Goal: Task Accomplishment & Management: Use online tool/utility

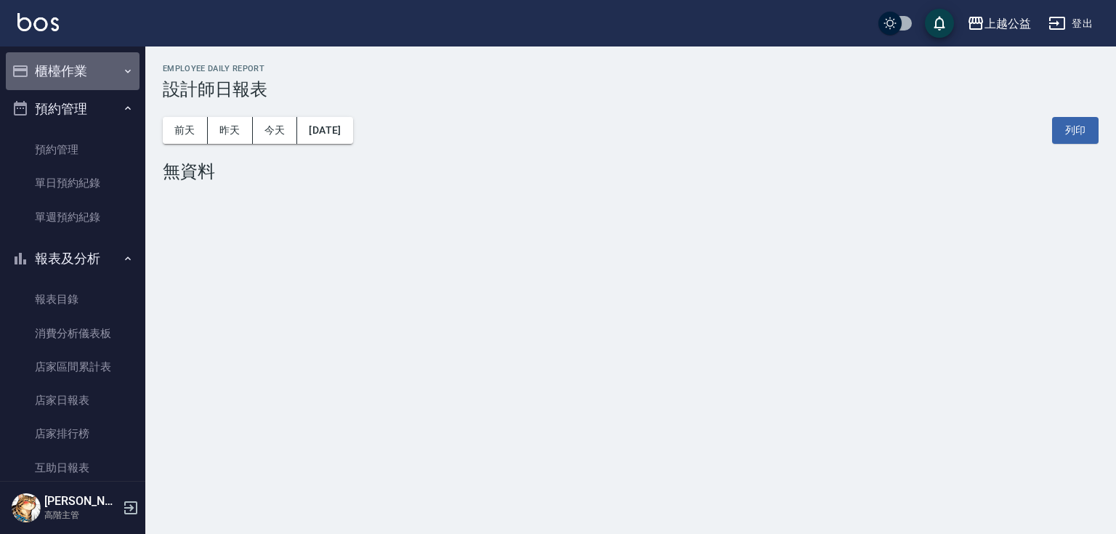
click at [78, 69] on button "櫃檯作業" at bounding box center [73, 71] width 134 height 38
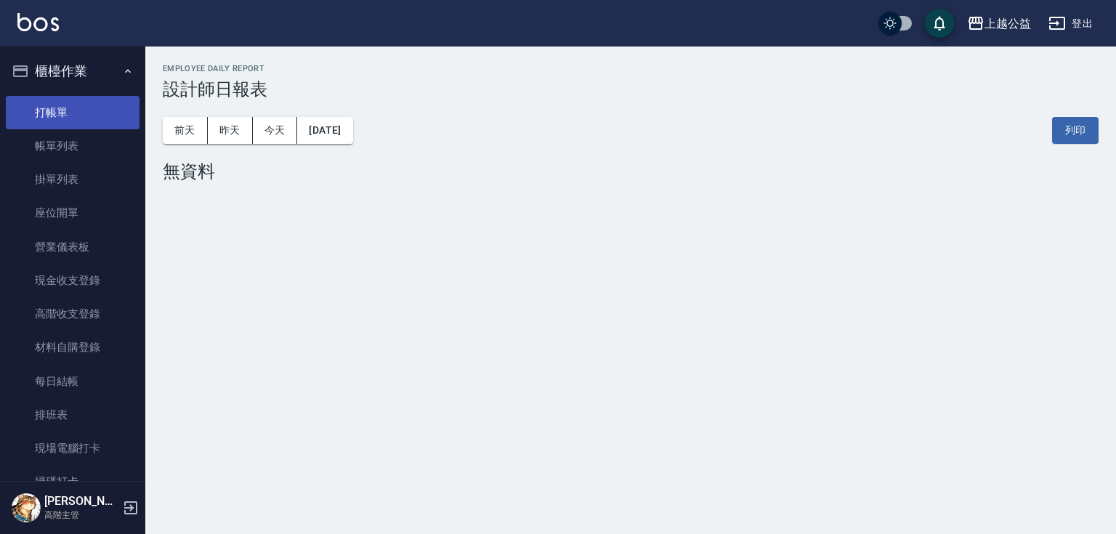
click at [84, 110] on link "打帳單" at bounding box center [73, 112] width 134 height 33
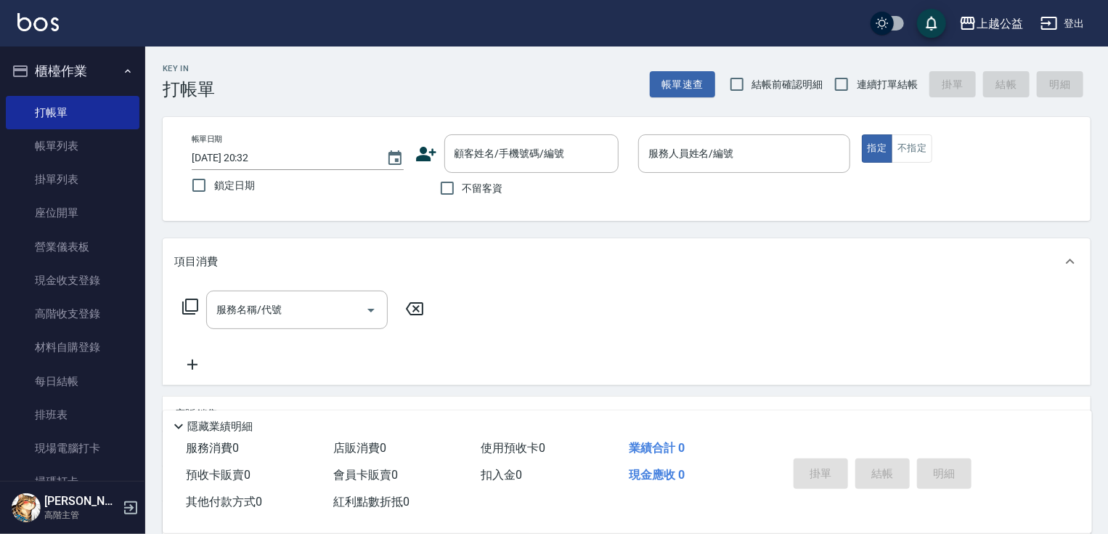
click at [474, 182] on span "不留客資" at bounding box center [483, 188] width 41 height 15
click at [463, 182] on input "不留客資" at bounding box center [447, 188] width 31 height 31
checkbox input "true"
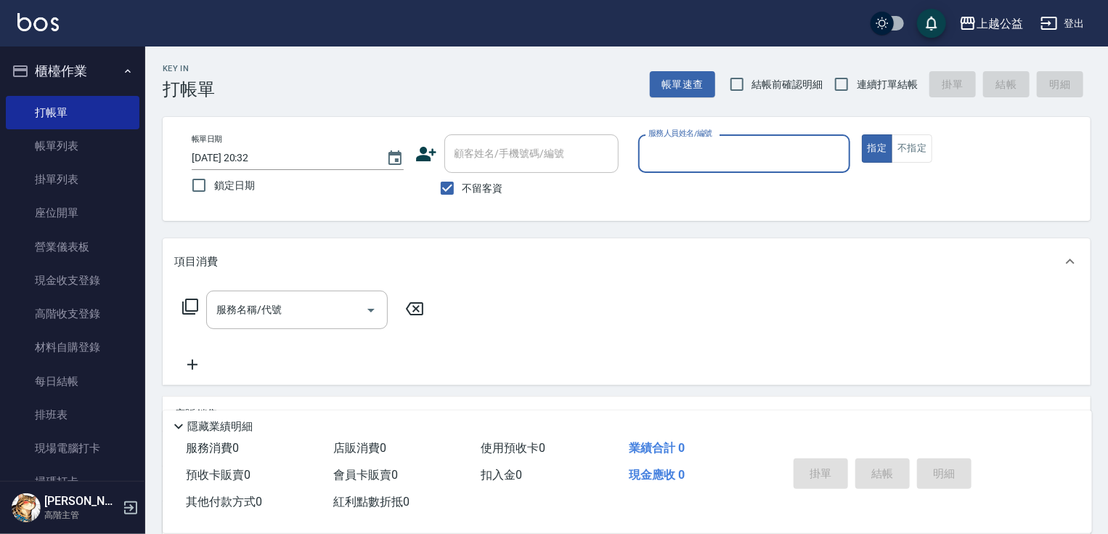
drag, startPoint x: 732, startPoint y: 166, endPoint x: 723, endPoint y: 151, distance: 16.9
click at [732, 164] on input "服務人員姓名/編號" at bounding box center [744, 153] width 199 height 25
type input "VIMO-3"
type button "true"
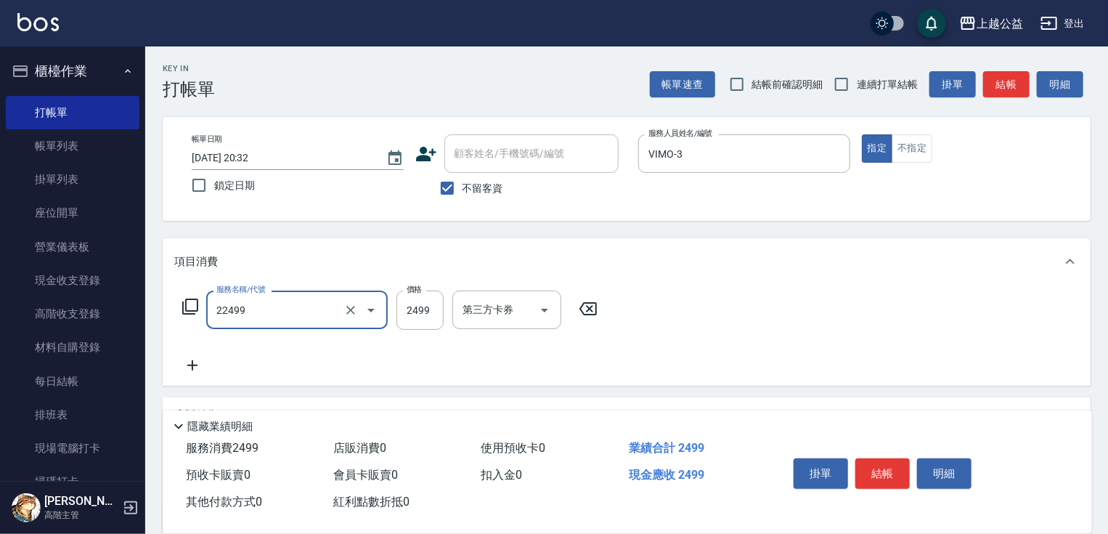
type input "燙髮C餐(22499)"
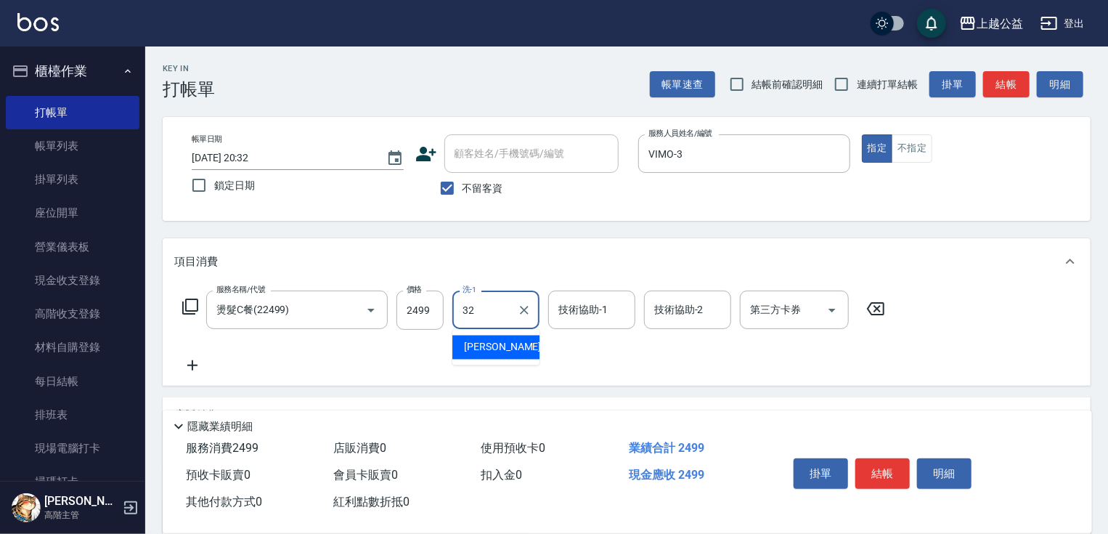
type input "[PERSON_NAME]-32"
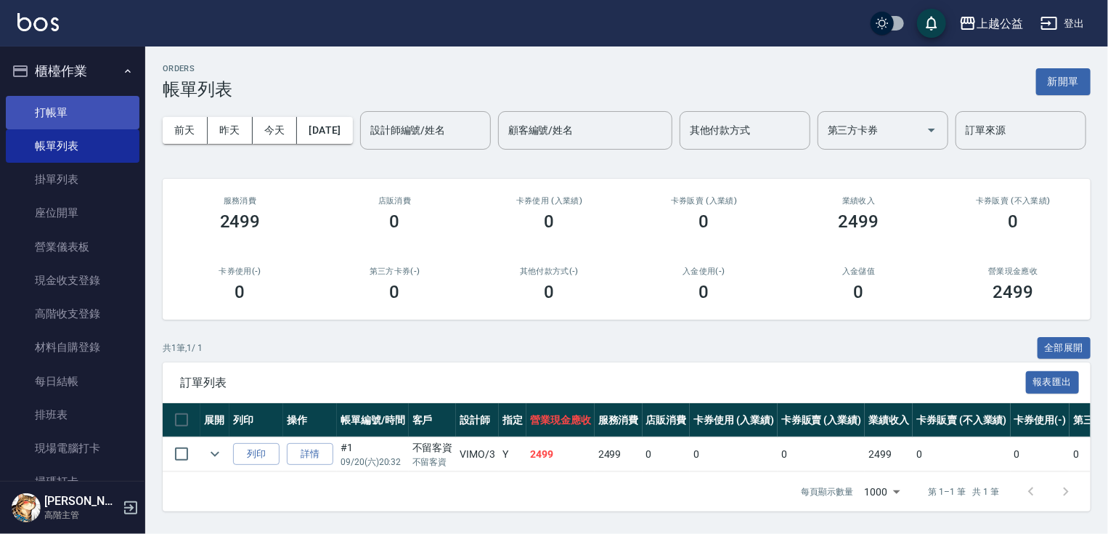
click at [75, 110] on link "打帳單" at bounding box center [73, 112] width 134 height 33
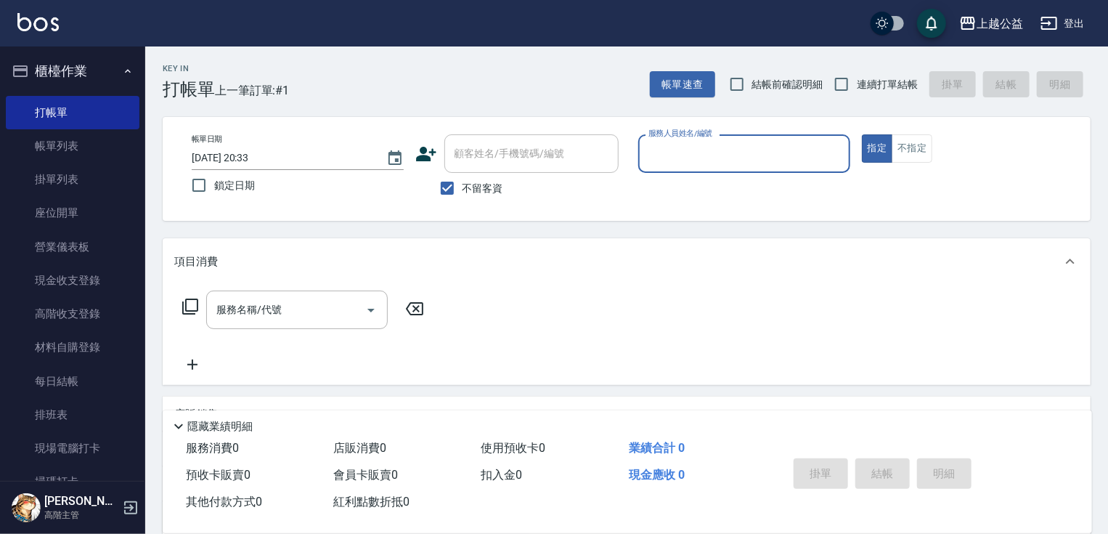
click at [858, 87] on span "連續打單結帳" at bounding box center [887, 84] width 61 height 15
click at [857, 87] on input "連續打單結帳" at bounding box center [842, 84] width 31 height 31
checkbox input "true"
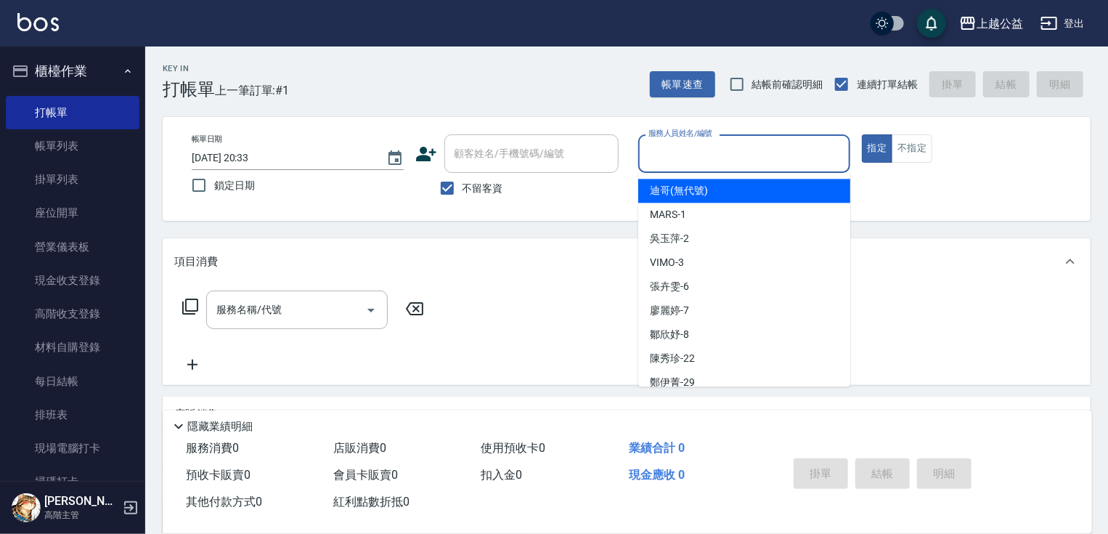
click at [758, 158] on input "服務人員姓名/編號" at bounding box center [744, 153] width 199 height 25
type input "VIMO-3"
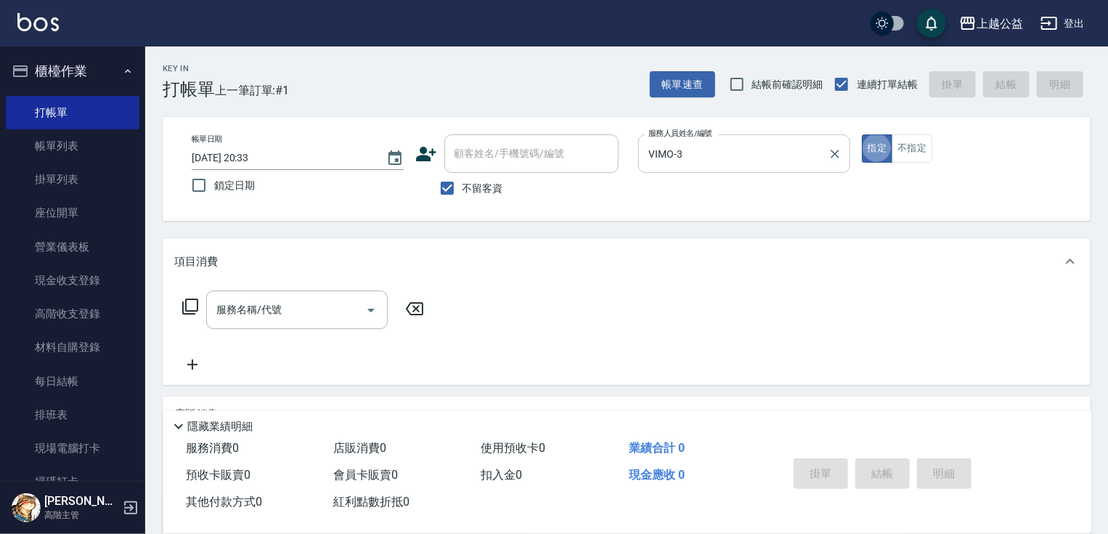
type button "true"
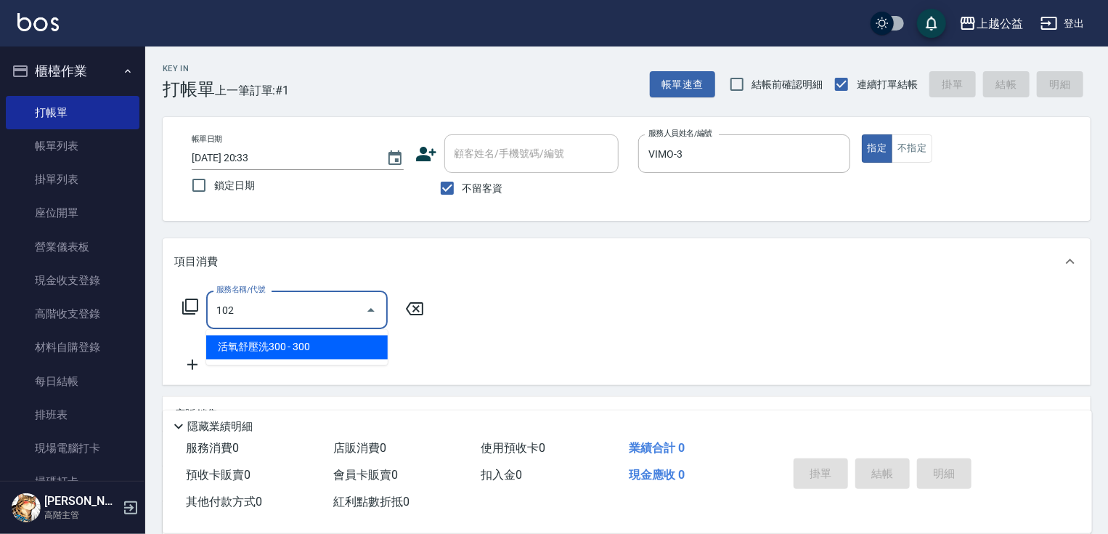
type input "活氧舒壓洗300(102)"
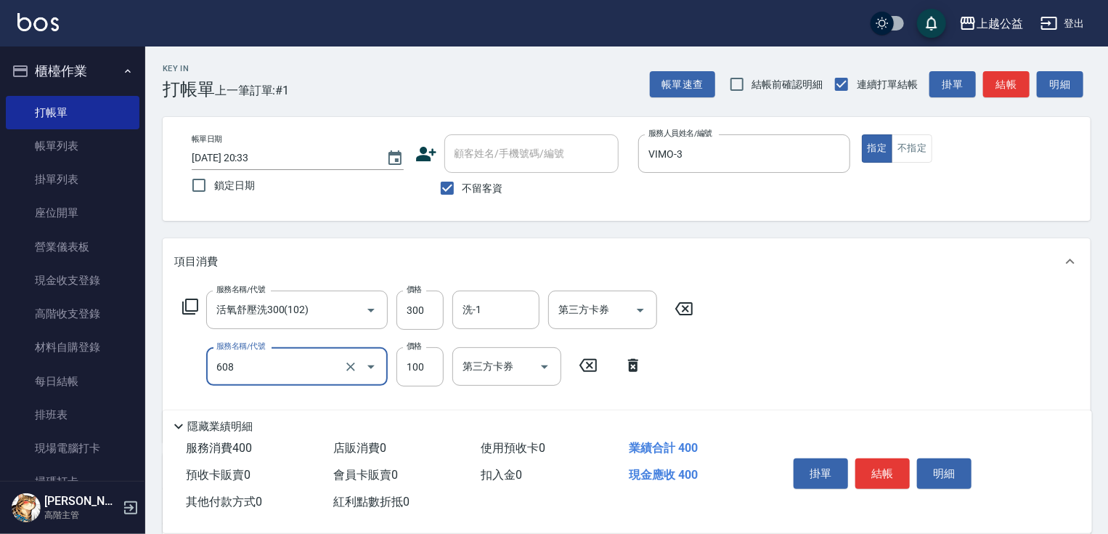
type input "精油長髮(608)"
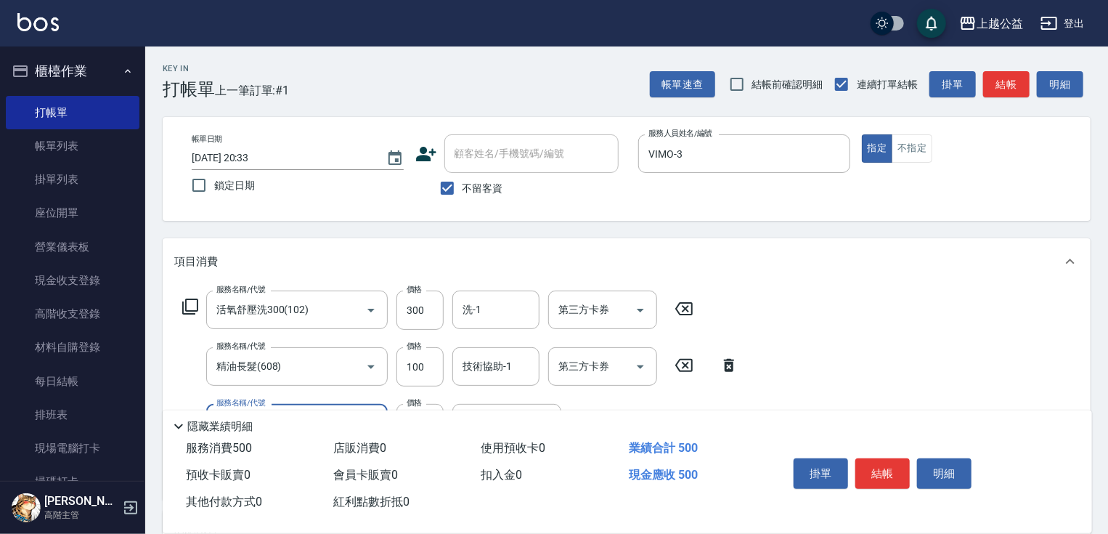
type input "造型2(612)"
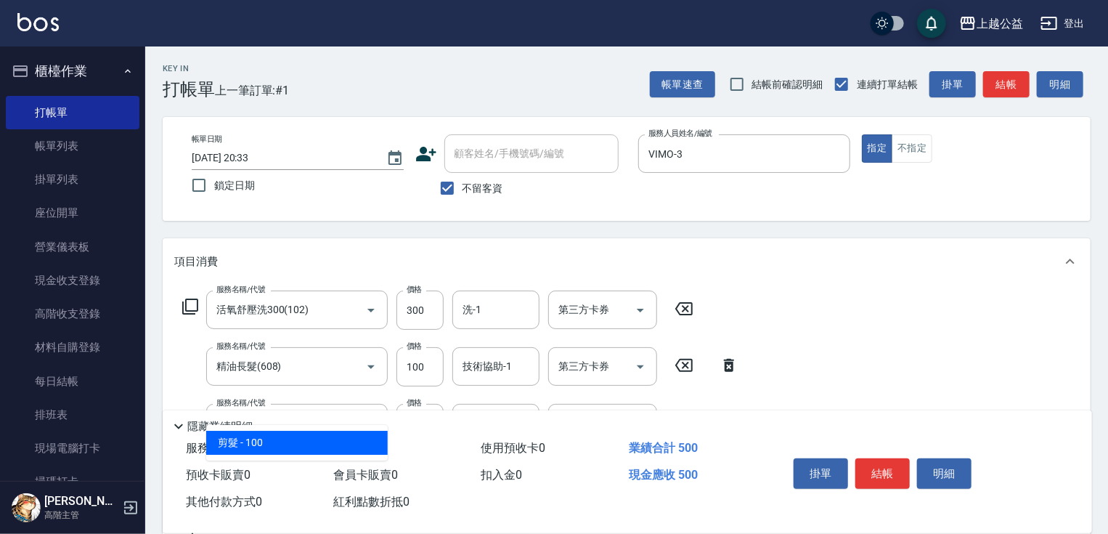
type input "剪髮(303)"
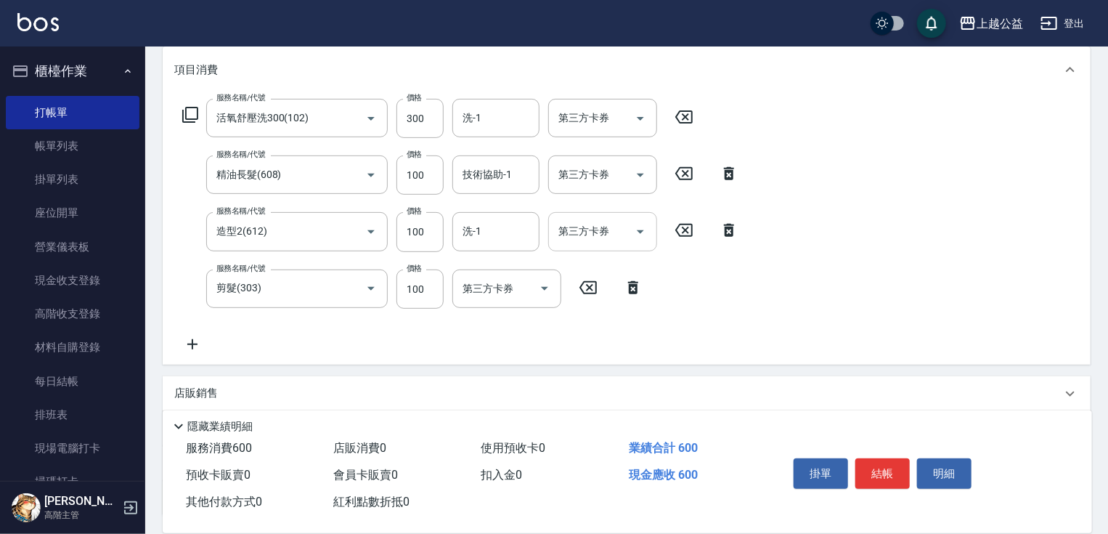
scroll to position [311, 0]
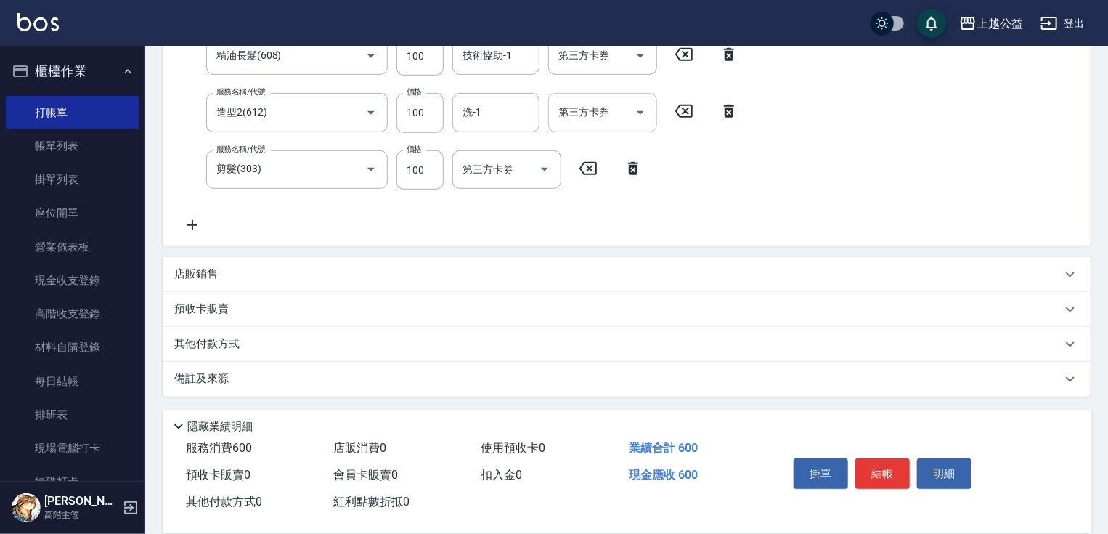
drag, startPoint x: 566, startPoint y: 243, endPoint x: 601, endPoint y: 350, distance: 113.0
click at [861, 470] on button "結帳" at bounding box center [883, 473] width 54 height 31
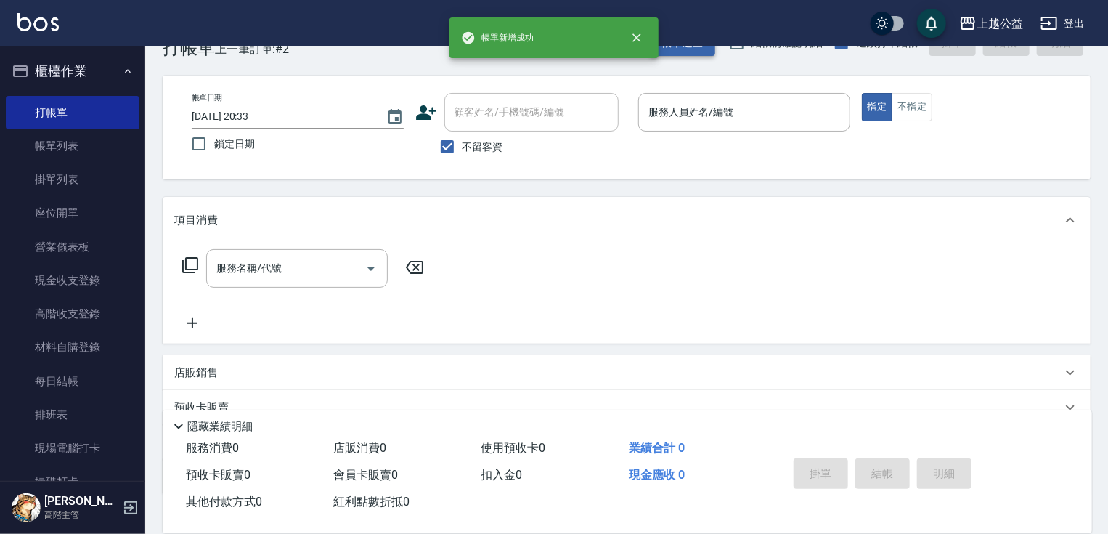
scroll to position [0, 0]
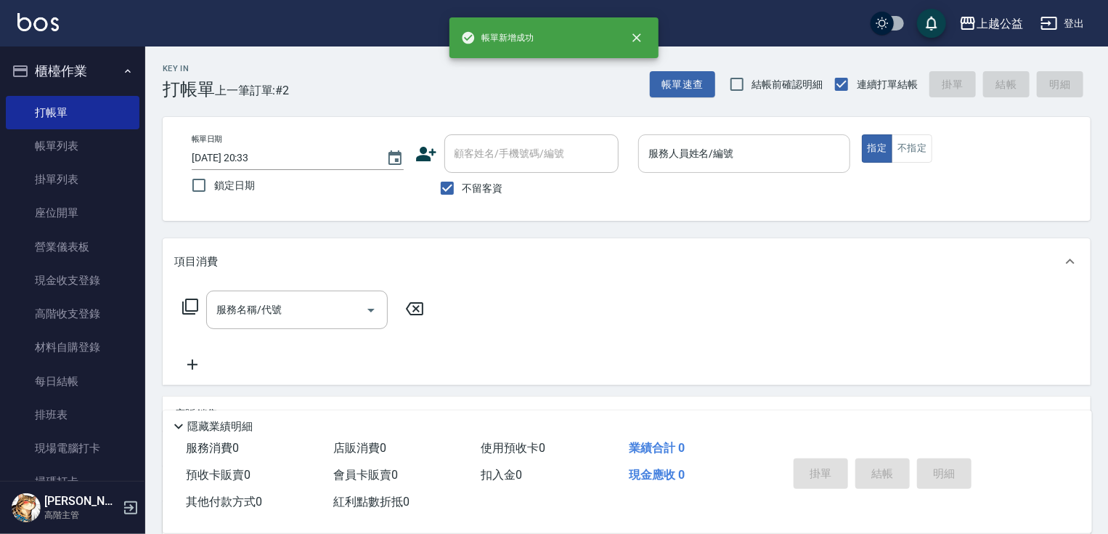
click at [732, 147] on input "服務人員姓名/編號" at bounding box center [744, 153] width 199 height 25
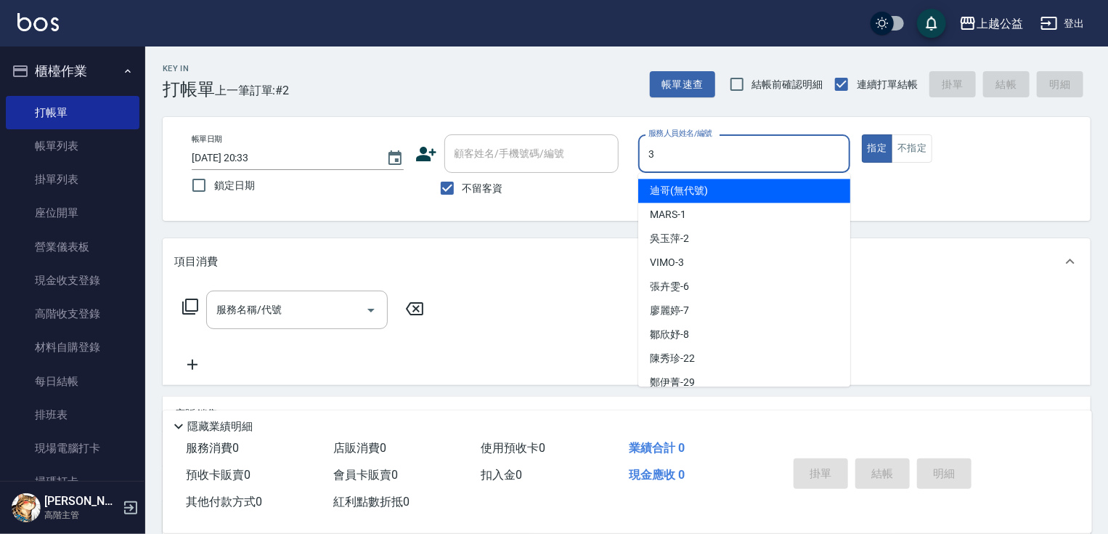
type input "VIMO-3"
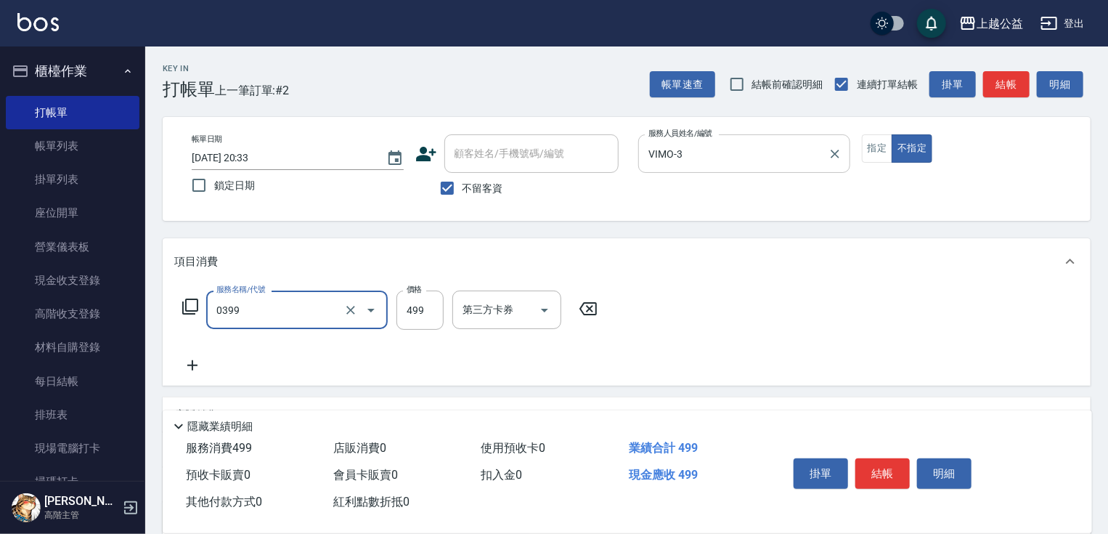
type input "海鹽SPA洗(0399)"
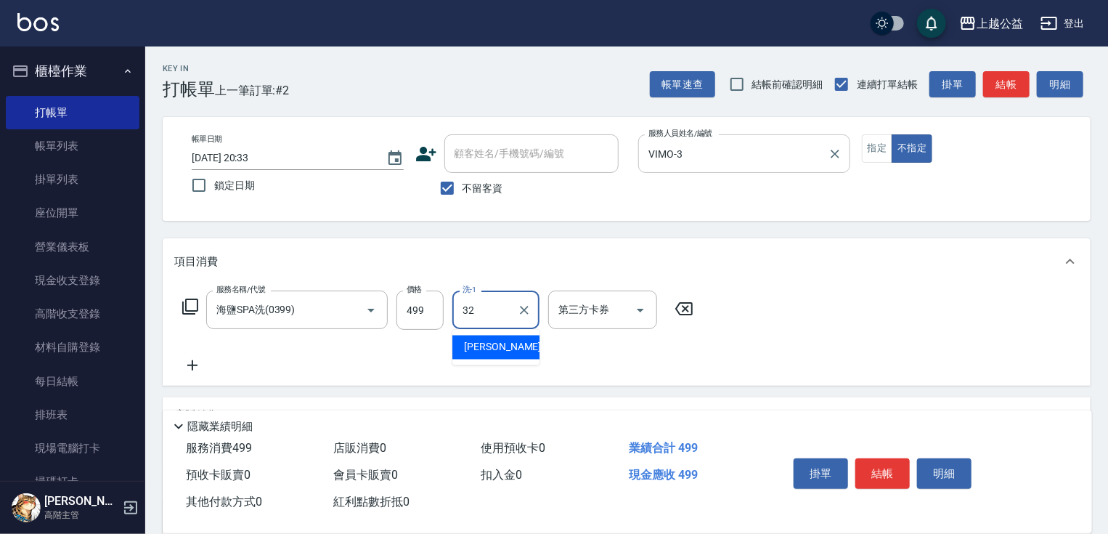
type input "[PERSON_NAME]-32"
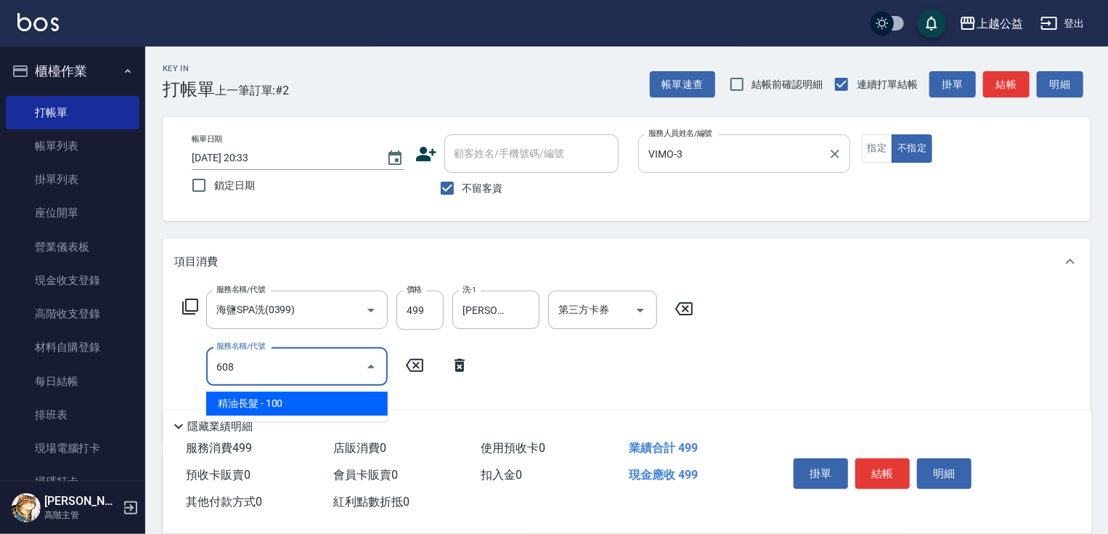
type input "精油長髮(608)"
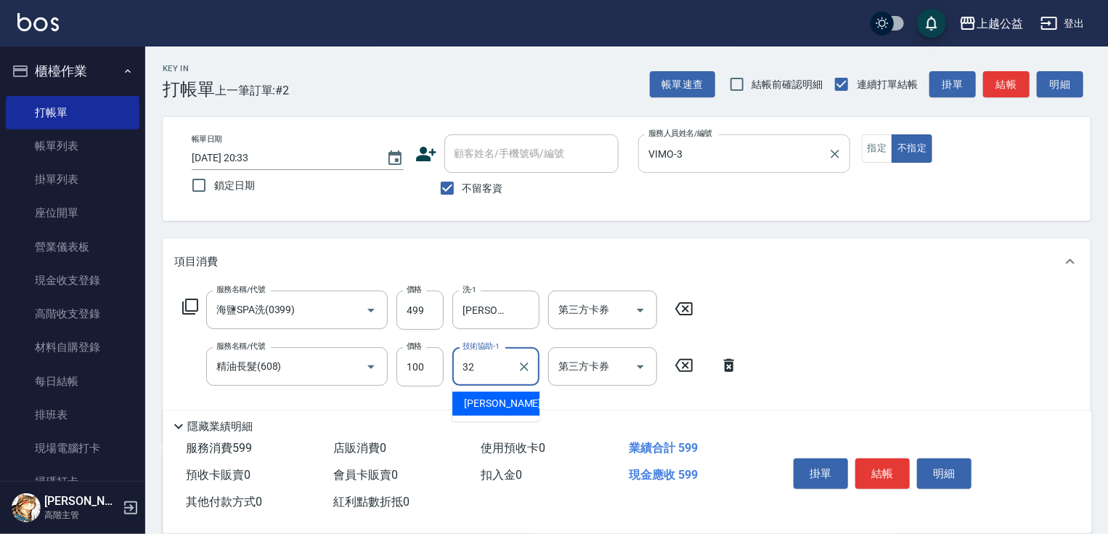
type input "[PERSON_NAME]-32"
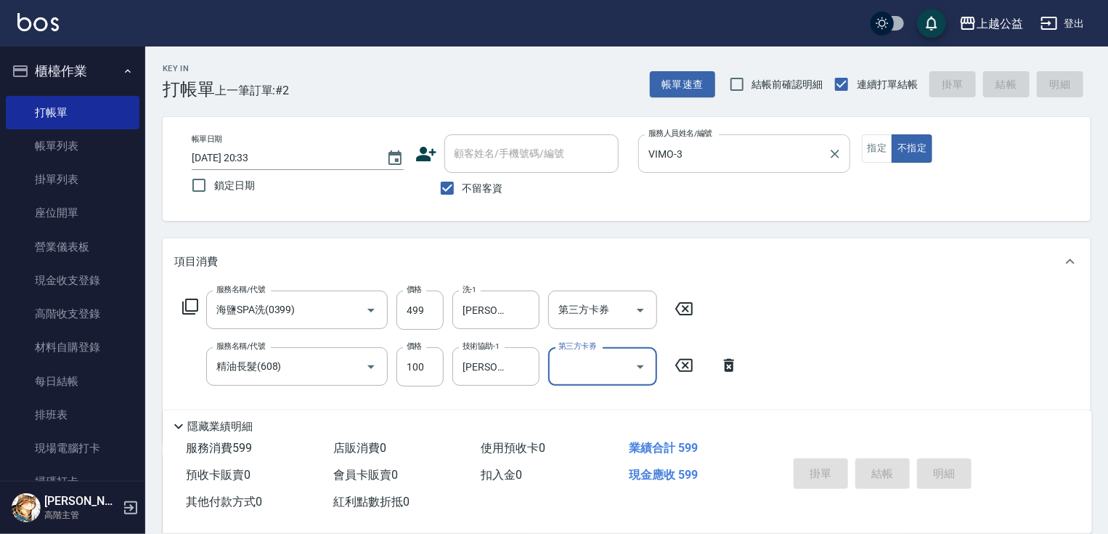
type input "[DATE] 20:34"
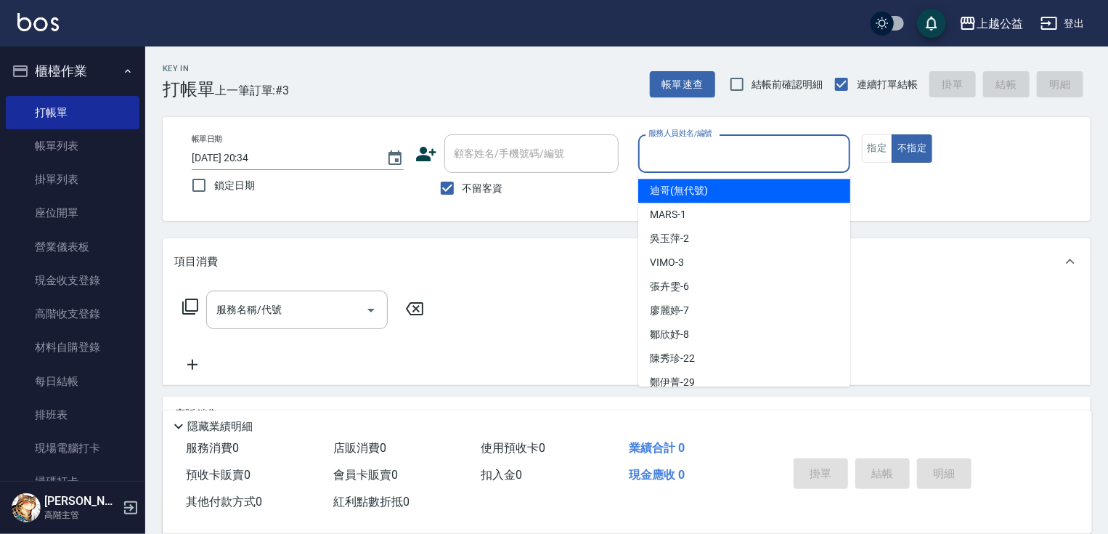
click at [782, 155] on input "服務人員姓名/編號" at bounding box center [744, 153] width 199 height 25
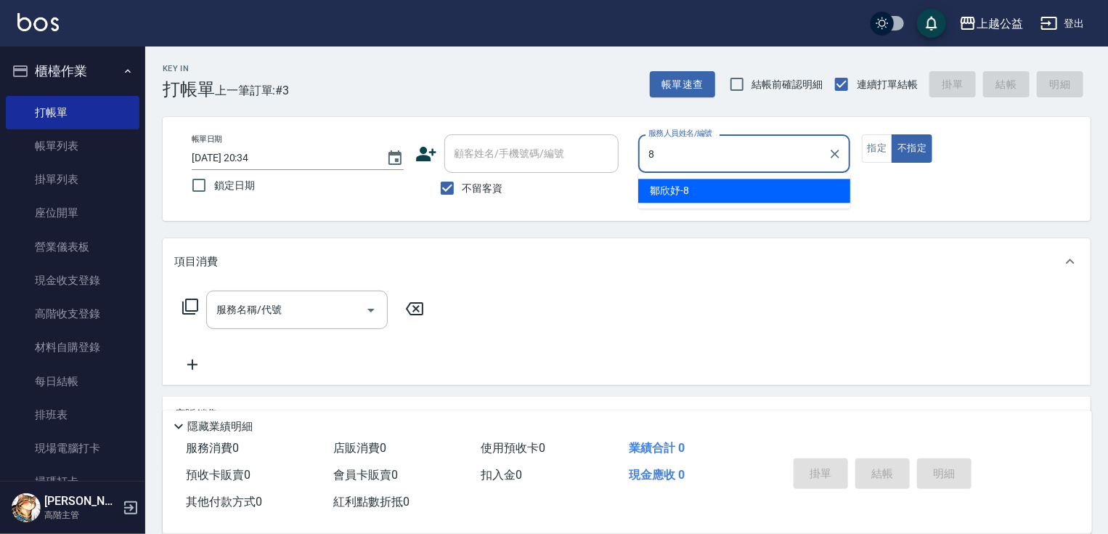
type input "[PERSON_NAME]-8"
type button "false"
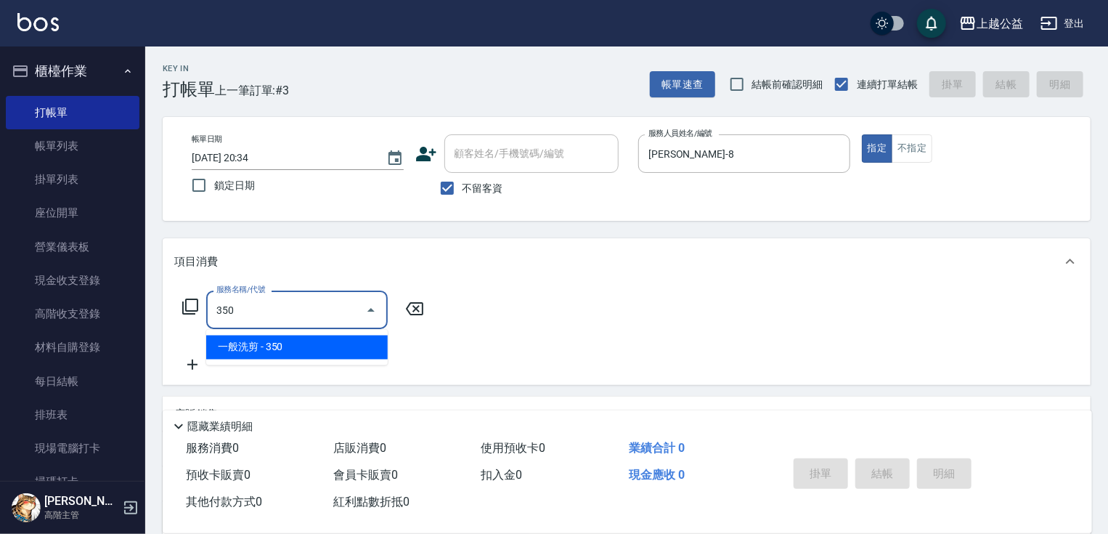
type input "一般洗剪(350)"
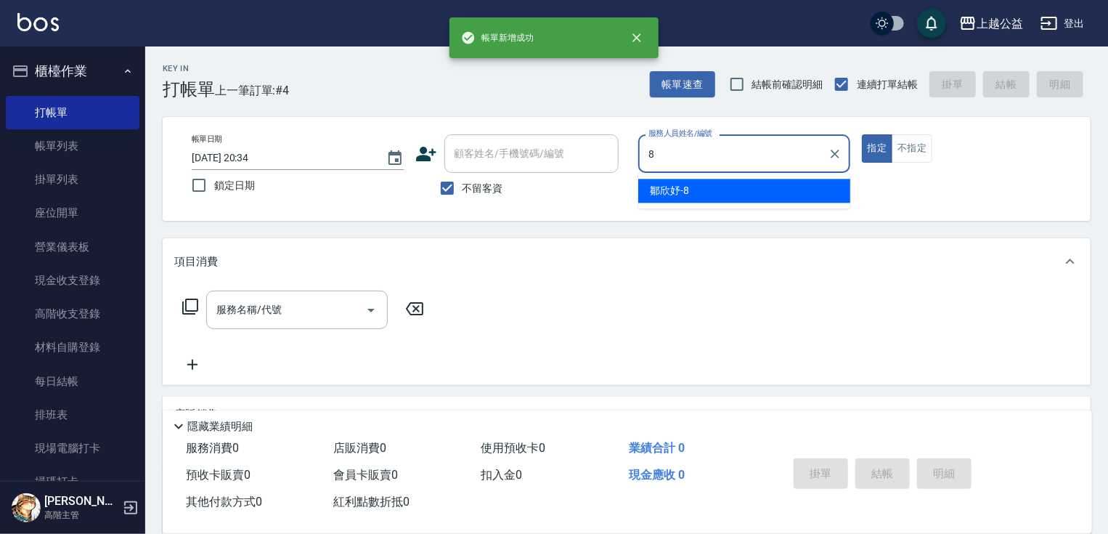
type input "[PERSON_NAME]-8"
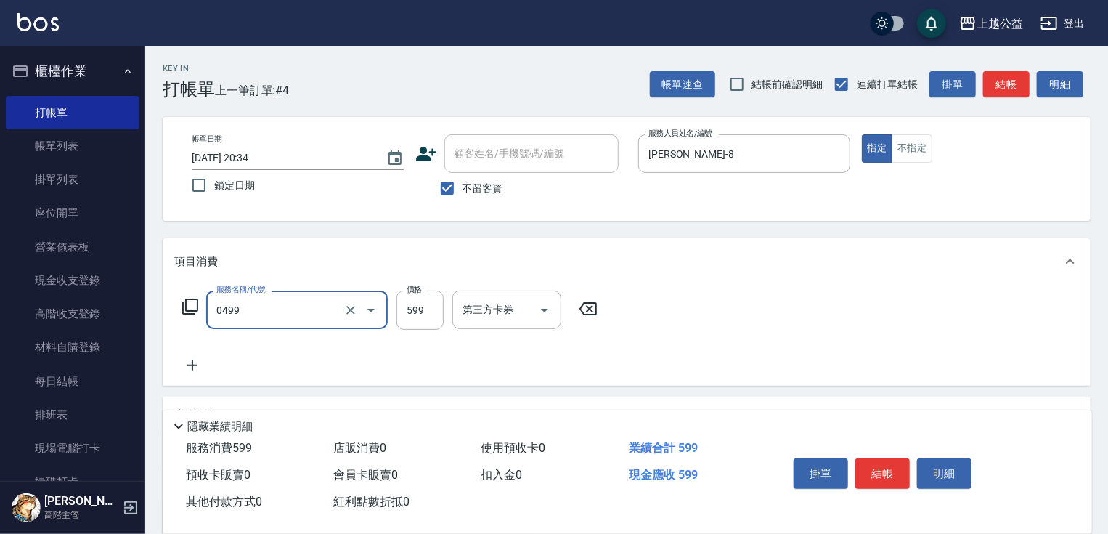
type input "頭皮去角質(0499)"
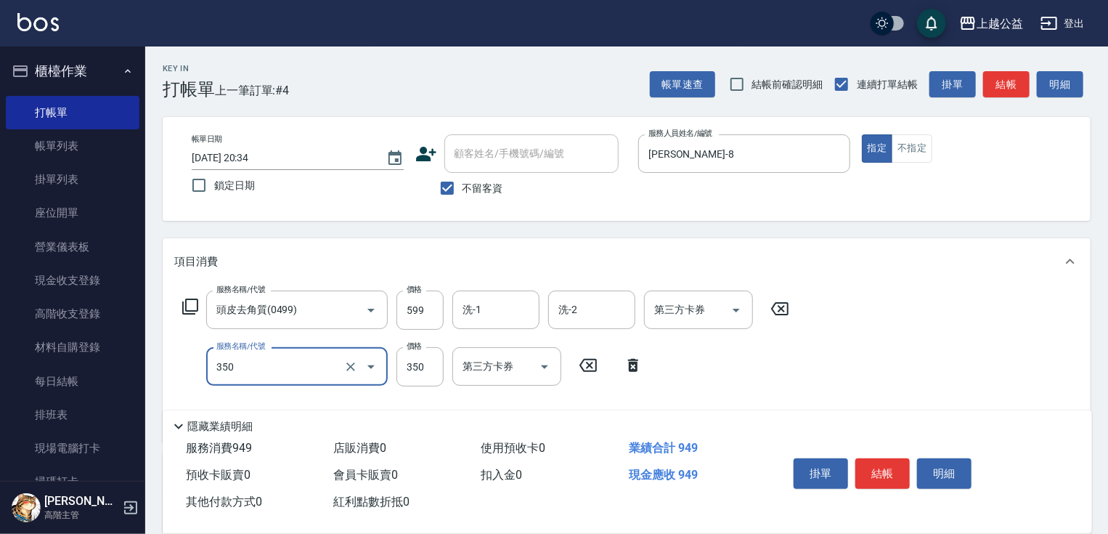
type input "一般洗剪(350)"
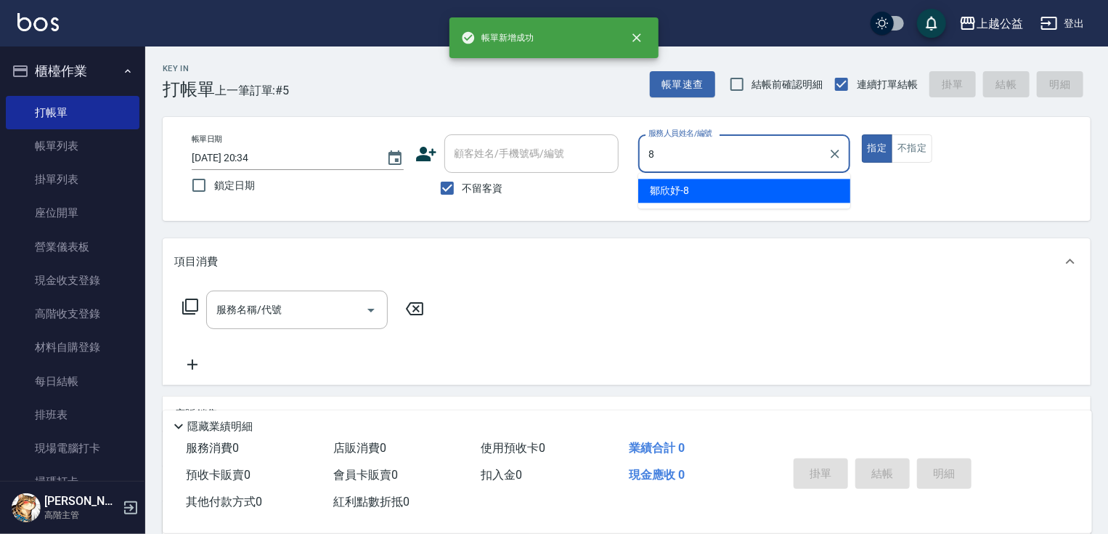
type input "[PERSON_NAME]-8"
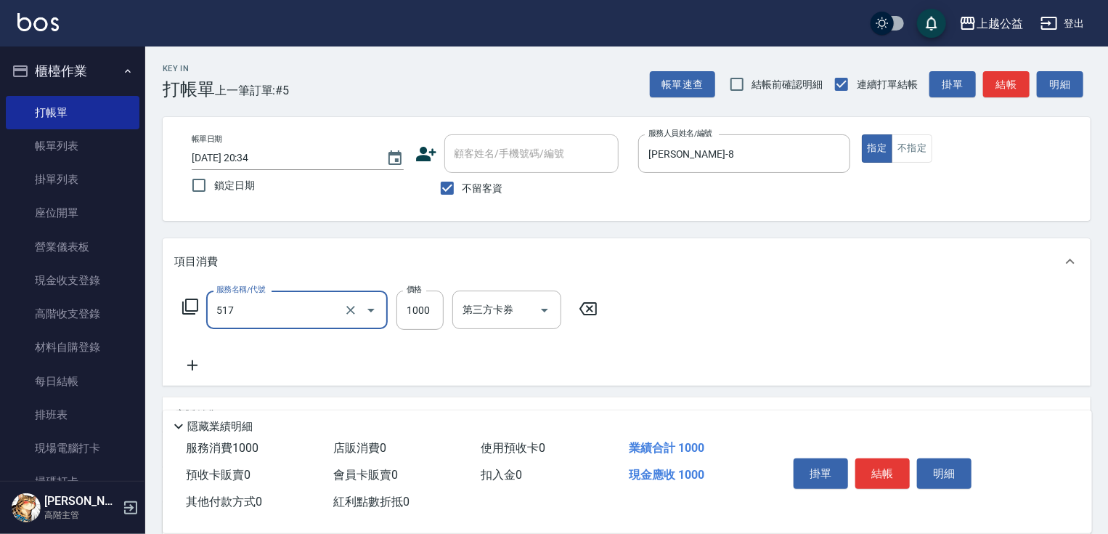
type input "染髮1000(517)"
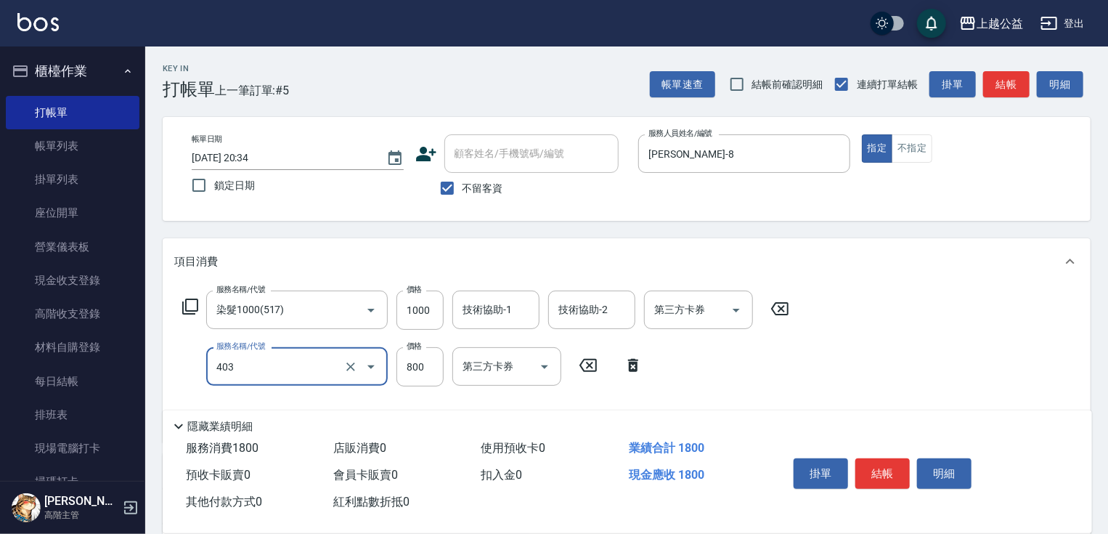
type input "天天護髮(403)"
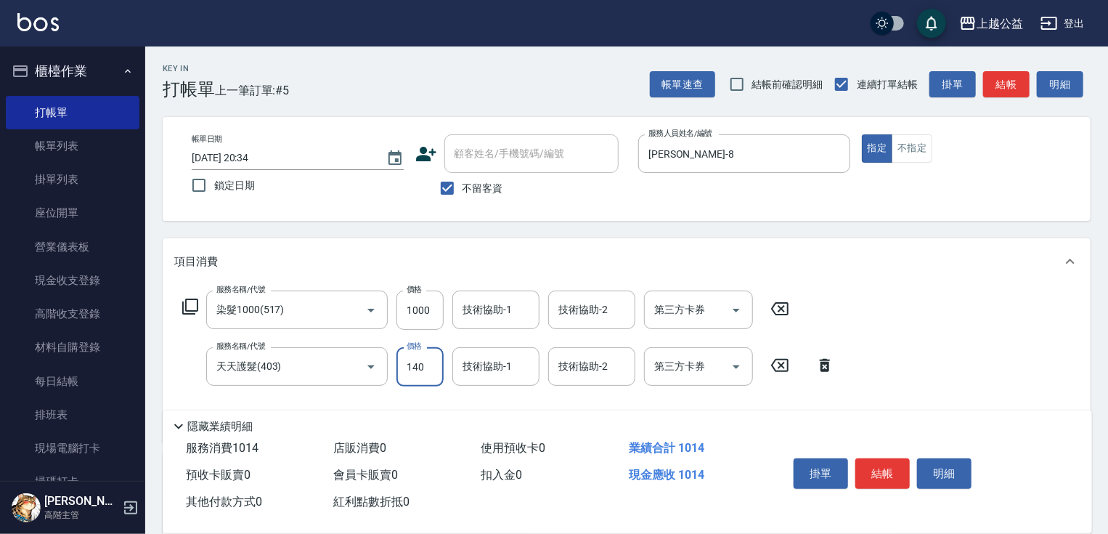
type input "1400"
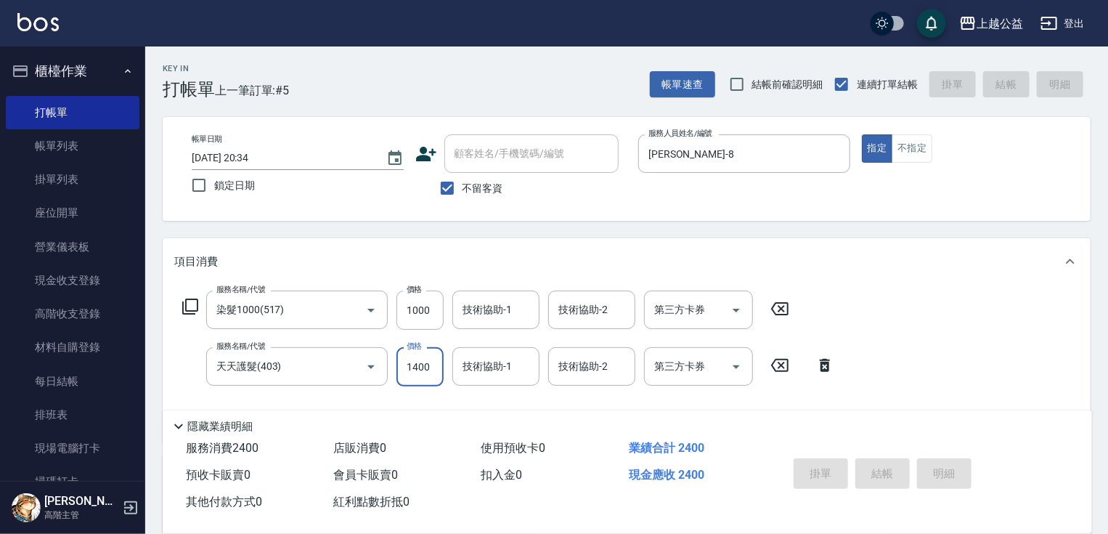
type input "[DATE] 20:35"
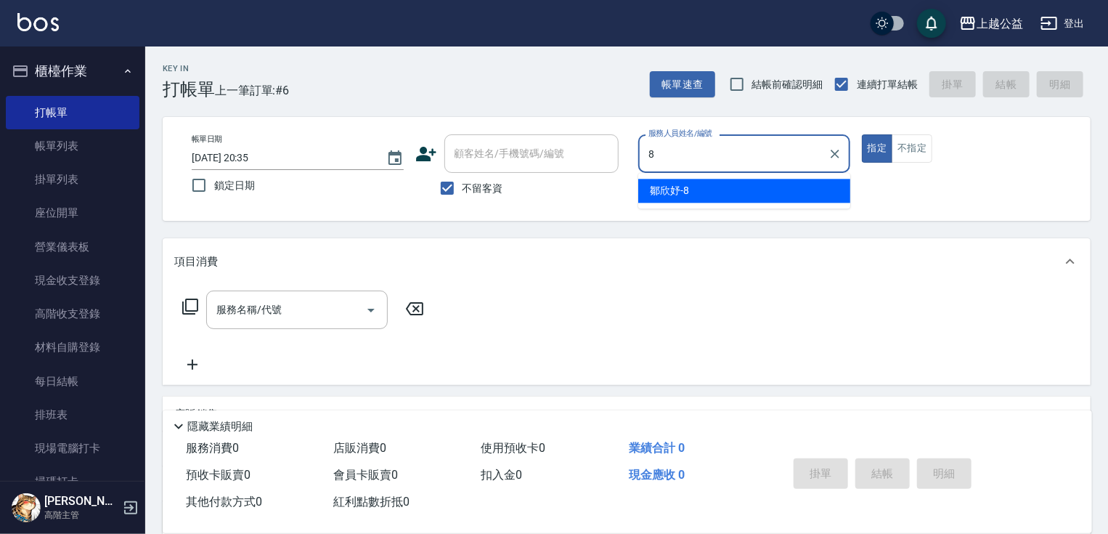
type input "[PERSON_NAME]-8"
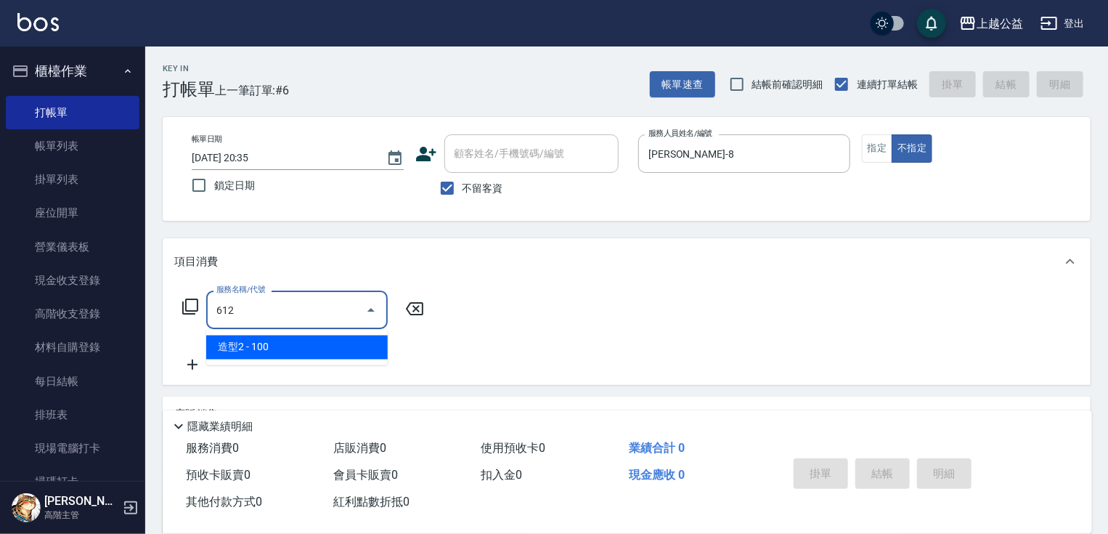
type input "造型2(612)"
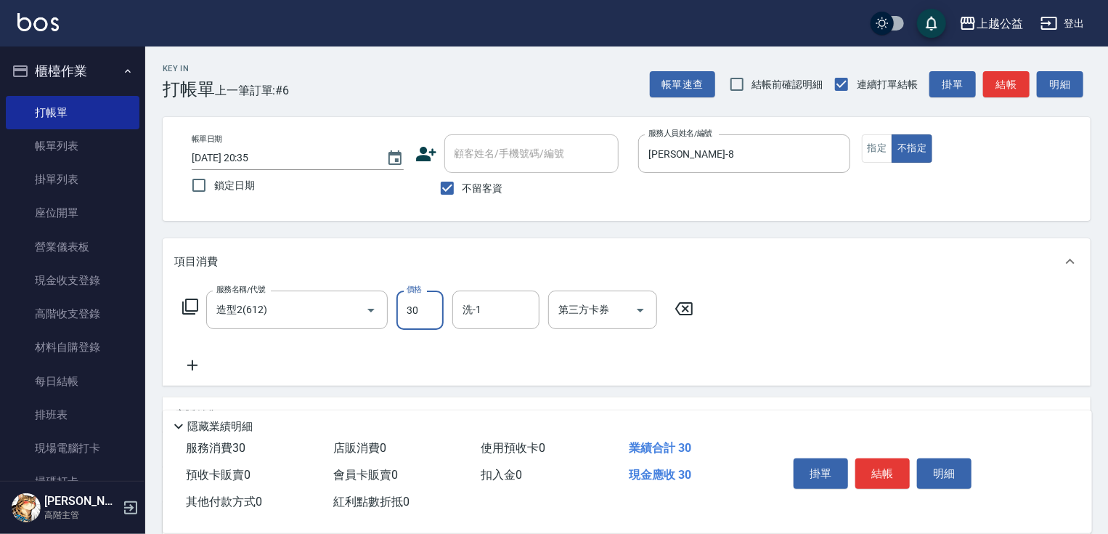
type input "300"
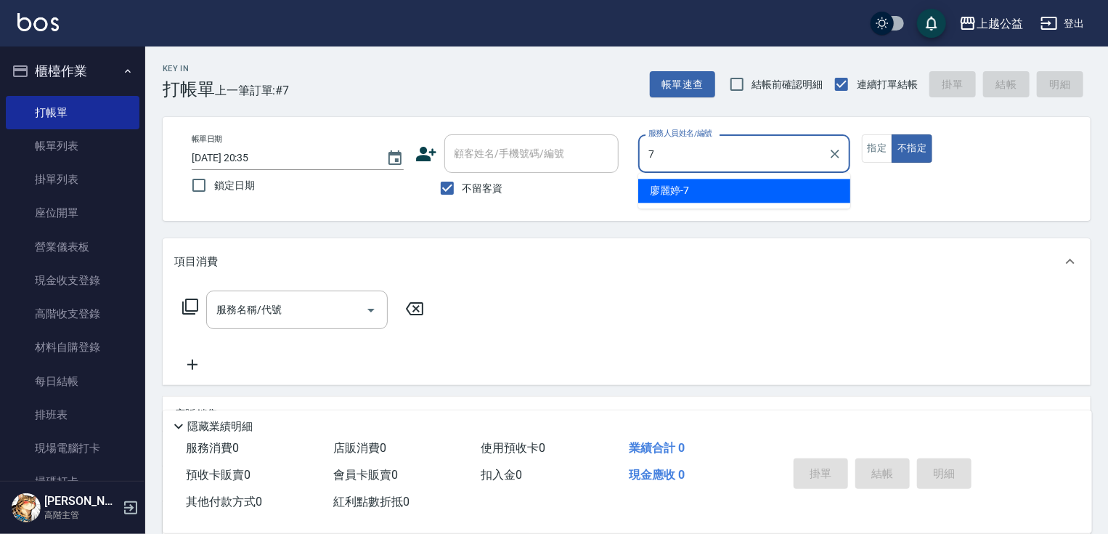
type input "廖麗婷-7"
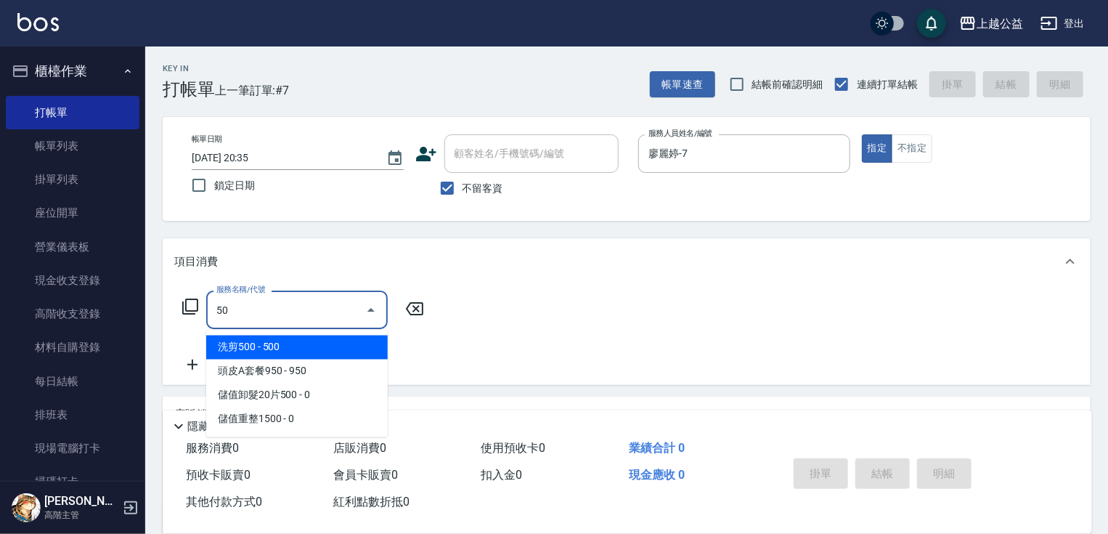
type input "5"
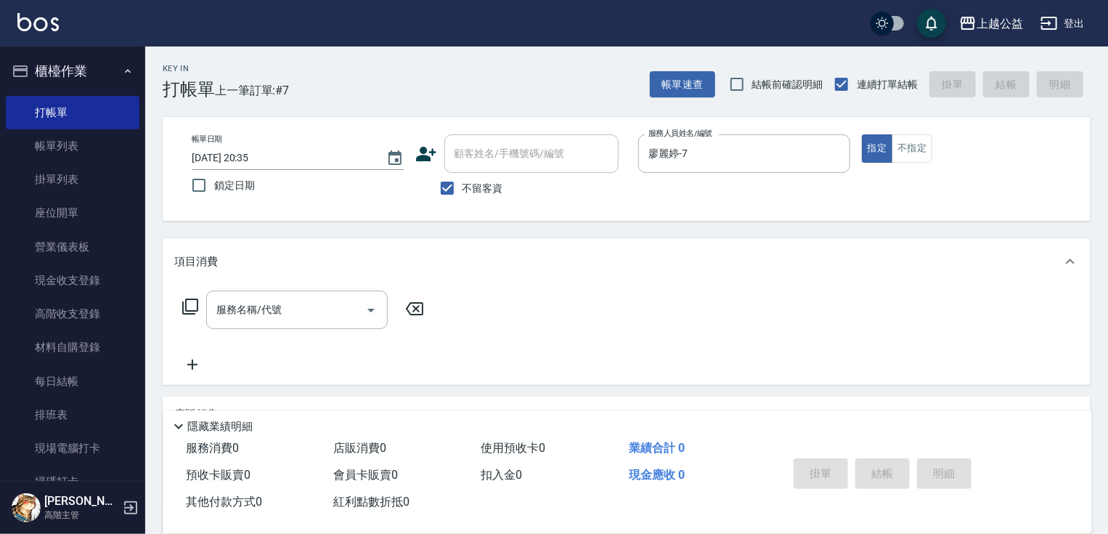
click at [440, 245] on div "項目消費" at bounding box center [627, 261] width 928 height 46
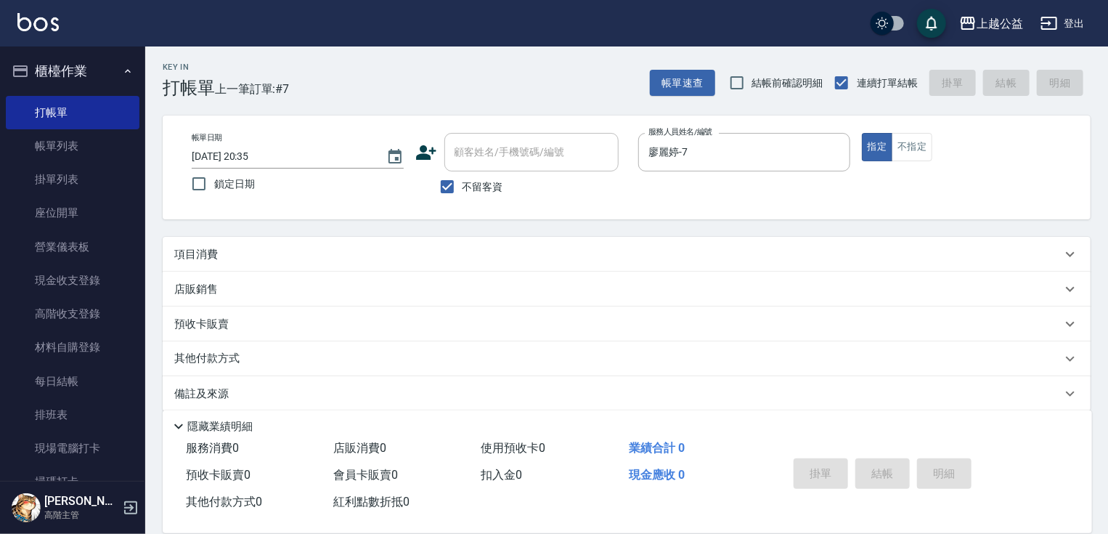
scroll to position [17, 0]
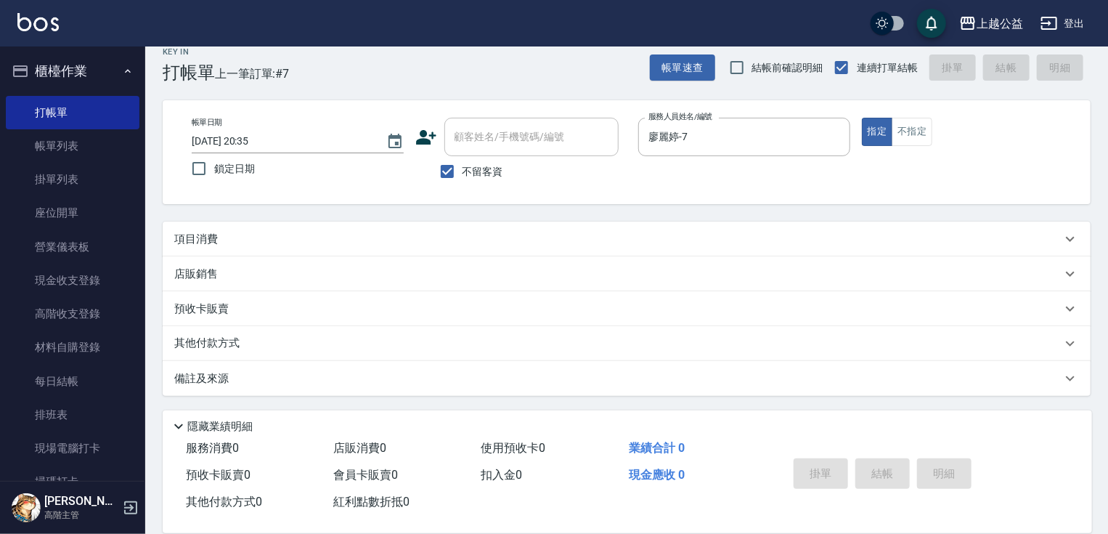
drag, startPoint x: 440, startPoint y: 288, endPoint x: 376, endPoint y: 336, distance: 79.9
click at [314, 280] on div "店販銷售" at bounding box center [618, 274] width 888 height 15
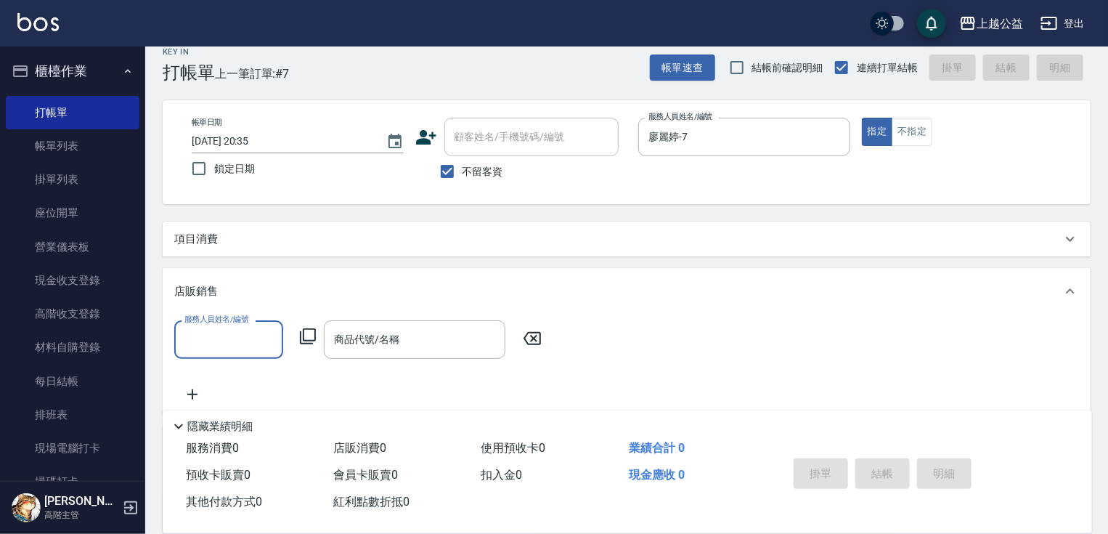
scroll to position [0, 0]
type input "廖麗婷-7"
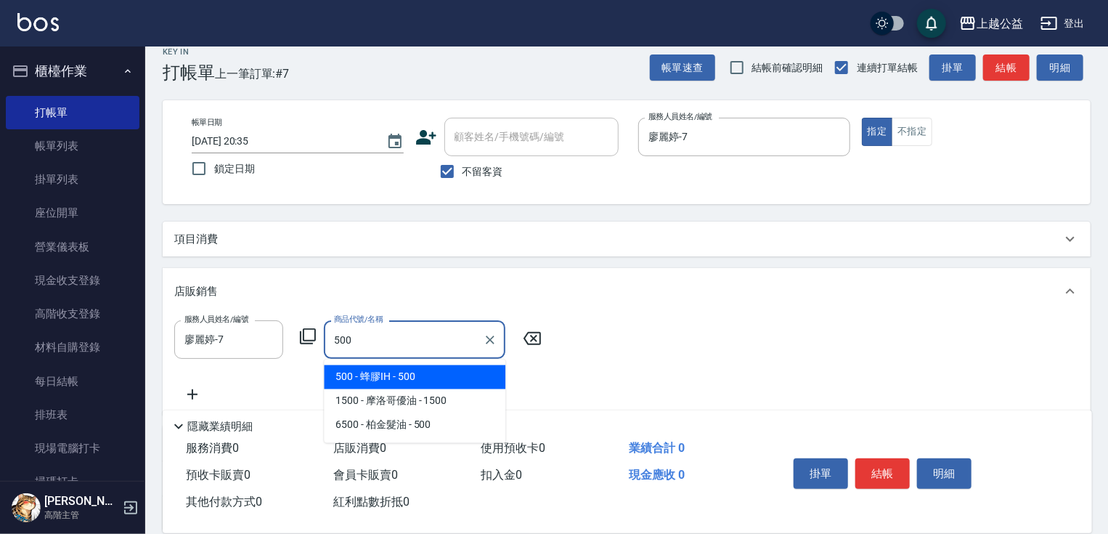
type input "蜂膠IH"
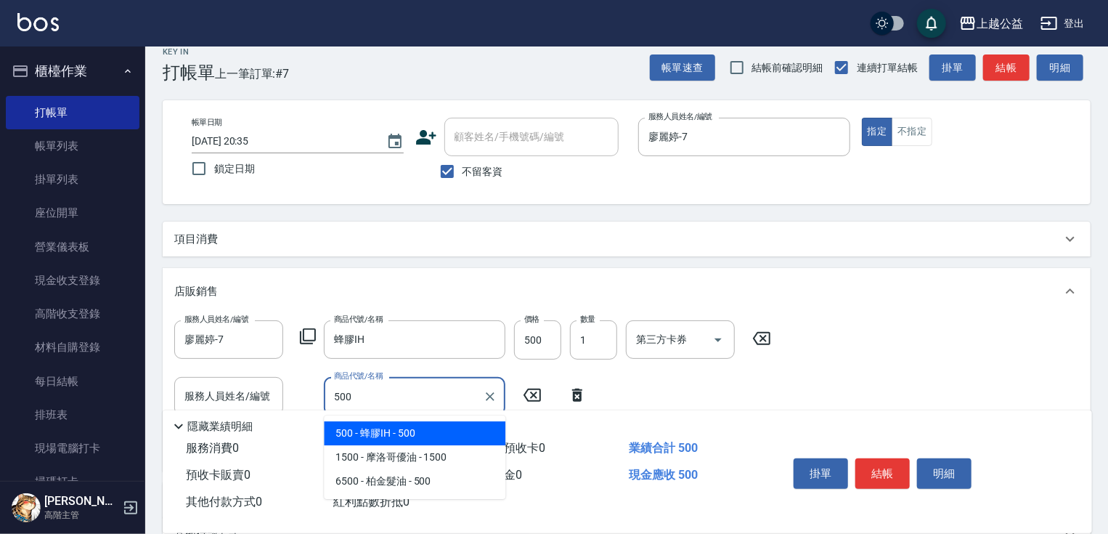
type input "蜂膠IH"
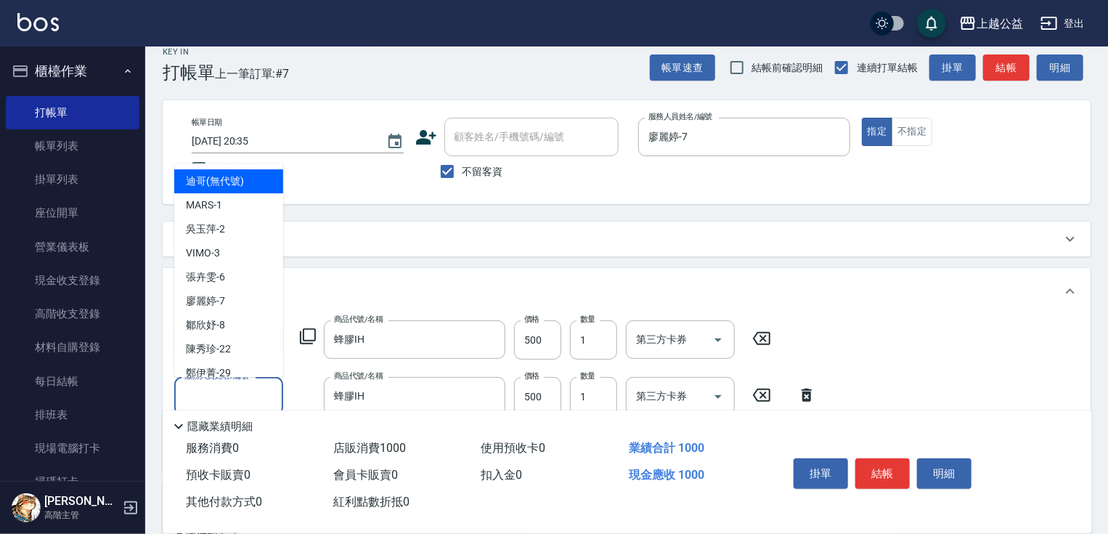
click at [229, 395] on input "服務人員姓名/編號" at bounding box center [229, 396] width 96 height 25
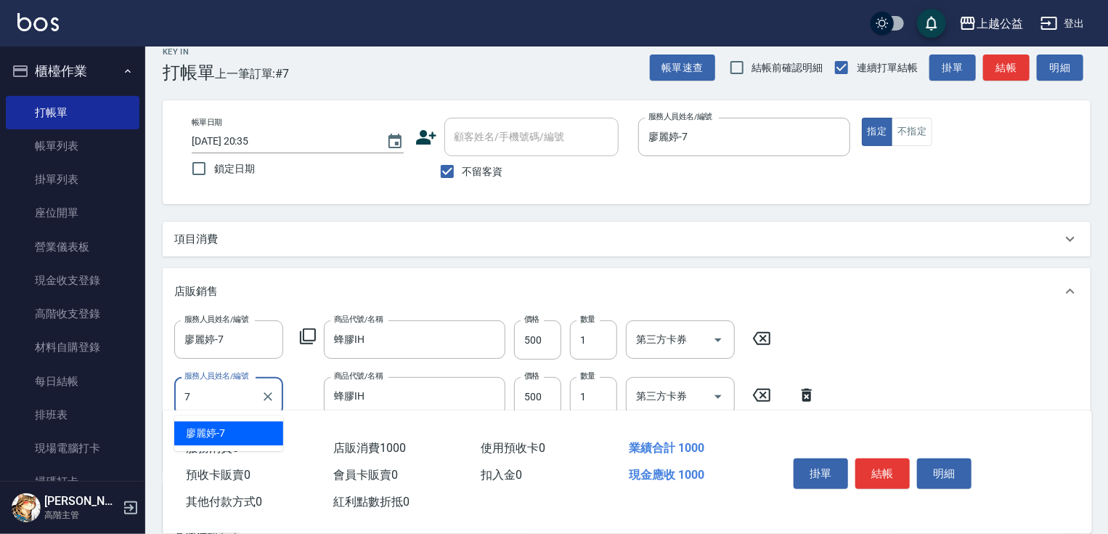
type input "廖麗婷-7"
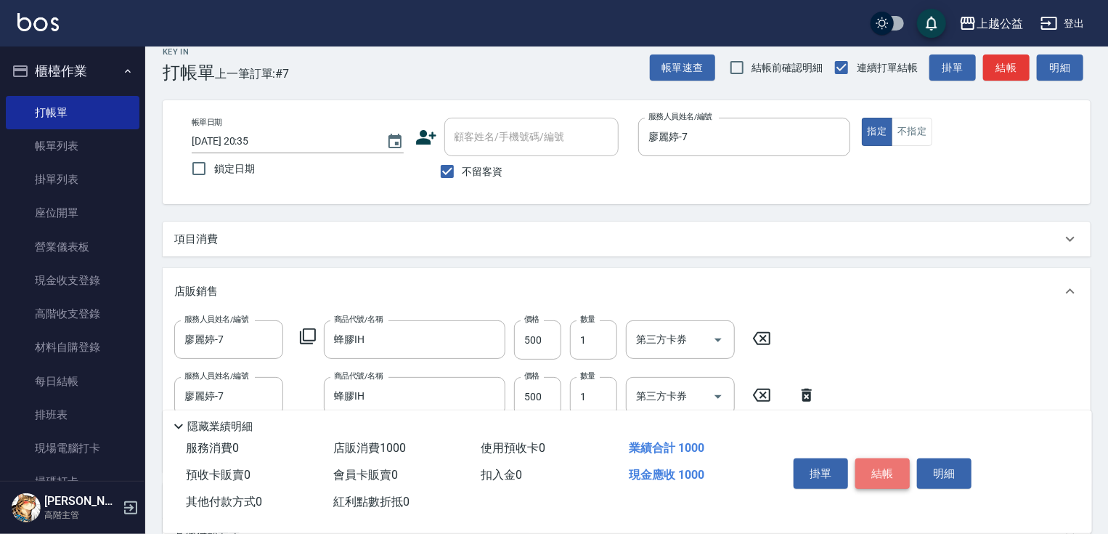
click at [882, 463] on button "結帳" at bounding box center [883, 473] width 54 height 31
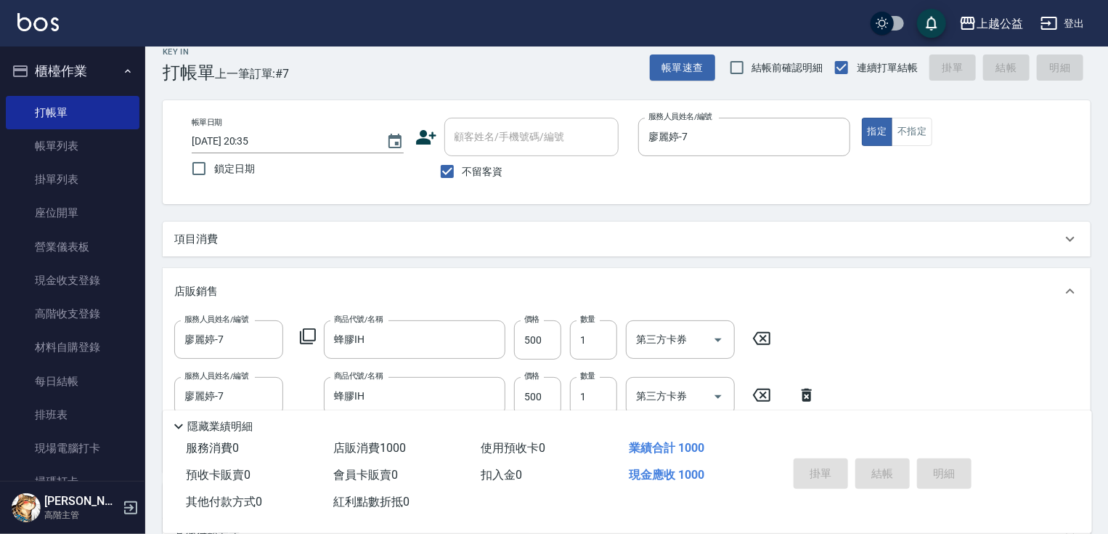
type input "[DATE] 20:36"
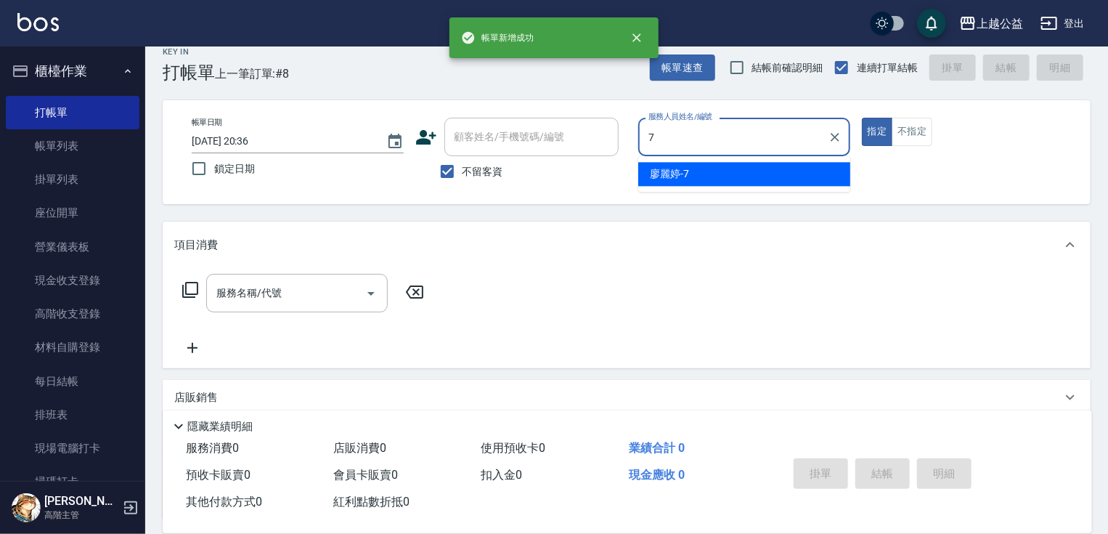
type input "廖麗婷-7"
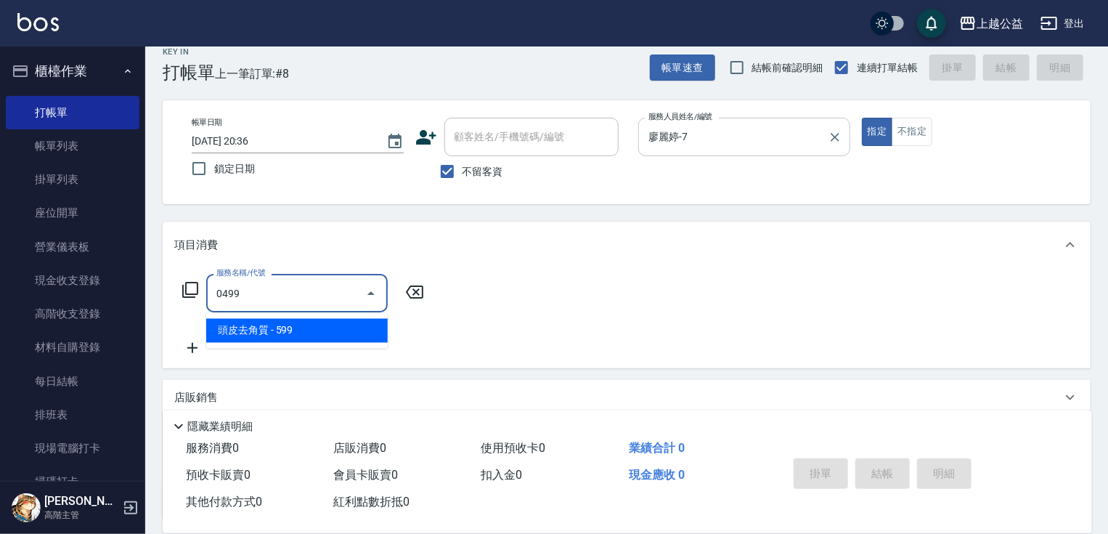
type input "頭皮去角質(0499)"
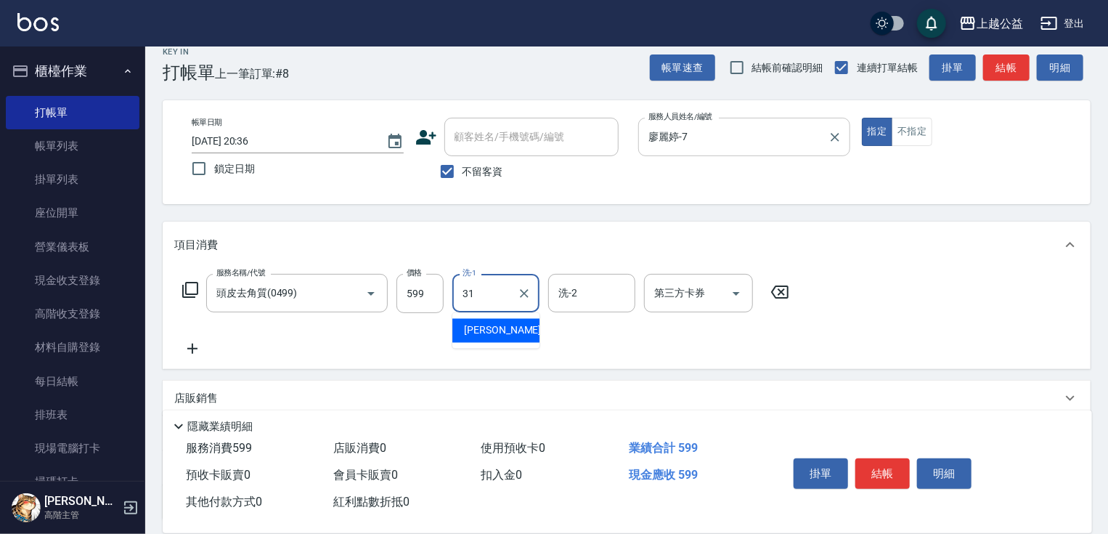
type input "[PERSON_NAME]-31"
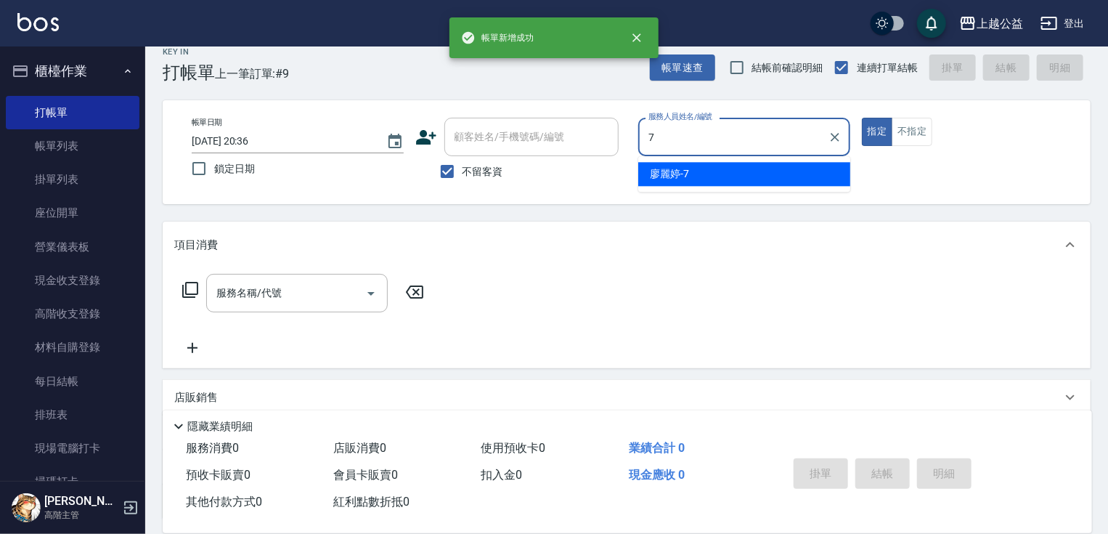
type input "廖麗婷-7"
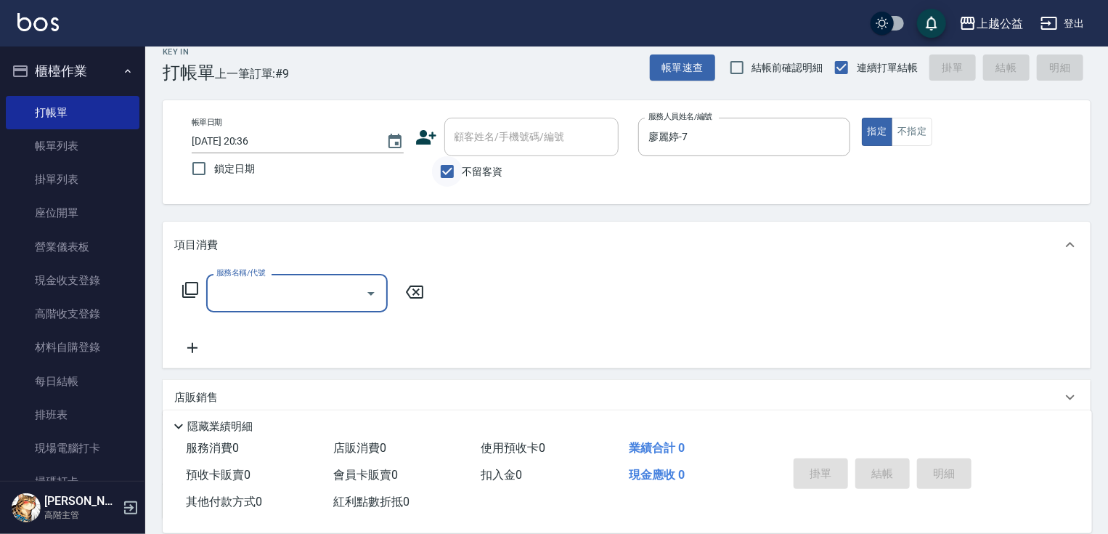
click at [454, 162] on input "不留客資" at bounding box center [447, 171] width 31 height 31
checkbox input "false"
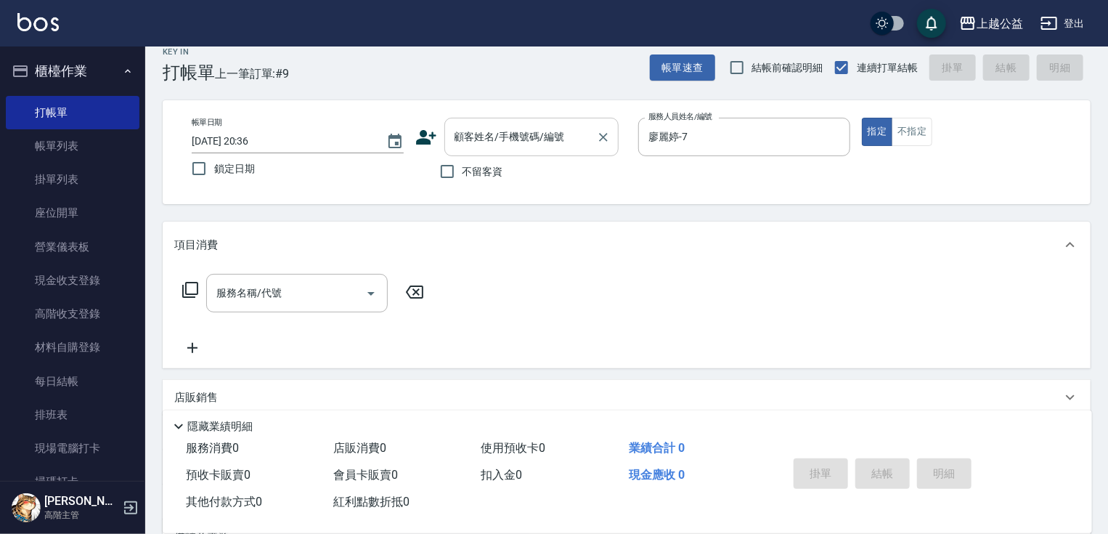
click at [476, 130] on div "顧客姓名/手機號碼/編號 顧客姓名/手機號碼/編號" at bounding box center [532, 137] width 174 height 38
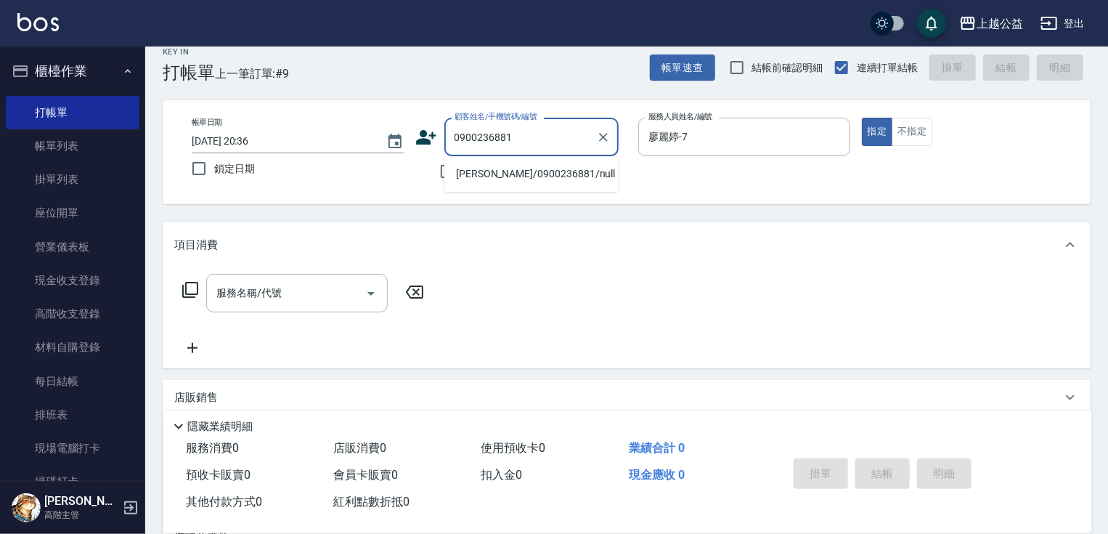
click at [483, 174] on li "[PERSON_NAME]/0900236881/null" at bounding box center [532, 174] width 174 height 24
type input "[PERSON_NAME]/0900236881/null"
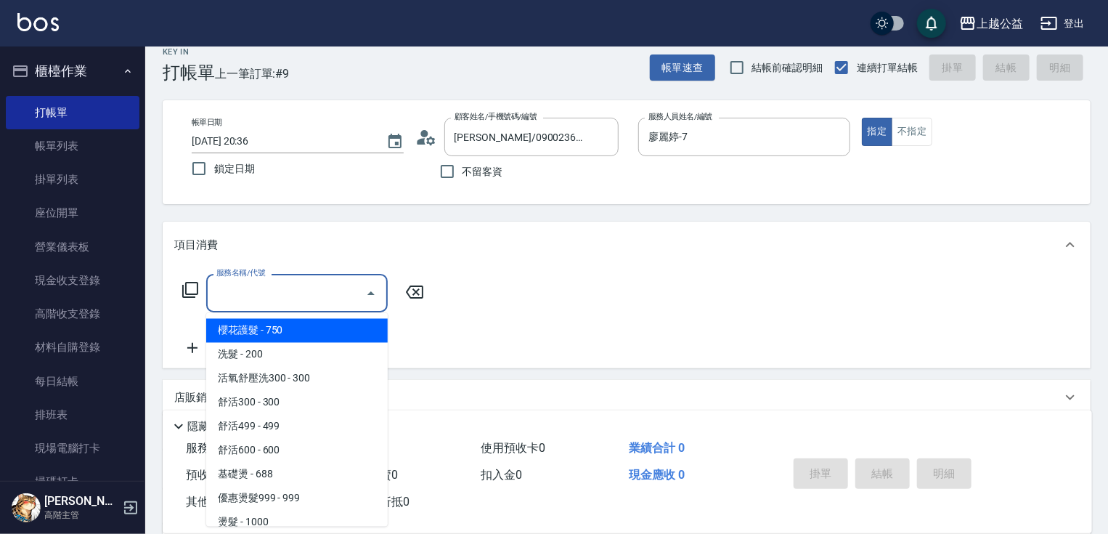
click at [324, 285] on input "服務名稱/代號" at bounding box center [286, 292] width 147 height 25
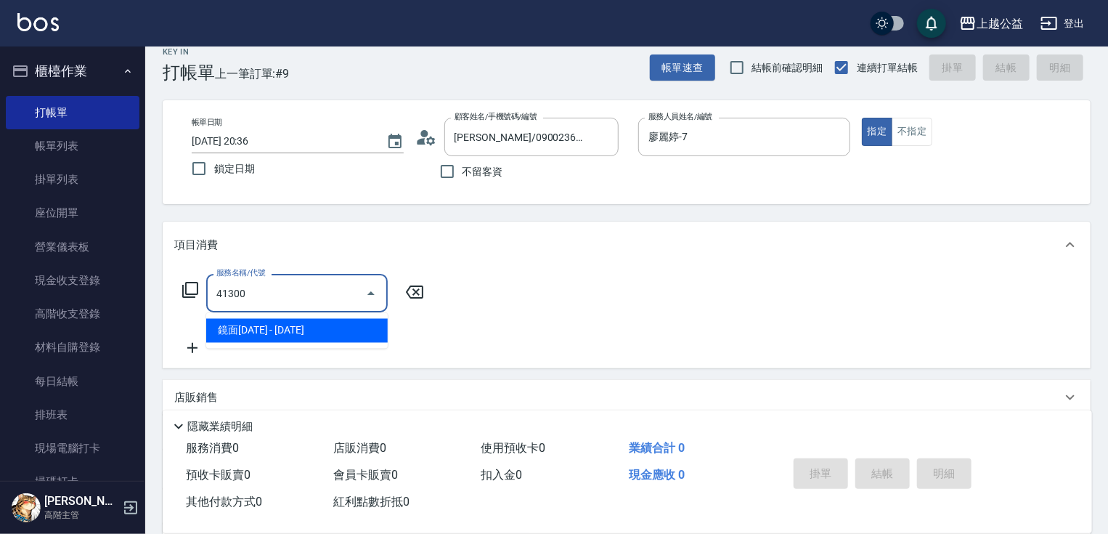
type input "41300"
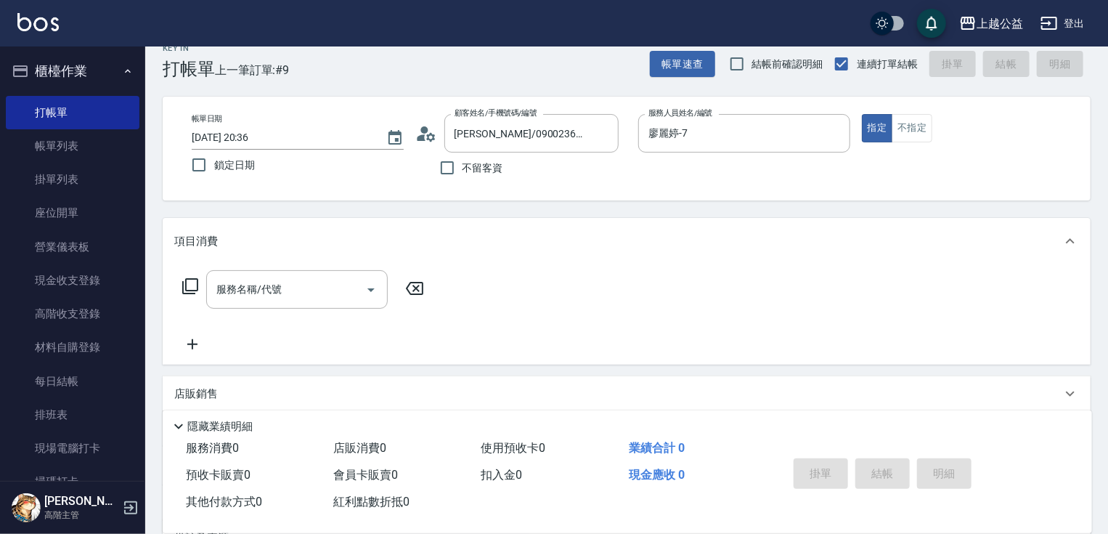
scroll to position [179, 0]
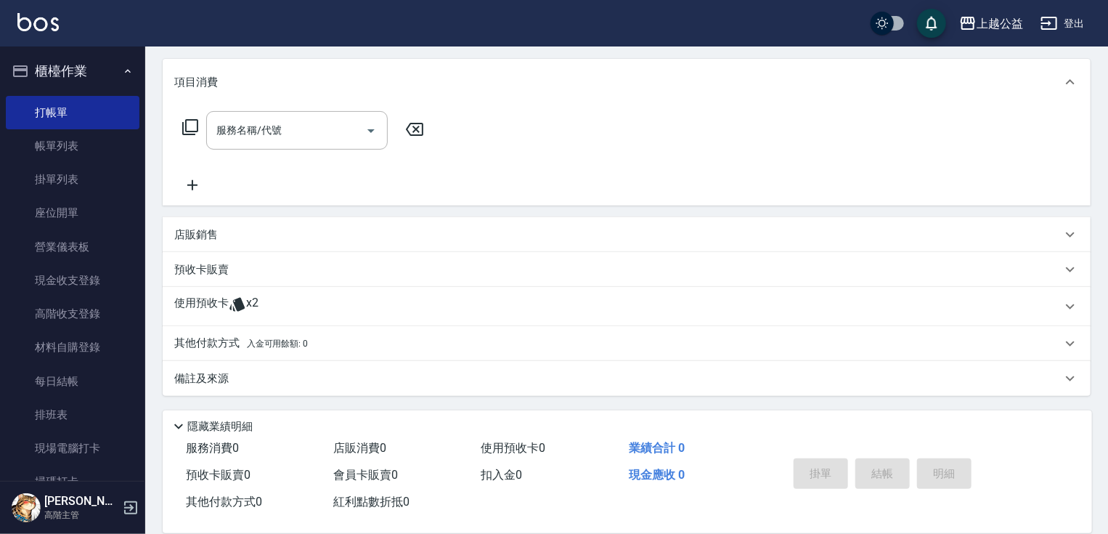
drag, startPoint x: 360, startPoint y: 221, endPoint x: 373, endPoint y: 350, distance: 129.9
click at [304, 306] on div "使用預收卡 x2" at bounding box center [618, 307] width 888 height 22
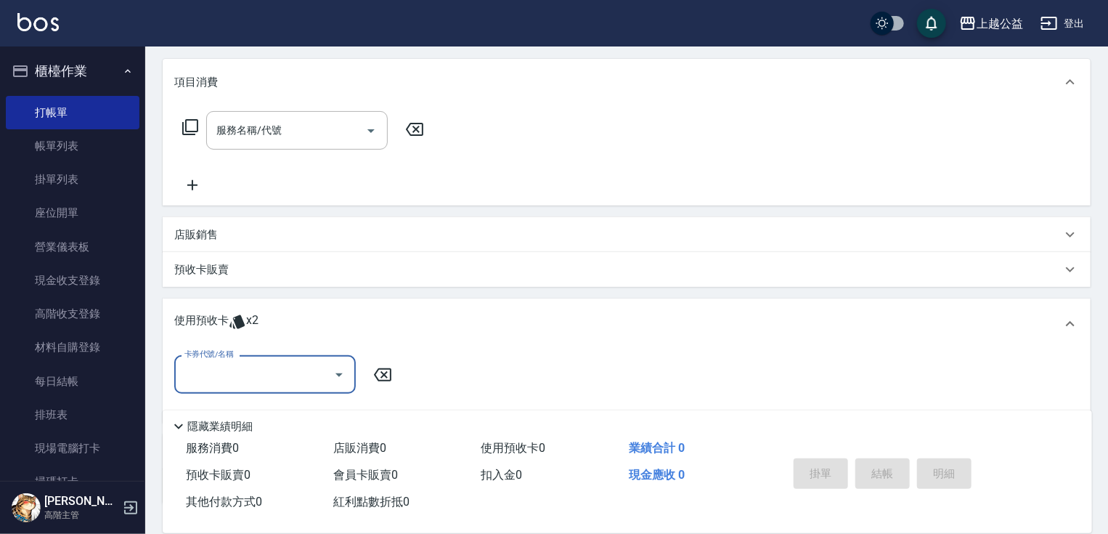
scroll to position [0, 0]
click at [282, 375] on input "卡券代號/名稱" at bounding box center [254, 374] width 147 height 25
click at [285, 407] on div "護髮包卡 剩餘2張" at bounding box center [265, 411] width 182 height 24
type input "護髮包卡"
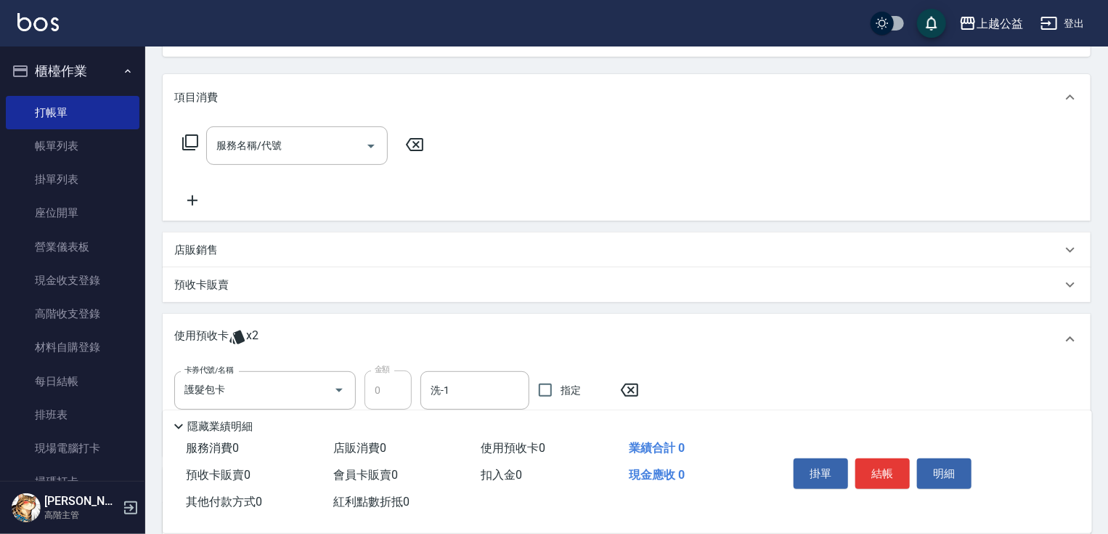
scroll to position [114, 0]
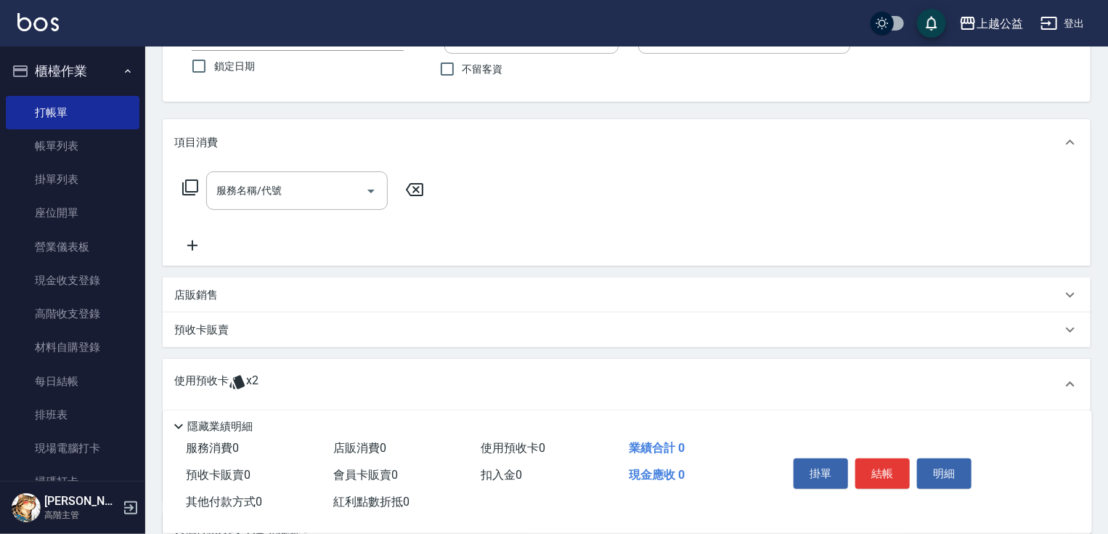
drag, startPoint x: 409, startPoint y: 337, endPoint x: 391, endPoint y: 283, distance: 56.5
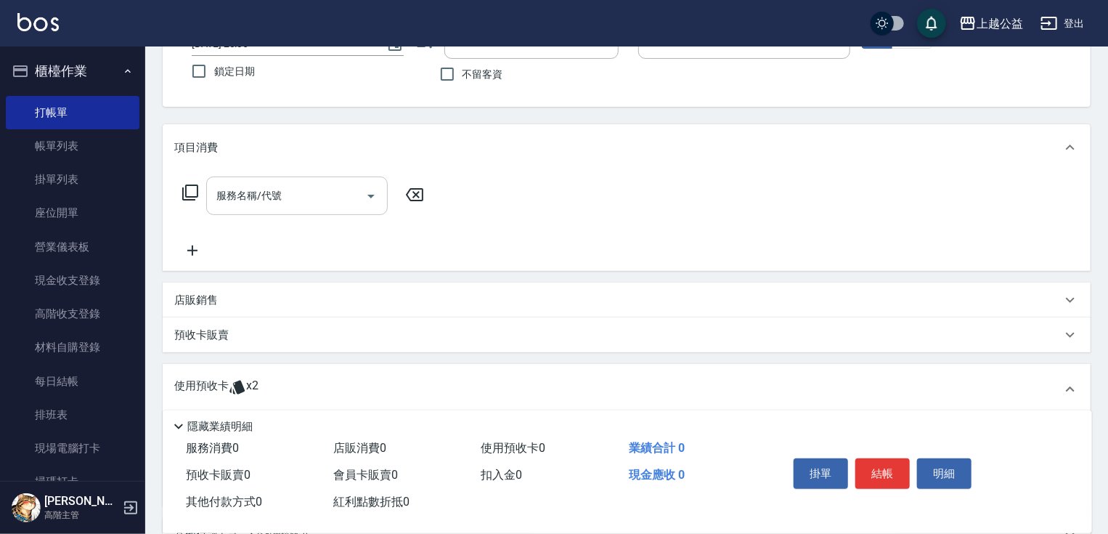
click at [275, 197] on input "服務名稱/代號" at bounding box center [286, 195] width 147 height 25
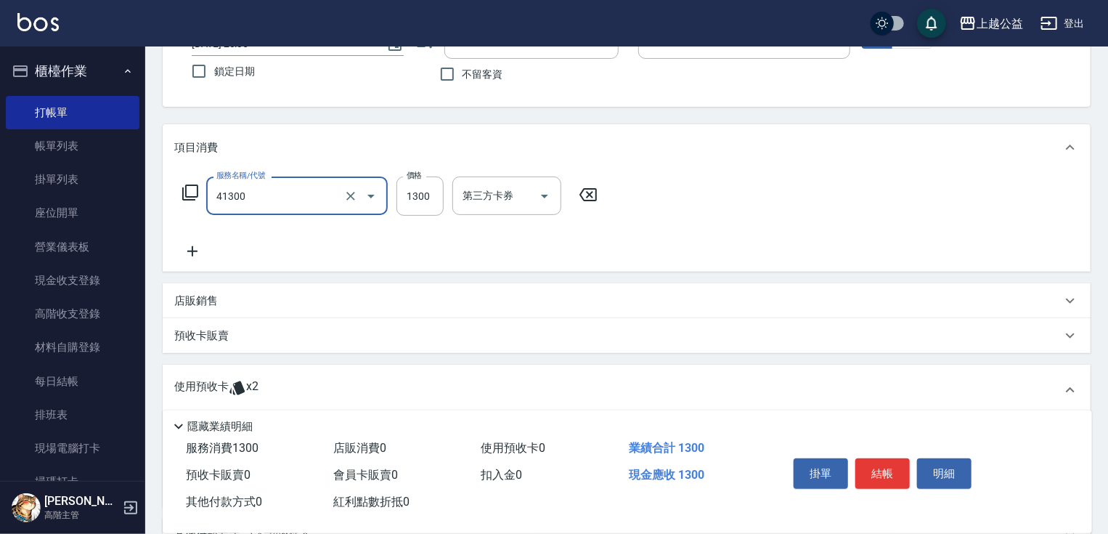
type input "鏡面1300(41300)"
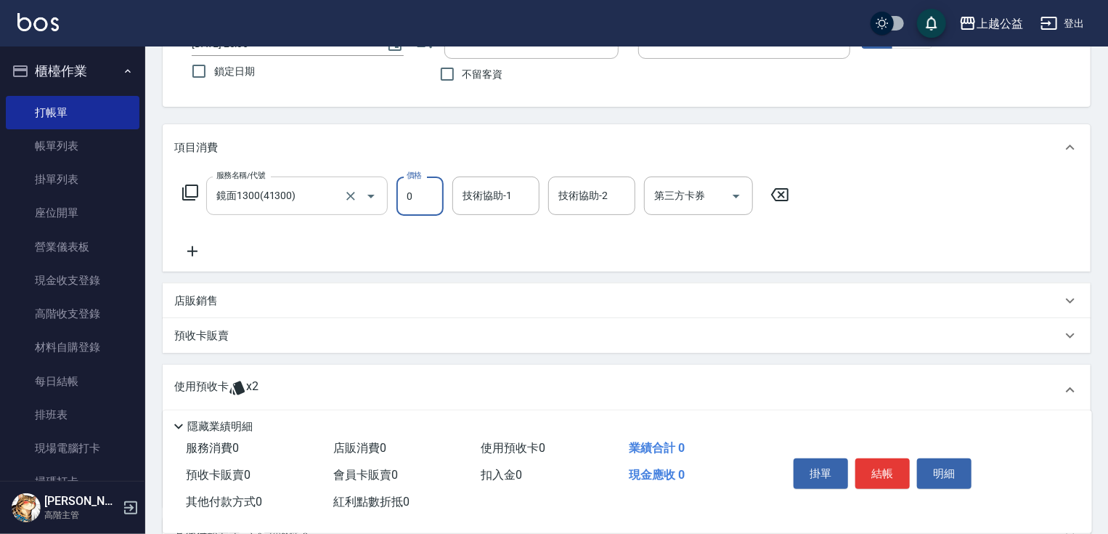
type input "0"
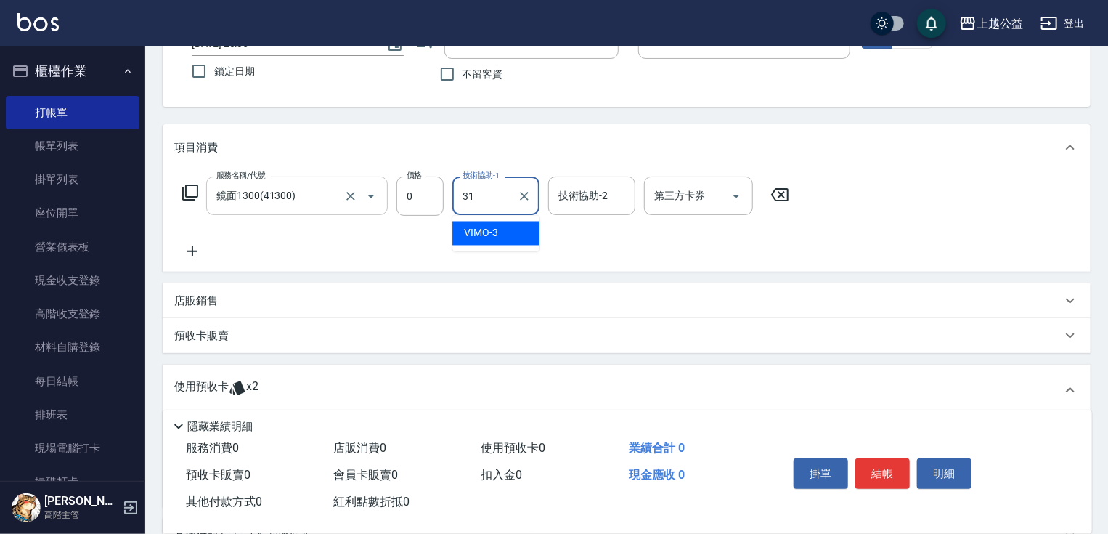
type input "[PERSON_NAME]-31"
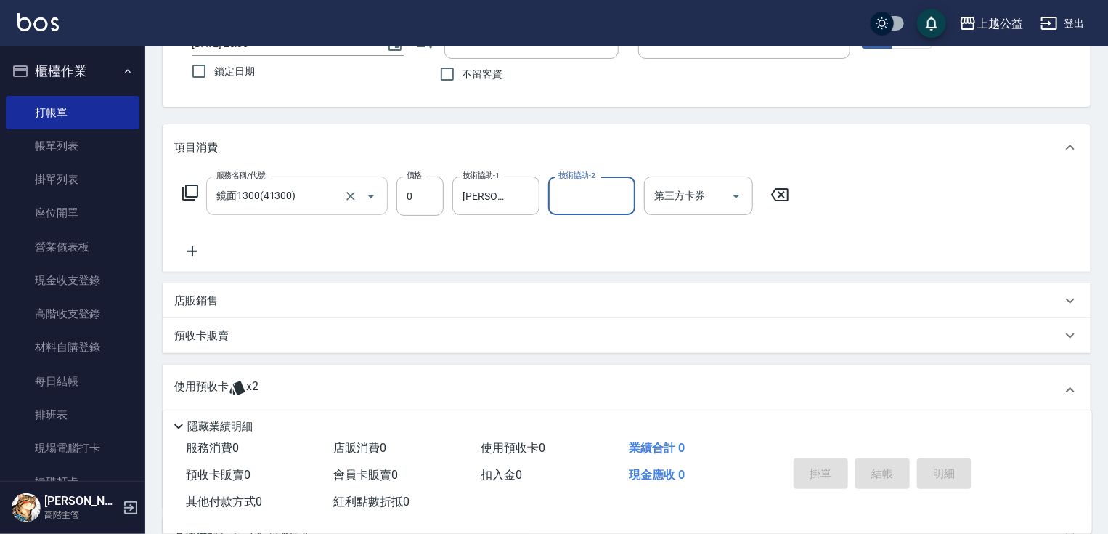
type input "[DATE] 20:37"
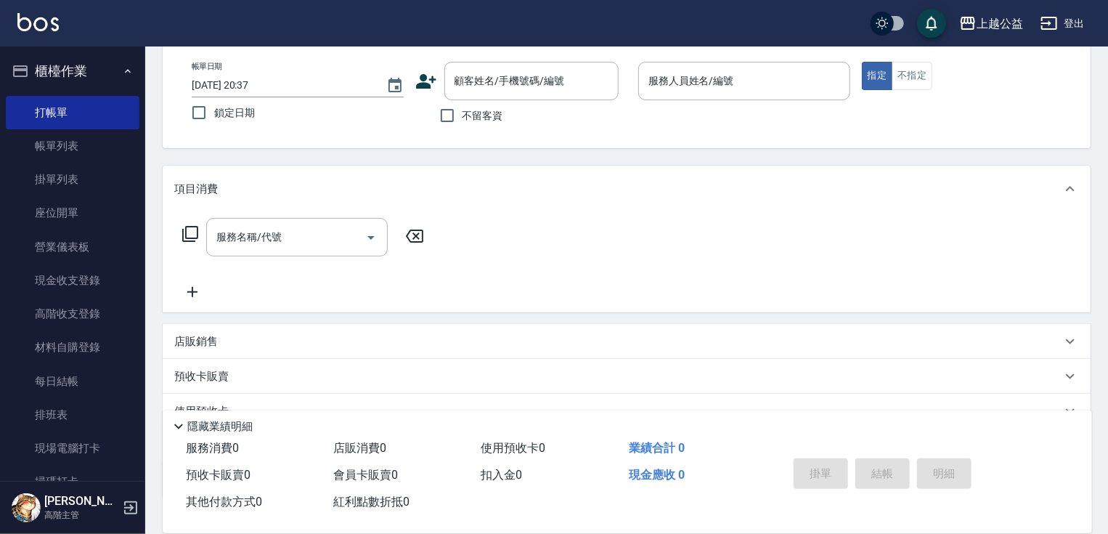
scroll to position [0, 0]
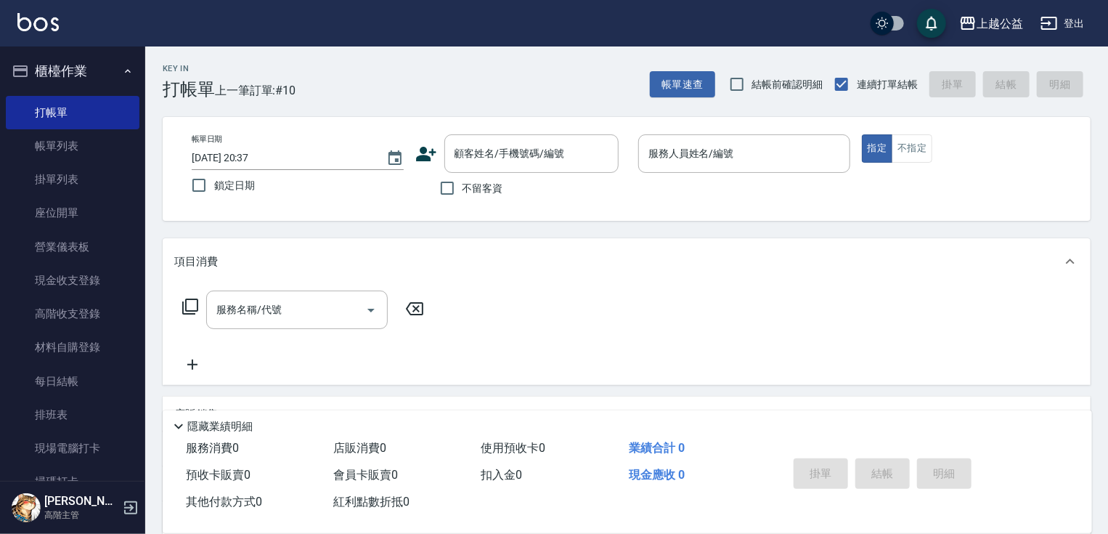
drag, startPoint x: 335, startPoint y: 302, endPoint x: 384, endPoint y: 179, distance: 132.7
click at [506, 195] on div "不留客資" at bounding box center [516, 188] width 203 height 31
click at [495, 188] on span "不留客資" at bounding box center [483, 188] width 41 height 15
click at [463, 188] on input "不留客資" at bounding box center [447, 188] width 31 height 31
checkbox input "true"
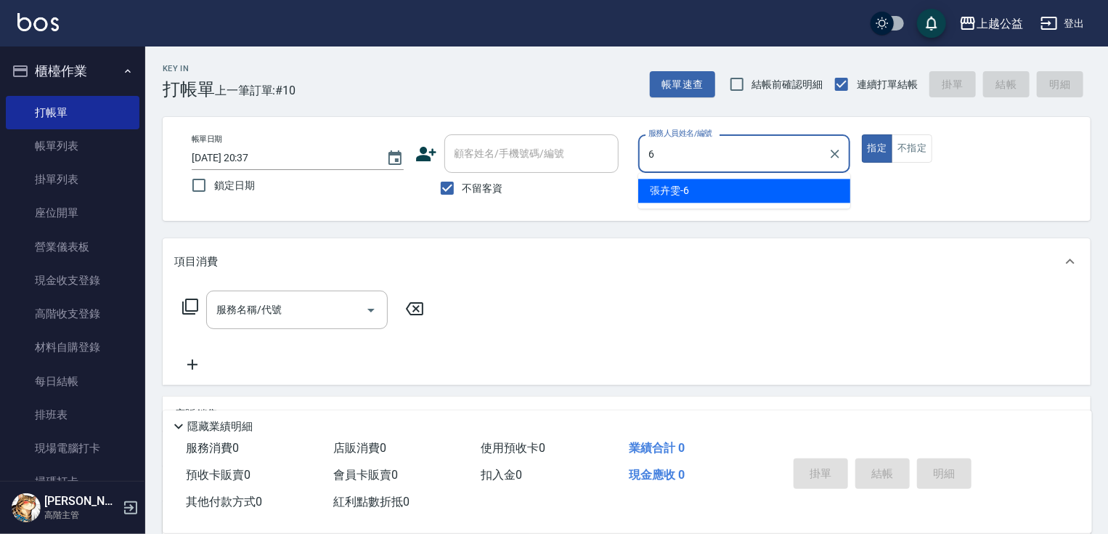
type input "[PERSON_NAME]-6"
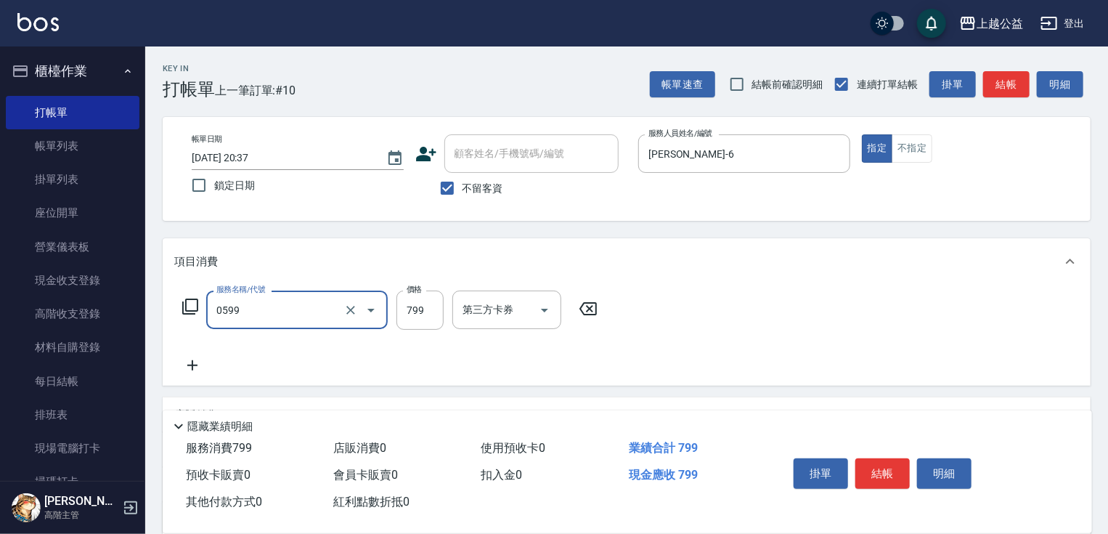
type input "精油SPA(0599)"
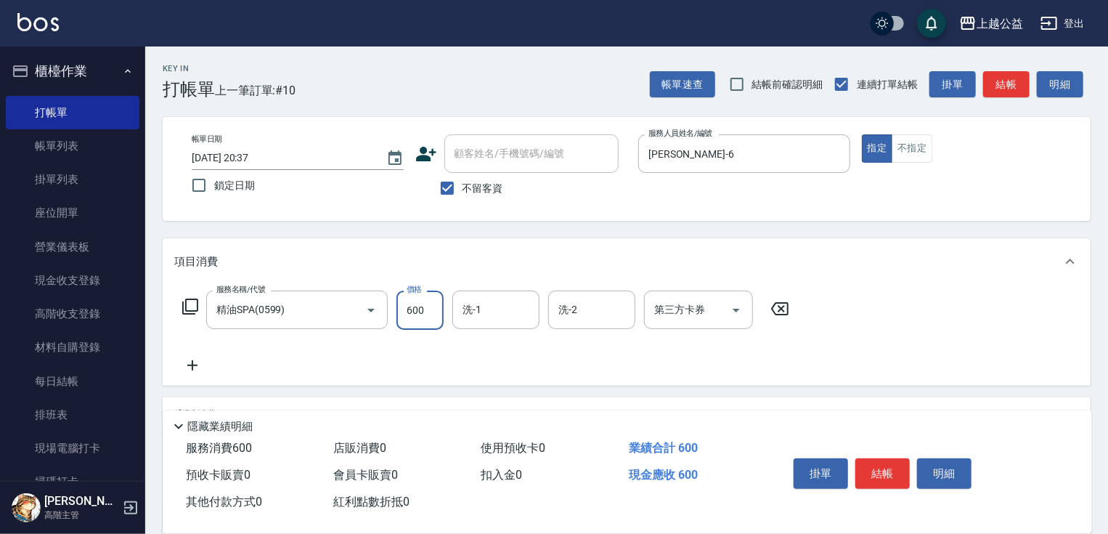
type input "600"
type input "[PERSON_NAME]-33"
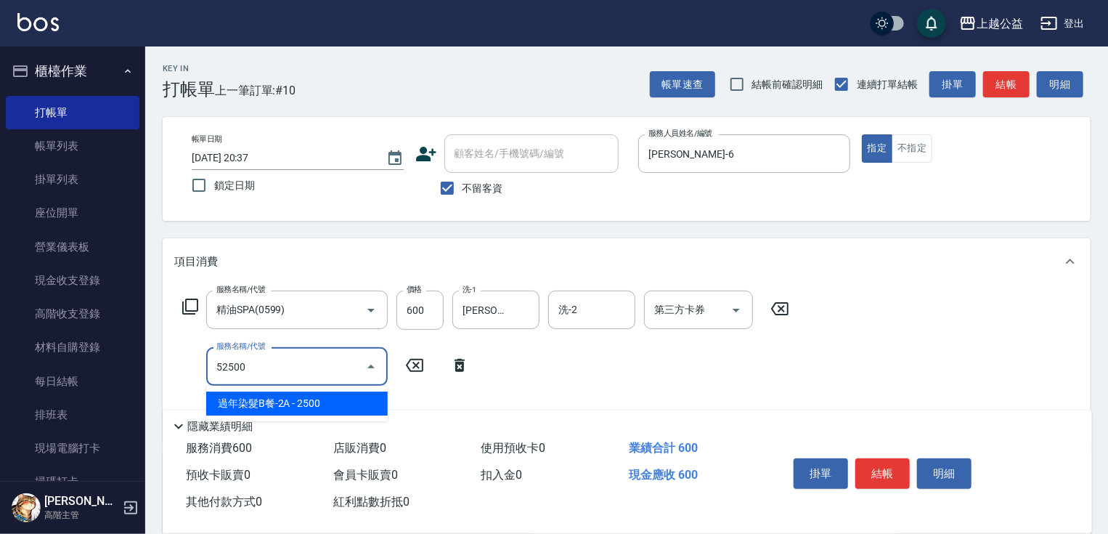
type input "過年染髮B餐-2A(52500)"
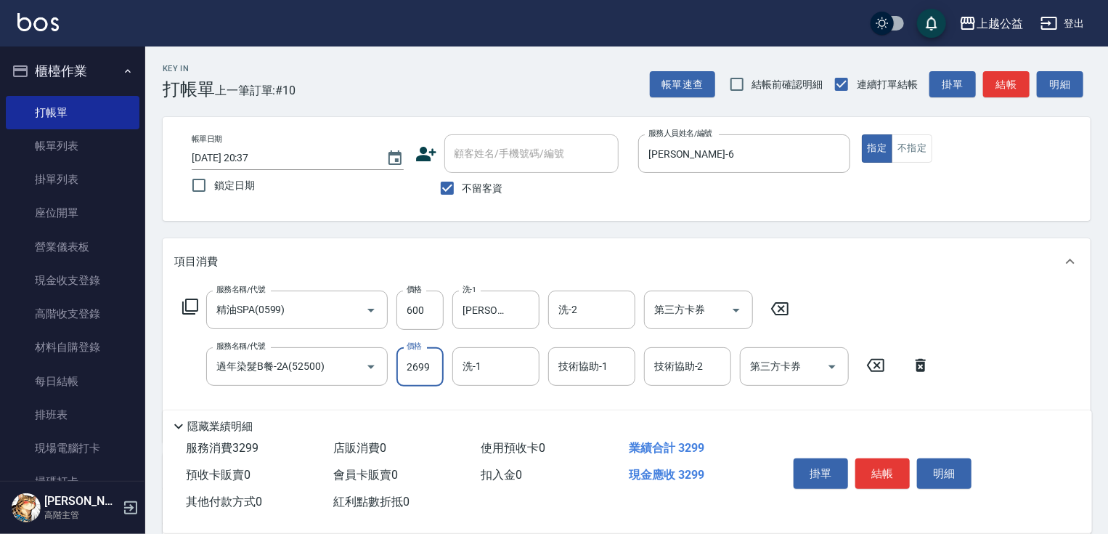
type input "2699"
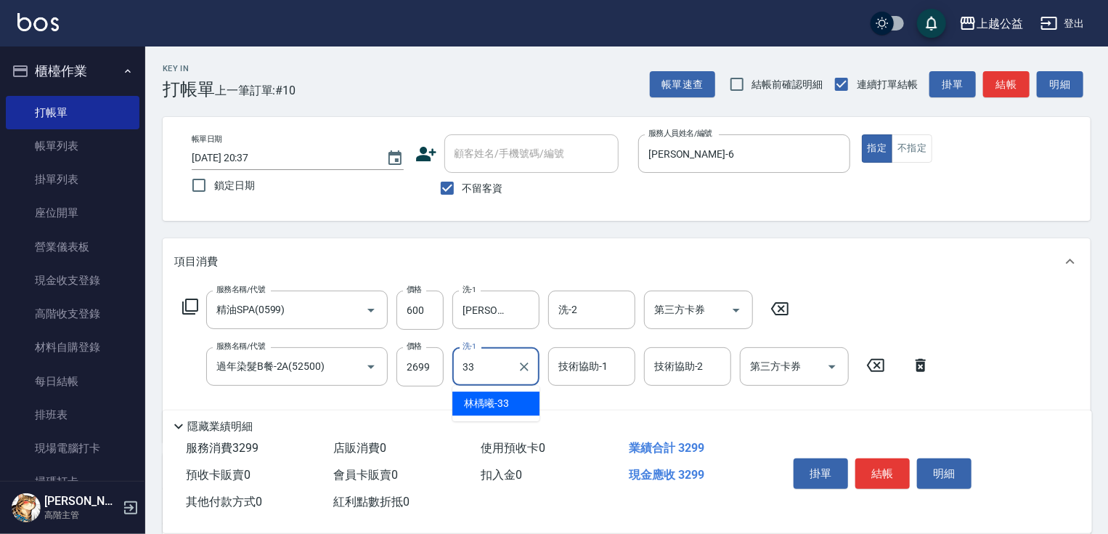
type input "[PERSON_NAME]-33"
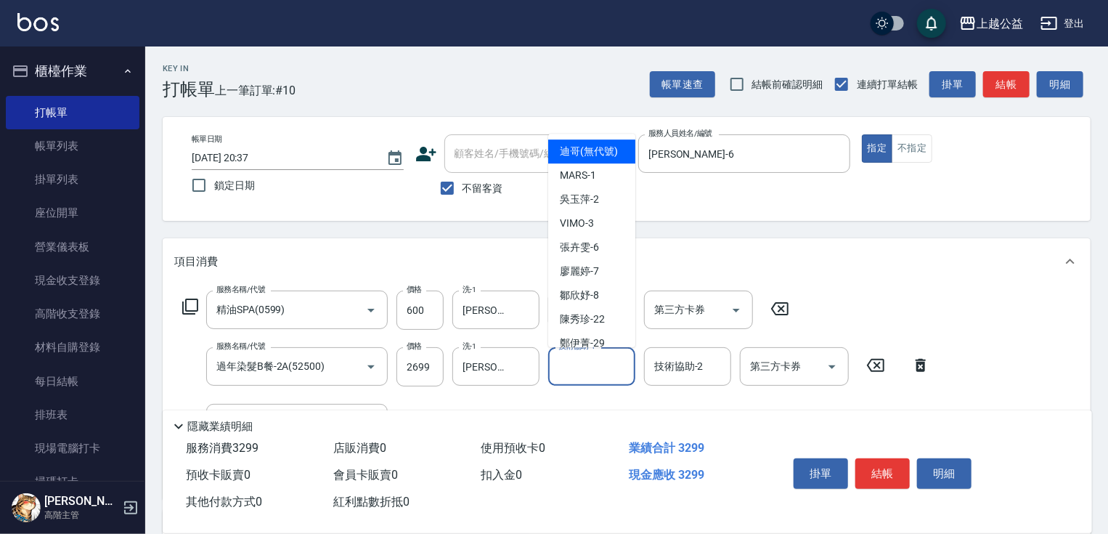
click at [603, 376] on input "技術協助-1" at bounding box center [592, 366] width 74 height 25
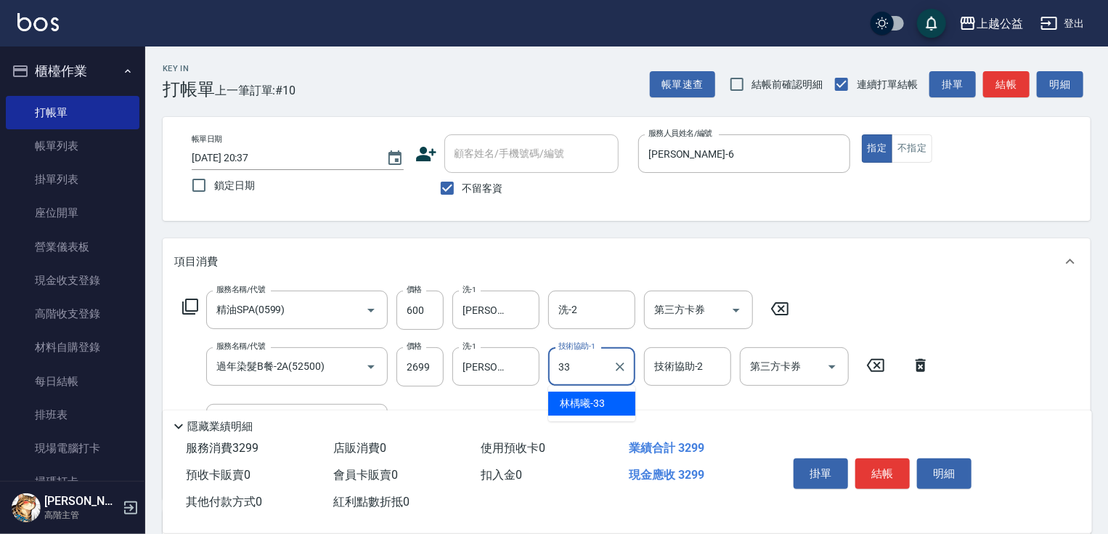
type input "[PERSON_NAME]-33"
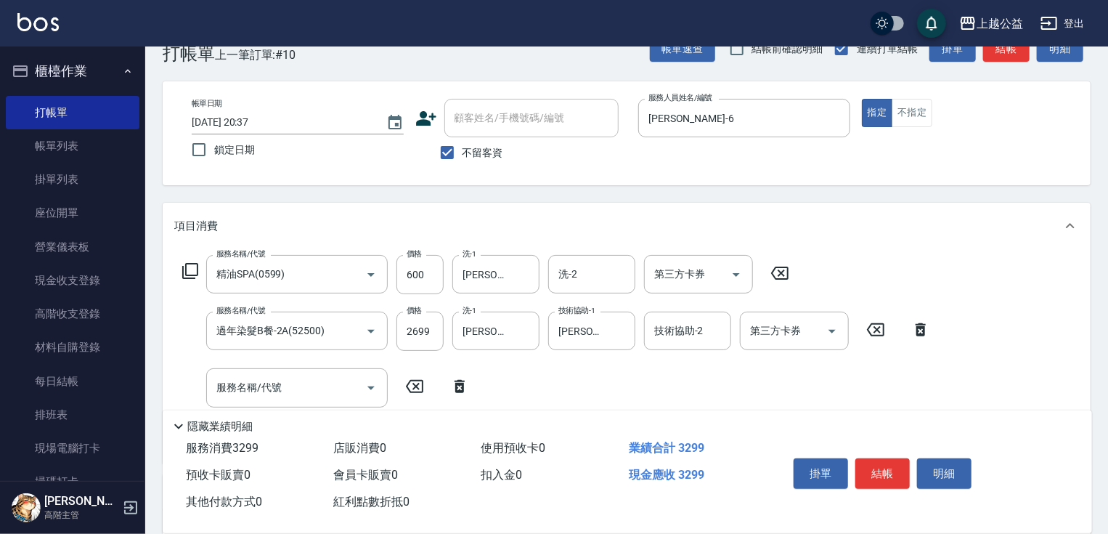
scroll to position [253, 0]
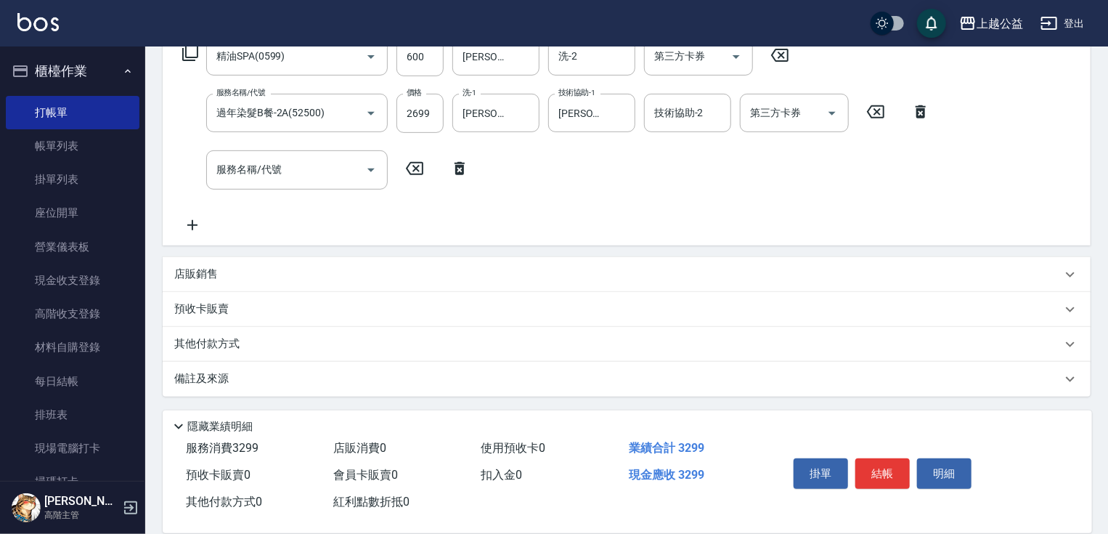
drag, startPoint x: 552, startPoint y: 293, endPoint x: 554, endPoint y: 401, distance: 108.2
click at [216, 169] on div "服務名稱/代號 服務名稱/代號" at bounding box center [297, 169] width 182 height 38
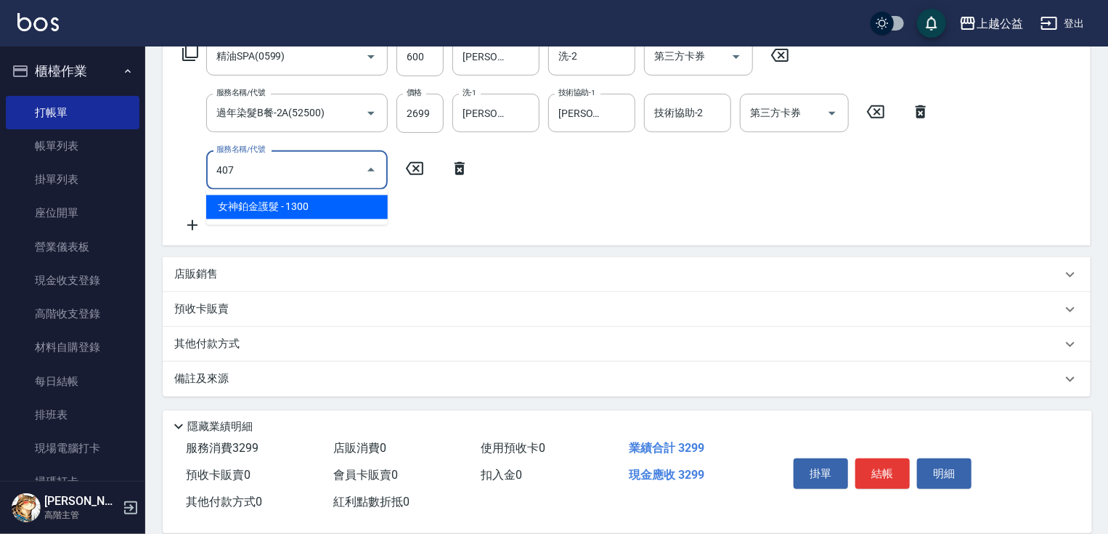
type input "女神鉑金護髮(407)"
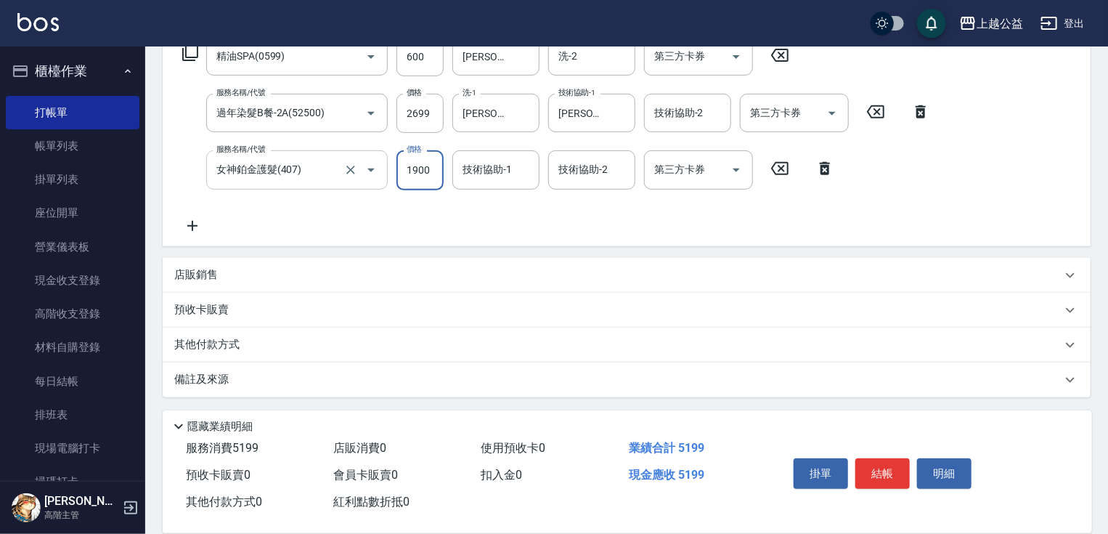
type input "1900"
type input "[PERSON_NAME]-33"
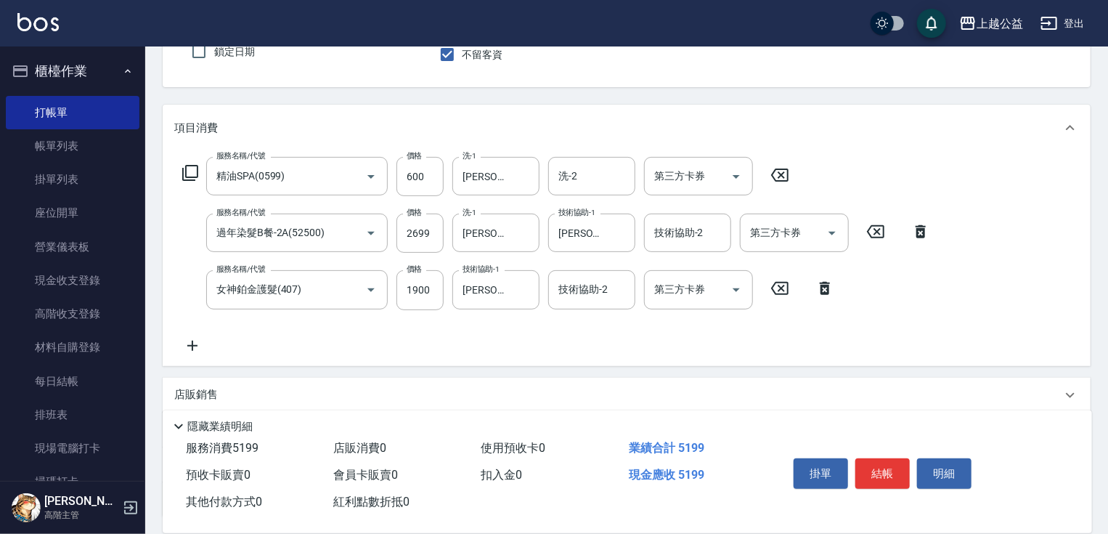
drag, startPoint x: 312, startPoint y: 370, endPoint x: 333, endPoint y: 310, distance: 63.9
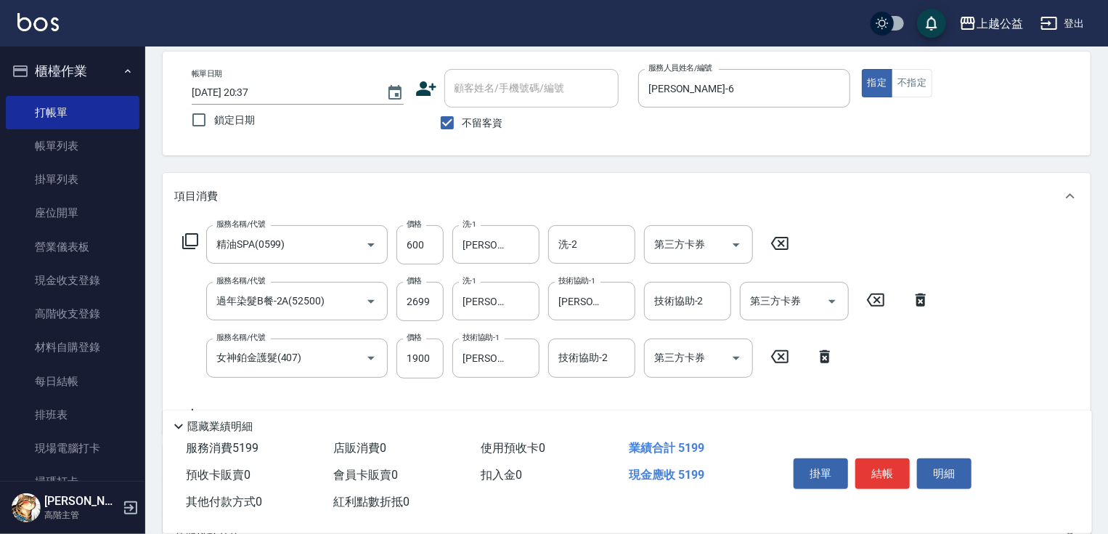
scroll to position [0, 0]
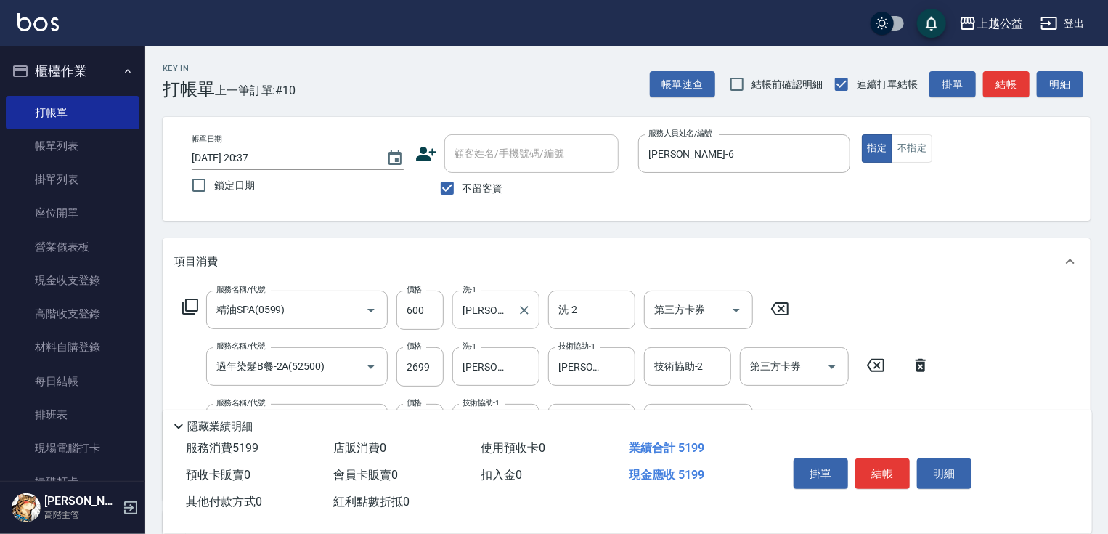
drag, startPoint x: 445, startPoint y: 428, endPoint x: 479, endPoint y: 324, distance: 109.6
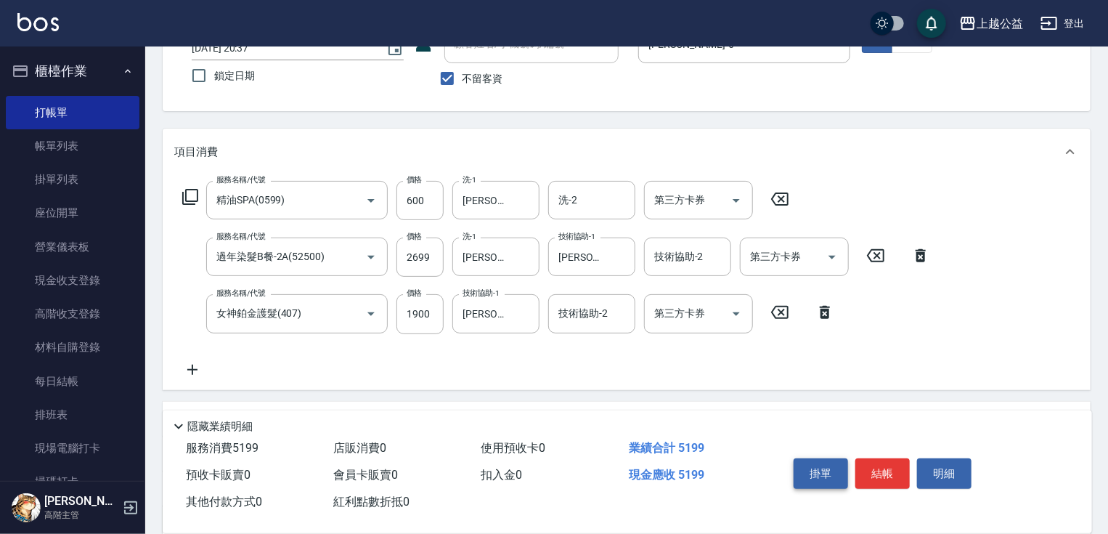
drag, startPoint x: 712, startPoint y: 322, endPoint x: 812, endPoint y: 475, distance: 182.5
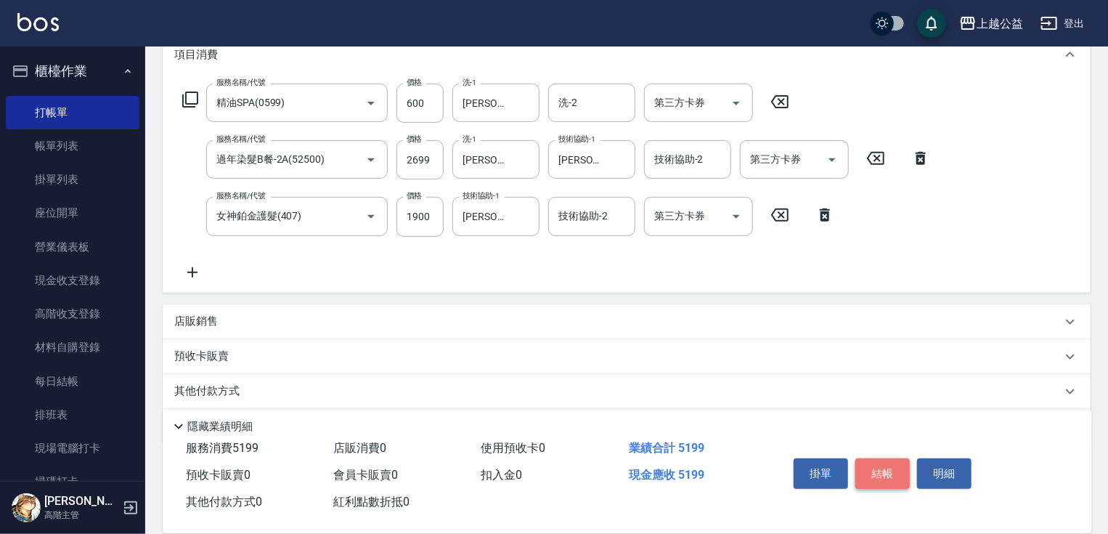
click at [877, 466] on button "結帳" at bounding box center [883, 473] width 54 height 31
type input "[DATE] 20:38"
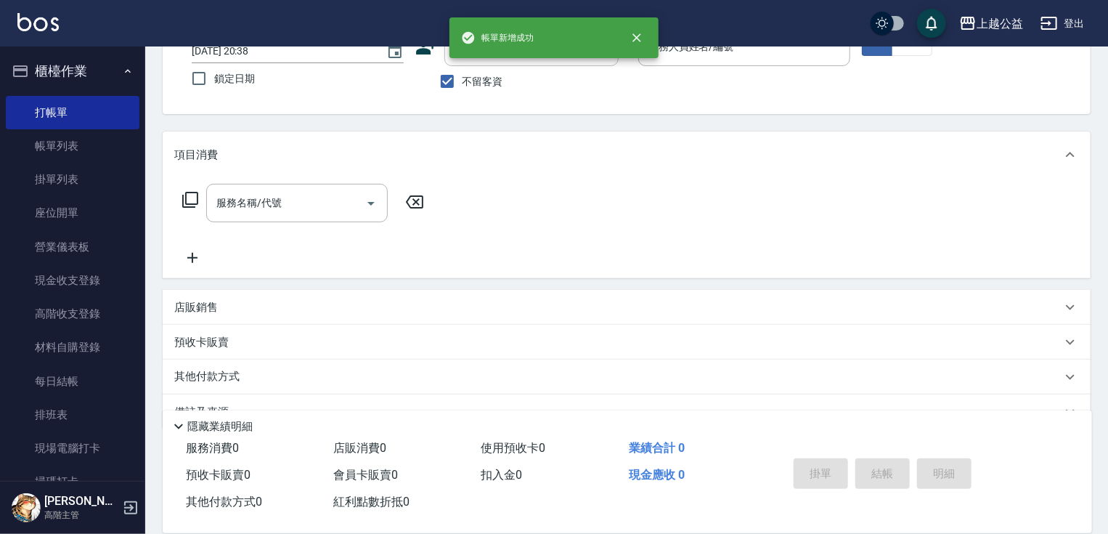
scroll to position [0, 0]
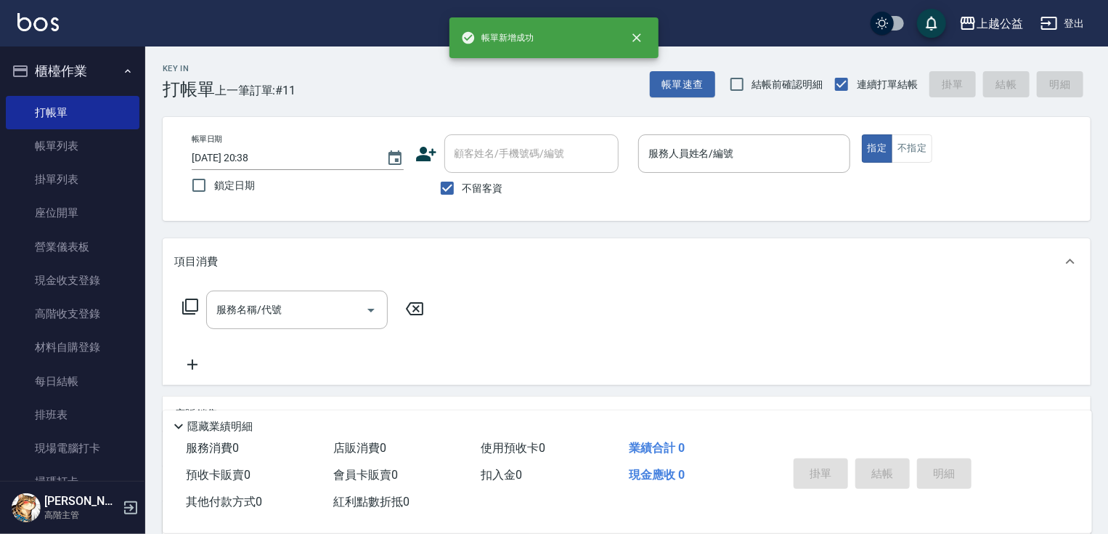
drag, startPoint x: 871, startPoint y: 362, endPoint x: 880, endPoint y: 228, distance: 134.7
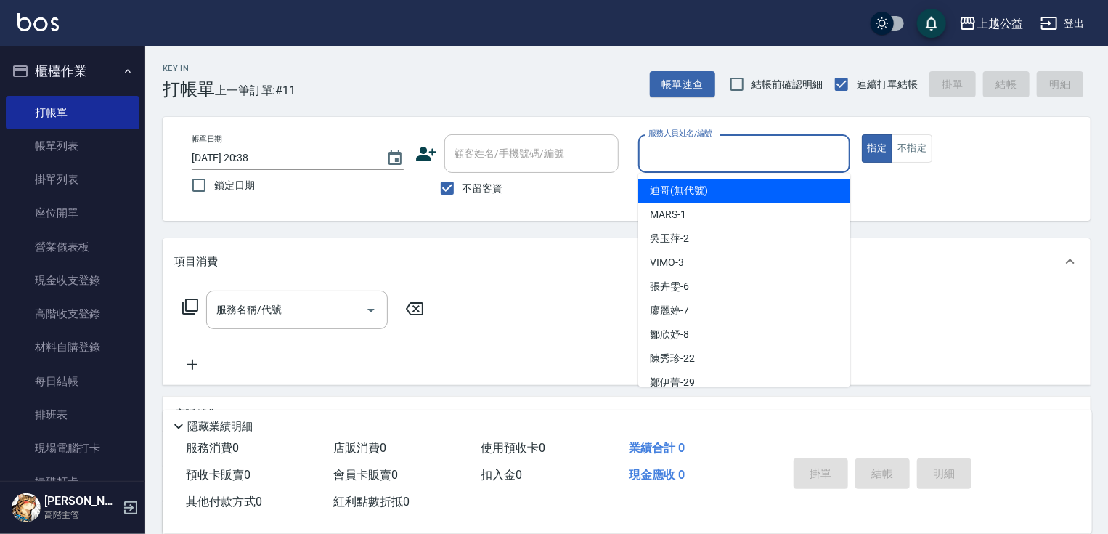
click at [771, 146] on input "服務人員姓名/編號" at bounding box center [744, 153] width 199 height 25
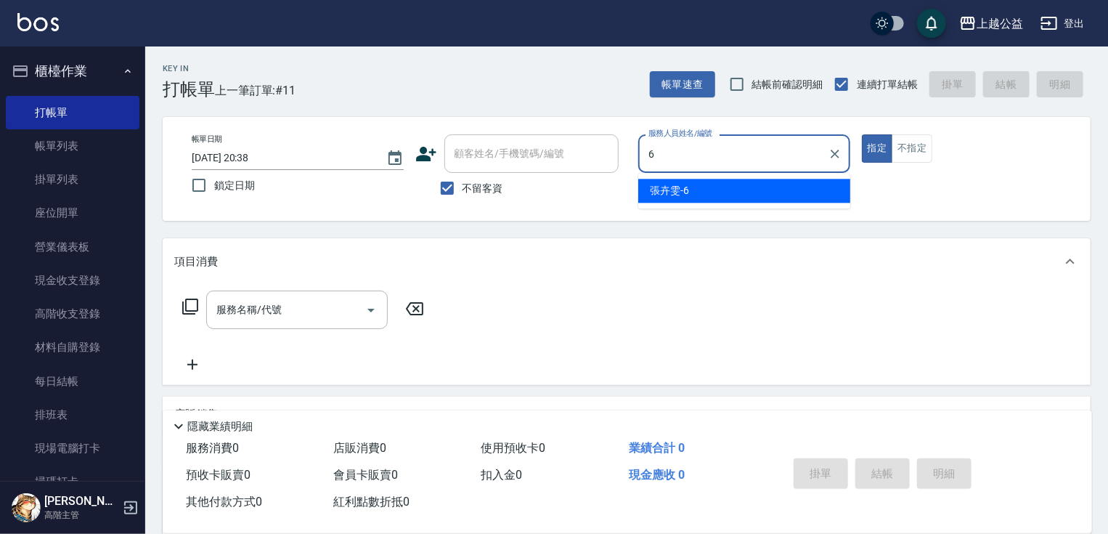
type input "[PERSON_NAME]-6"
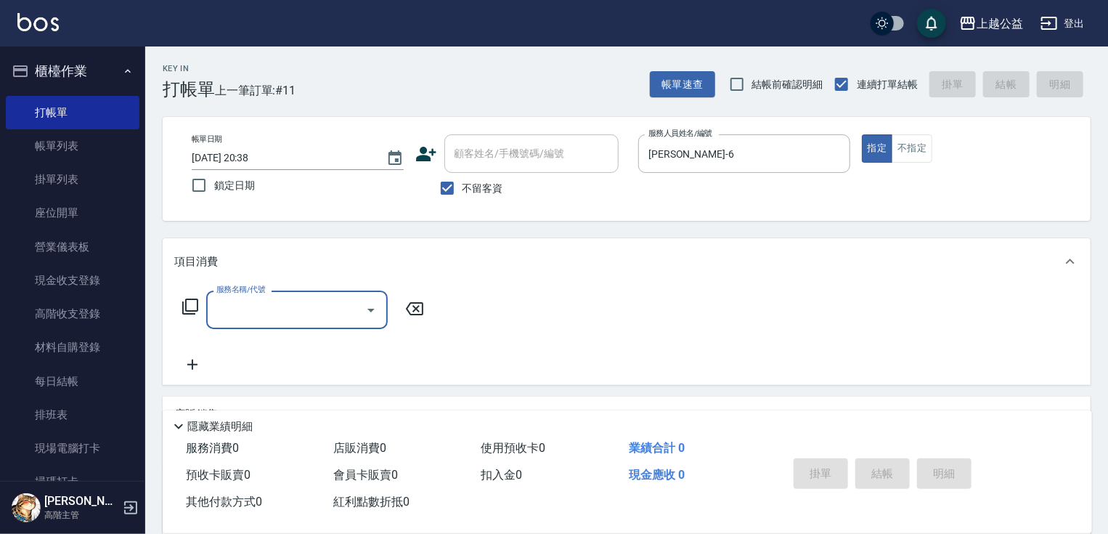
scroll to position [139, 0]
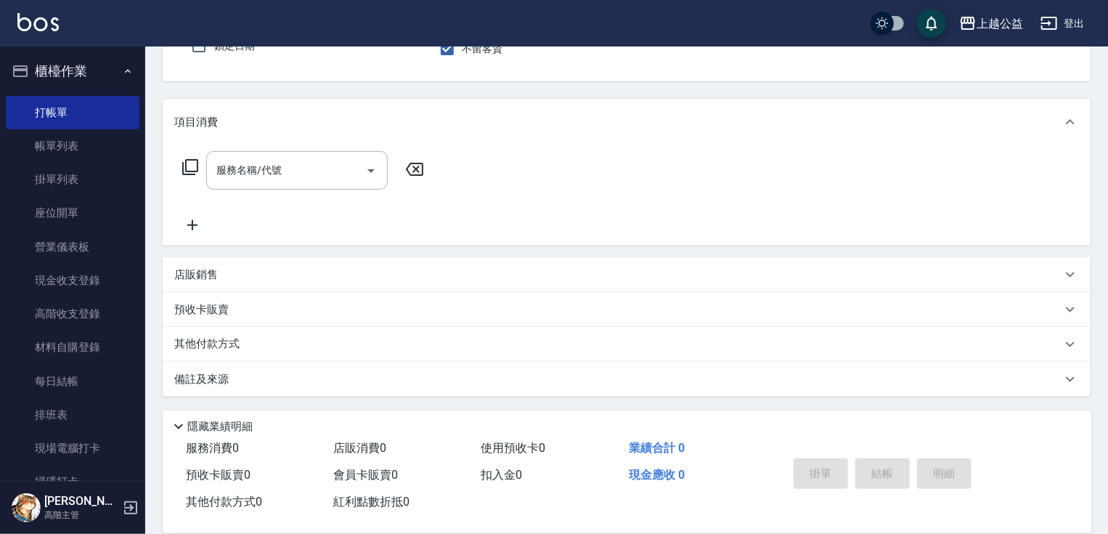
drag, startPoint x: 514, startPoint y: 295, endPoint x: 145, endPoint y: 349, distance: 372.9
click at [248, 337] on div "其他付款方式" at bounding box center [618, 344] width 888 height 16
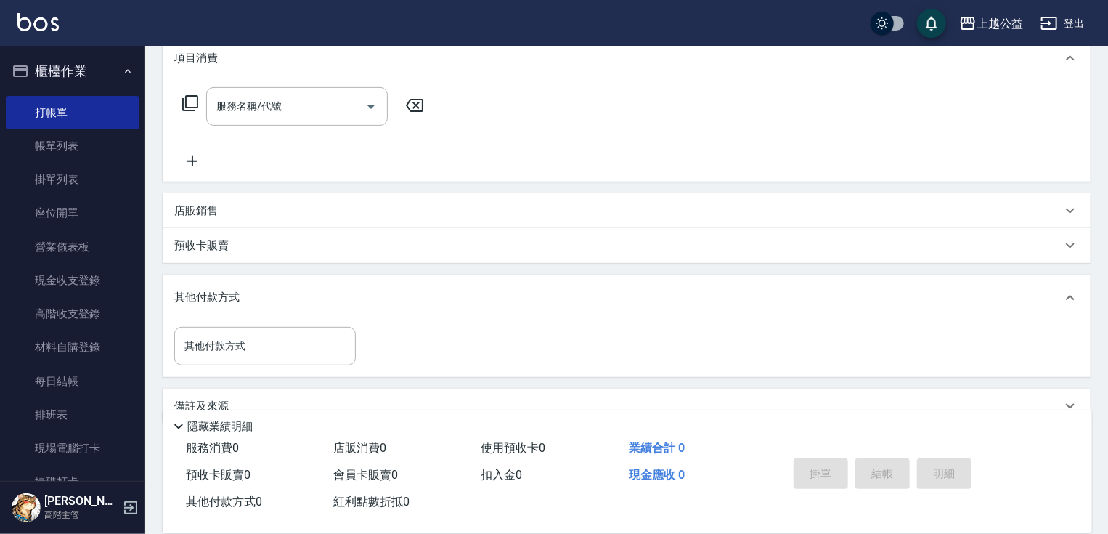
scroll to position [231, 0]
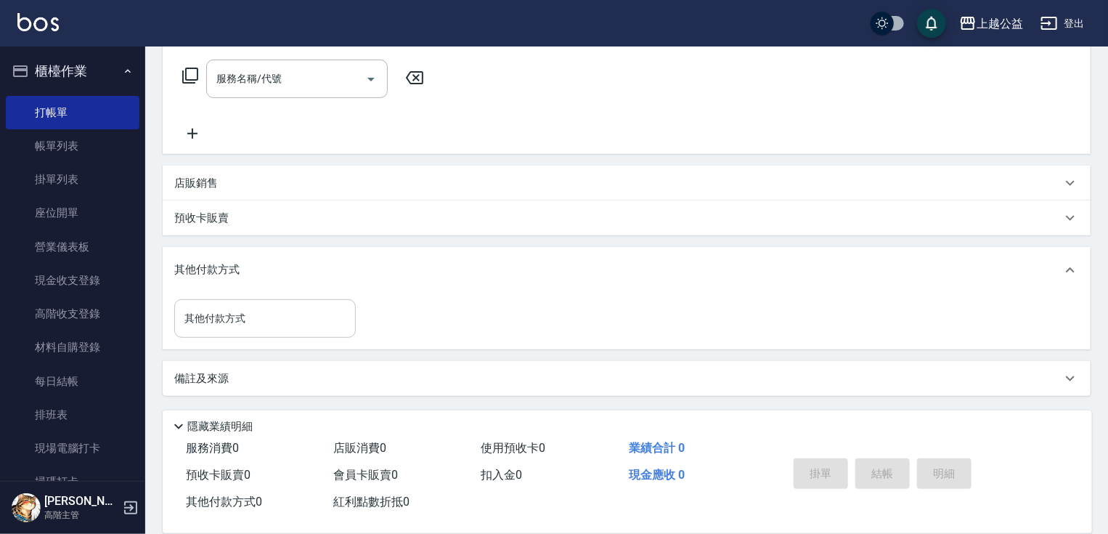
drag, startPoint x: 311, startPoint y: 284, endPoint x: 206, endPoint y: 323, distance: 111.7
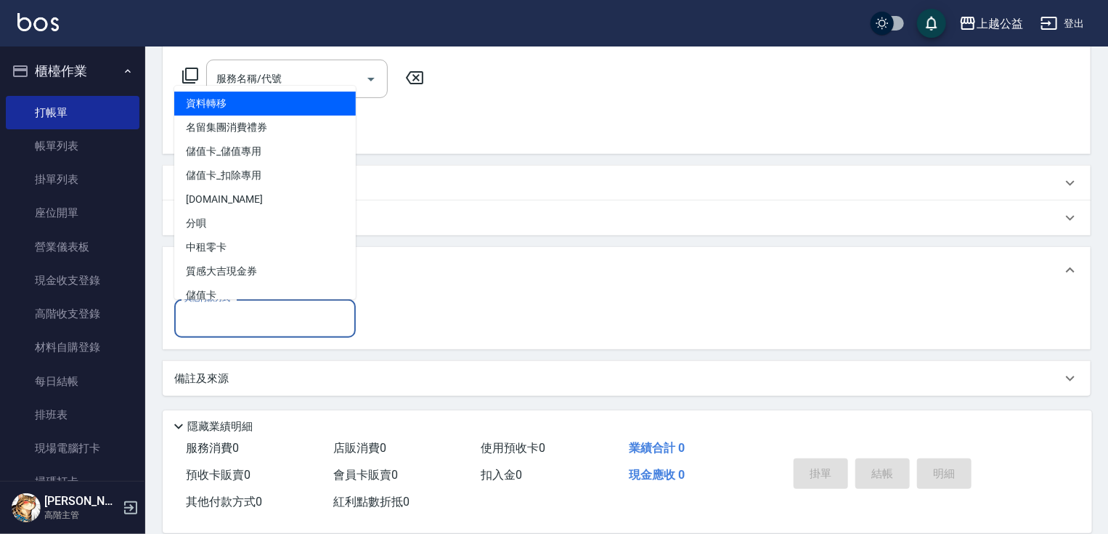
click at [210, 312] on input "其他付款方式" at bounding box center [265, 318] width 169 height 25
click at [447, 337] on div "其他付款方式 其他付款方式" at bounding box center [626, 318] width 905 height 38
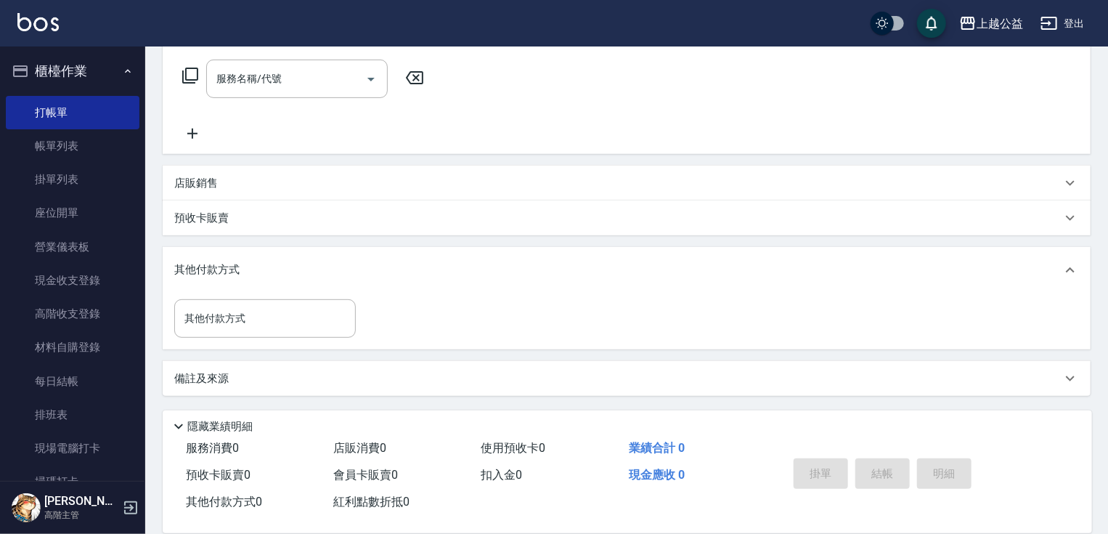
click at [248, 174] on div "店販銷售" at bounding box center [627, 183] width 928 height 35
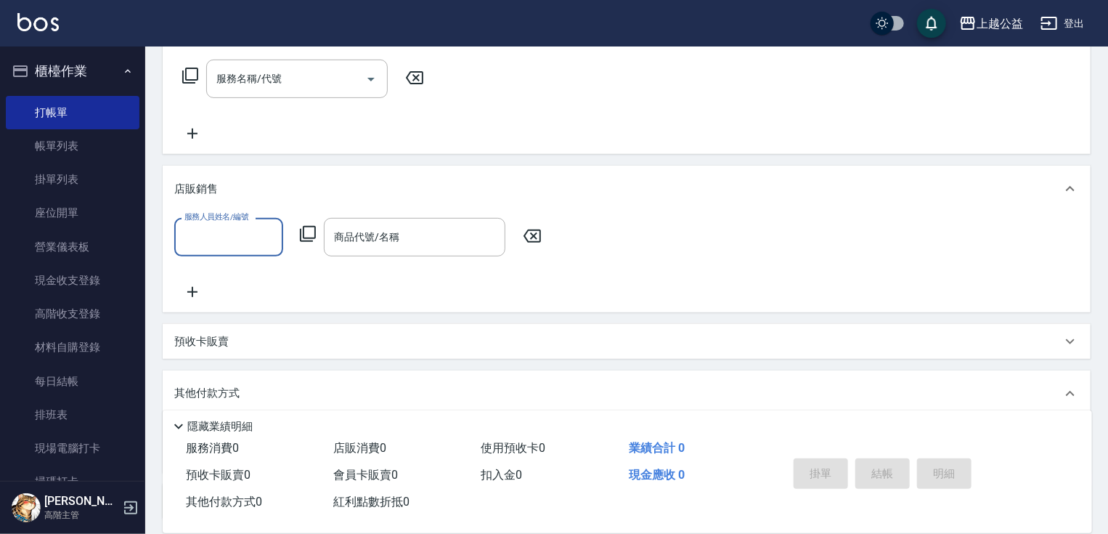
scroll to position [0, 0]
type input "[PERSON_NAME]-6"
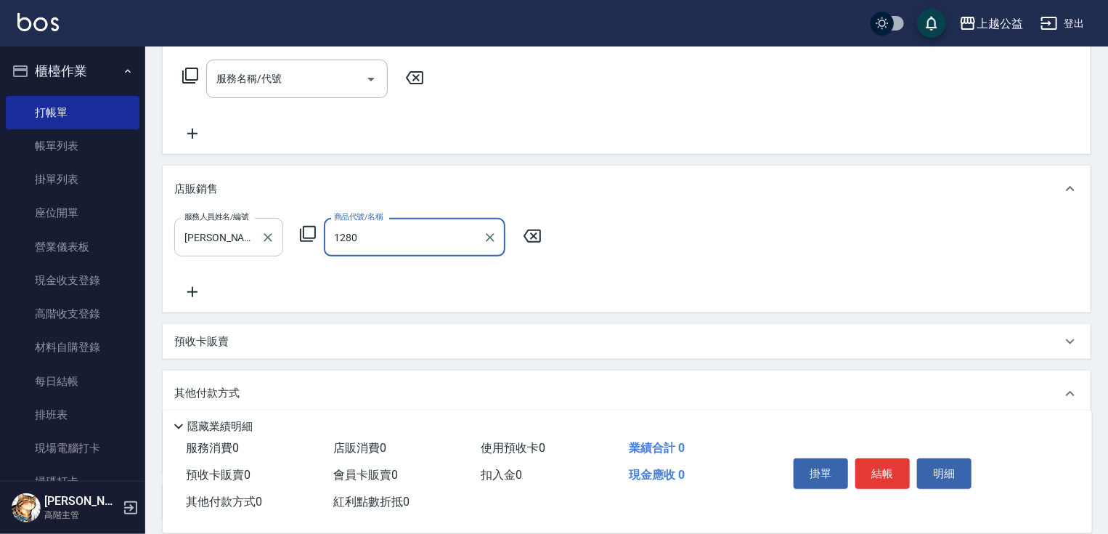
type input "undefined"
click at [492, 230] on icon "Clear" at bounding box center [490, 237] width 15 height 15
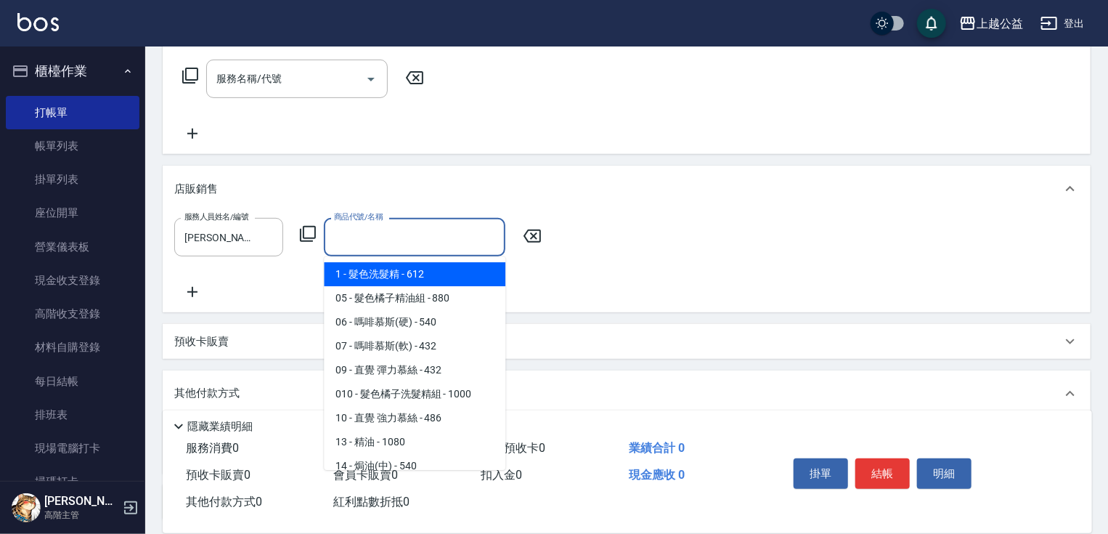
click at [400, 234] on input "商品代號/名稱" at bounding box center [414, 236] width 169 height 25
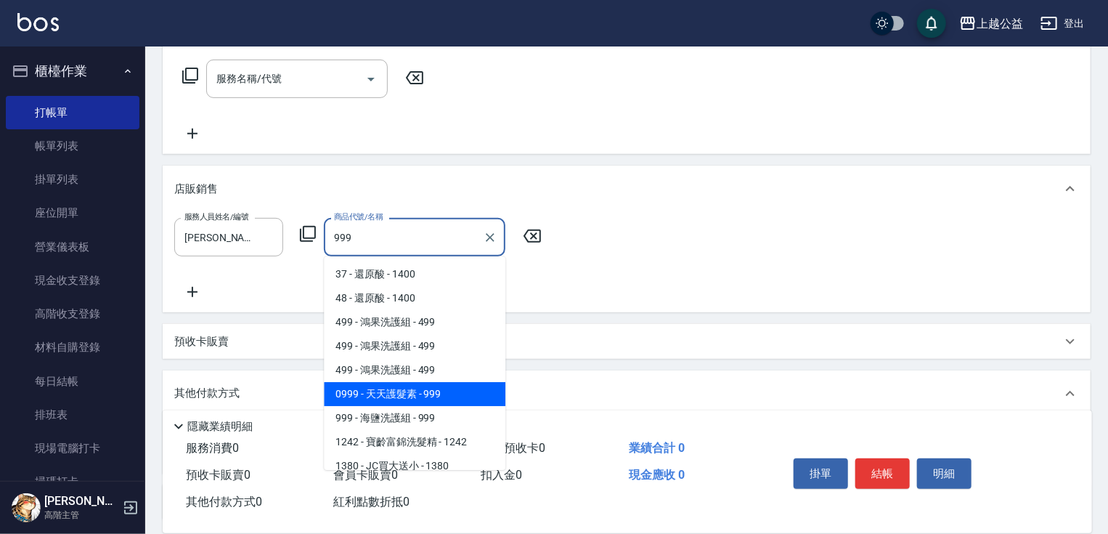
type input "天天護髮素"
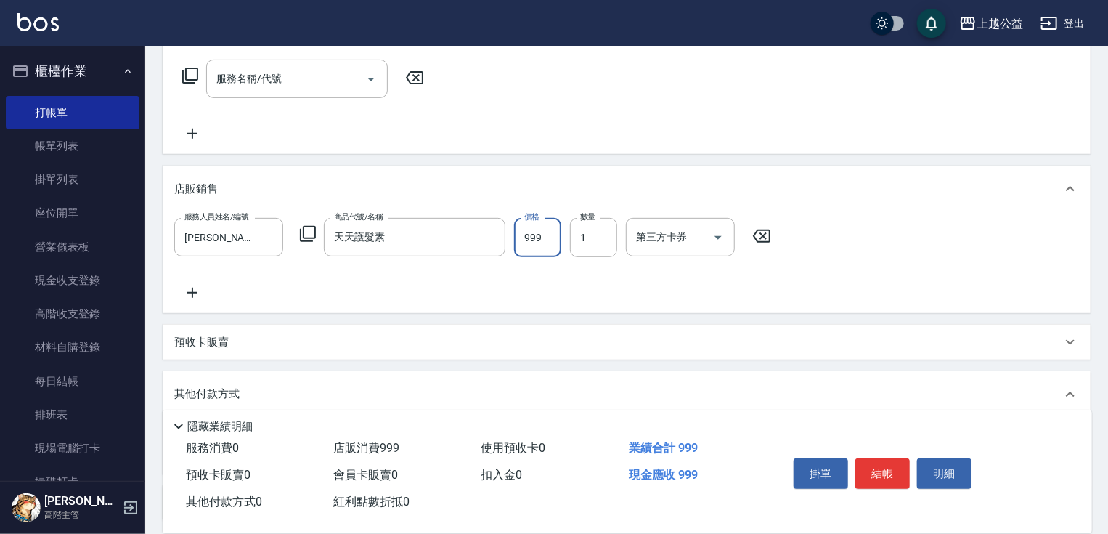
click at [538, 240] on input "999" at bounding box center [537, 237] width 47 height 39
type input "1280"
click at [885, 458] on button "結帳" at bounding box center [883, 473] width 54 height 31
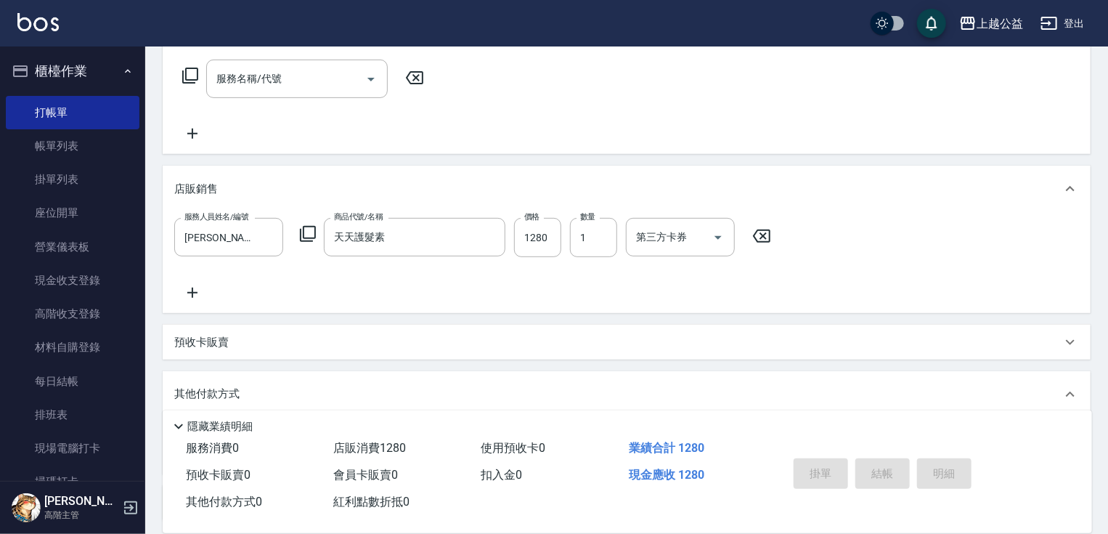
type input "[DATE] 20:39"
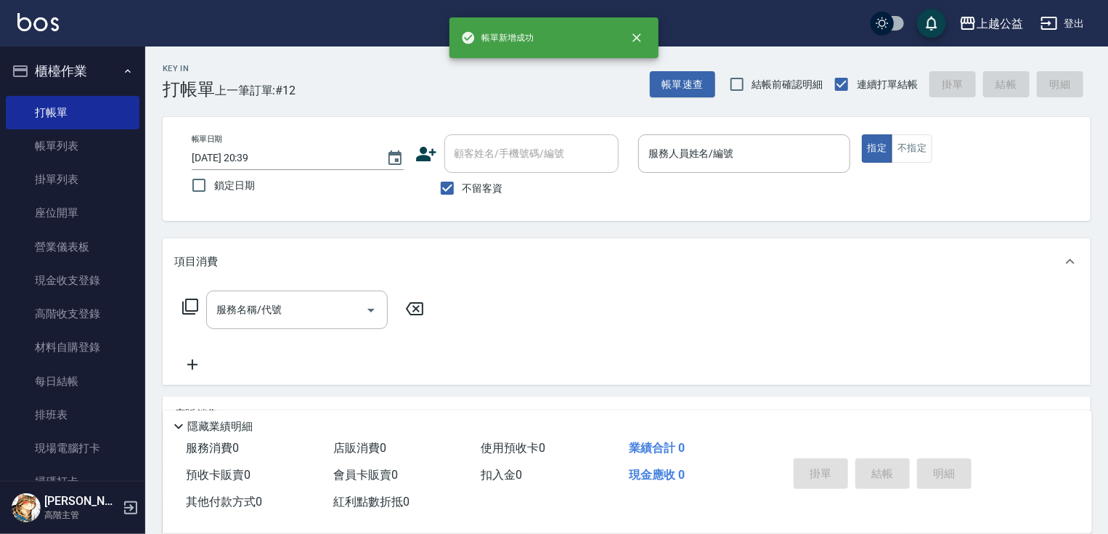
drag, startPoint x: 827, startPoint y: 386, endPoint x: 757, endPoint y: 249, distance: 153.7
drag, startPoint x: 662, startPoint y: 346, endPoint x: 673, endPoint y: 312, distance: 34.9
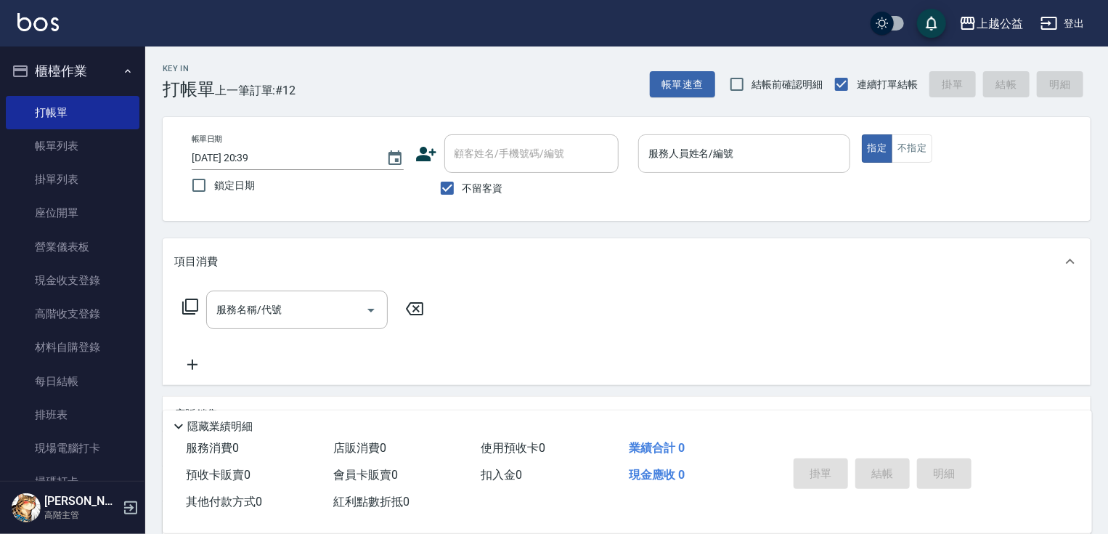
click at [708, 142] on input "服務人員姓名/編號" at bounding box center [744, 153] width 199 height 25
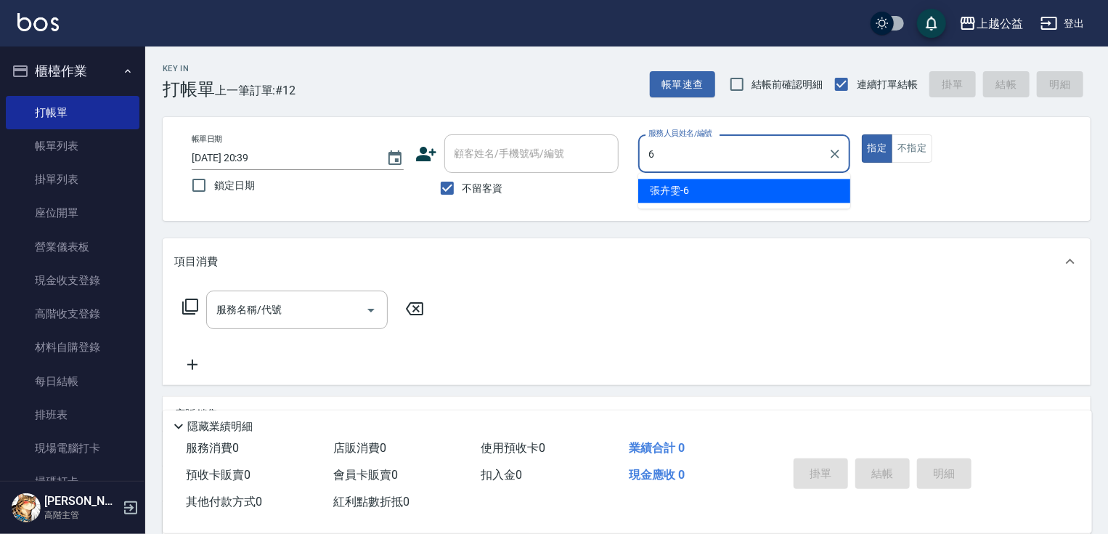
type input "[PERSON_NAME]-6"
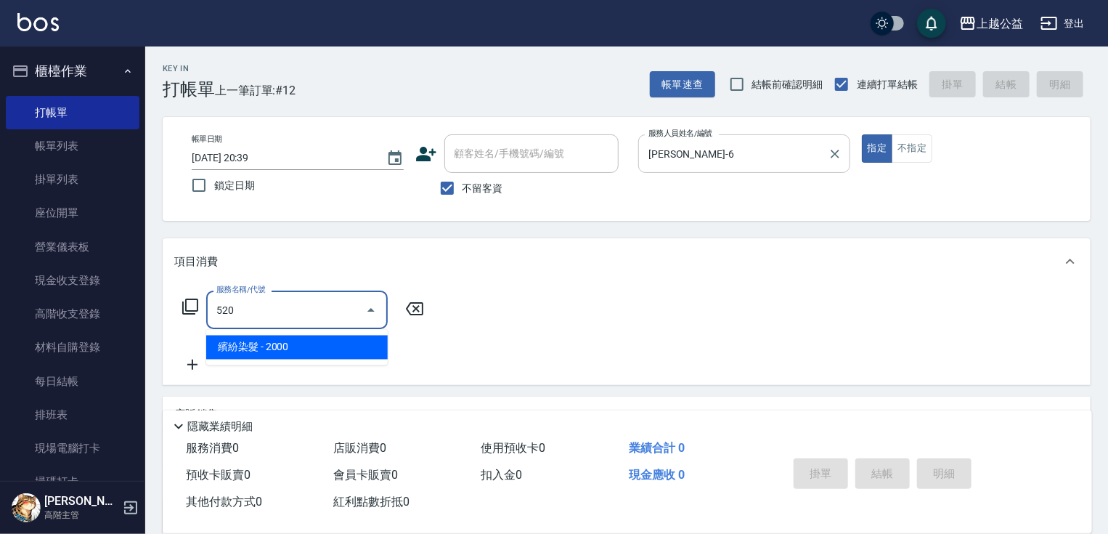
type input "繽紛染髮(520)"
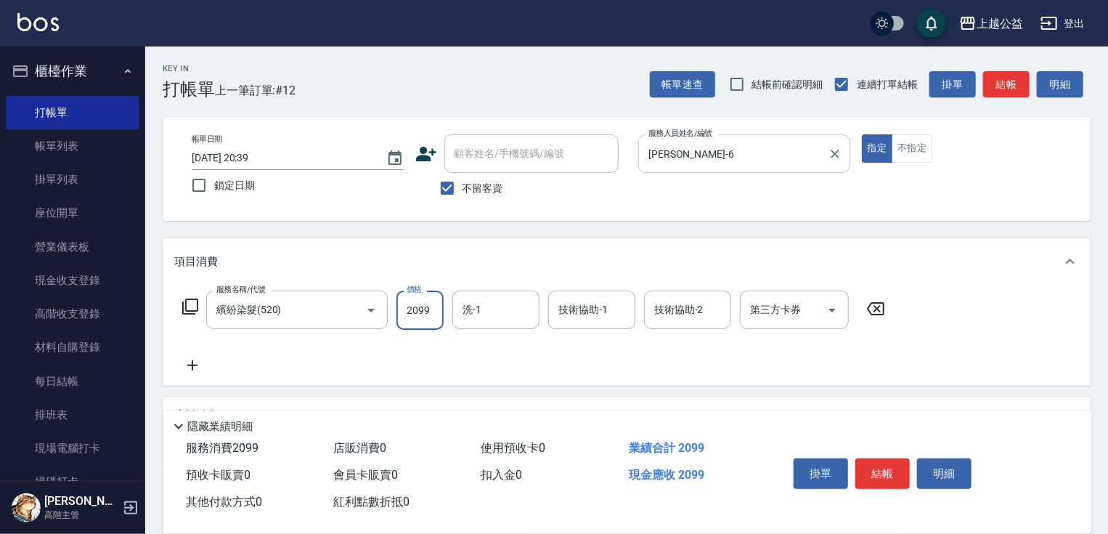
type input "2099"
type input "[PERSON_NAME]-33"
click at [603, 306] on input "技術協助-1" at bounding box center [592, 309] width 74 height 25
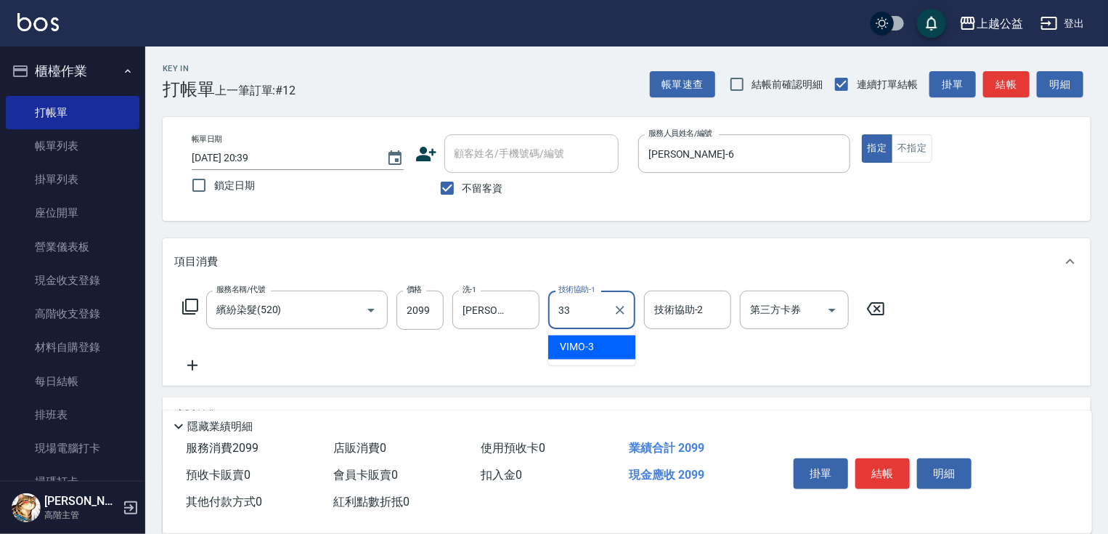
type input "[PERSON_NAME]-33"
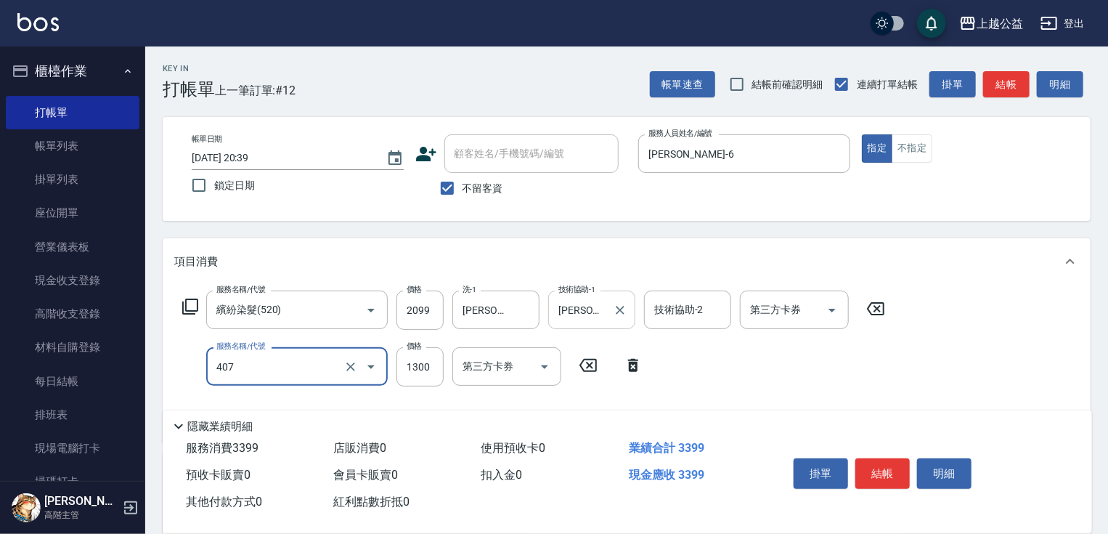
type input "女神鉑金護髮(407)"
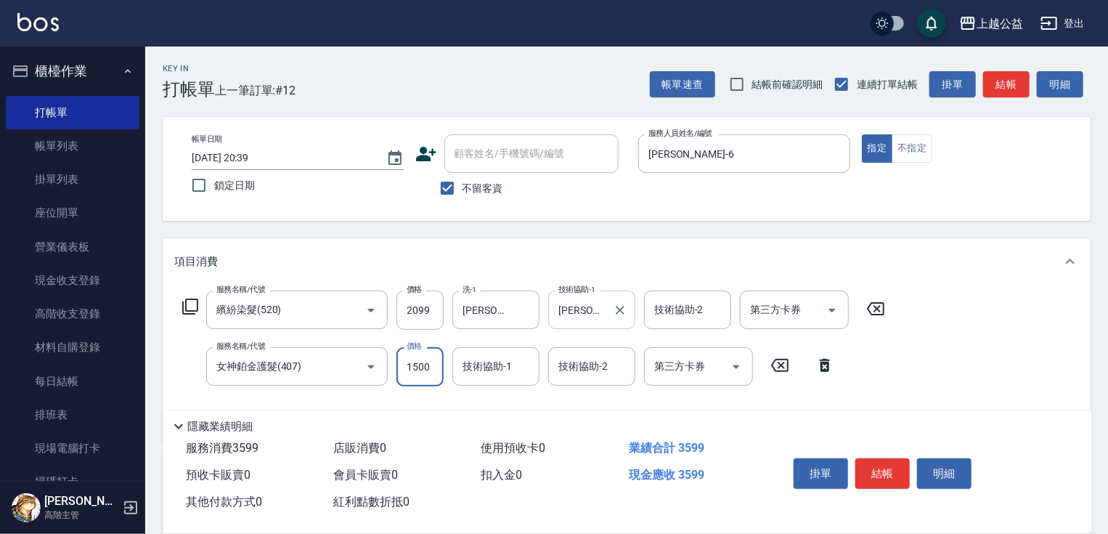
type input "1500"
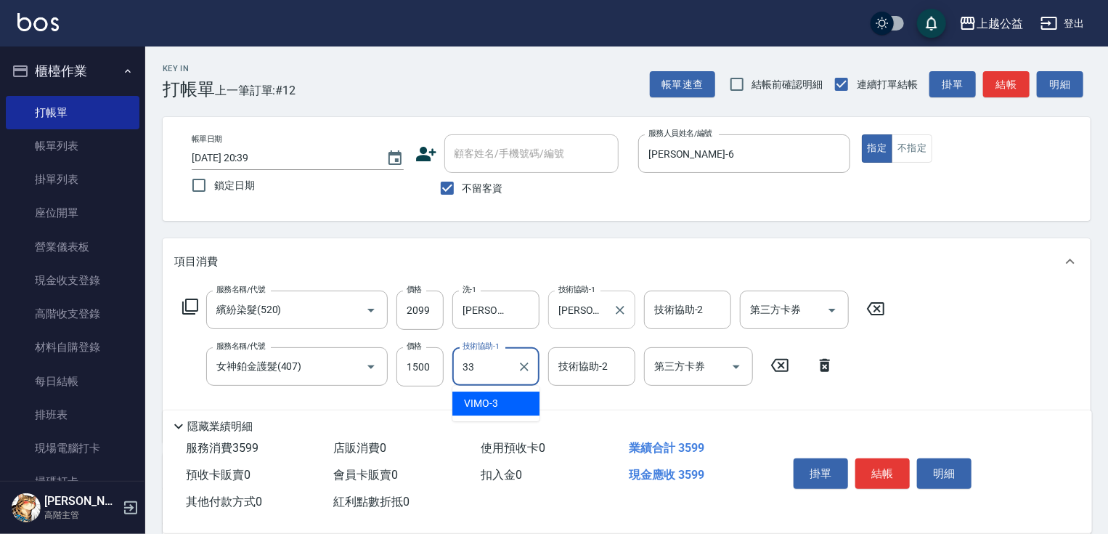
type input "[PERSON_NAME]-33"
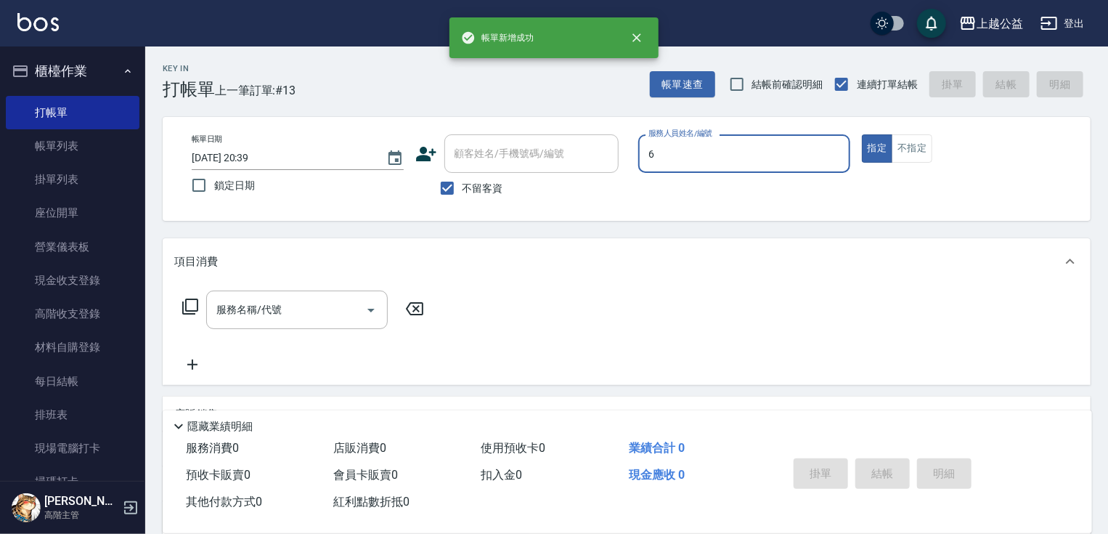
type input "[PERSON_NAME]-6"
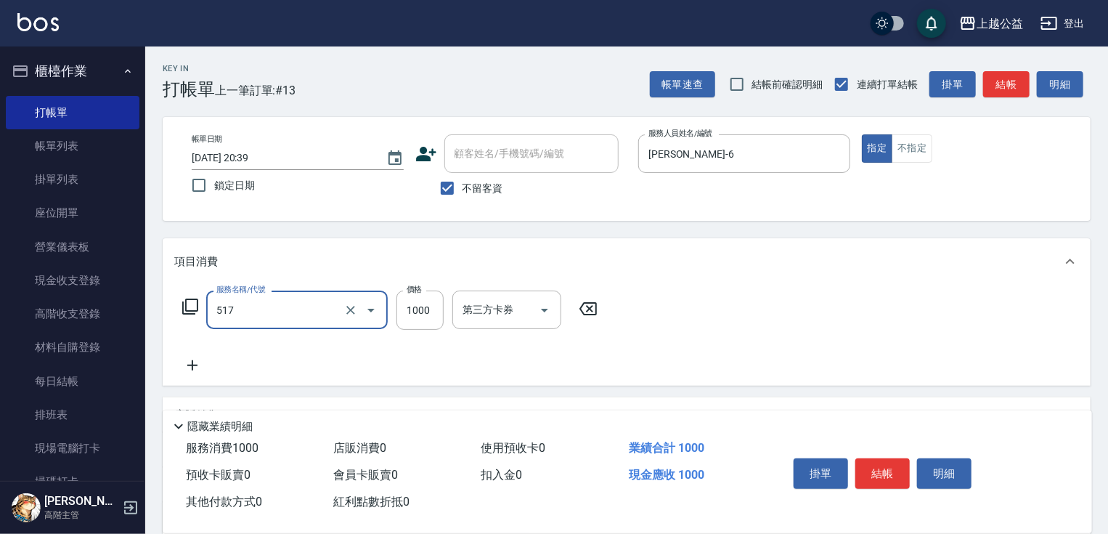
type input "染髮1000(517)"
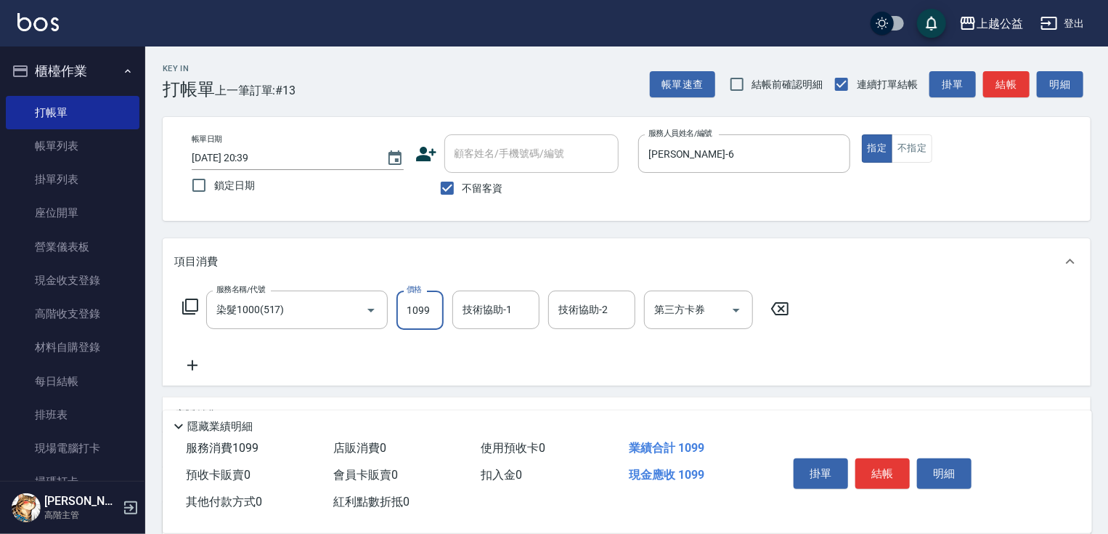
type input "1099"
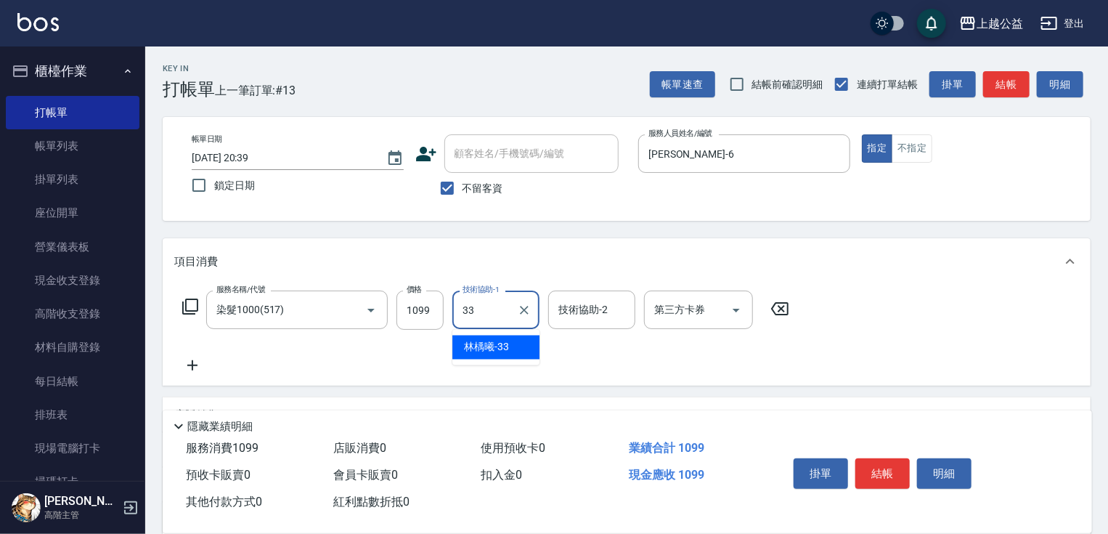
type input "[PERSON_NAME]-33"
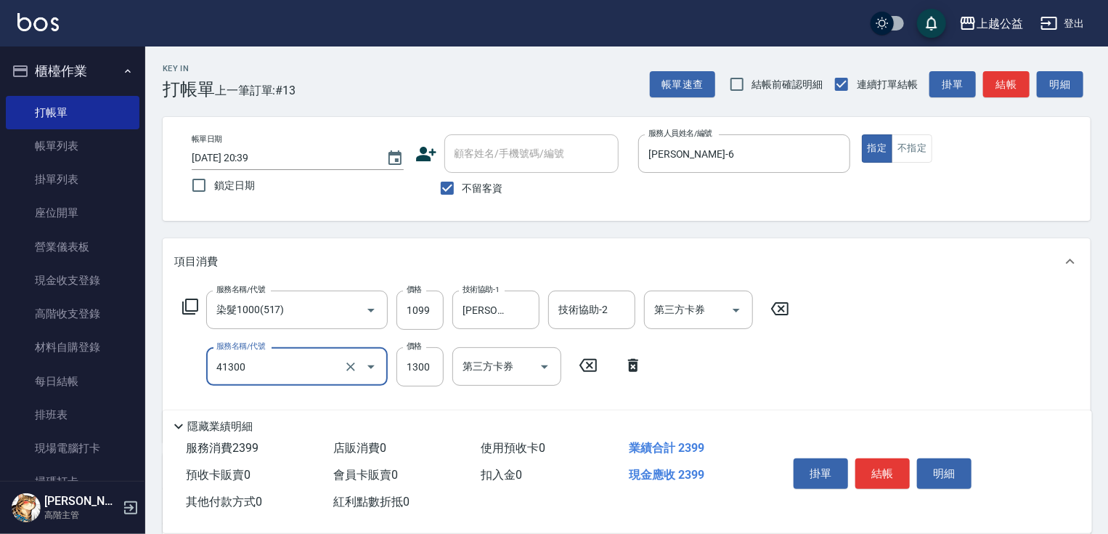
type input "鏡面1300(41300)"
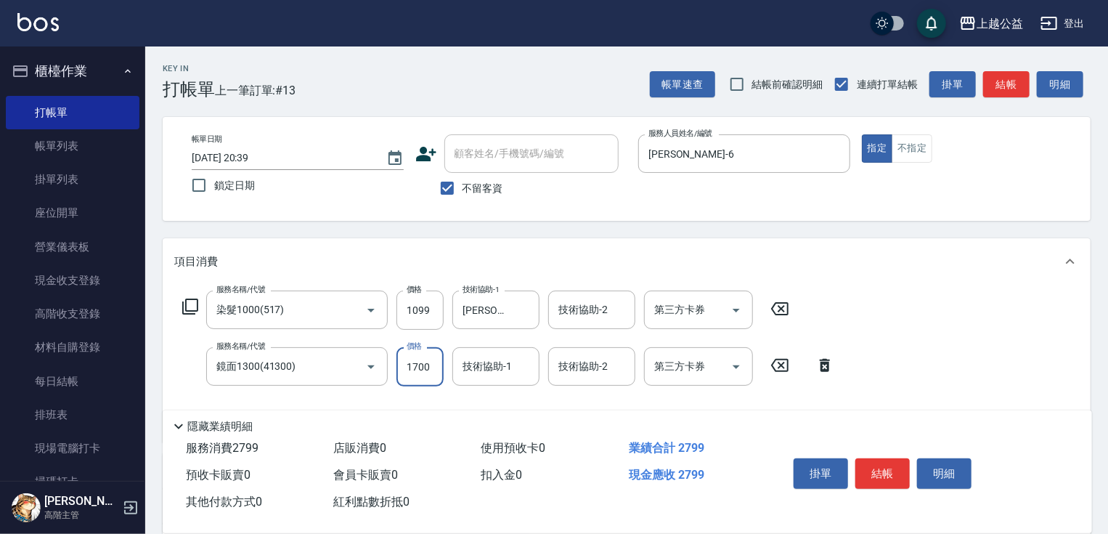
type input "1700"
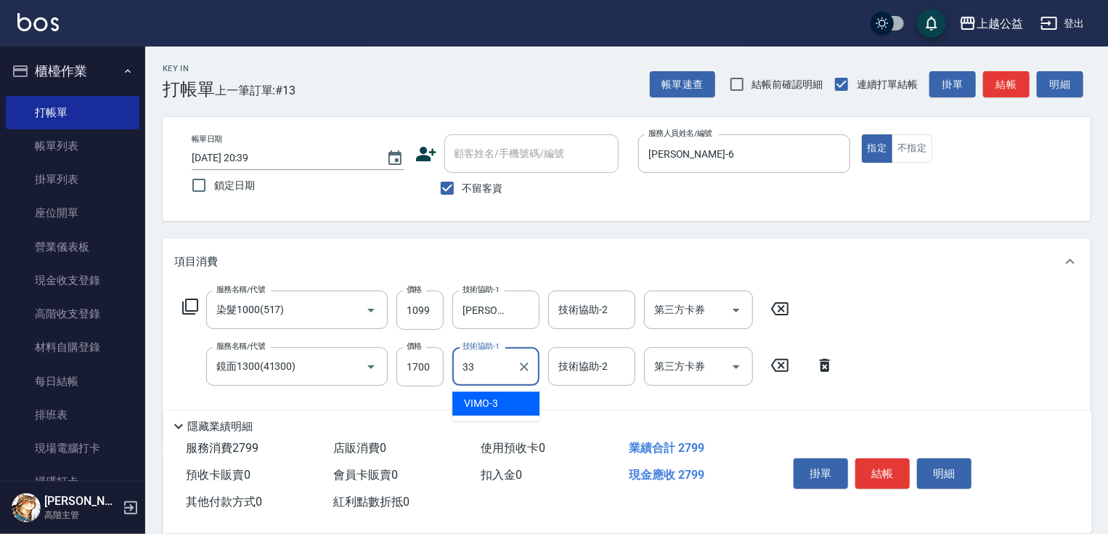
type input "[PERSON_NAME]-33"
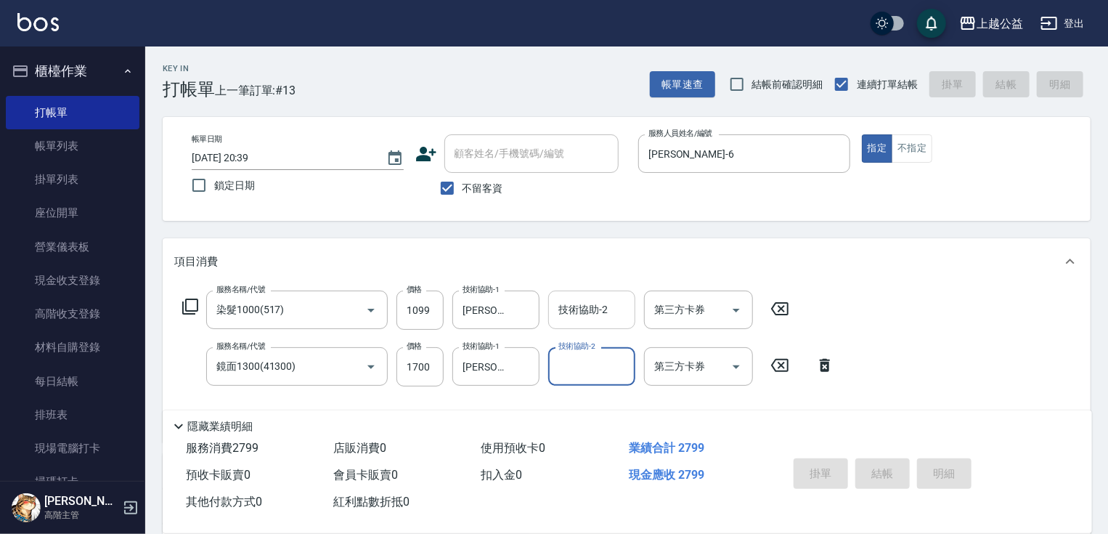
type input "[DATE] 20:41"
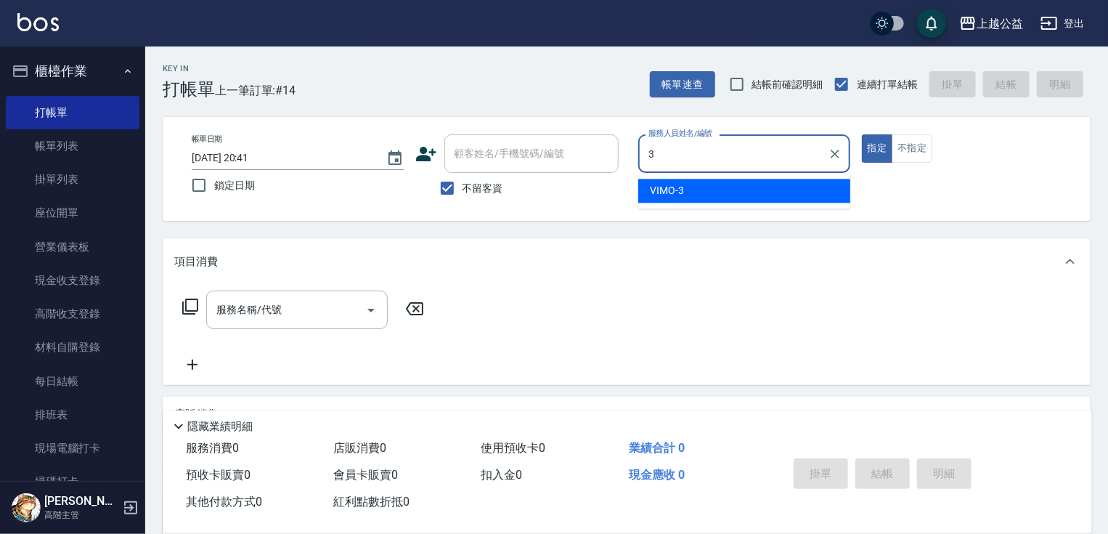
type input "VIMO-3"
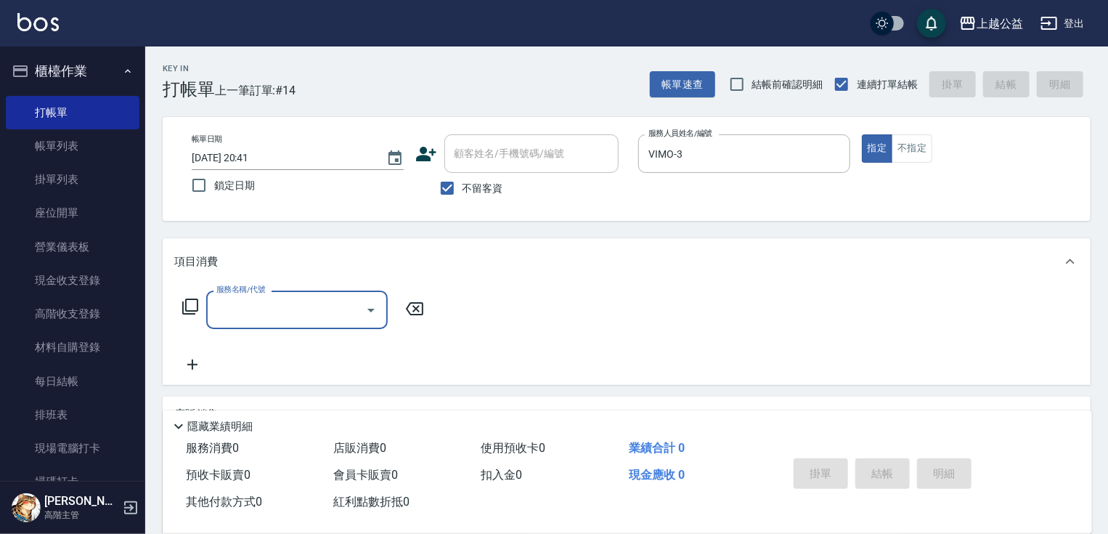
type input "1"
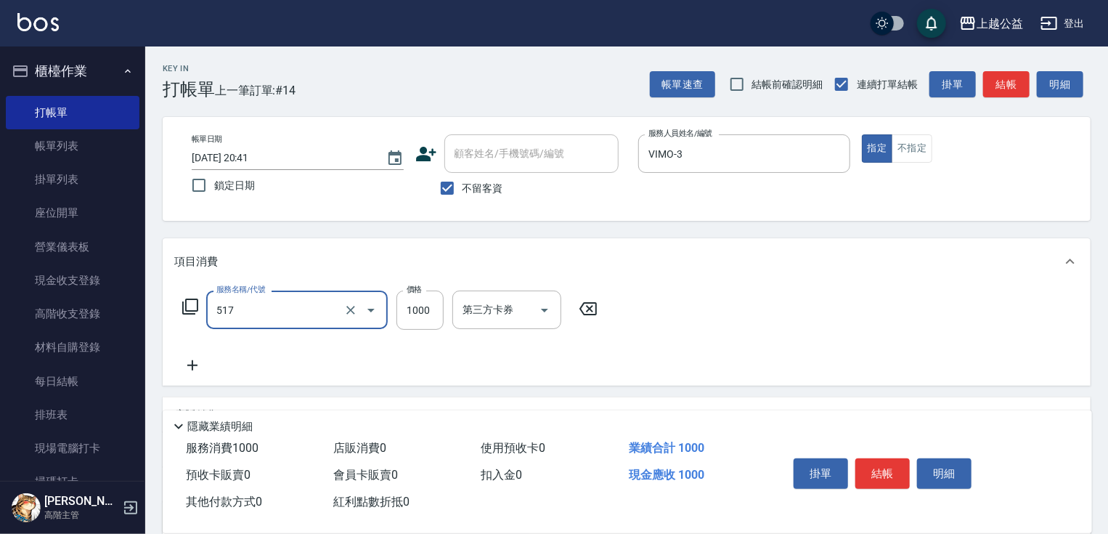
type input "染髮1000(517)"
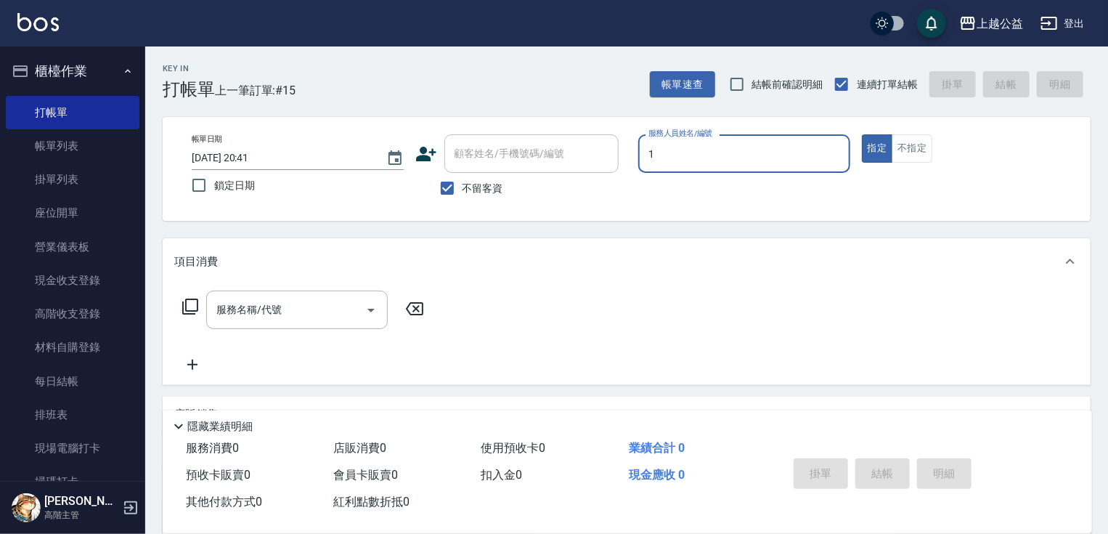
type input "MARS-1"
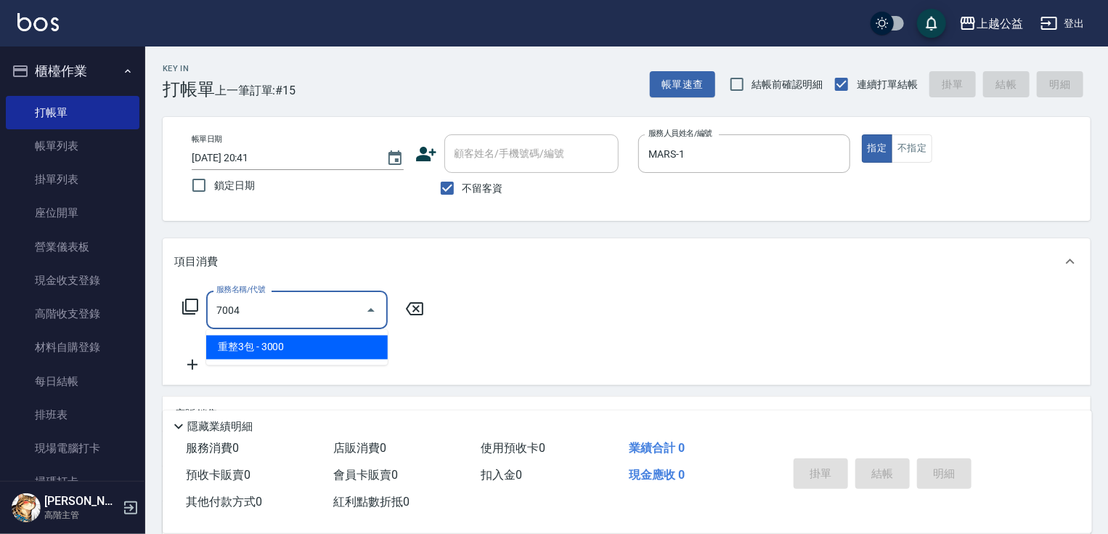
type input "重整3包(7004)"
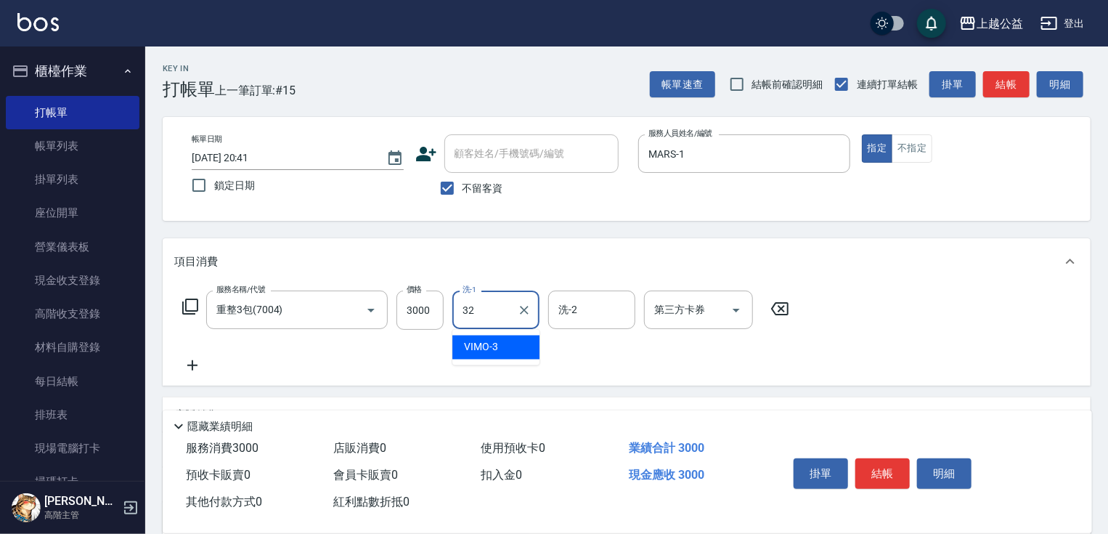
type input "[PERSON_NAME]-32"
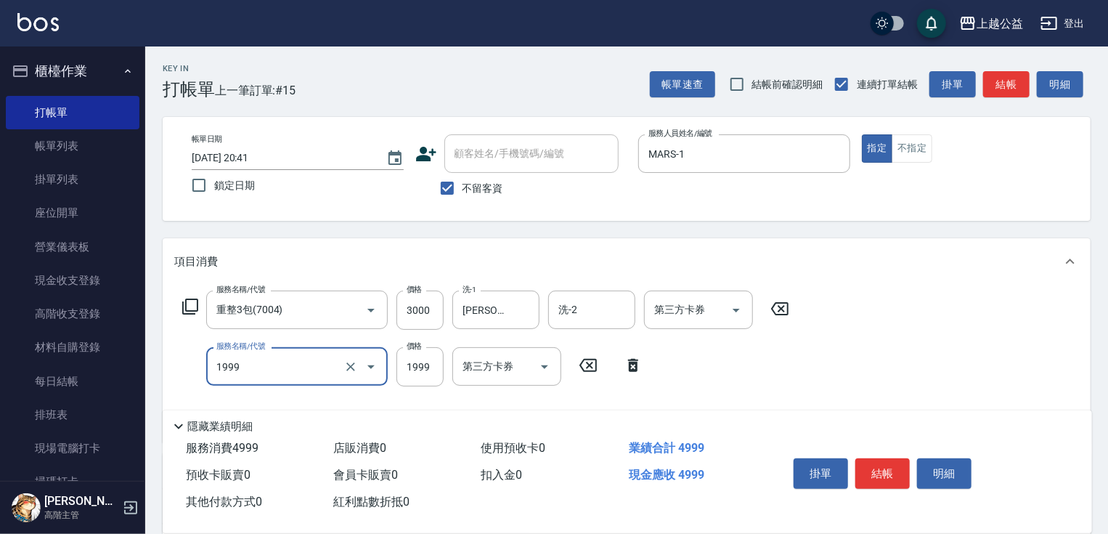
type input "1999套餐(1999)"
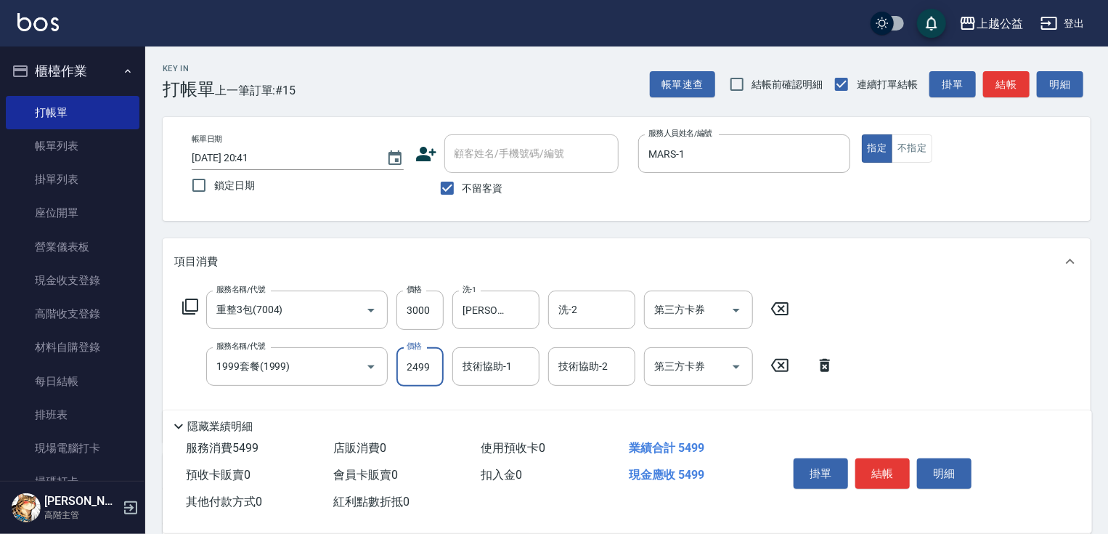
type input "2499"
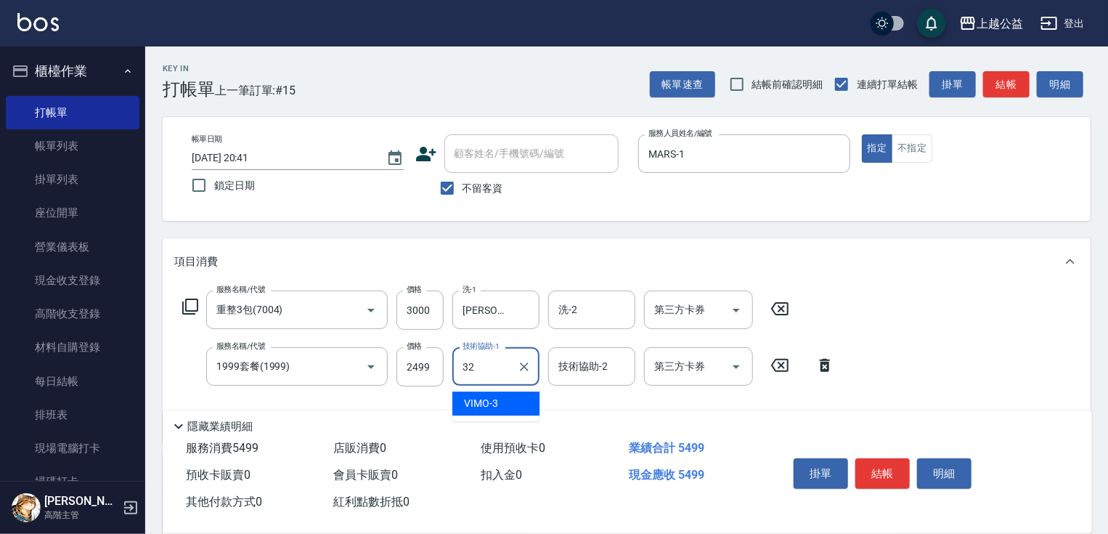
type input "[PERSON_NAME]-32"
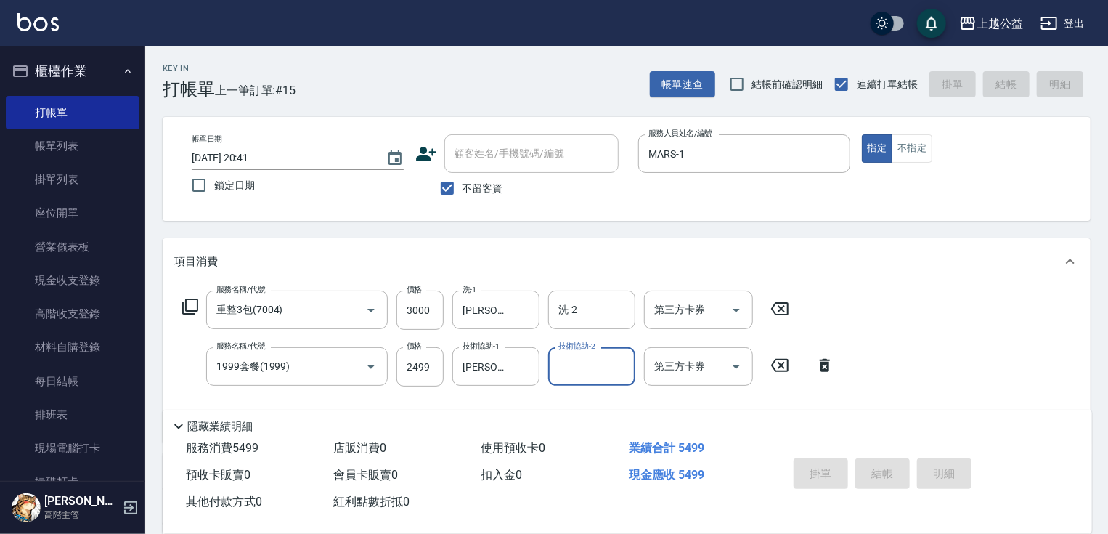
type input "[DATE] 21:00"
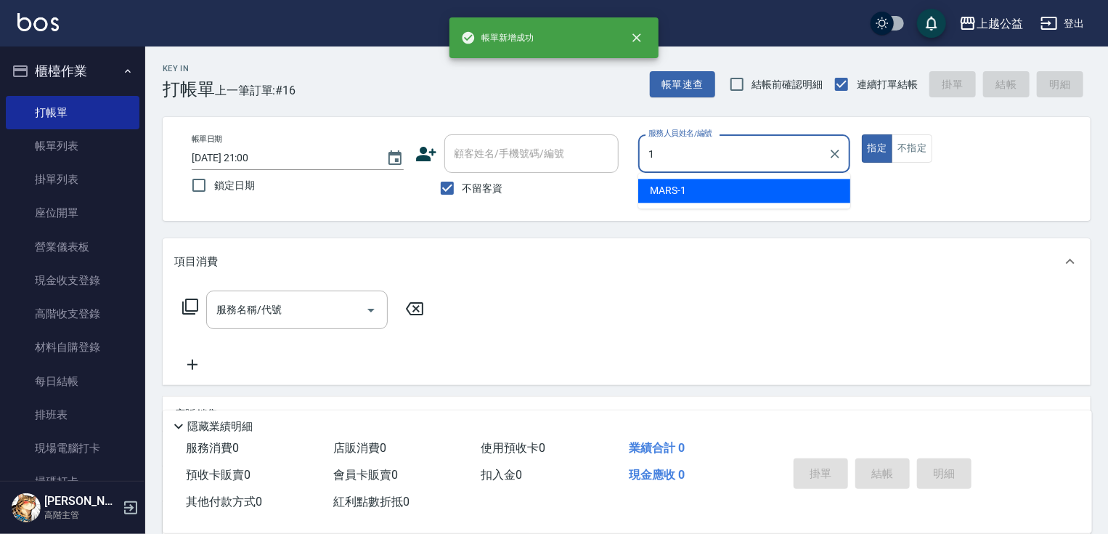
type input "MARS-1"
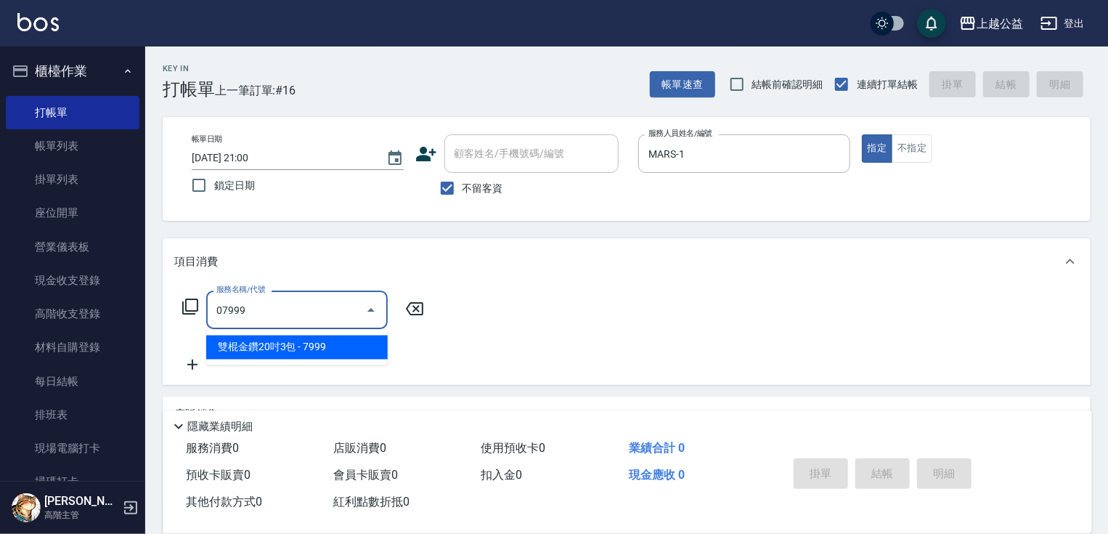
type input "雙棍金鑽20吋3包(07999)"
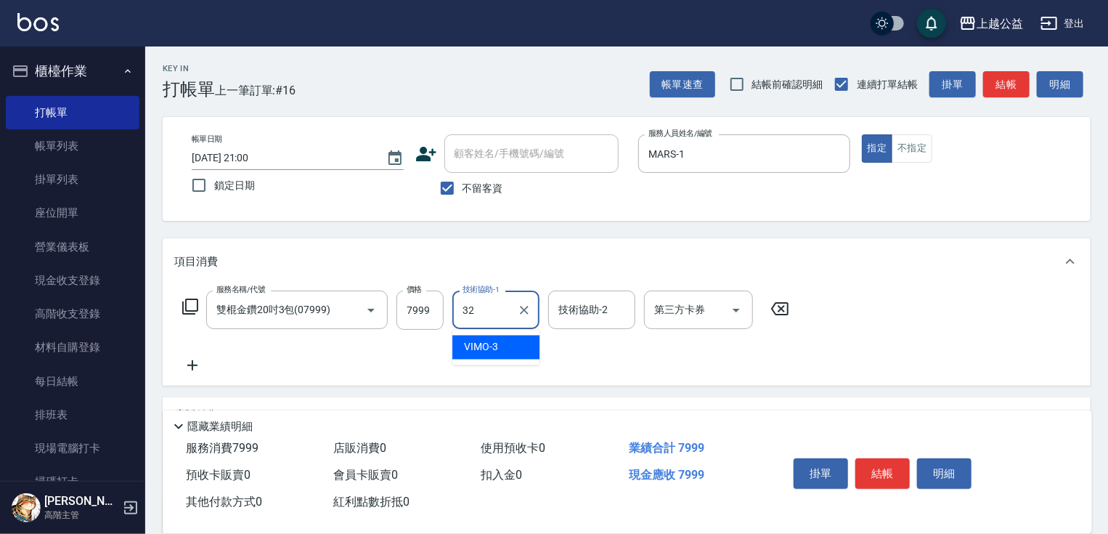
type input "[PERSON_NAME]-32"
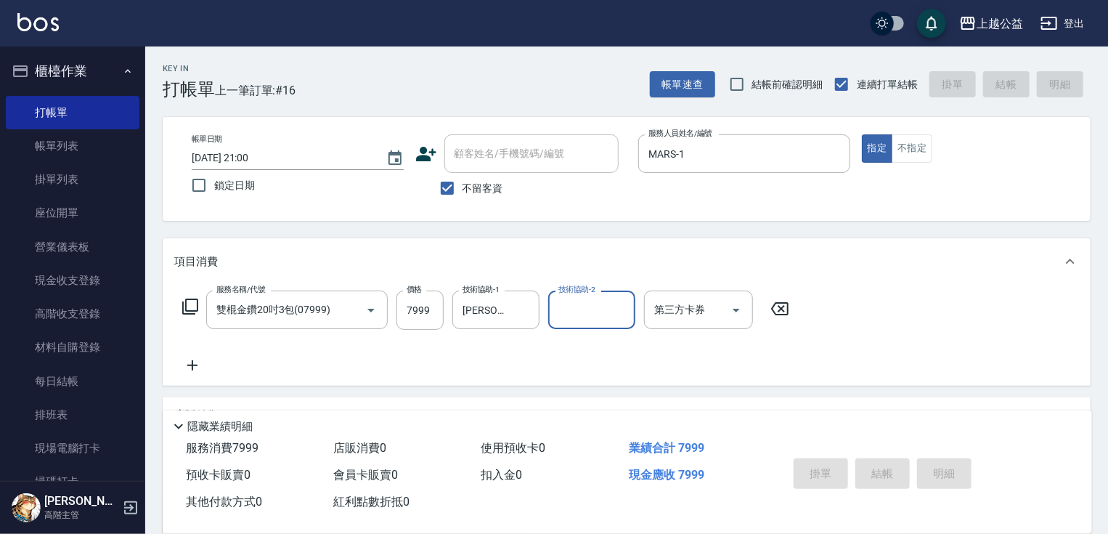
type input "[DATE] 21:01"
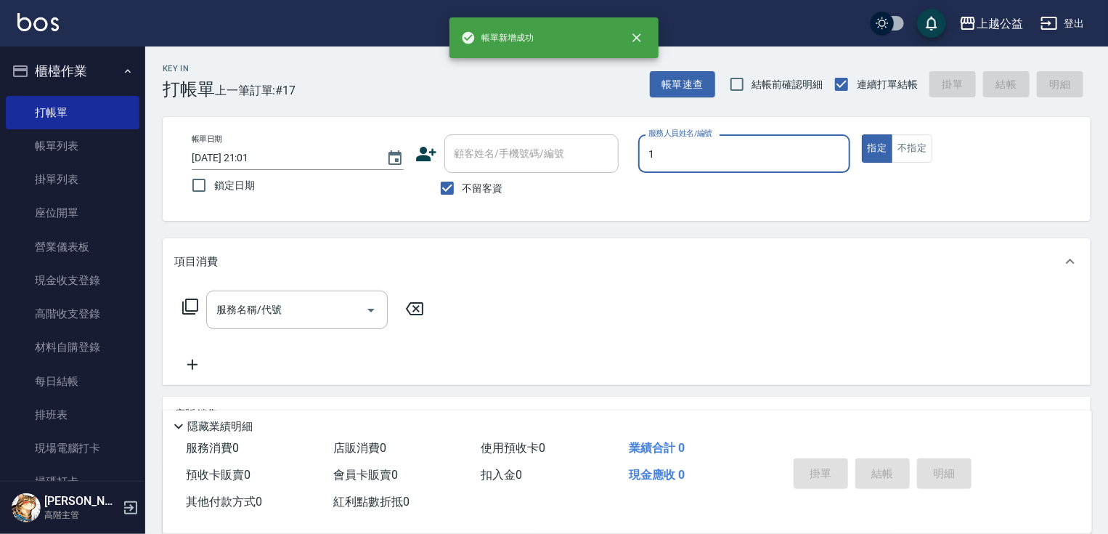
type input "MARS-1"
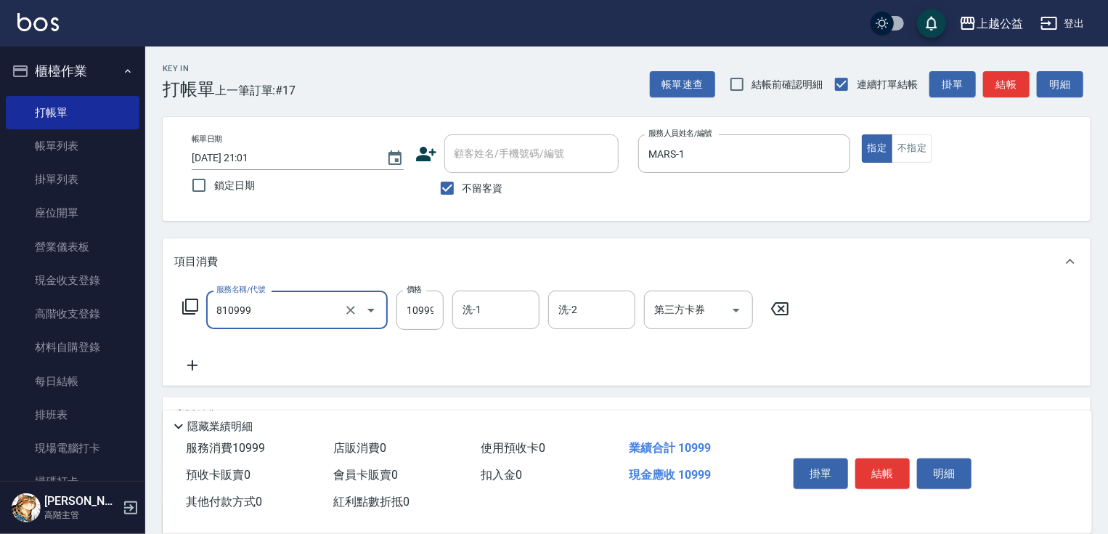
type input "金鑽羽毛18吋/3包(810999)"
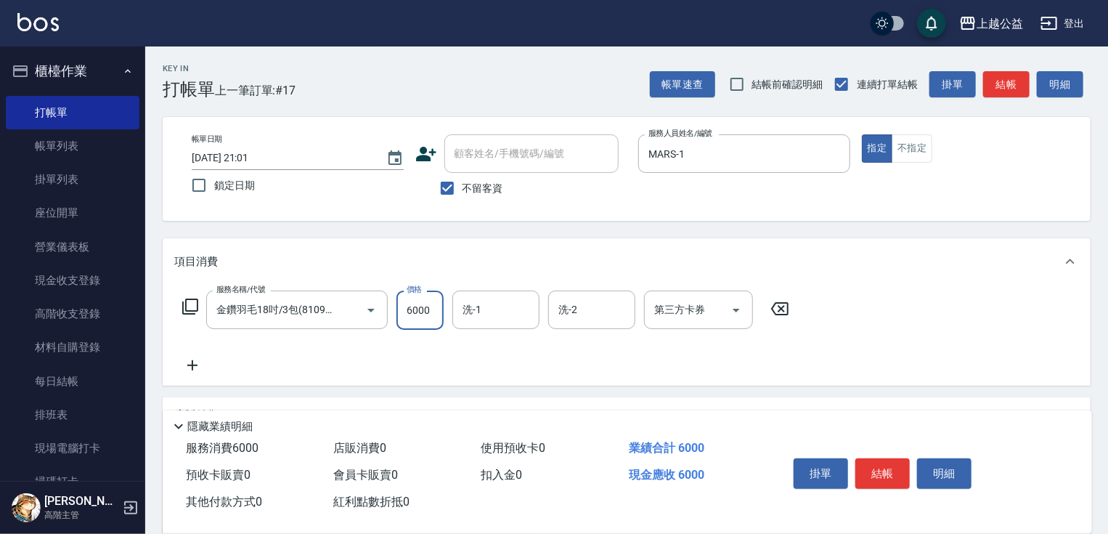
type input "6000"
type input "[PERSON_NAME]-32"
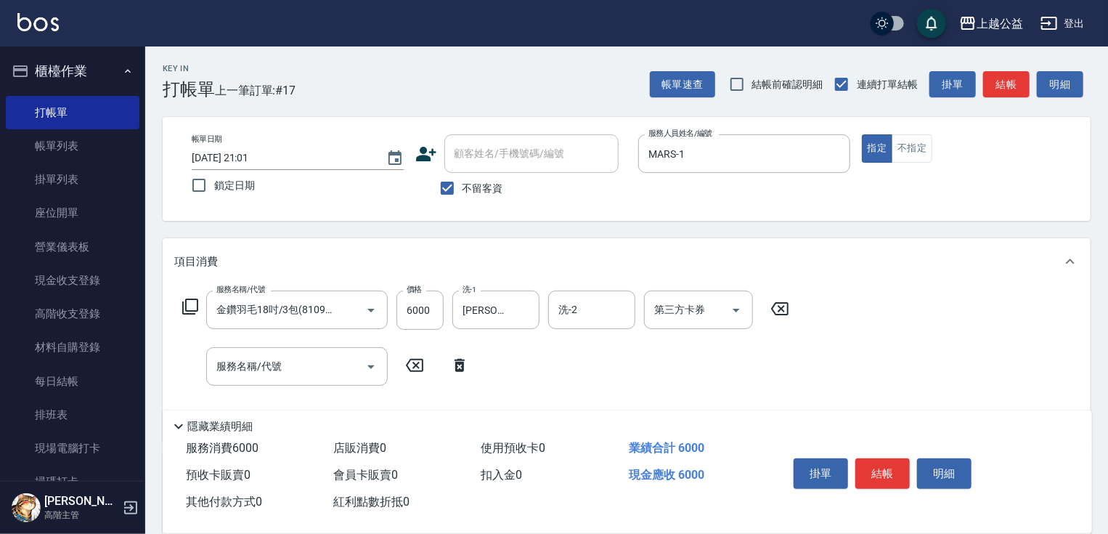
click at [184, 307] on icon at bounding box center [190, 306] width 17 height 17
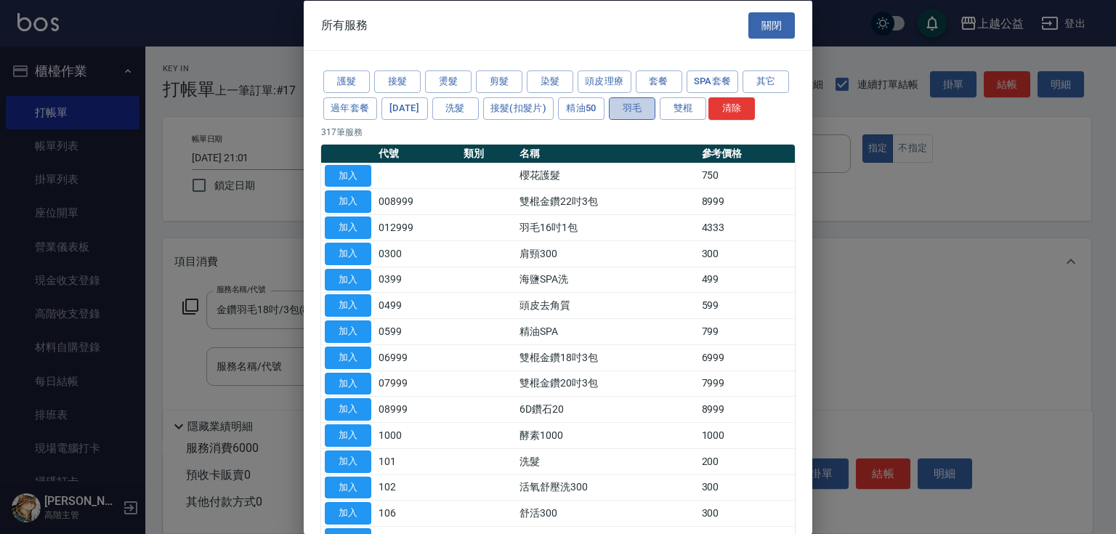
click at [655, 107] on button "羽毛" at bounding box center [632, 108] width 46 height 23
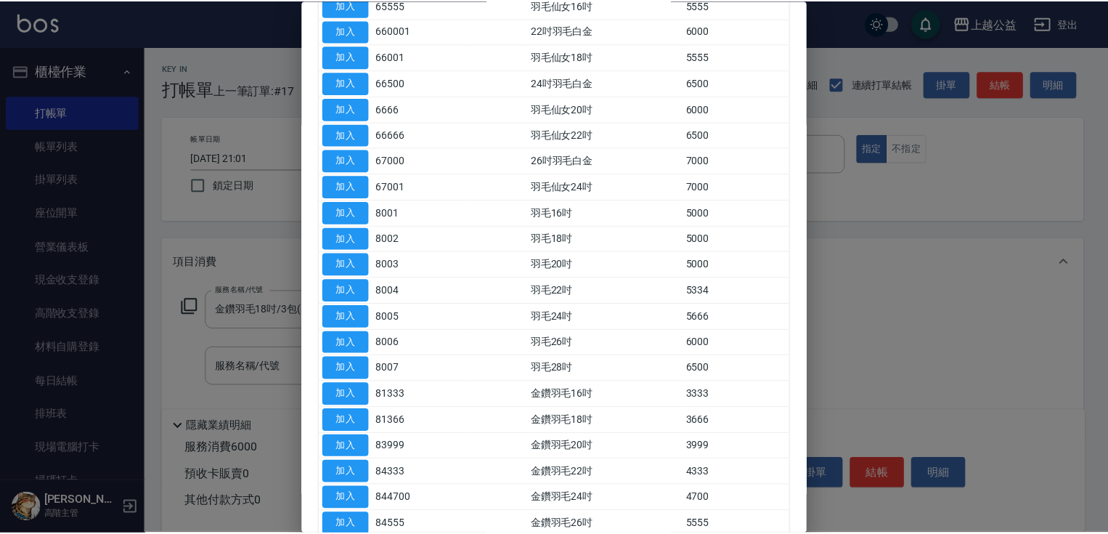
scroll to position [349, 0]
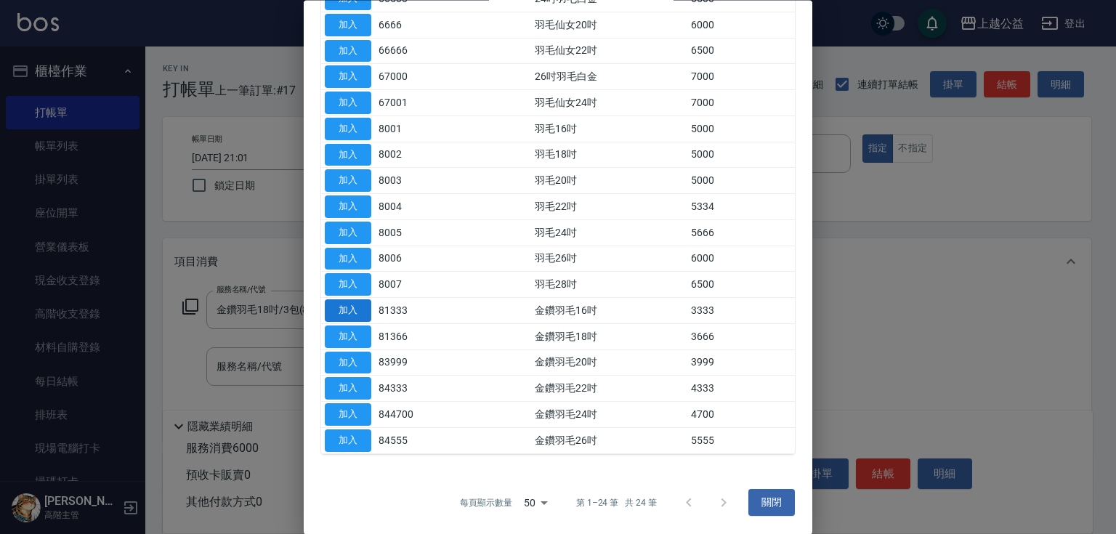
click at [356, 311] on button "加入" at bounding box center [348, 311] width 46 height 23
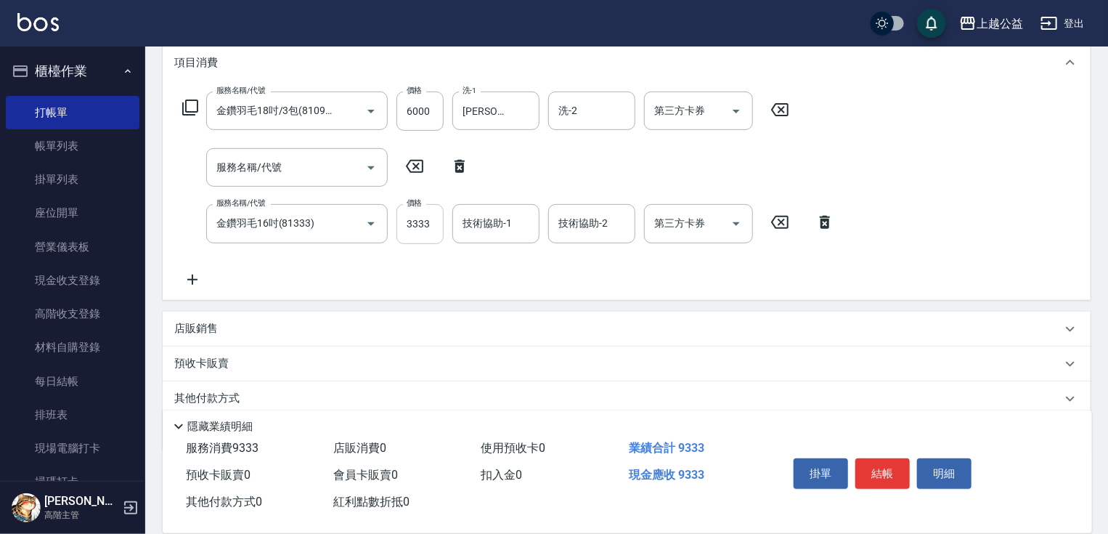
drag, startPoint x: 397, startPoint y: 259, endPoint x: 409, endPoint y: 349, distance: 91.5
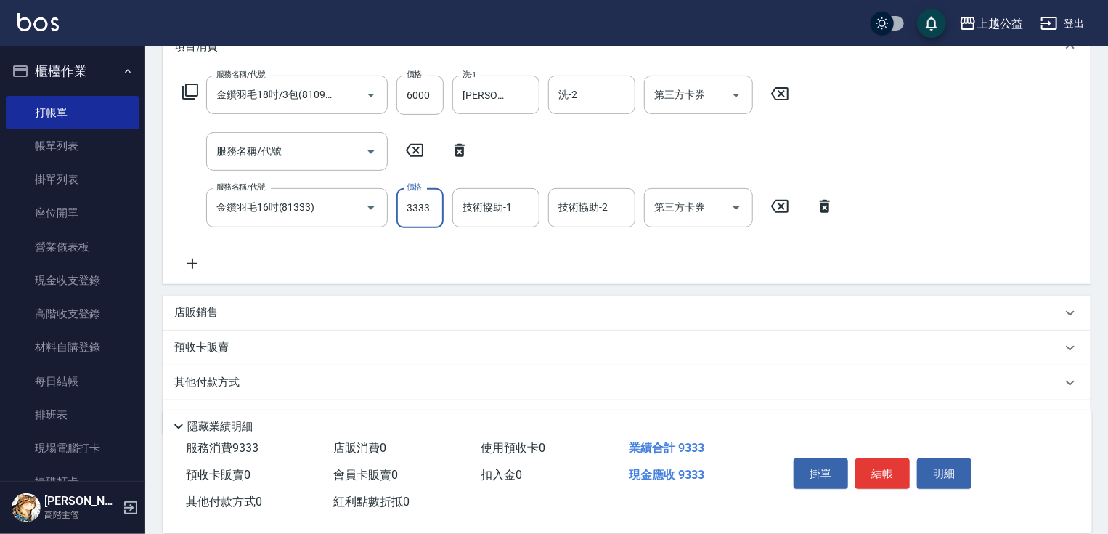
click at [418, 215] on input "3333" at bounding box center [420, 207] width 47 height 39
type input "1999"
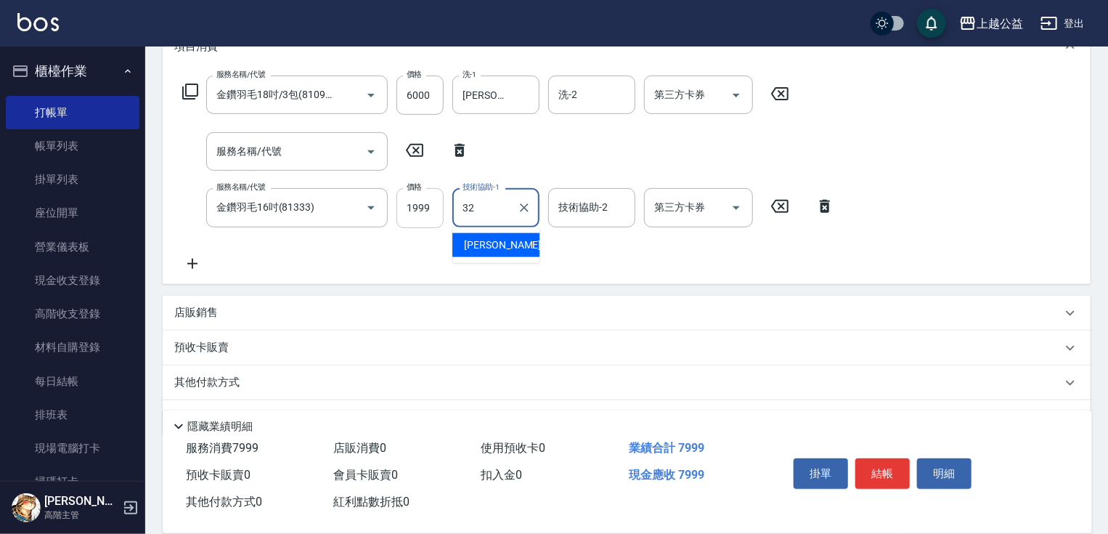
type input "[PERSON_NAME]-32"
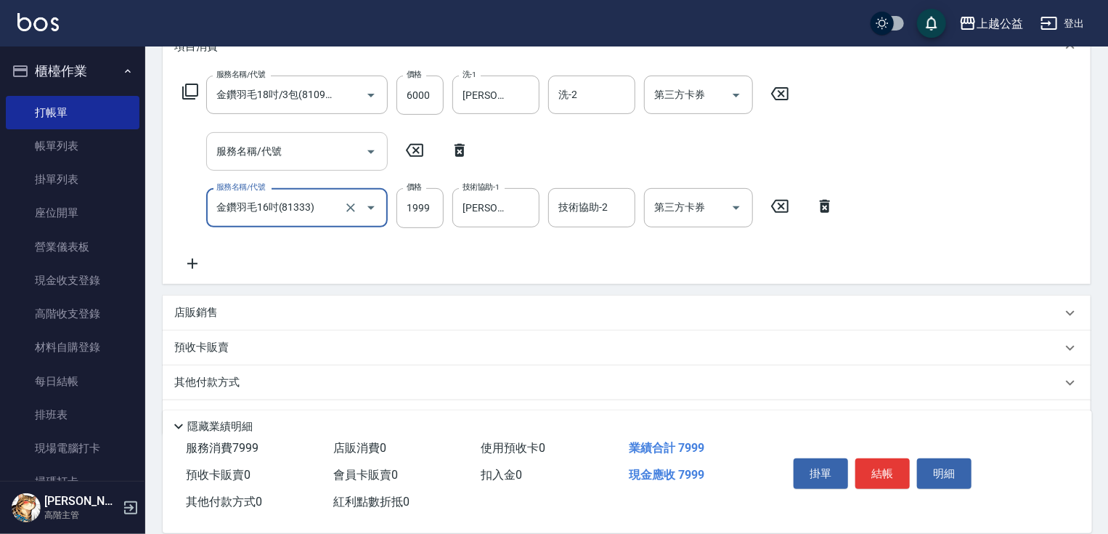
click at [265, 156] on input "服務名稱/代號" at bounding box center [286, 151] width 147 height 25
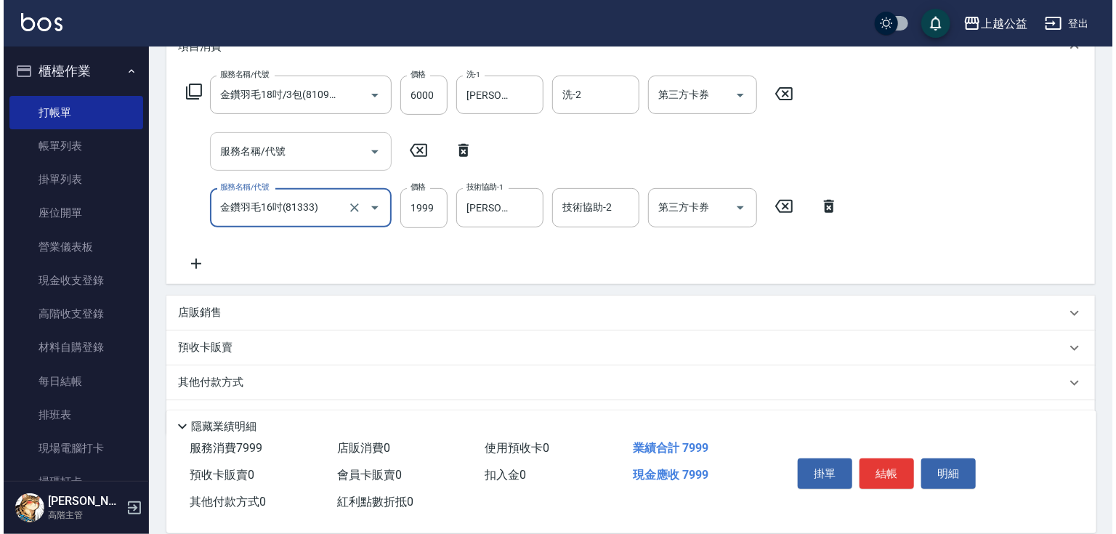
scroll to position [0, 0]
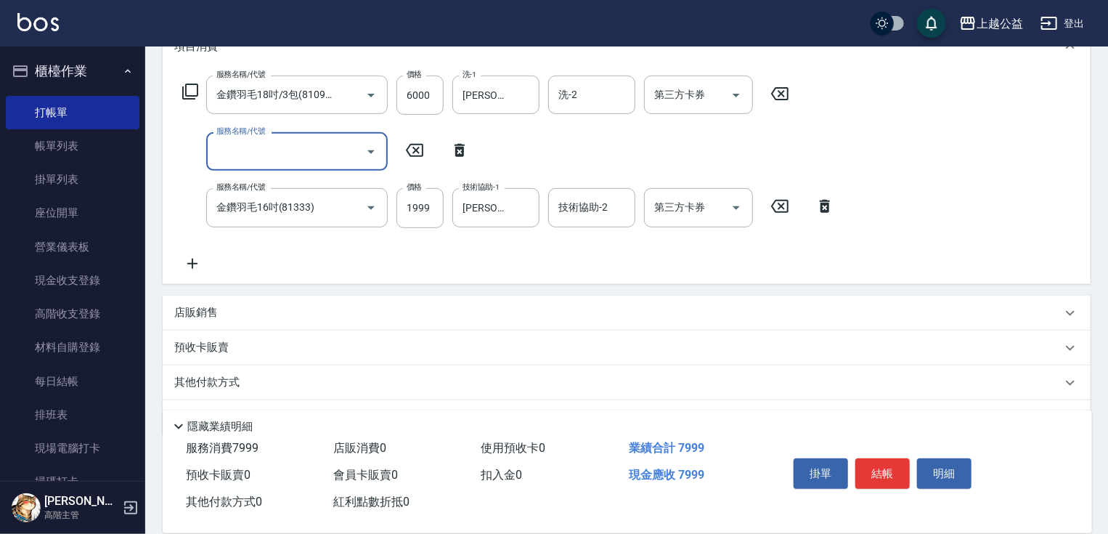
click at [192, 89] on icon at bounding box center [190, 91] width 17 height 17
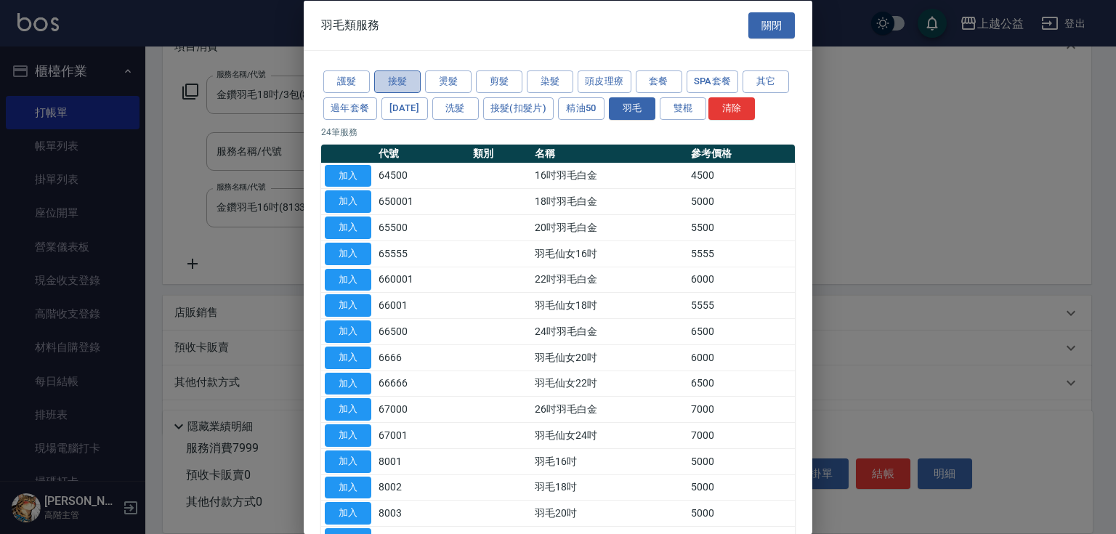
click at [399, 78] on button "接髮" at bounding box center [397, 81] width 46 height 23
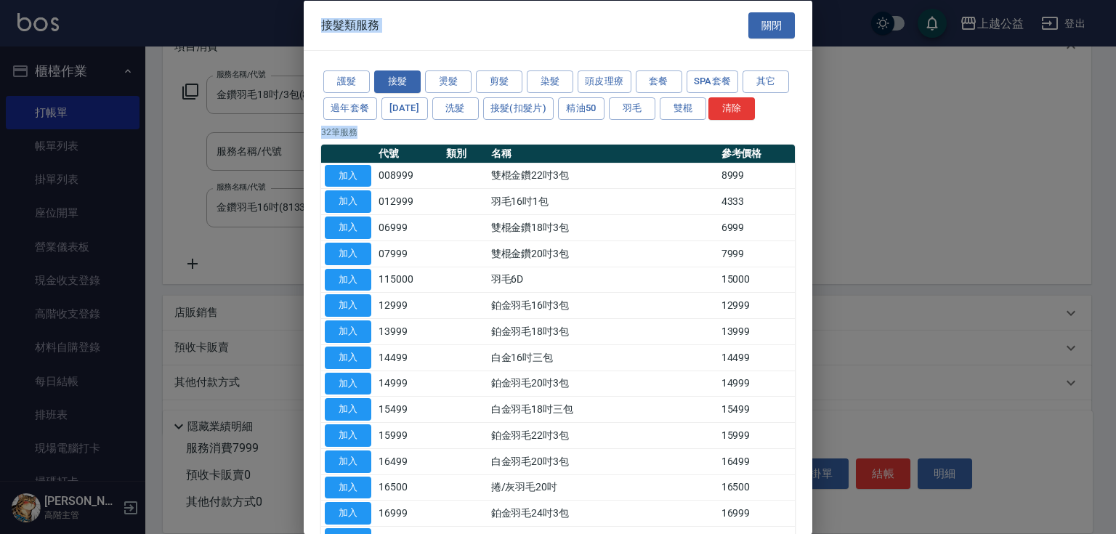
drag, startPoint x: 811, startPoint y: 203, endPoint x: 824, endPoint y: 317, distance: 114.7
click at [824, 317] on div "接髮類服務 關閉 護髮 接髮 燙髮 剪髮 染髮 頭皮理療 套餐 SPA套餐 其它 過年套餐 [DATE] 洗髮 接髮(扣髮片) 精油50 羽毛 雙棍 清除 3…" at bounding box center [558, 267] width 1116 height 534
click at [638, 138] on p "32 筆服務" at bounding box center [558, 131] width 474 height 13
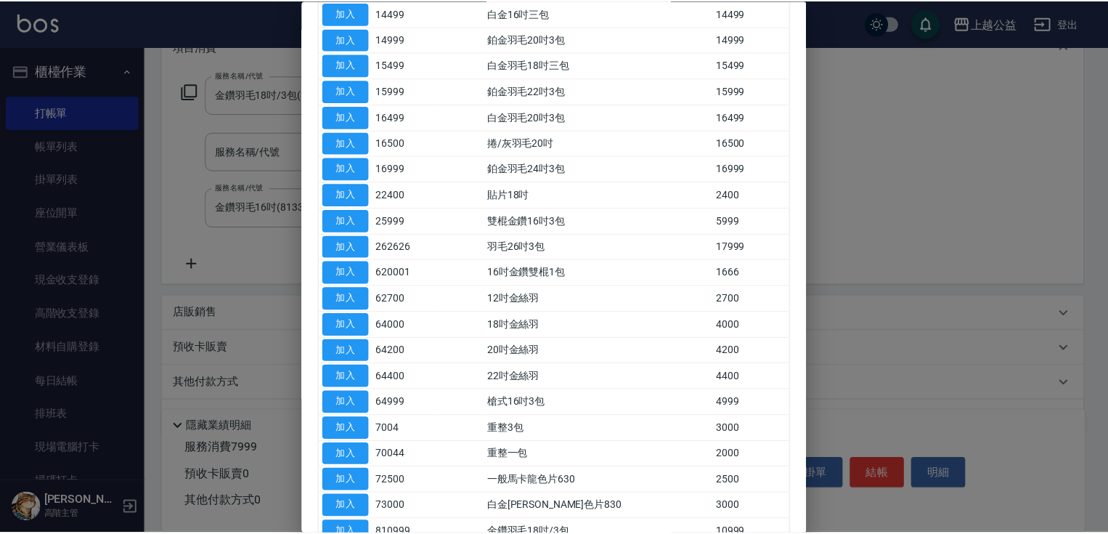
scroll to position [350, 0]
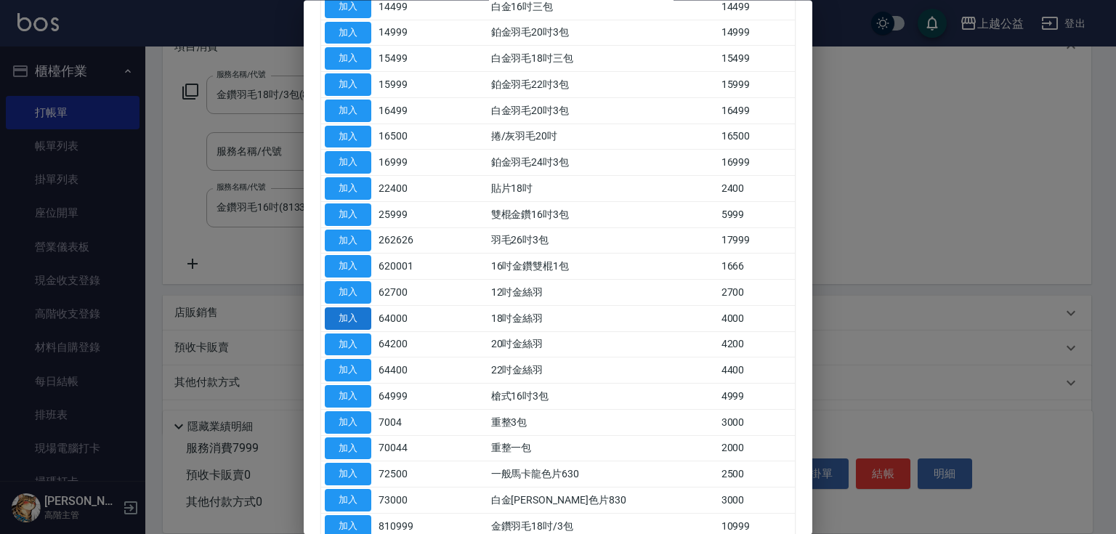
click at [361, 330] on button "加入" at bounding box center [348, 318] width 46 height 23
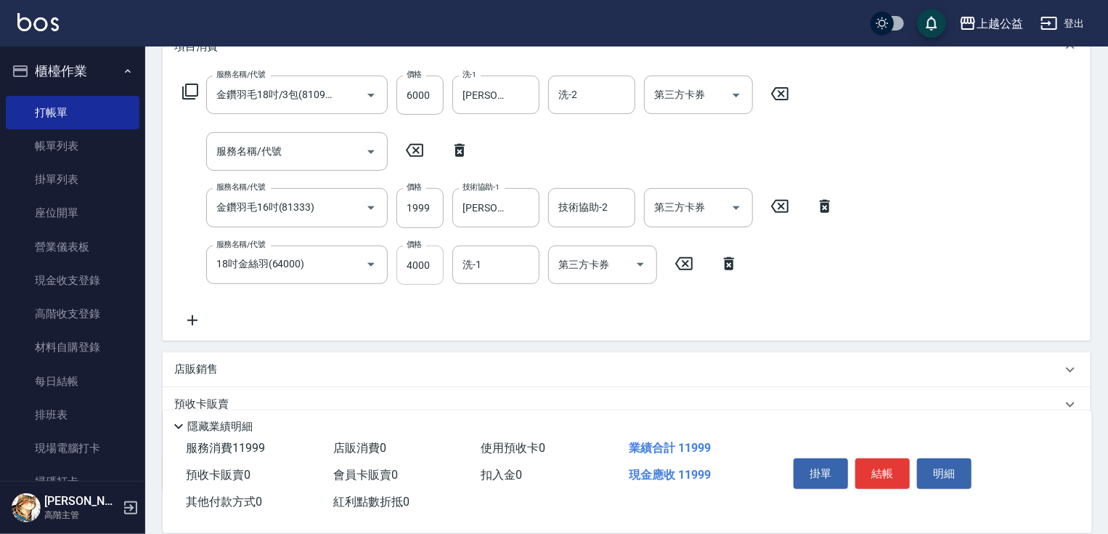
click at [437, 270] on input "4000" at bounding box center [420, 265] width 47 height 39
type input "3000"
type input "[PERSON_NAME]-32"
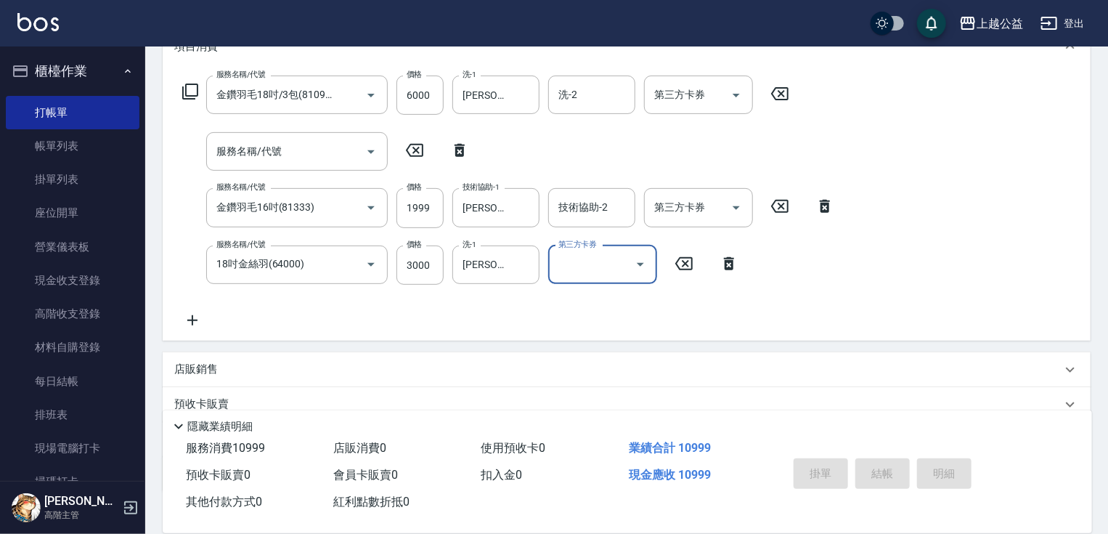
type input "[DATE] 21:02"
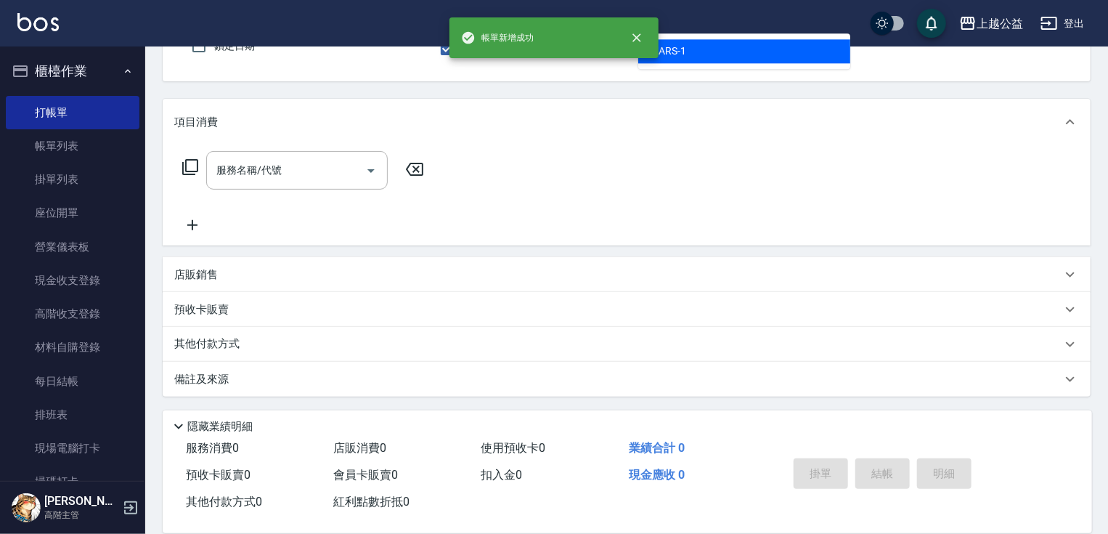
type input "MARS-1"
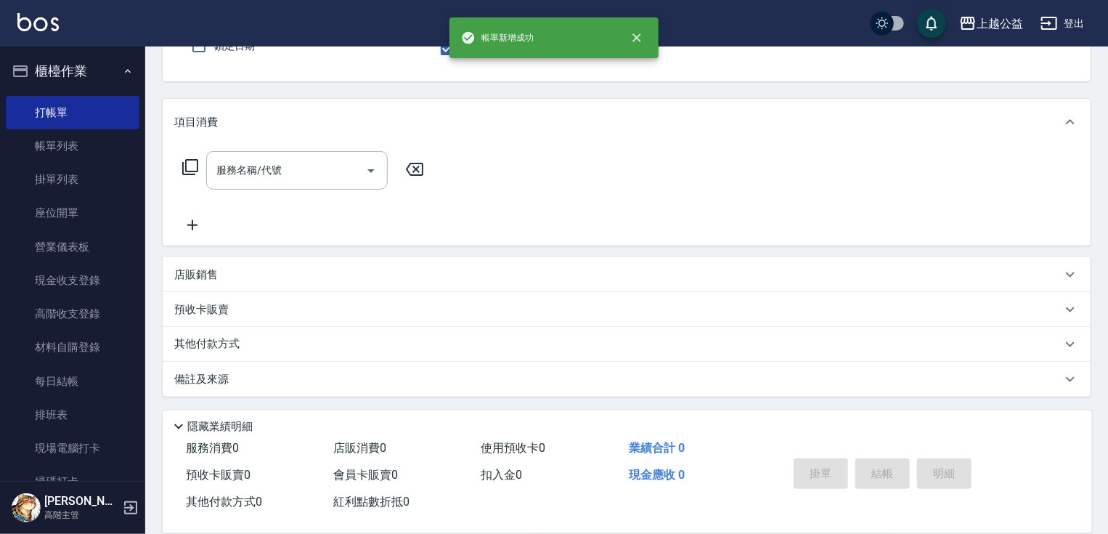
scroll to position [134, 0]
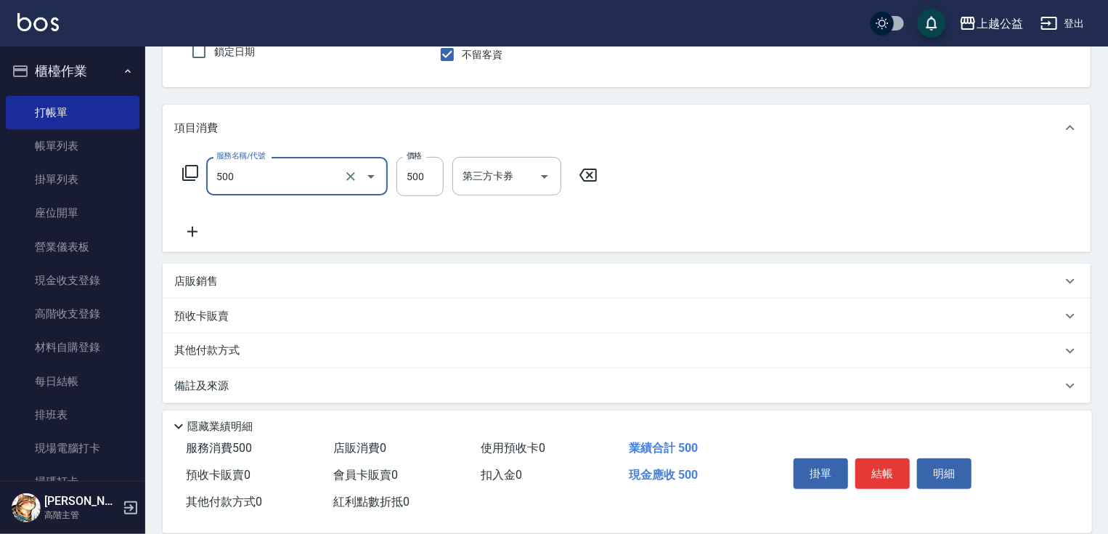
type input "洗剪500(500)"
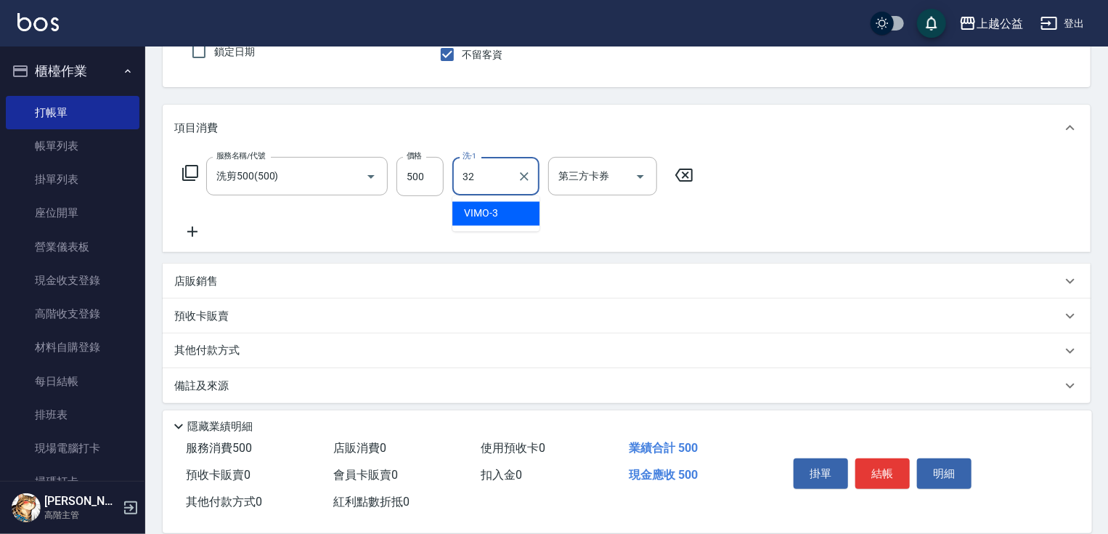
type input "[PERSON_NAME]-32"
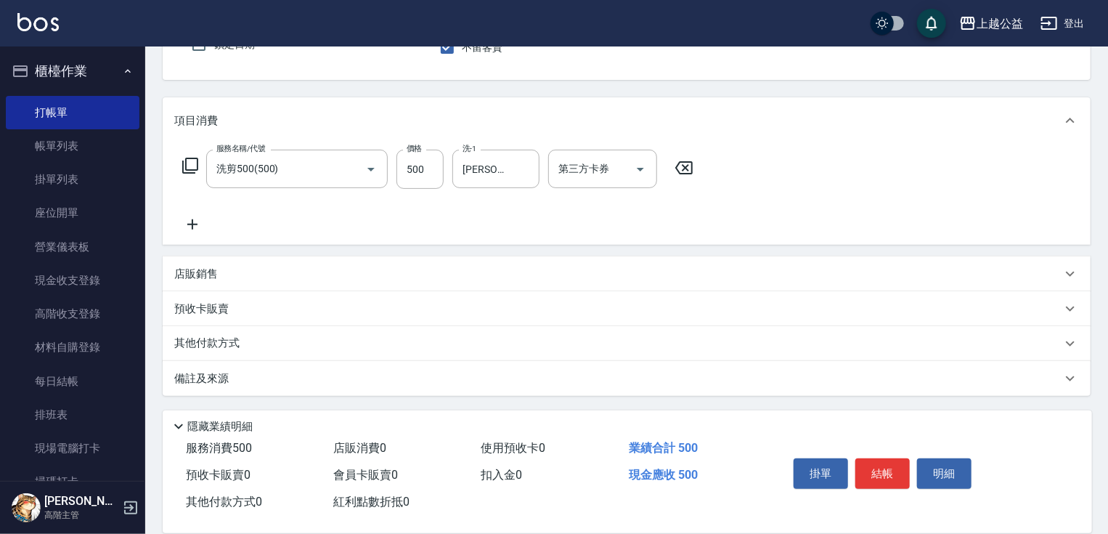
drag, startPoint x: 422, startPoint y: 381, endPoint x: 169, endPoint y: 305, distance: 263.8
click at [211, 280] on p "店販銷售" at bounding box center [196, 274] width 44 height 15
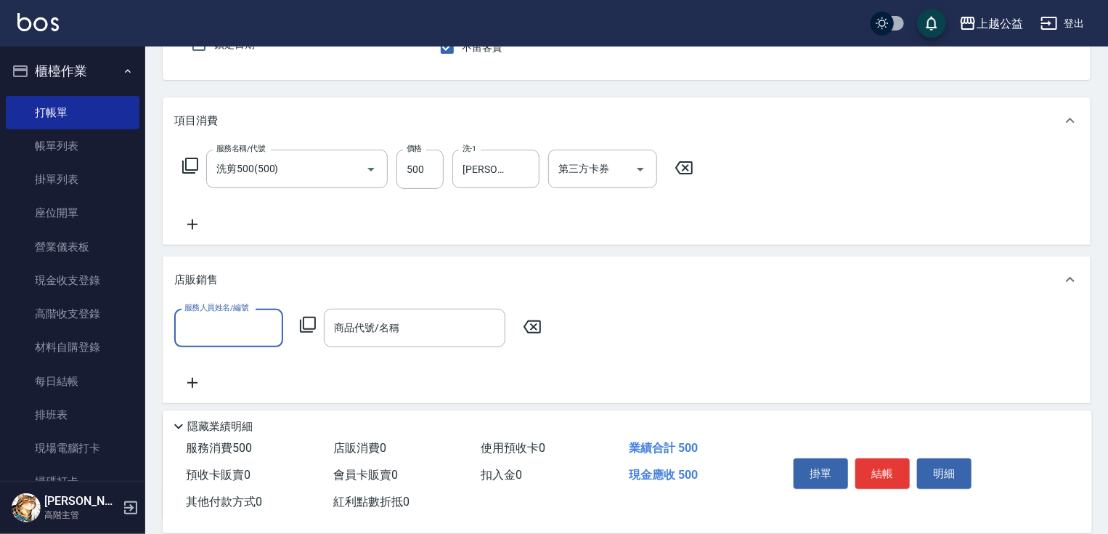
scroll to position [0, 0]
type input "MARS-1"
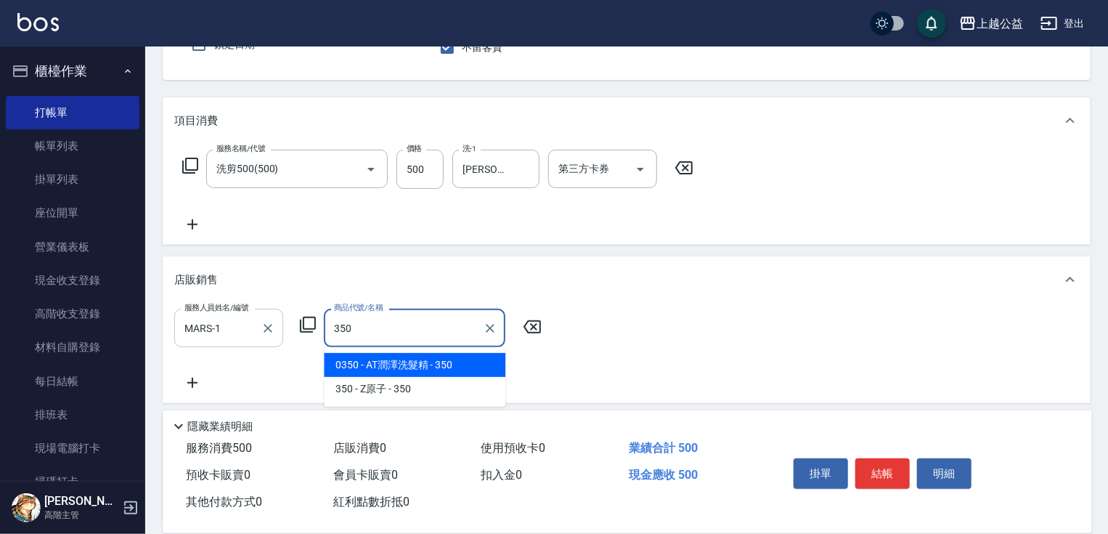
type input "AT潤澤洗髮精"
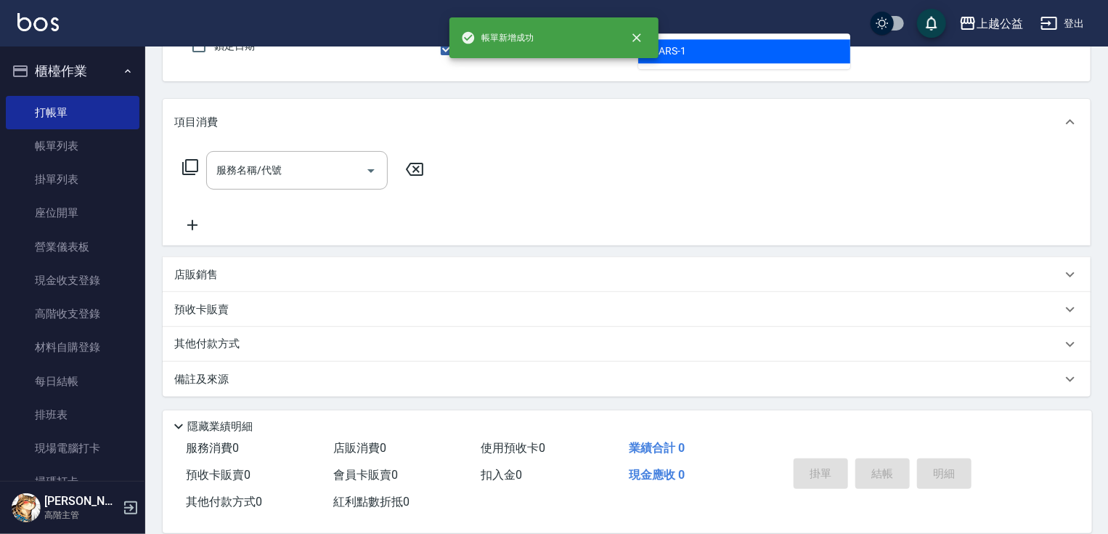
type input "MARS-1"
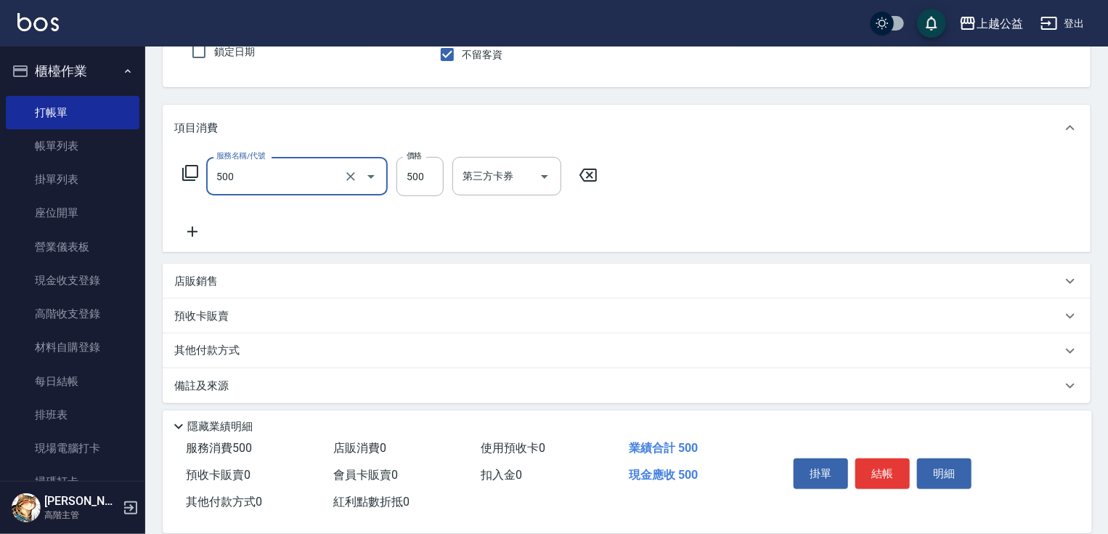
type input "洗剪500(500)"
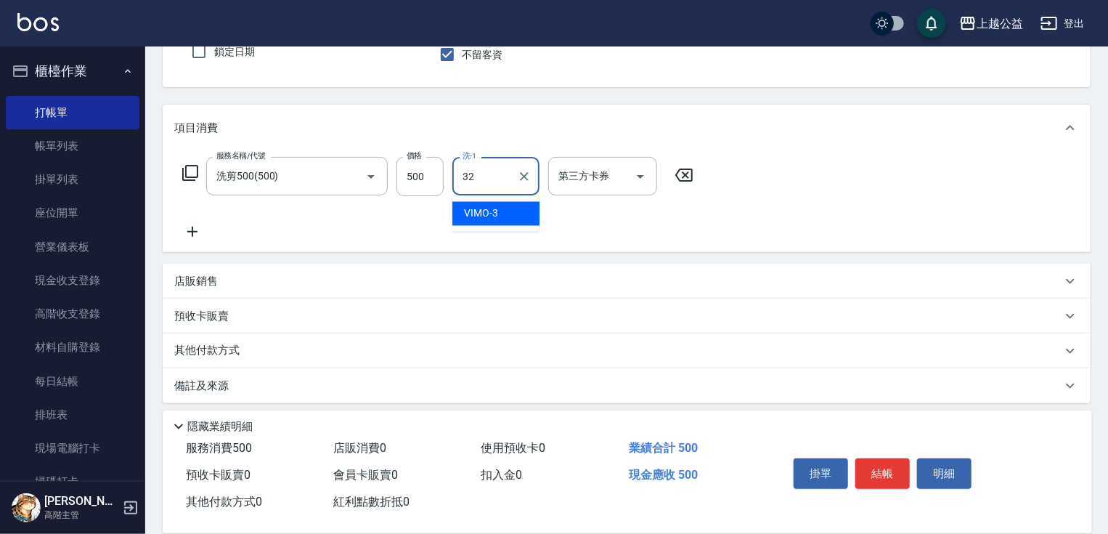
type input "[PERSON_NAME]-32"
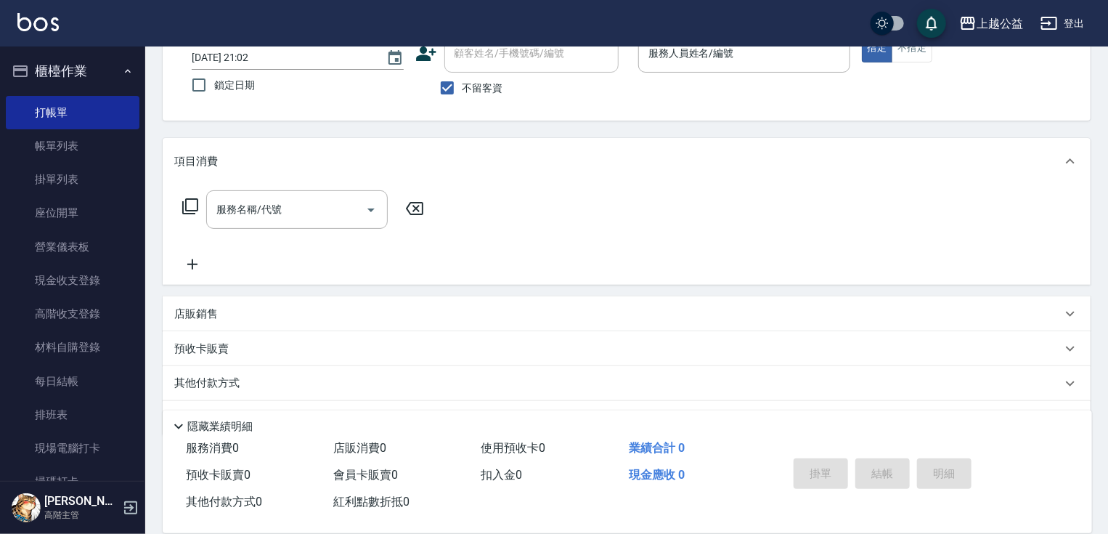
scroll to position [0, 0]
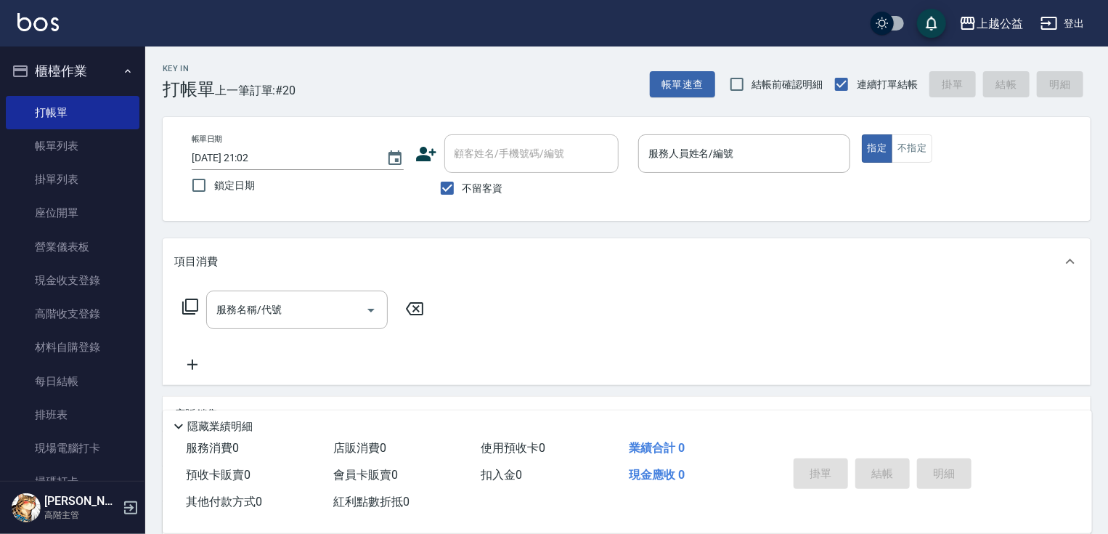
drag, startPoint x: 409, startPoint y: 455, endPoint x: 453, endPoint y: 358, distance: 106.0
click at [665, 134] on div "服務人員姓名/編號" at bounding box center [744, 153] width 212 height 38
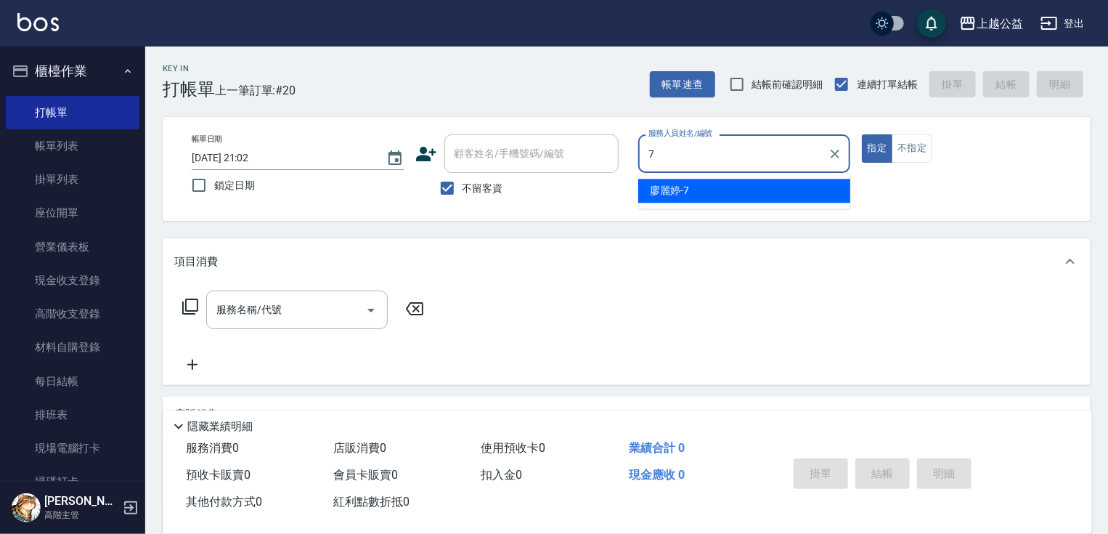
type input "廖麗婷-7"
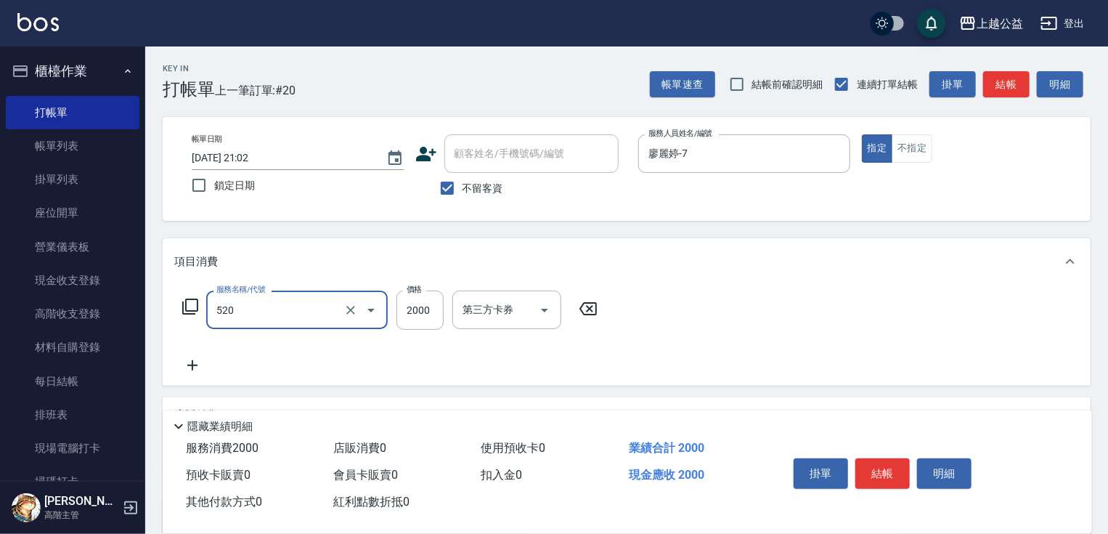
type input "繽紛染髮(520)"
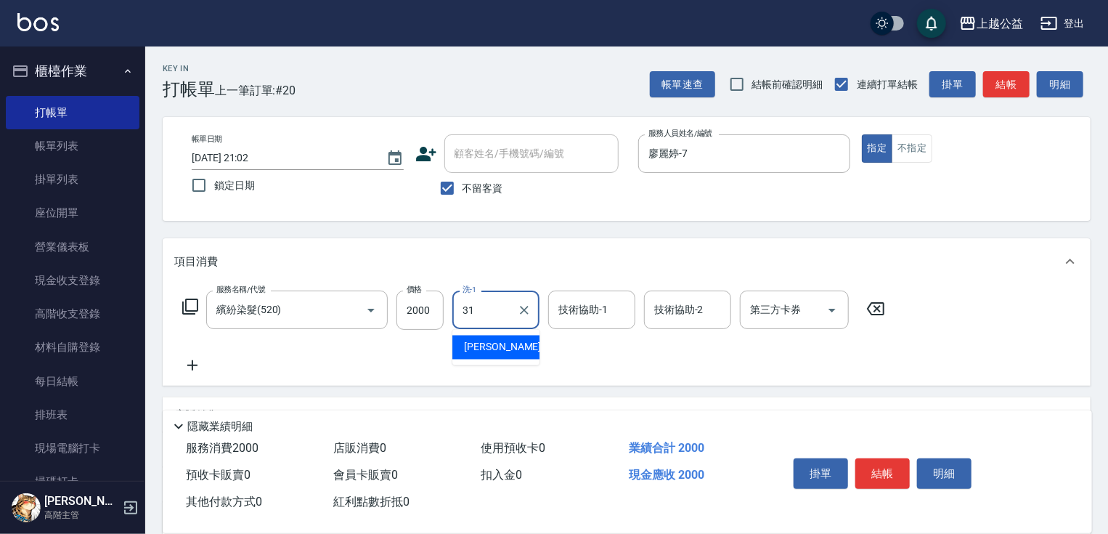
type input "[PERSON_NAME]-31"
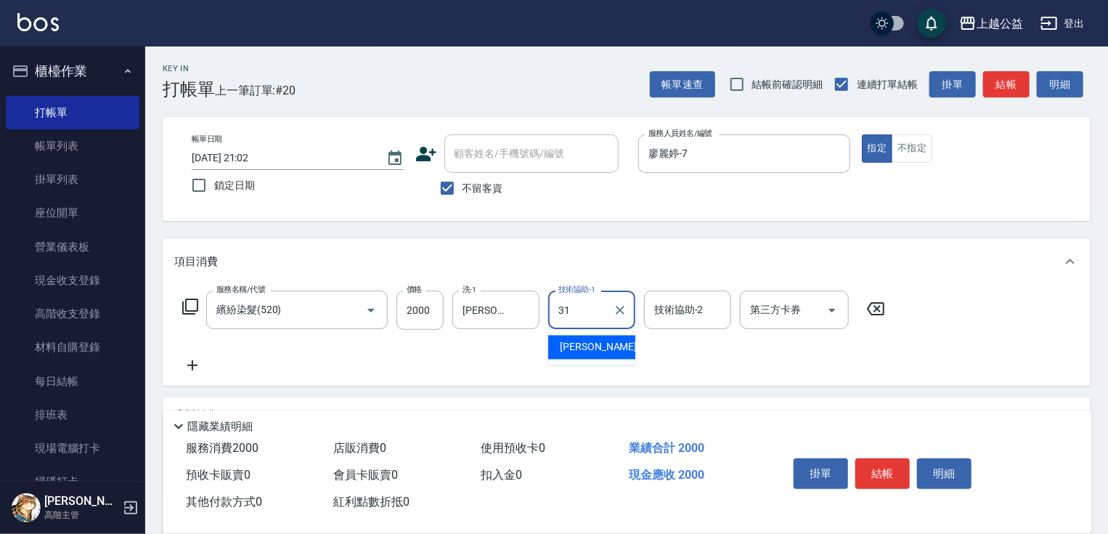
type input "[PERSON_NAME]-31"
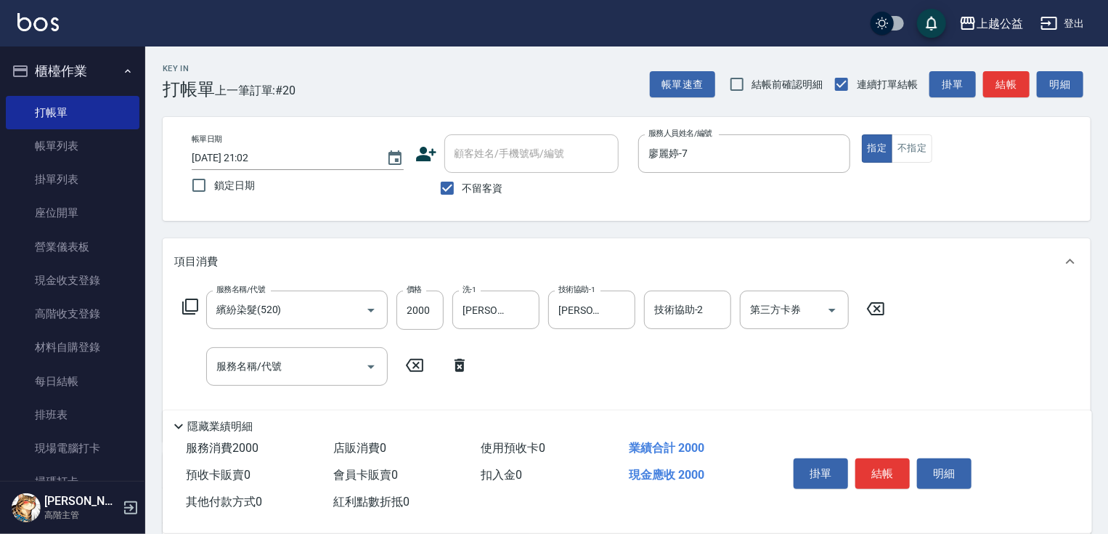
click at [183, 308] on icon at bounding box center [190, 307] width 16 height 16
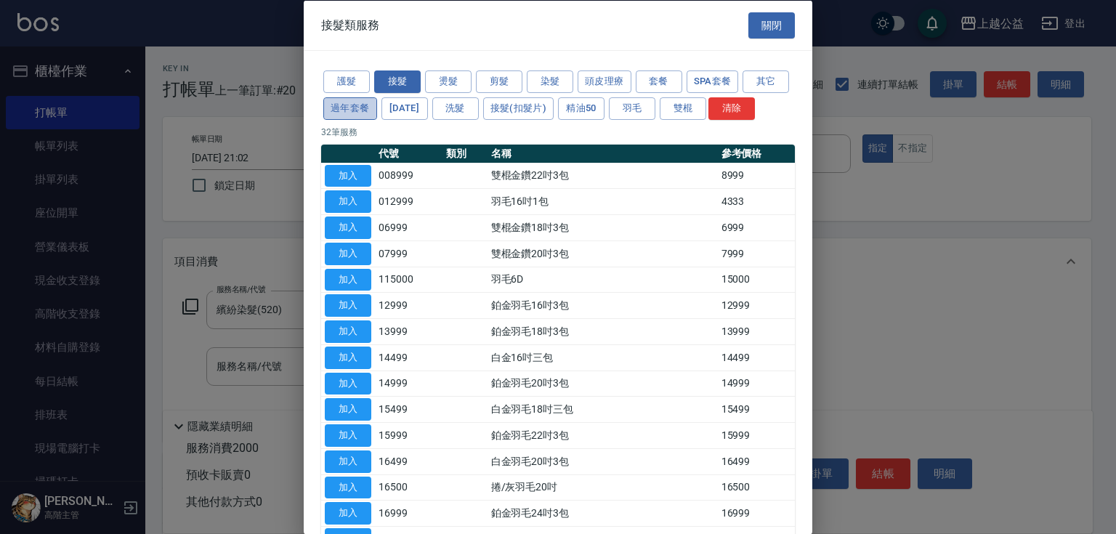
click at [377, 105] on button "過年套餐" at bounding box center [350, 108] width 54 height 23
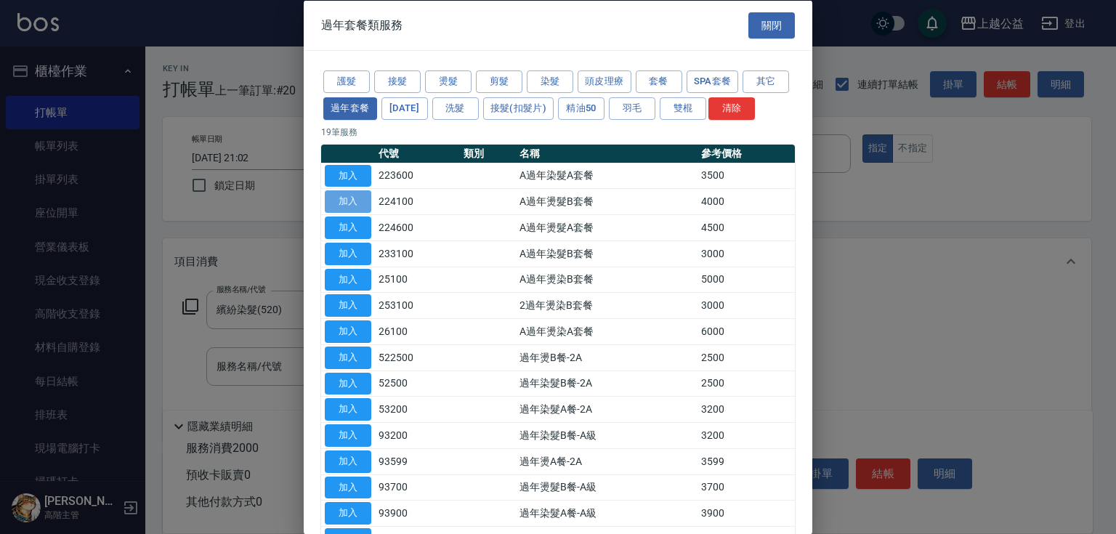
click at [352, 213] on button "加入" at bounding box center [348, 201] width 46 height 23
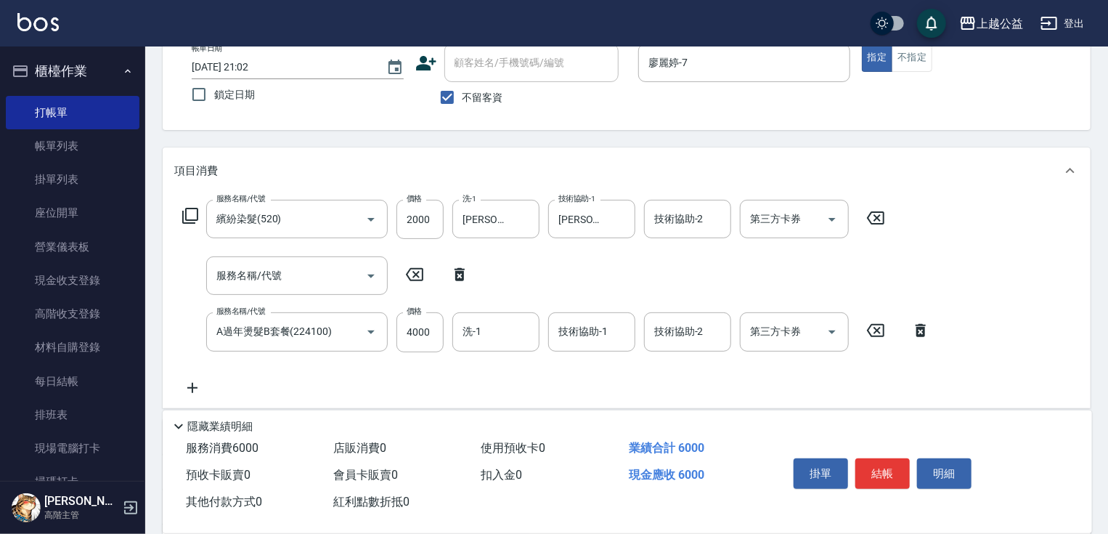
drag, startPoint x: 479, startPoint y: 235, endPoint x: 491, endPoint y: 288, distance: 54.4
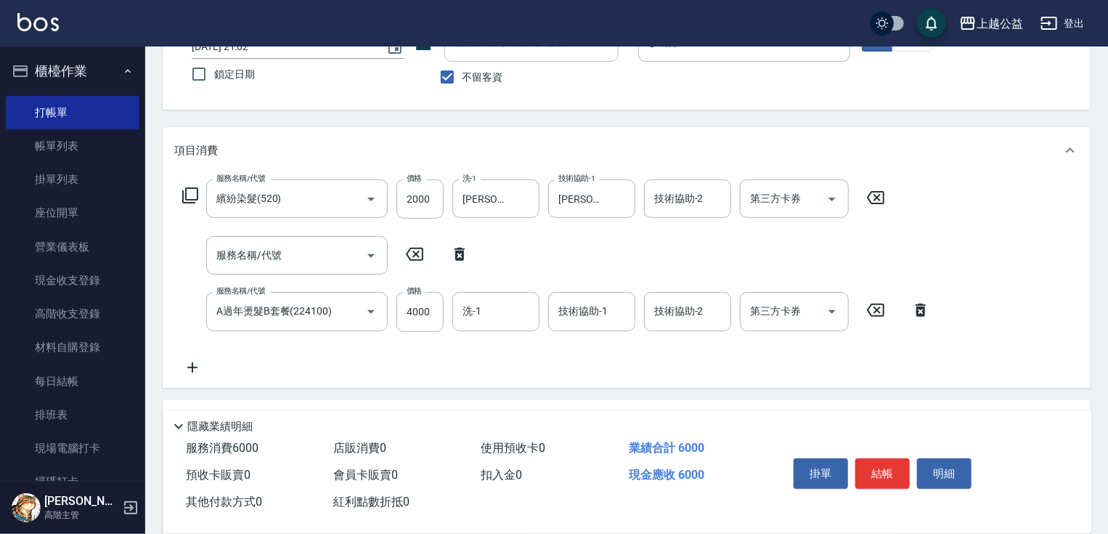
click at [457, 248] on icon at bounding box center [460, 254] width 10 height 13
type input "A過年燙髮B套餐(224100)"
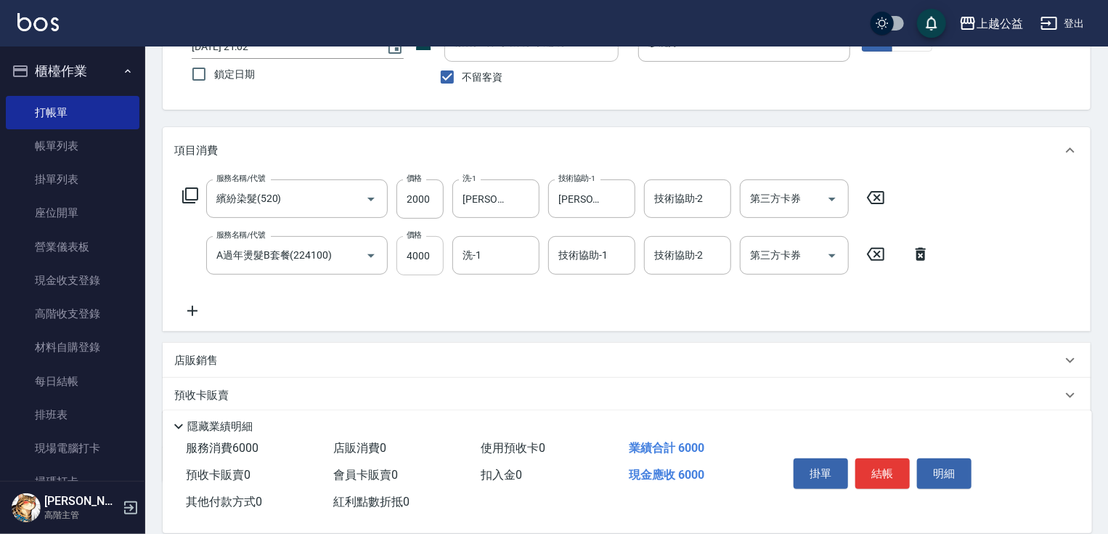
click at [421, 261] on input "4000" at bounding box center [420, 255] width 47 height 39
type input "5599"
type input "[PERSON_NAME]-31"
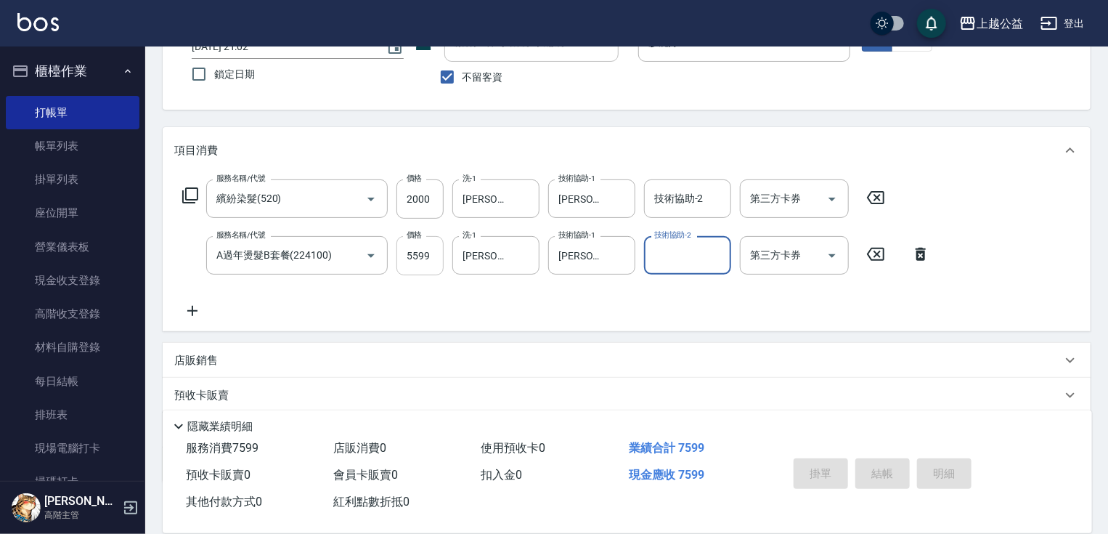
type input "[DATE] 21:03"
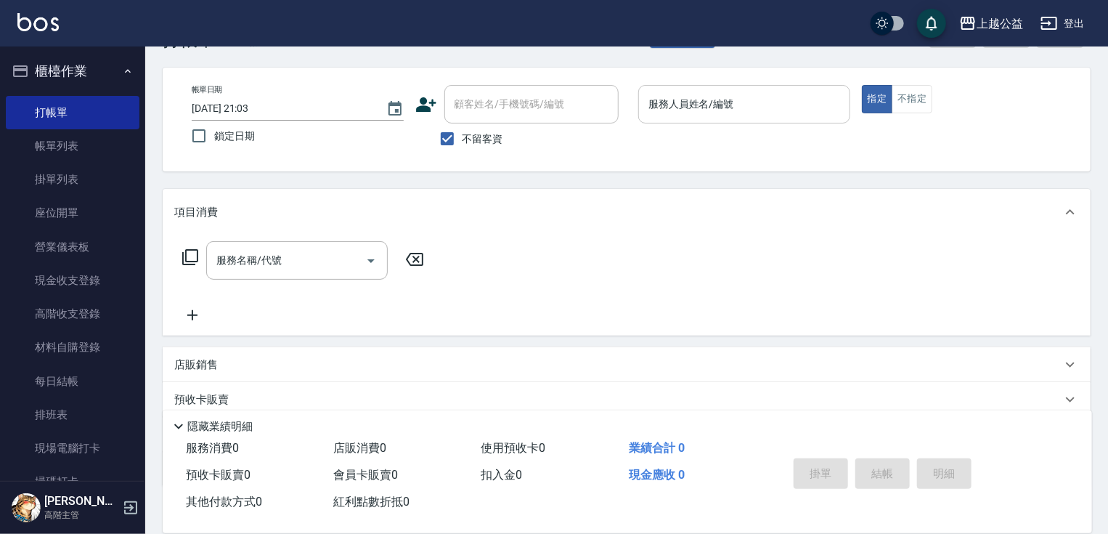
scroll to position [0, 0]
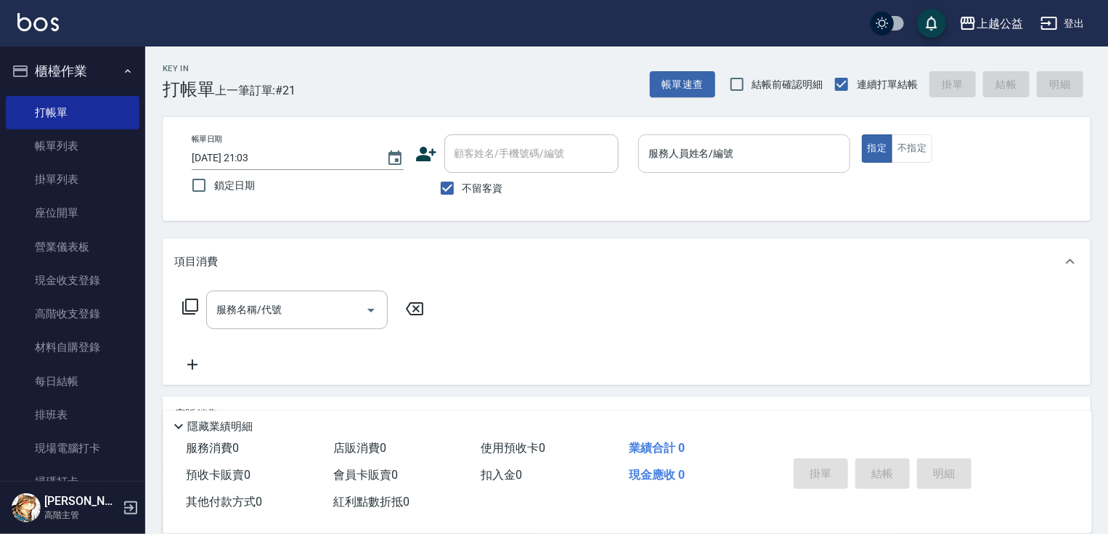
drag, startPoint x: 683, startPoint y: 238, endPoint x: 683, endPoint y: 134, distance: 103.9
click at [678, 183] on p at bounding box center [744, 180] width 212 height 15
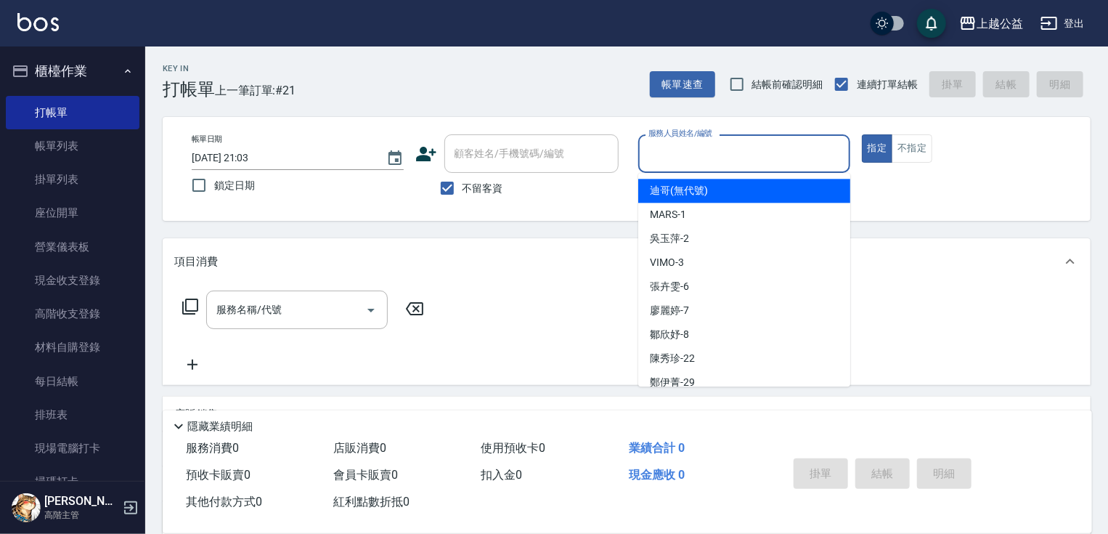
click at [678, 158] on input "服務人員姓名/編號" at bounding box center [744, 153] width 199 height 25
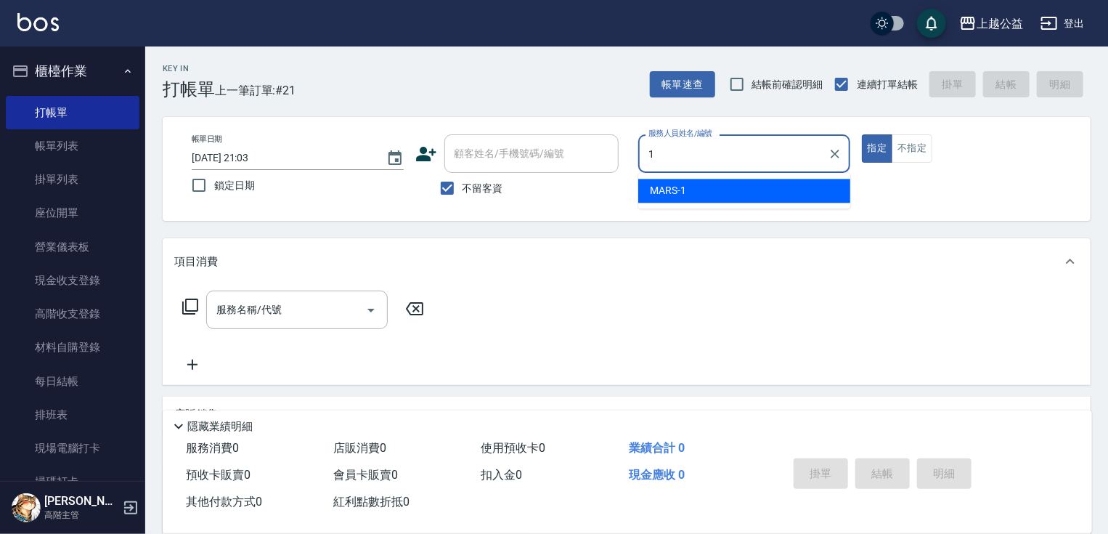
type input "MARS-1"
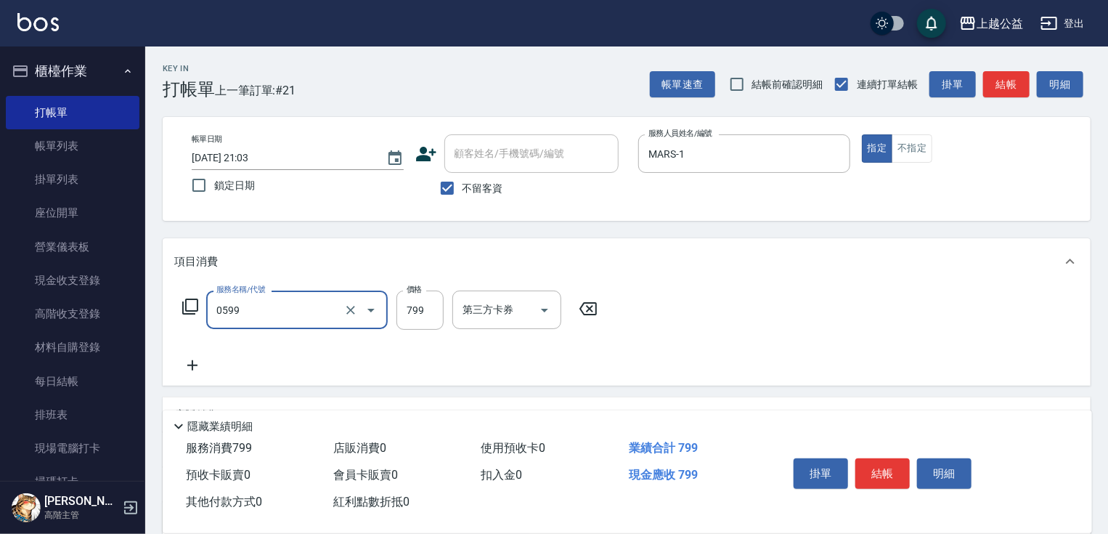
type input "精油SPA(0599)"
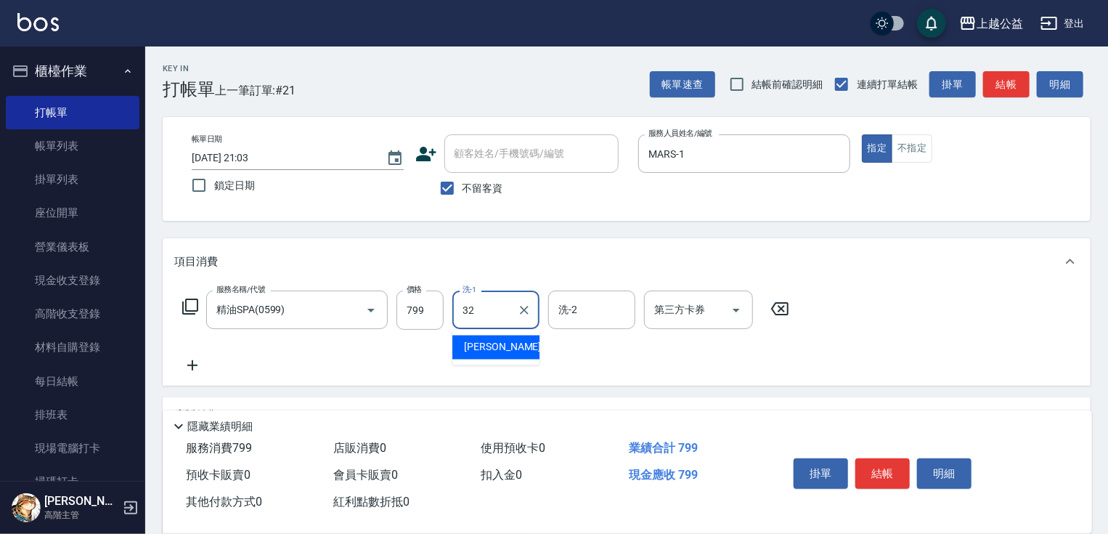
type input "[PERSON_NAME]-32"
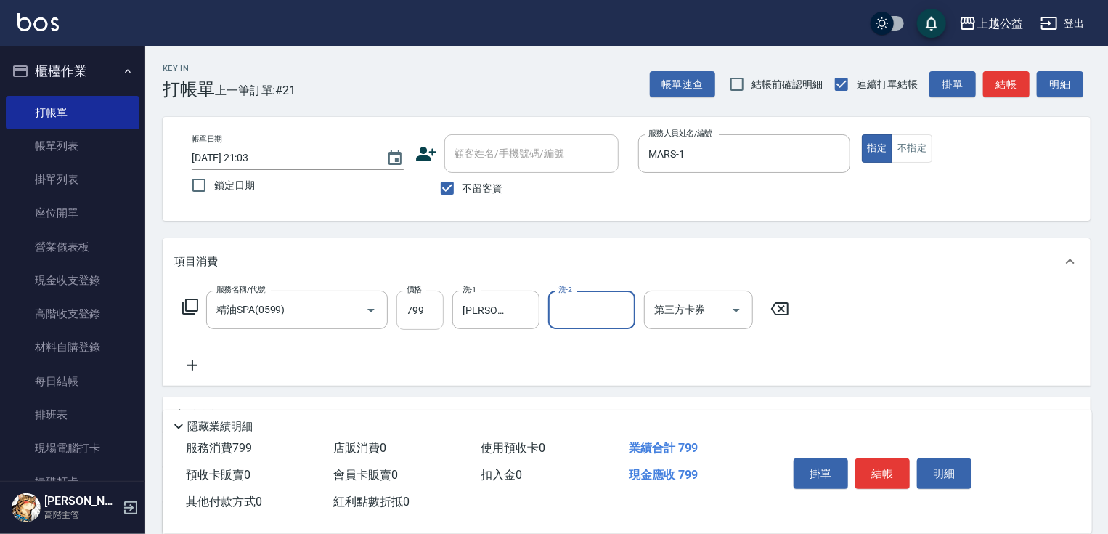
click at [417, 314] on input "799" at bounding box center [420, 310] width 47 height 39
type input "899"
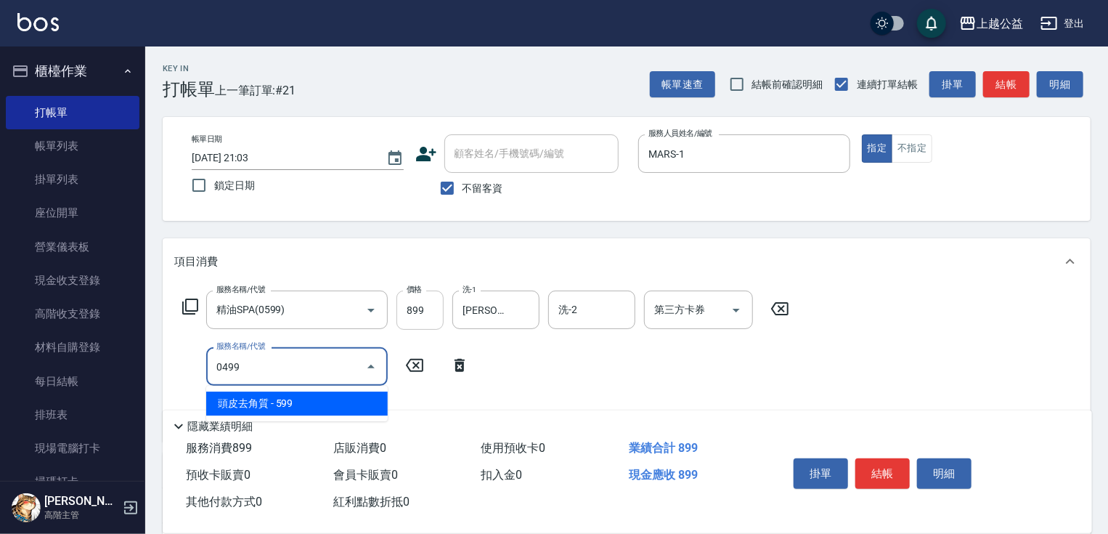
type input "頭皮去角質(0499)"
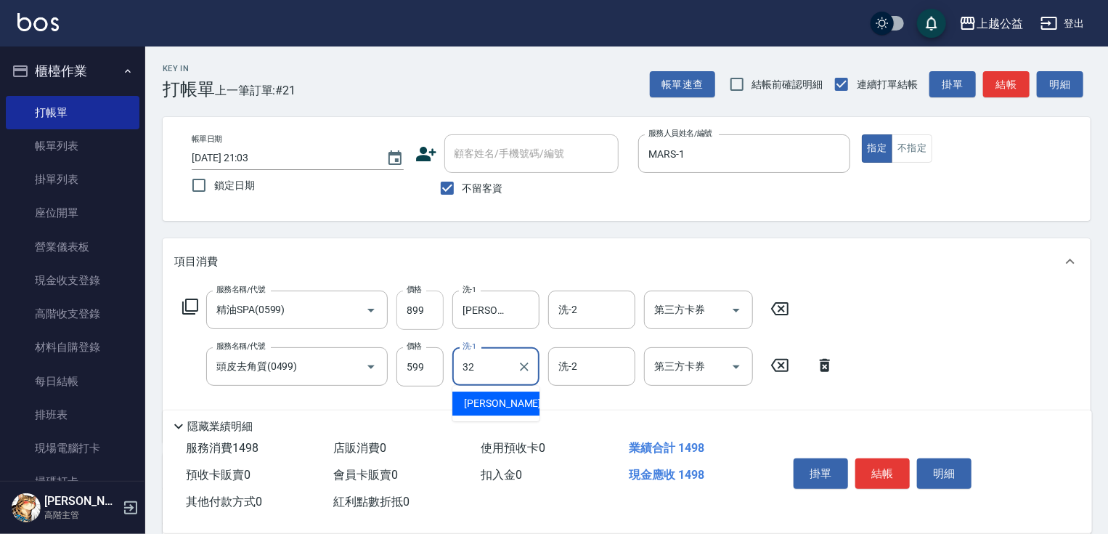
type input "[PERSON_NAME]-32"
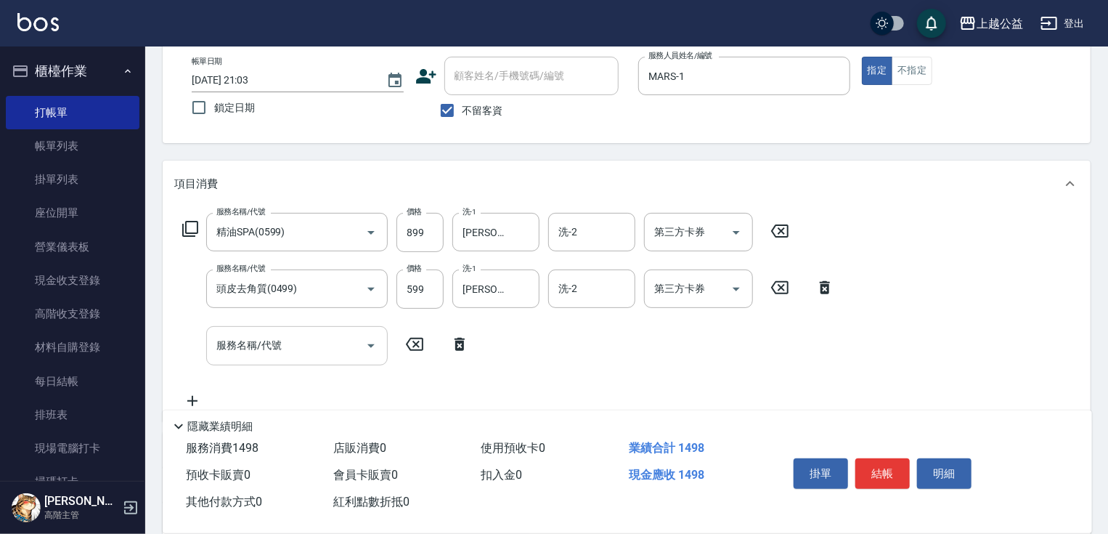
scroll to position [253, 0]
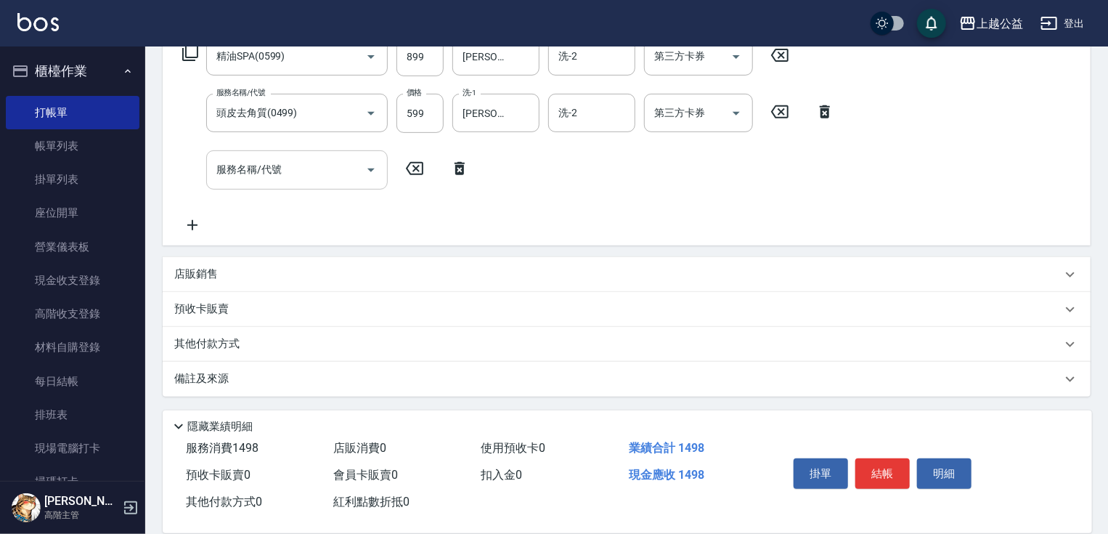
drag, startPoint x: 330, startPoint y: 246, endPoint x: 346, endPoint y: 365, distance: 119.6
click at [293, 173] on input "服務名稱/代號" at bounding box center [286, 169] width 147 height 25
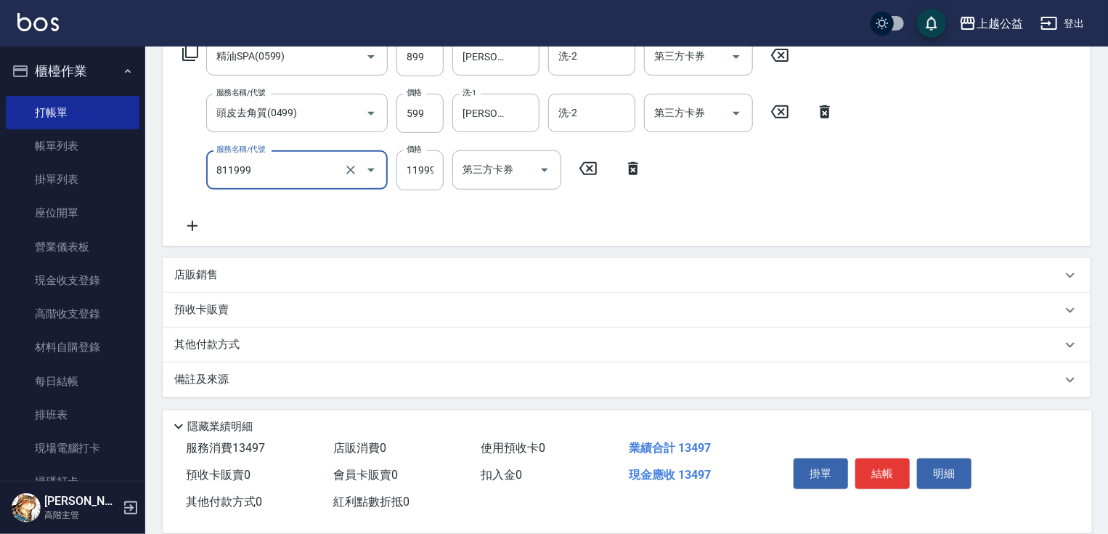
type input "金鑽羽毛20吋/3包(811999)"
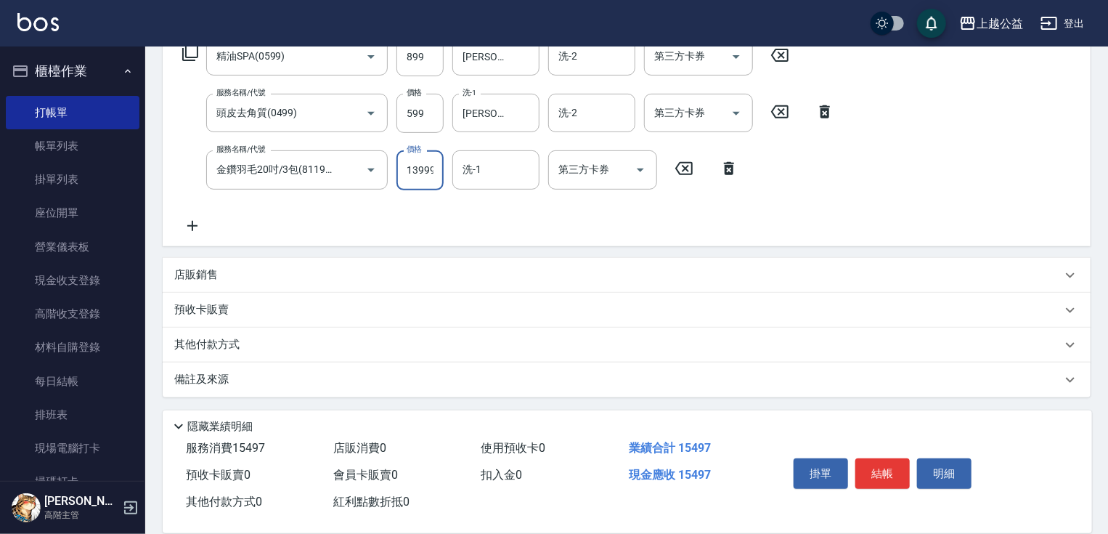
scroll to position [0, 1]
type input "13999"
type input "[PERSON_NAME]-33"
click at [518, 113] on icon "Clear" at bounding box center [524, 113] width 15 height 15
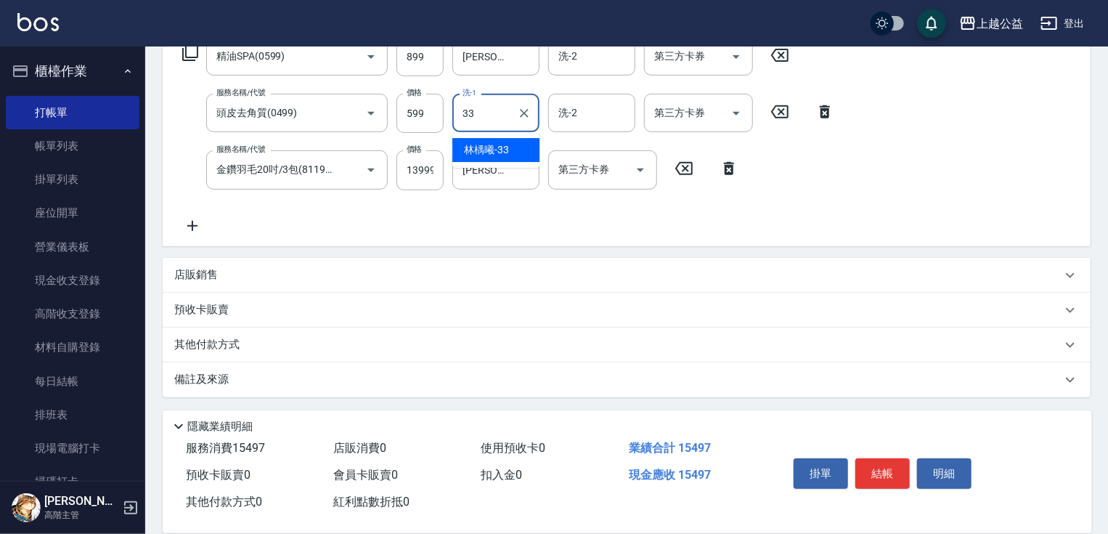
type input "[PERSON_NAME]-33"
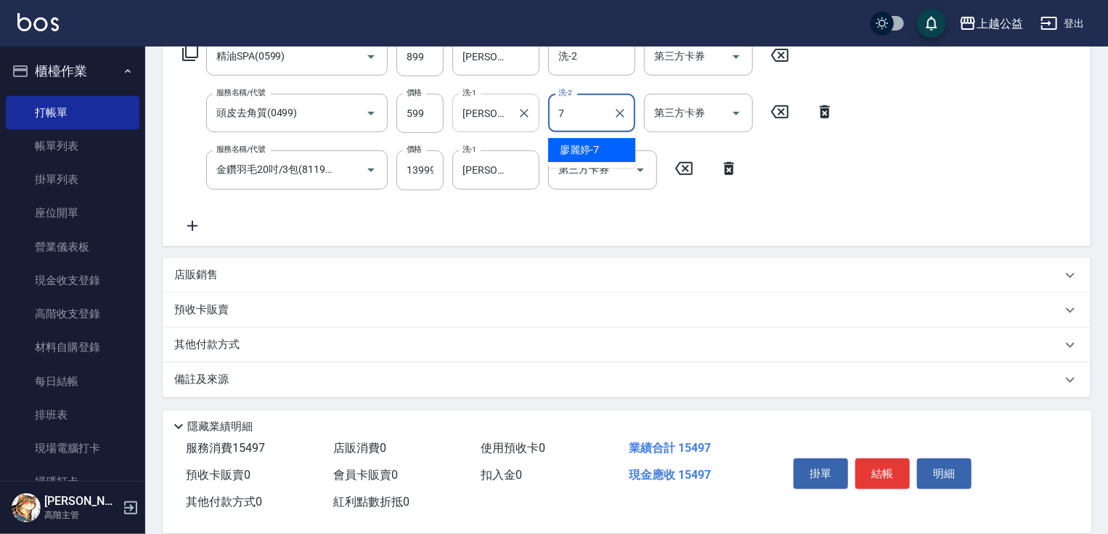
type input "廖麗婷-7"
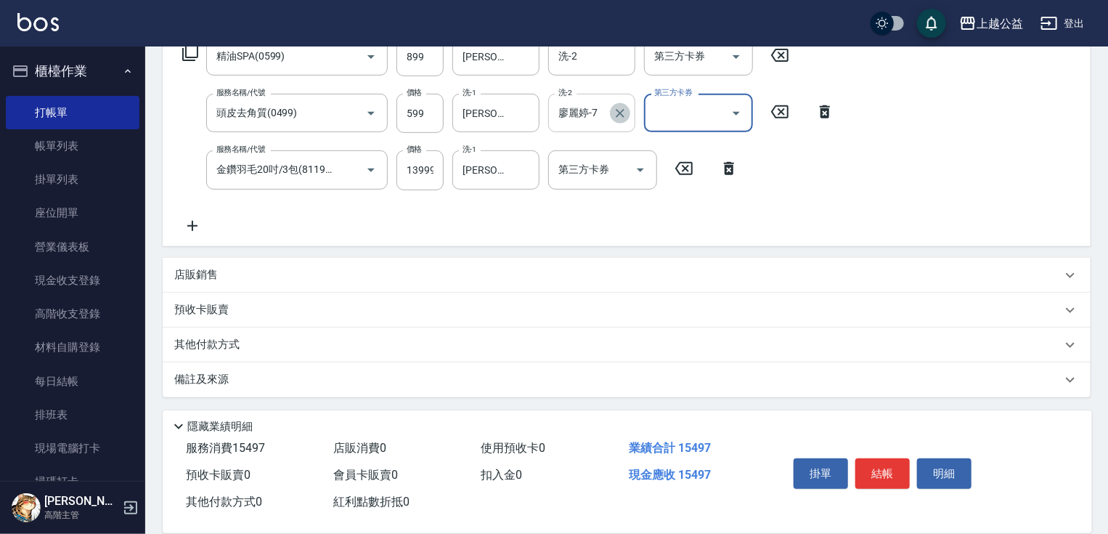
click at [619, 115] on icon "Clear" at bounding box center [620, 113] width 15 height 15
click at [758, 314] on div "預收卡販賣" at bounding box center [618, 309] width 888 height 15
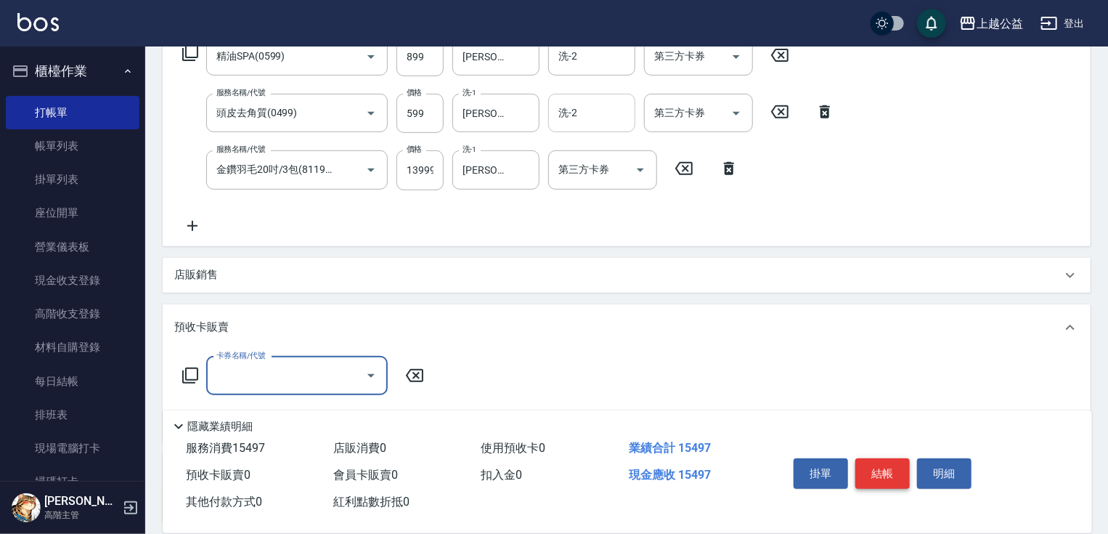
click at [869, 471] on button "結帳" at bounding box center [883, 473] width 54 height 31
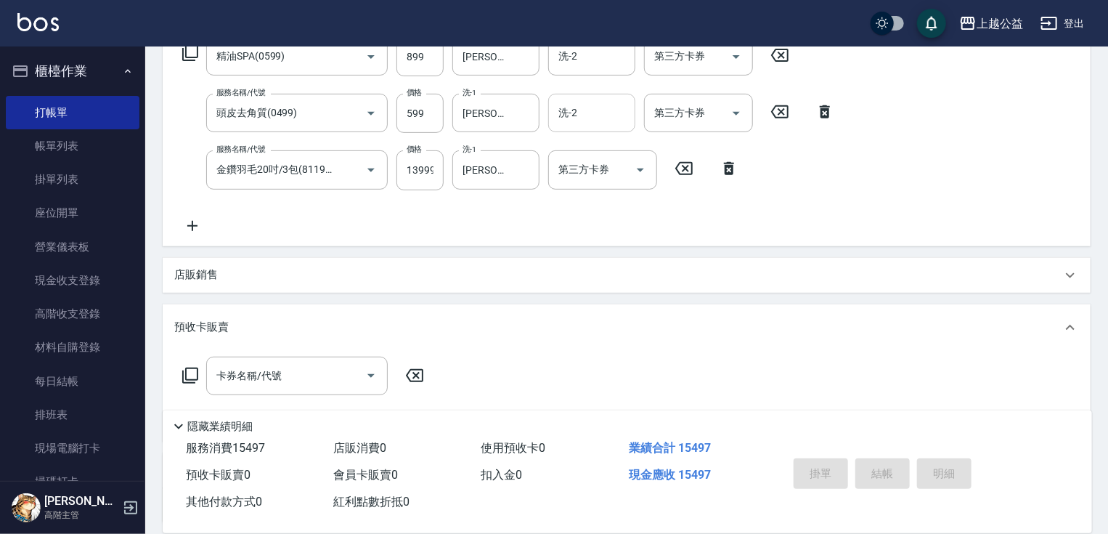
type input "[DATE] 21:12"
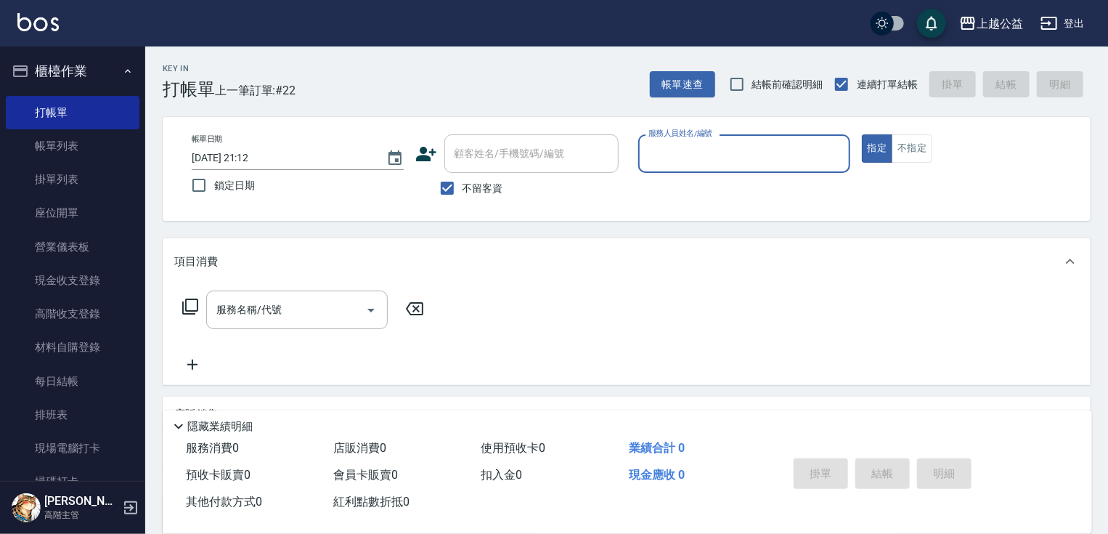
click at [695, 155] on input "服務人員姓名/編號" at bounding box center [744, 153] width 199 height 25
type input "廖麗婷-7"
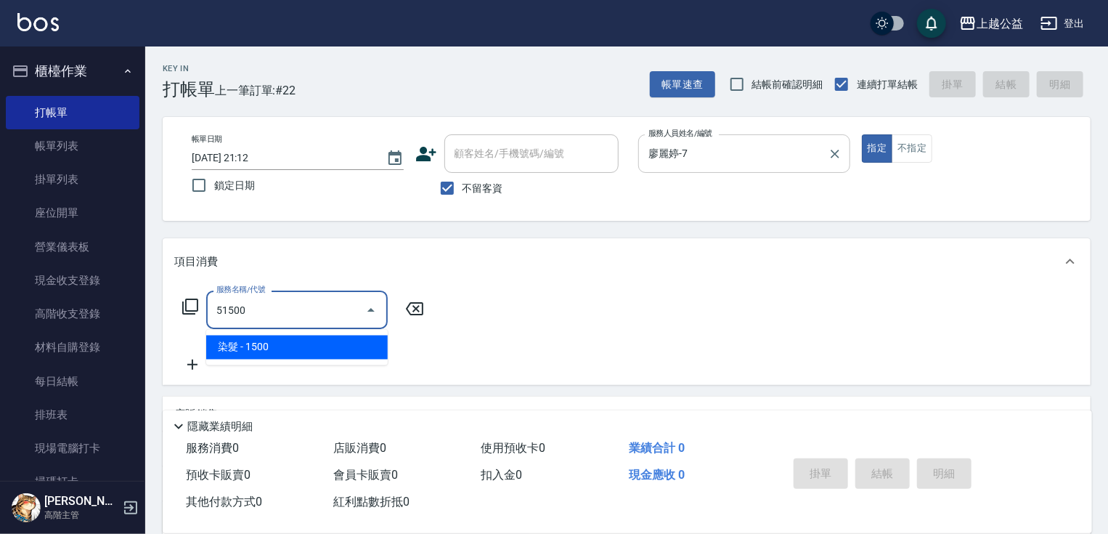
type input "染髮(51500)"
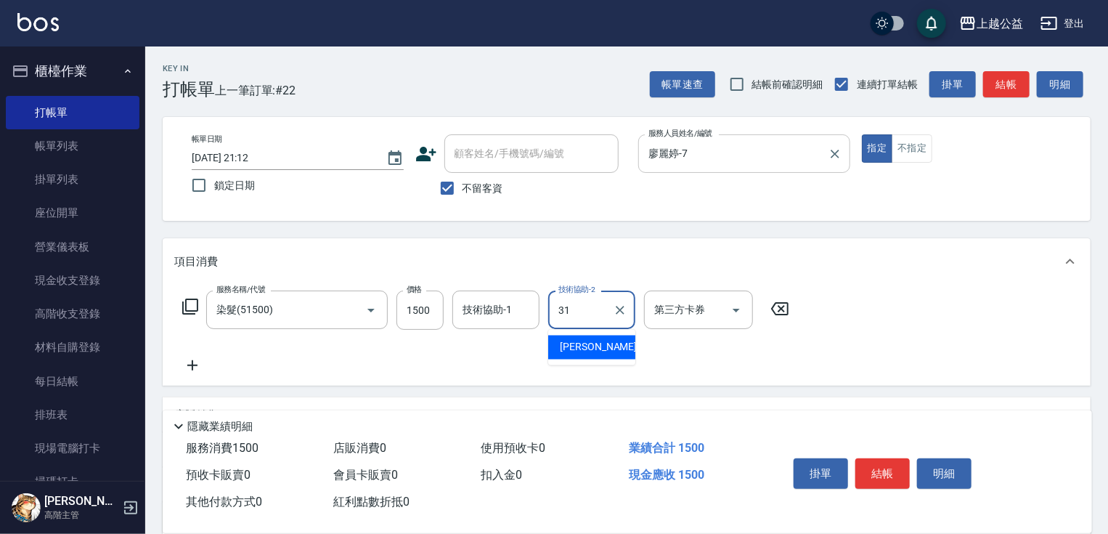
type input "[PERSON_NAME]-31"
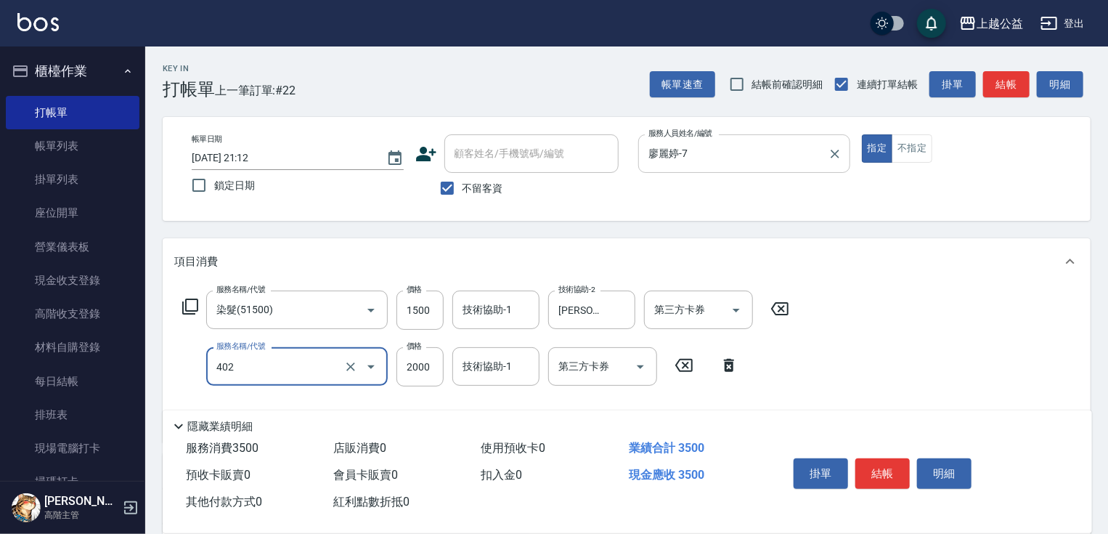
type input "黑耀光護髮(402)"
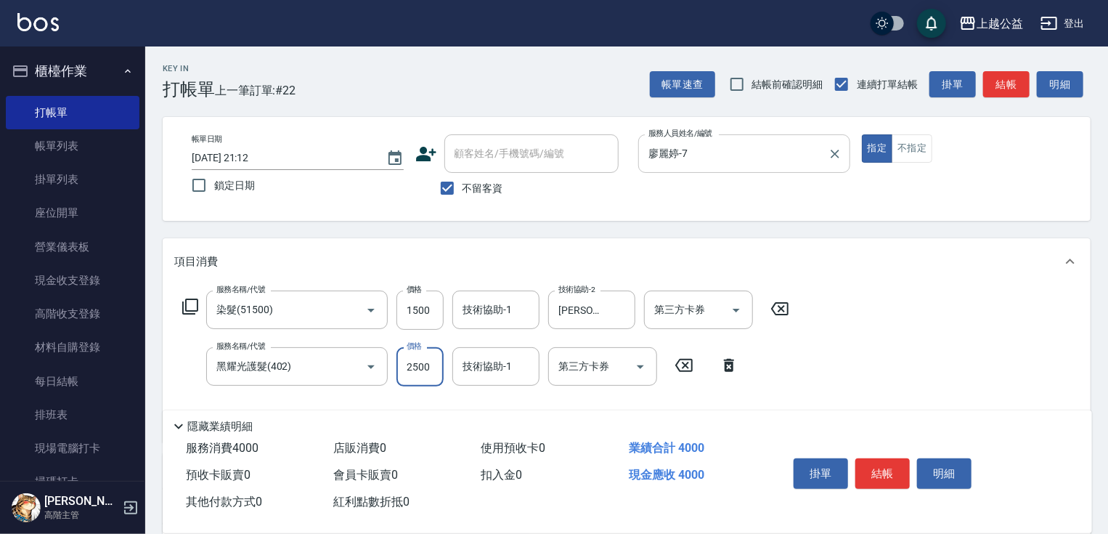
type input "2500"
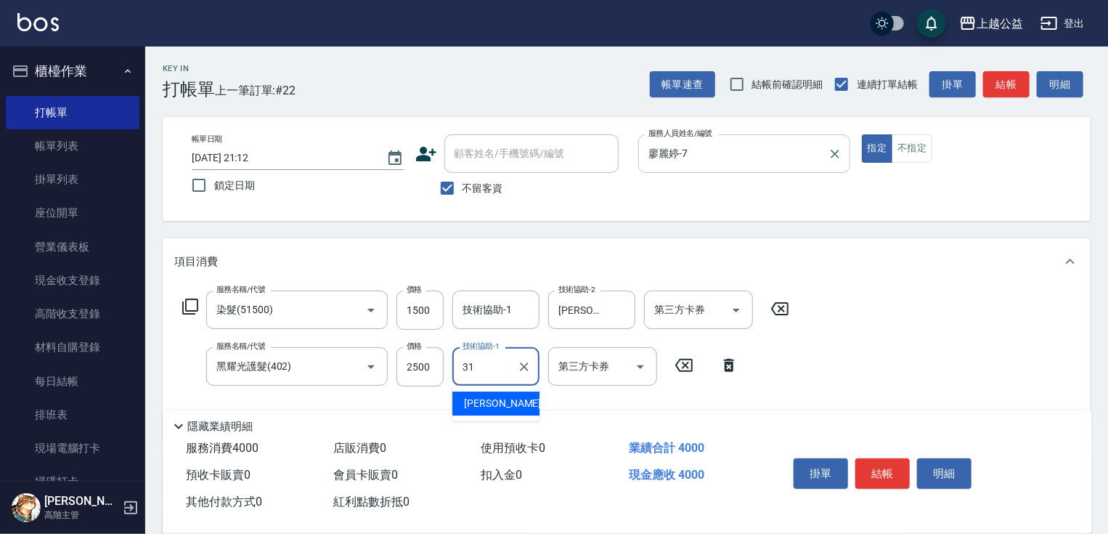
type input "[PERSON_NAME]-31"
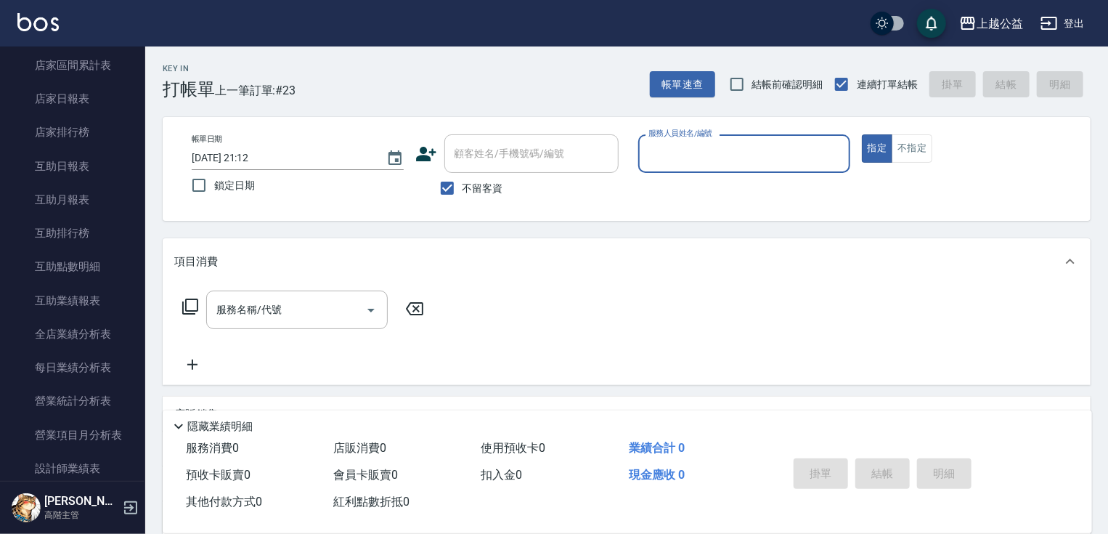
scroll to position [671, 0]
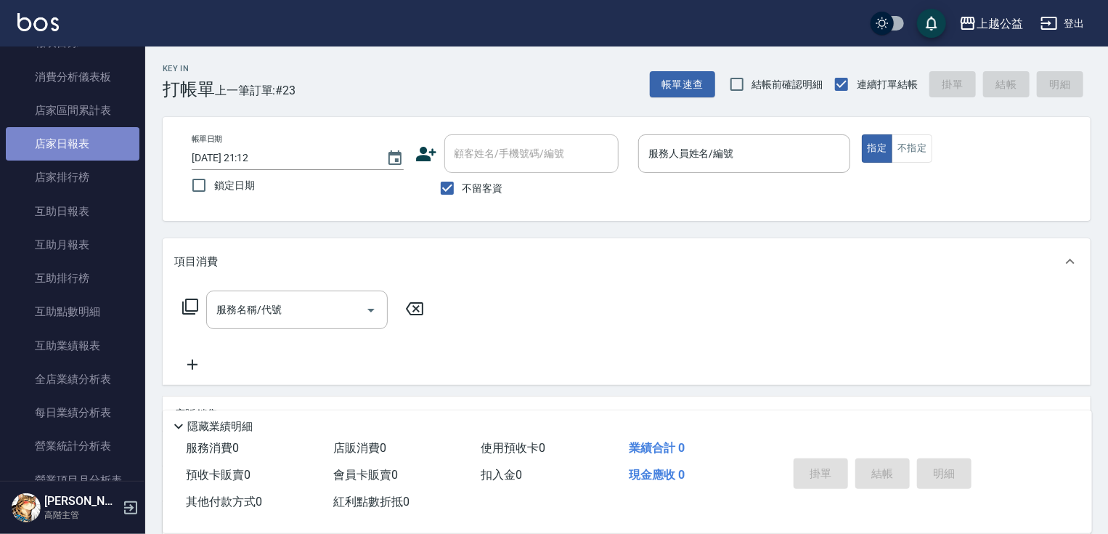
click at [84, 147] on link "店家日報表" at bounding box center [73, 143] width 134 height 33
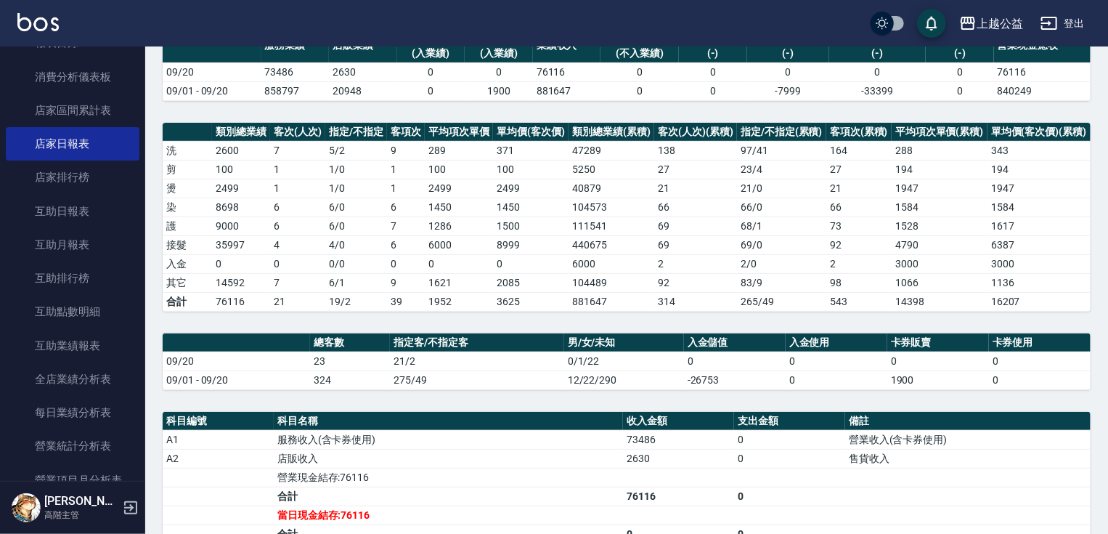
drag, startPoint x: 646, startPoint y: 285, endPoint x: 552, endPoint y: 359, distance: 119.0
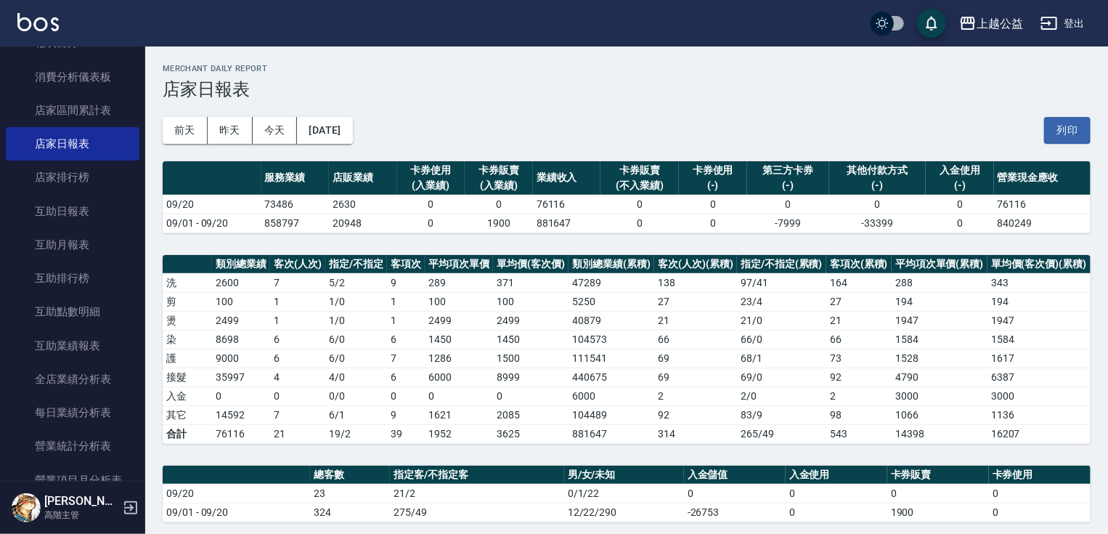
drag, startPoint x: 383, startPoint y: 368, endPoint x: 407, endPoint y: 206, distance: 163.1
click at [139, 190] on nav "櫃檯作業 打帳單 帳單列表 掛單列表 座位開單 營業儀表板 現金收支登錄 高階收支登錄 材料自購登錄 每日結帳 排班表 現場電腦打卡 掃碼打卡 預約管理 預約…" at bounding box center [72, 263] width 145 height 434
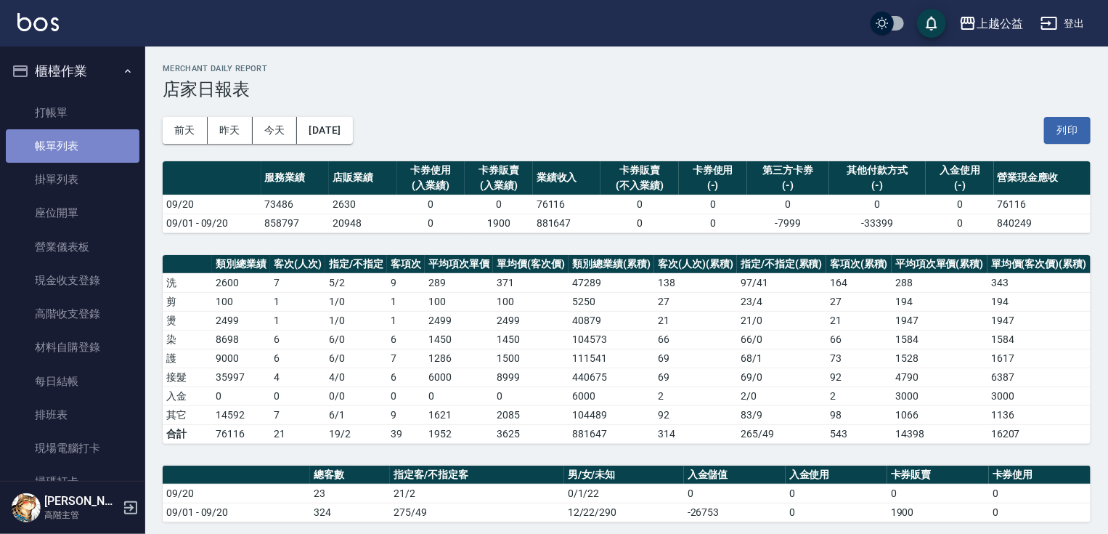
click at [99, 157] on link "帳單列表" at bounding box center [73, 145] width 134 height 33
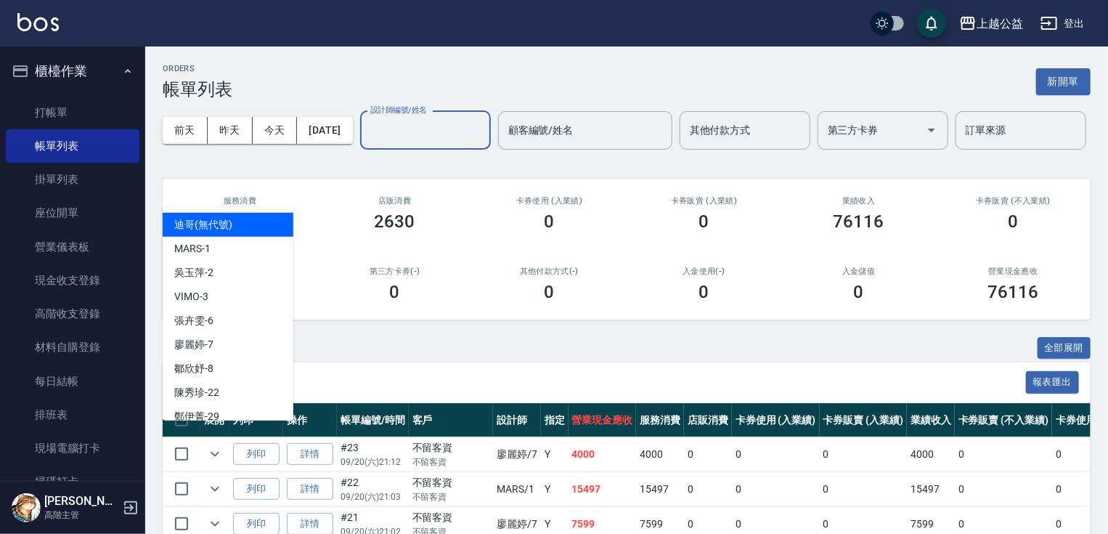
click at [367, 143] on input "設計師編號/姓名" at bounding box center [426, 130] width 118 height 25
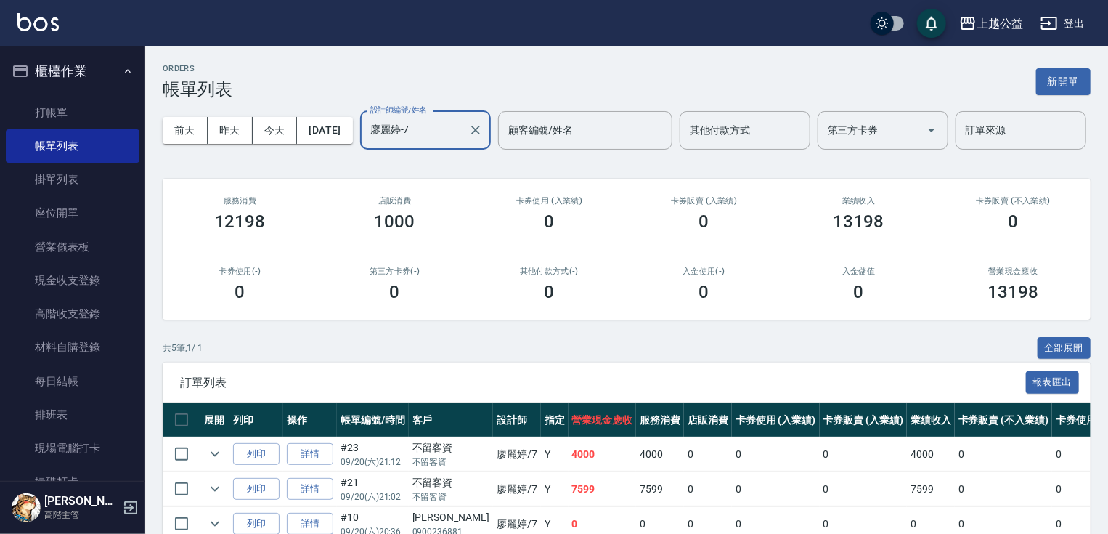
type input "廖麗婷-7"
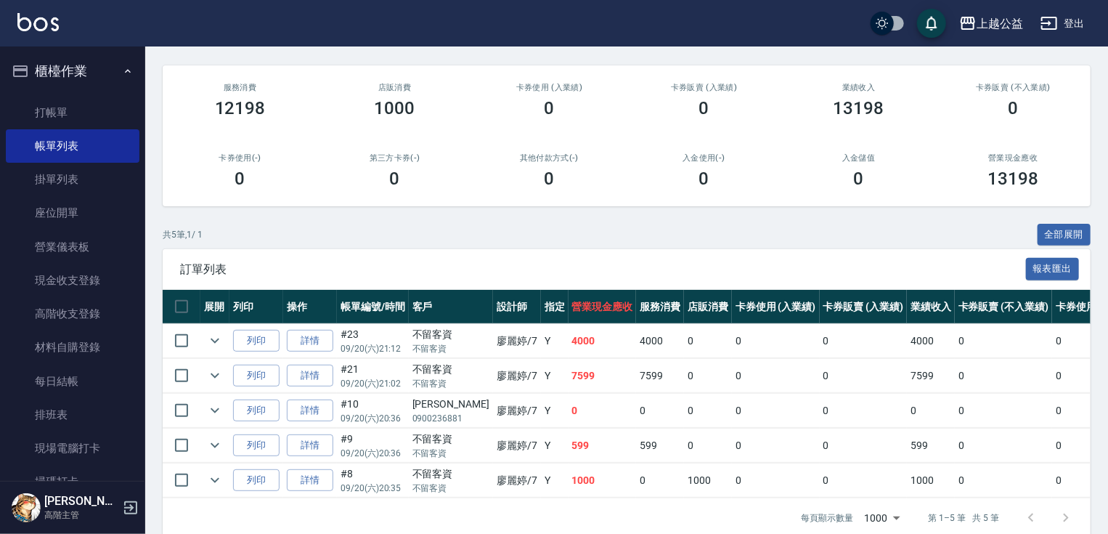
scroll to position [187, 0]
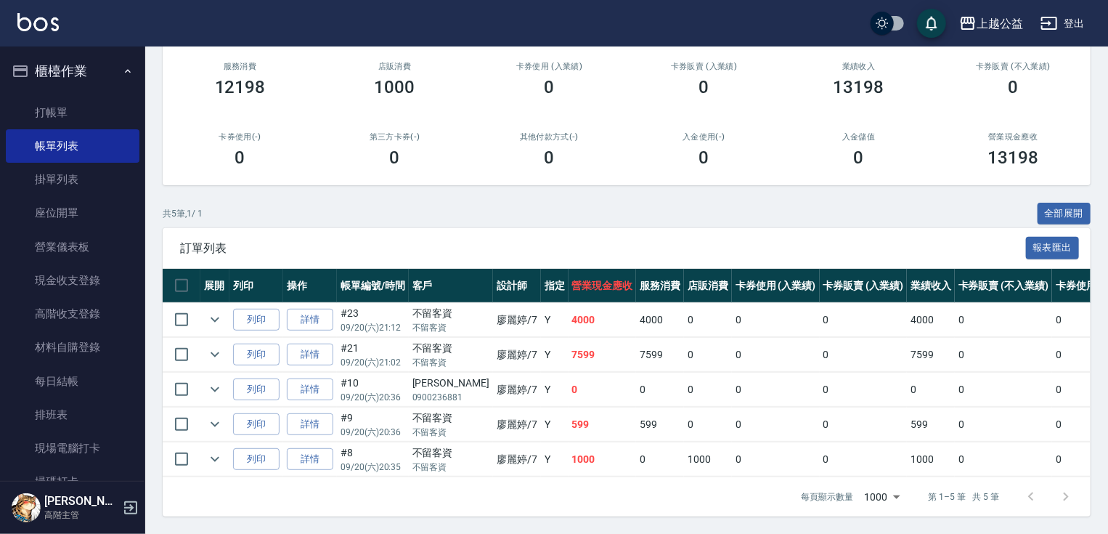
drag, startPoint x: 392, startPoint y: 332, endPoint x: 398, endPoint y: 377, distance: 45.4
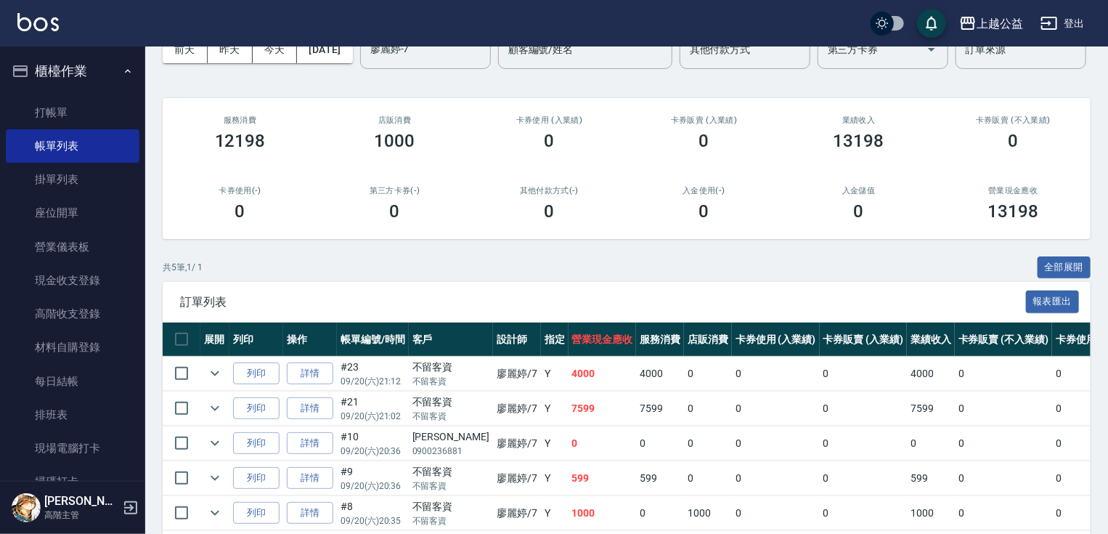
scroll to position [0, 0]
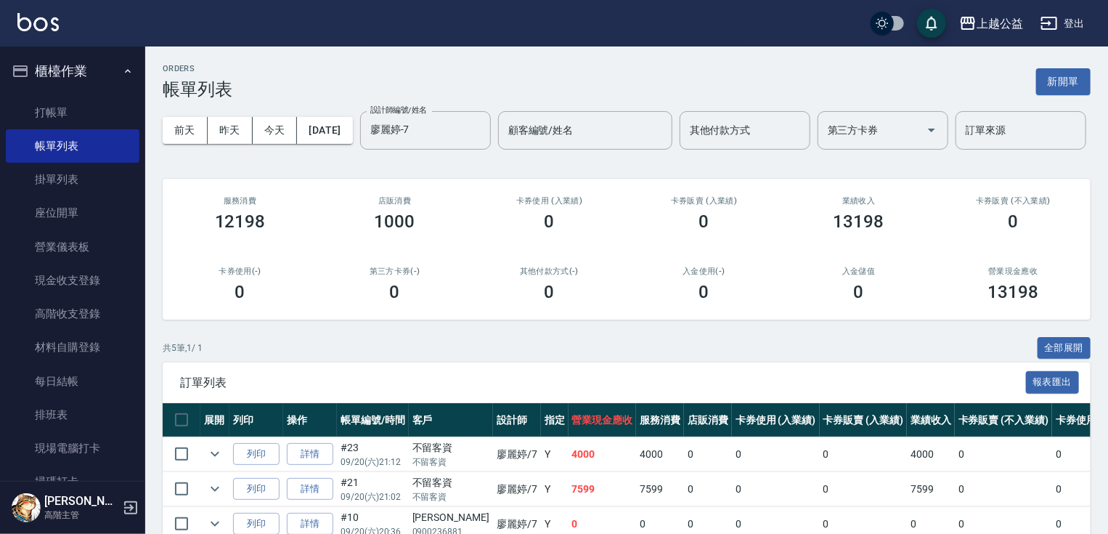
drag, startPoint x: 607, startPoint y: 381, endPoint x: 571, endPoint y: 147, distance: 236.7
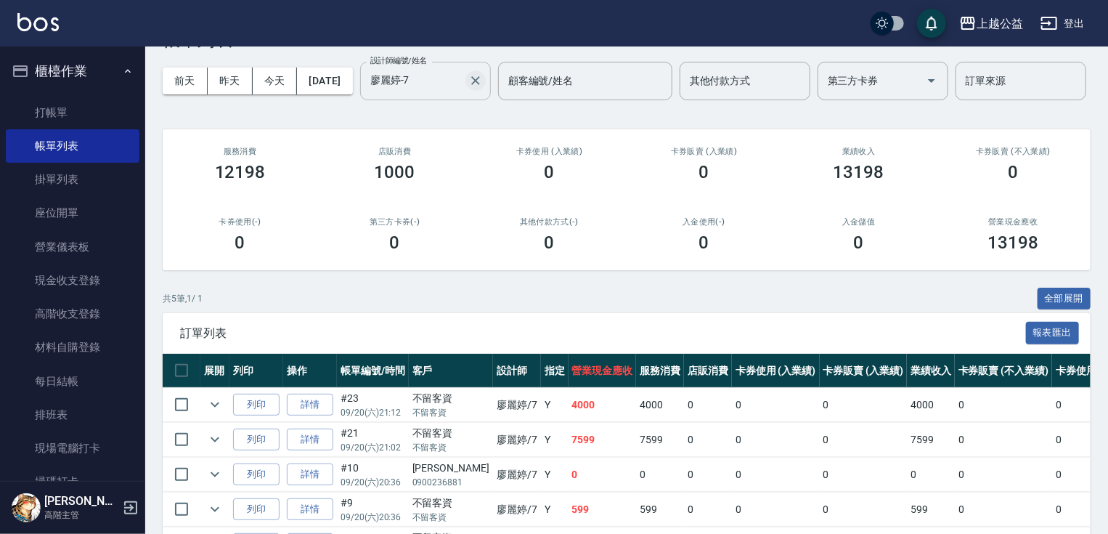
scroll to position [46, 0]
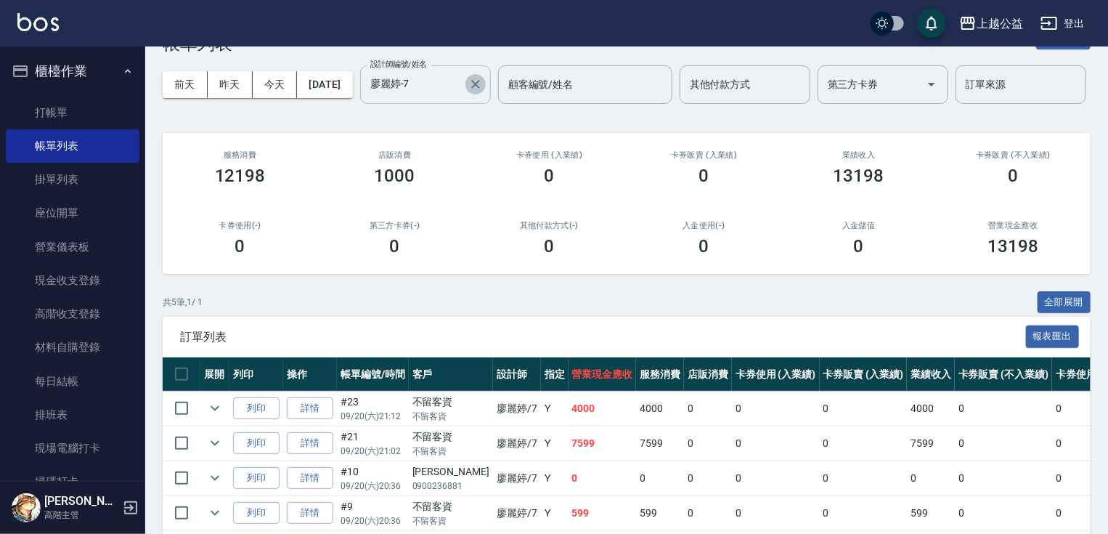
click at [471, 89] on icon "Clear" at bounding box center [475, 84] width 9 height 9
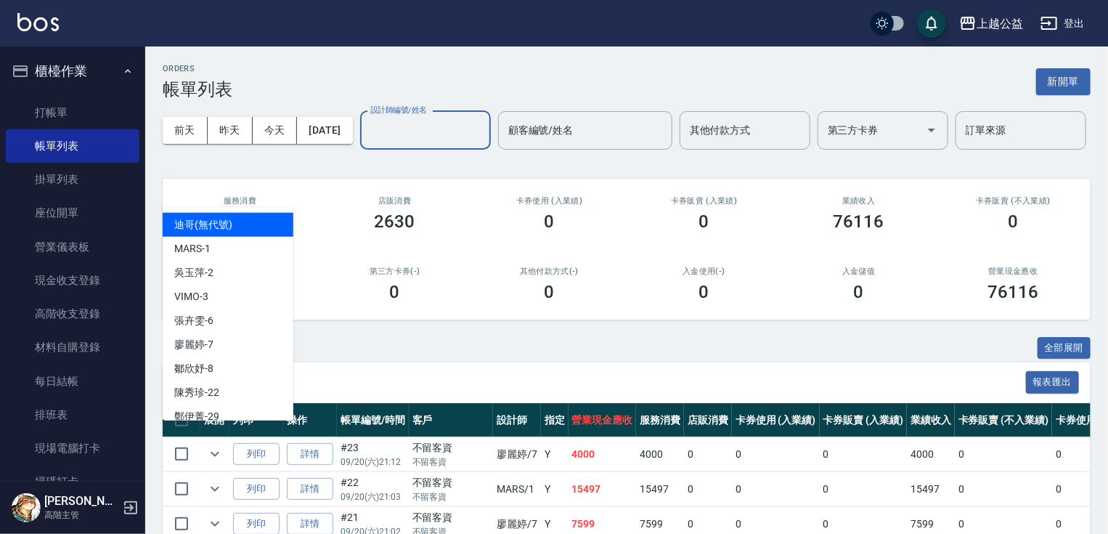
click at [367, 143] on input "設計師編號/姓名" at bounding box center [426, 130] width 118 height 25
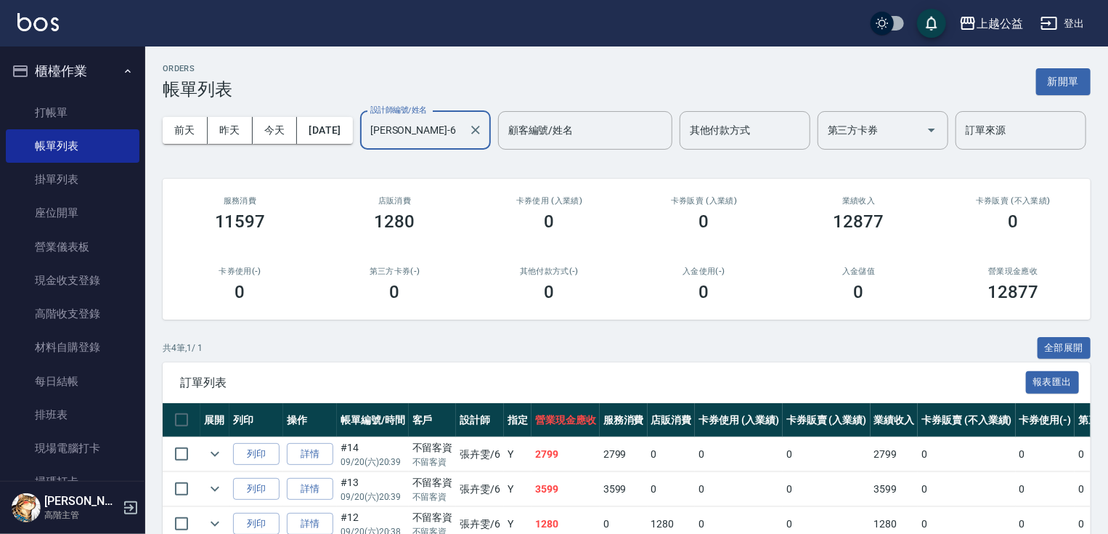
type input "[PERSON_NAME]-6"
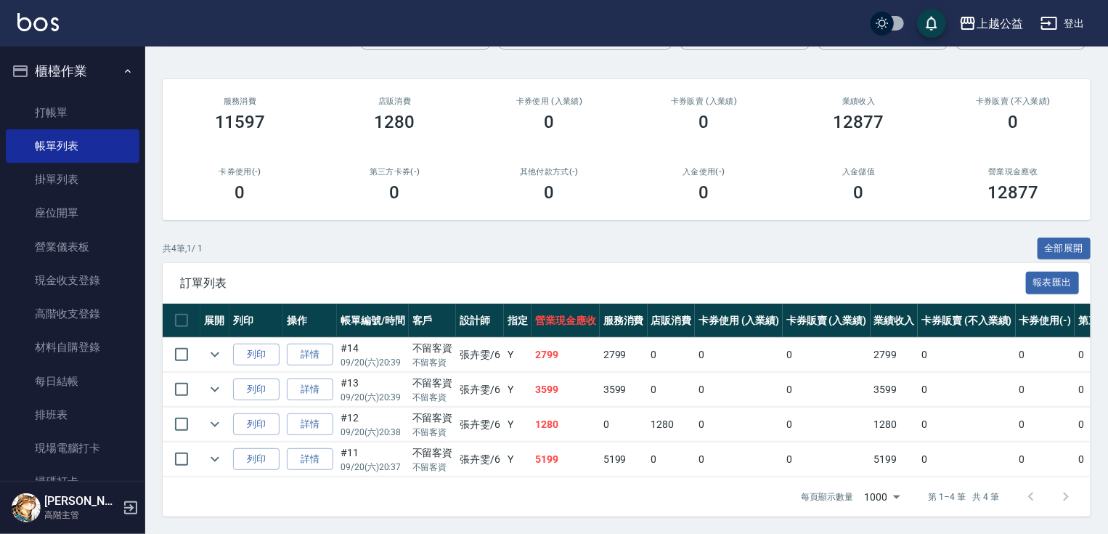
scroll to position [153, 0]
drag, startPoint x: 419, startPoint y: 415, endPoint x: 444, endPoint y: 556, distance: 143.1
drag, startPoint x: 427, startPoint y: 392, endPoint x: 448, endPoint y: 283, distance: 111.7
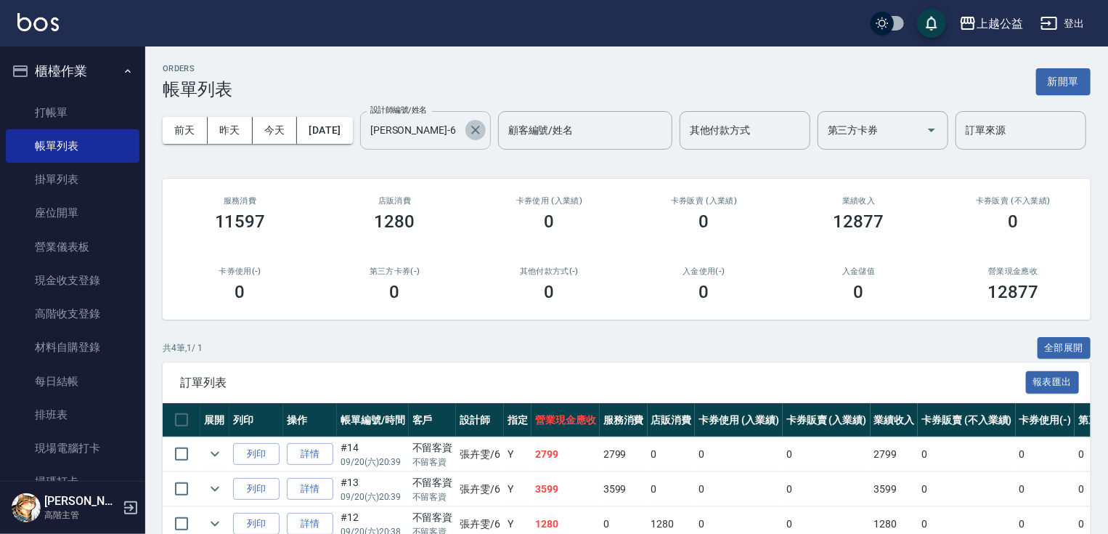
click at [468, 137] on icon "Clear" at bounding box center [475, 130] width 15 height 15
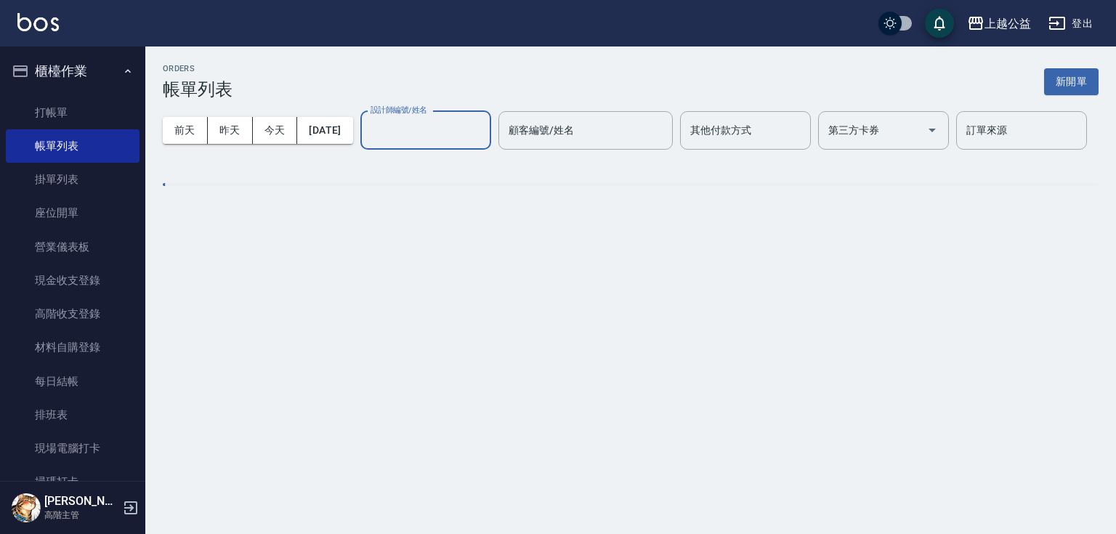
click at [367, 143] on input "設計師編號/姓名" at bounding box center [426, 130] width 118 height 25
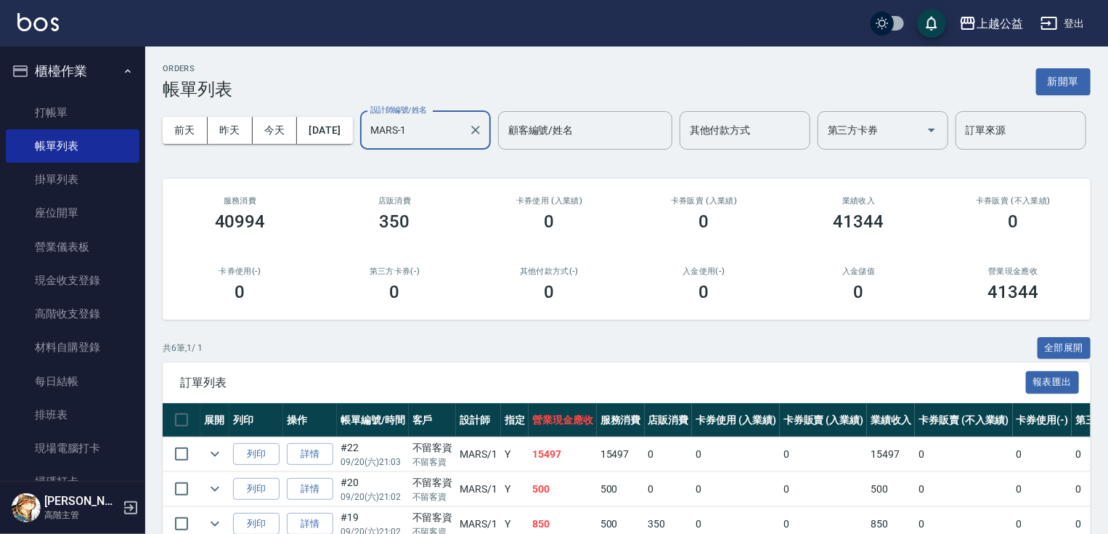
type input "MARS-1"
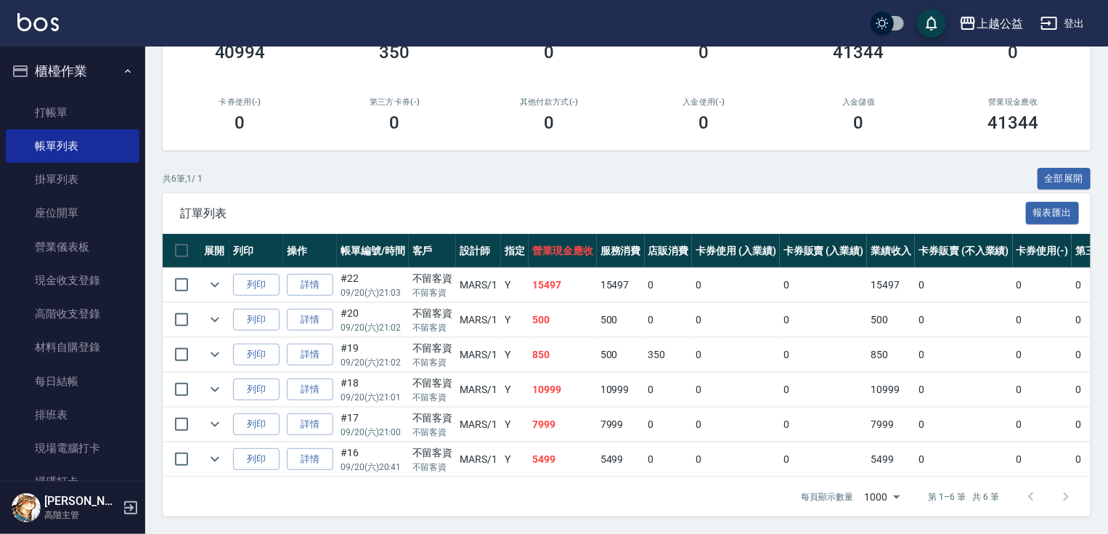
scroll to position [222, 0]
drag, startPoint x: 474, startPoint y: 380, endPoint x: 496, endPoint y: 506, distance: 127.7
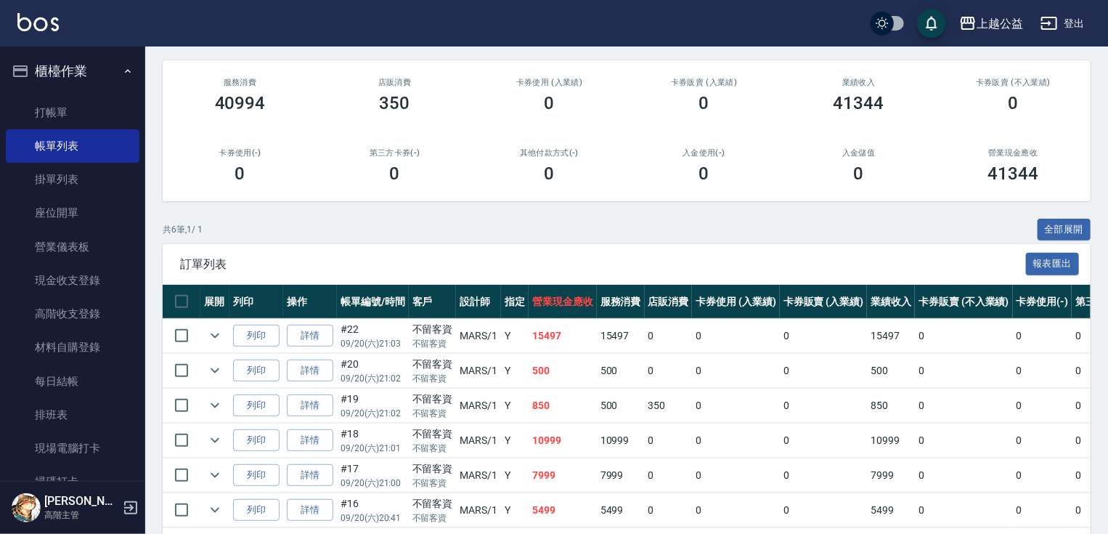
scroll to position [148, 0]
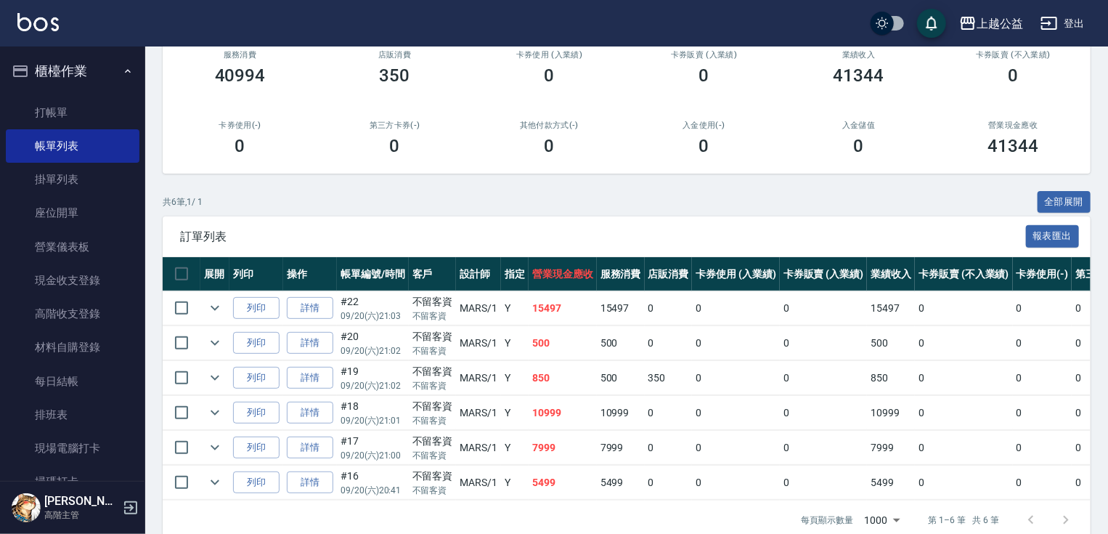
drag, startPoint x: 608, startPoint y: 436, endPoint x: 613, endPoint y: 450, distance: 15.4
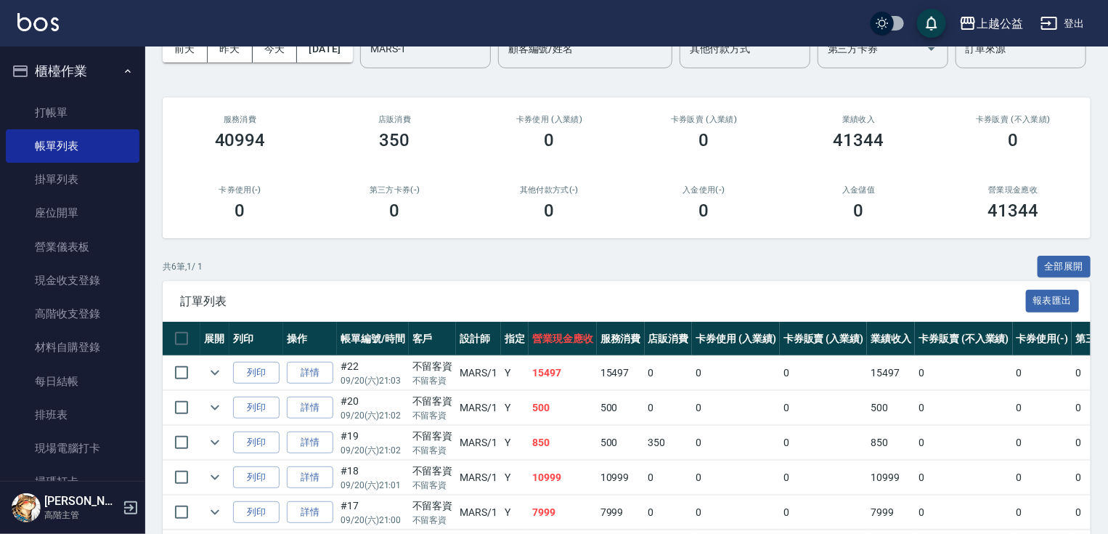
scroll to position [222, 0]
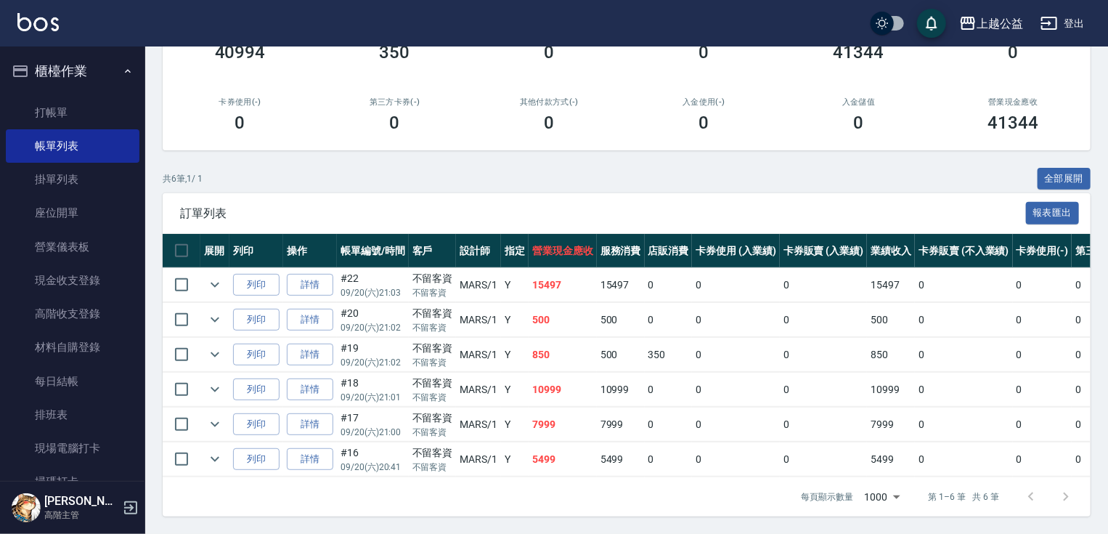
drag, startPoint x: 576, startPoint y: 529, endPoint x: 546, endPoint y: 518, distance: 32.0
click at [319, 274] on link "詳情" at bounding box center [310, 285] width 46 height 23
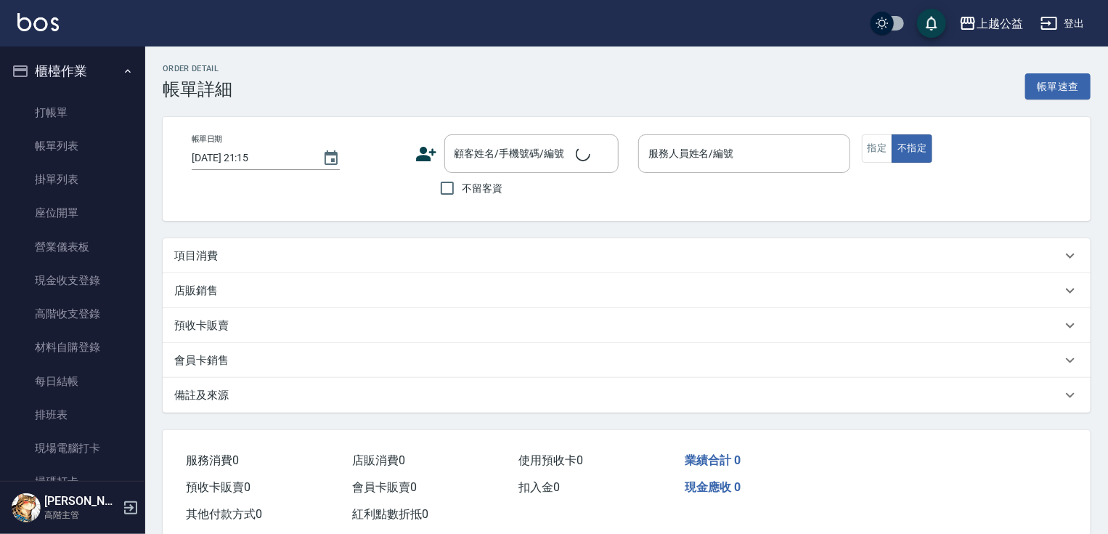
type input "[DATE] 21:03"
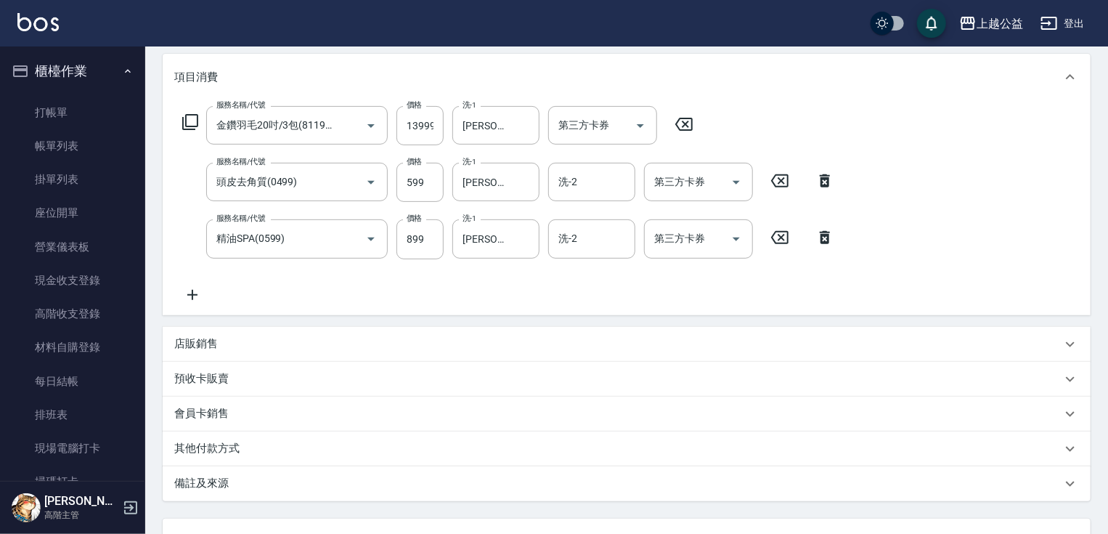
scroll to position [306, 0]
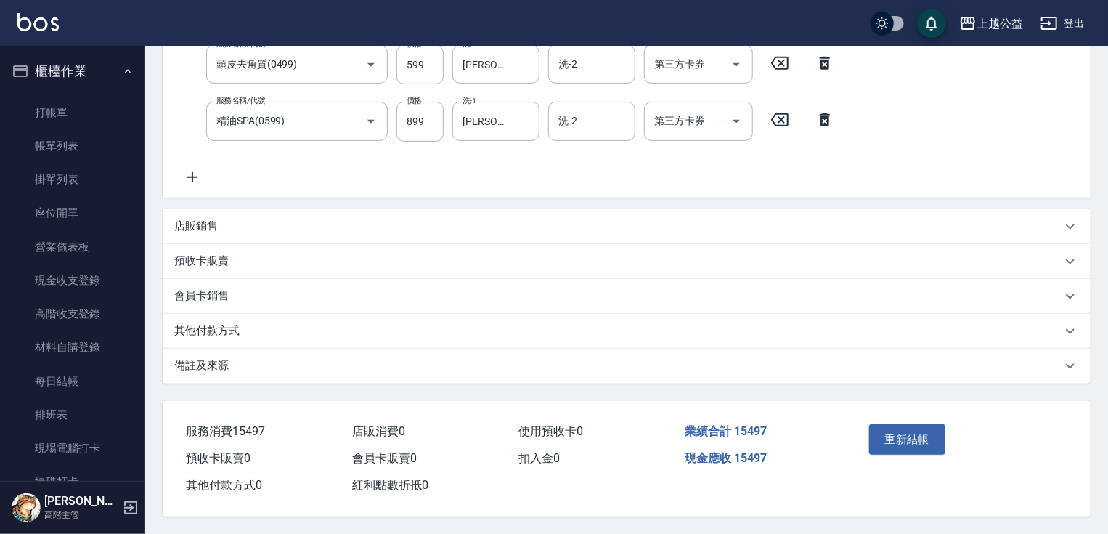
drag, startPoint x: 903, startPoint y: 404, endPoint x: 741, endPoint y: 485, distance: 181.3
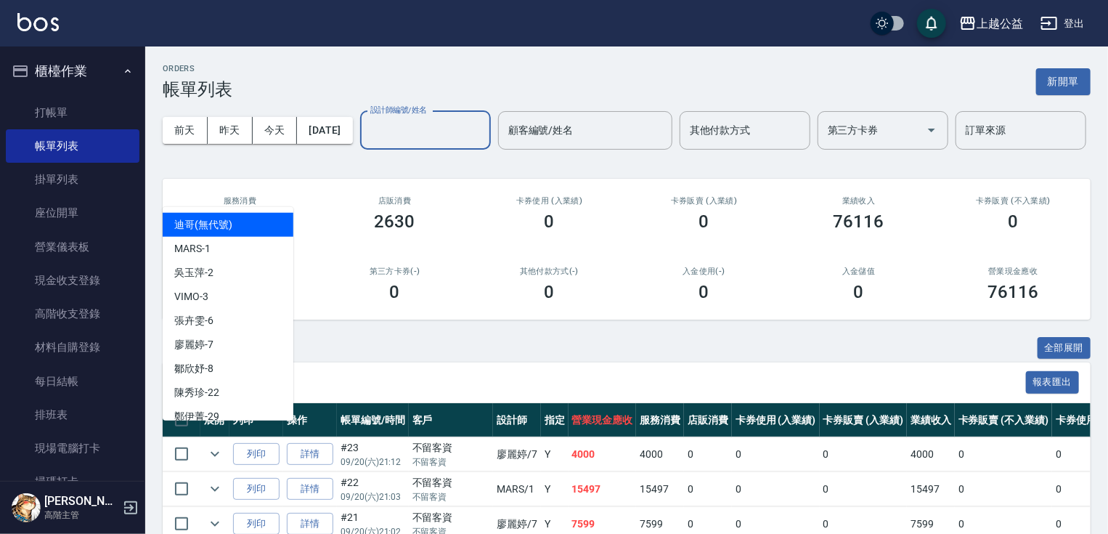
click at [367, 143] on input "設計師編號/姓名" at bounding box center [426, 130] width 118 height 25
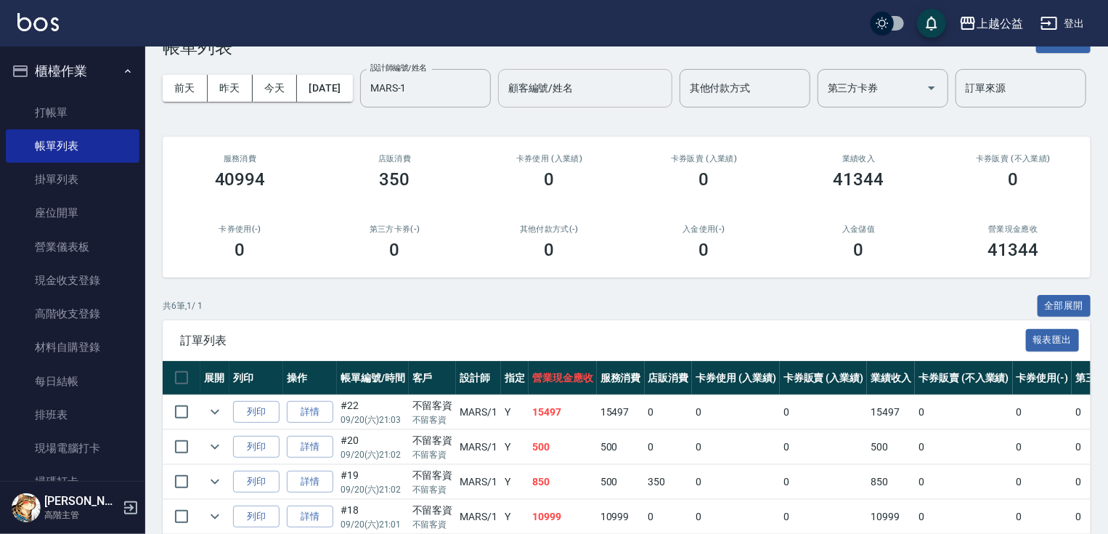
drag, startPoint x: 584, startPoint y: 352, endPoint x: 423, endPoint y: 168, distance: 245.0
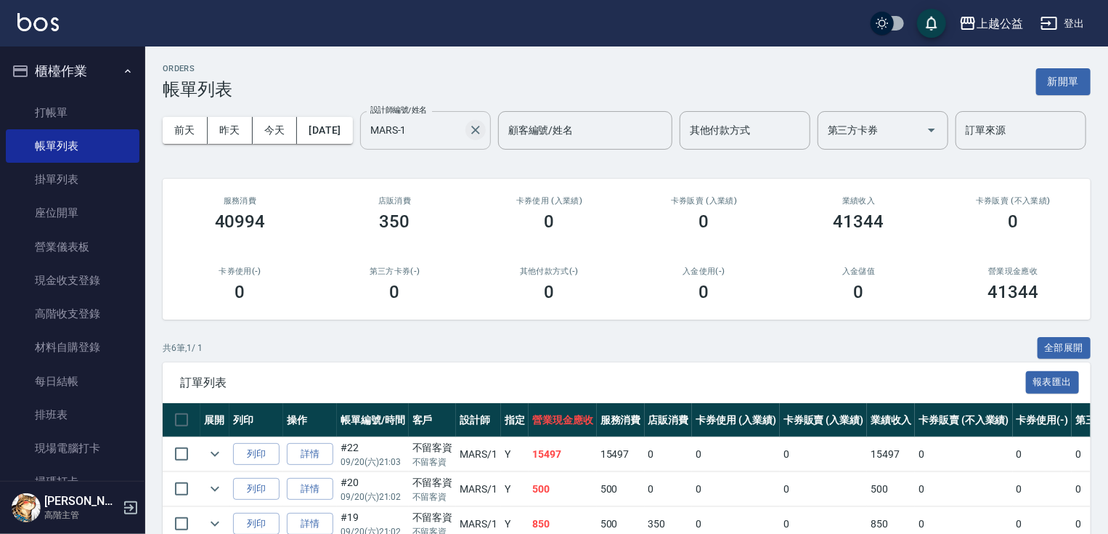
click at [466, 140] on button "Clear" at bounding box center [476, 130] width 20 height 20
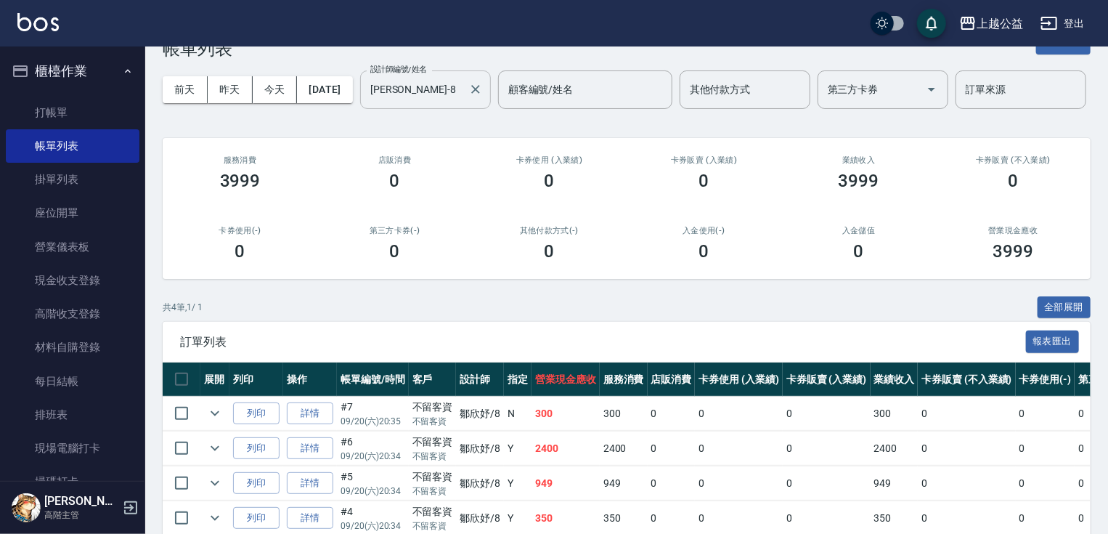
scroll to position [153, 0]
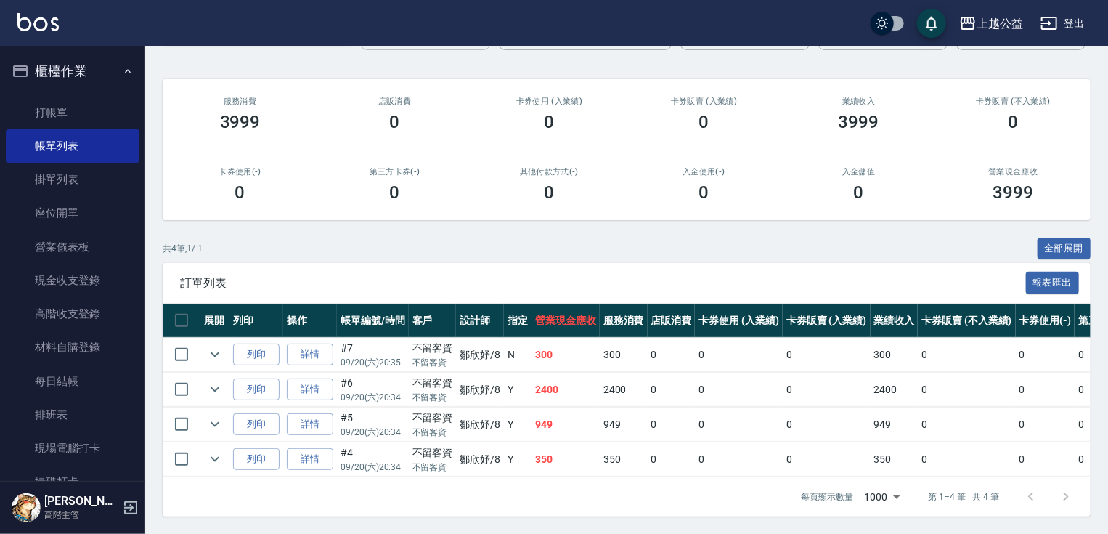
drag, startPoint x: 638, startPoint y: 428, endPoint x: 639, endPoint y: 494, distance: 66.1
drag, startPoint x: 357, startPoint y: 230, endPoint x: 376, endPoint y: 163, distance: 68.5
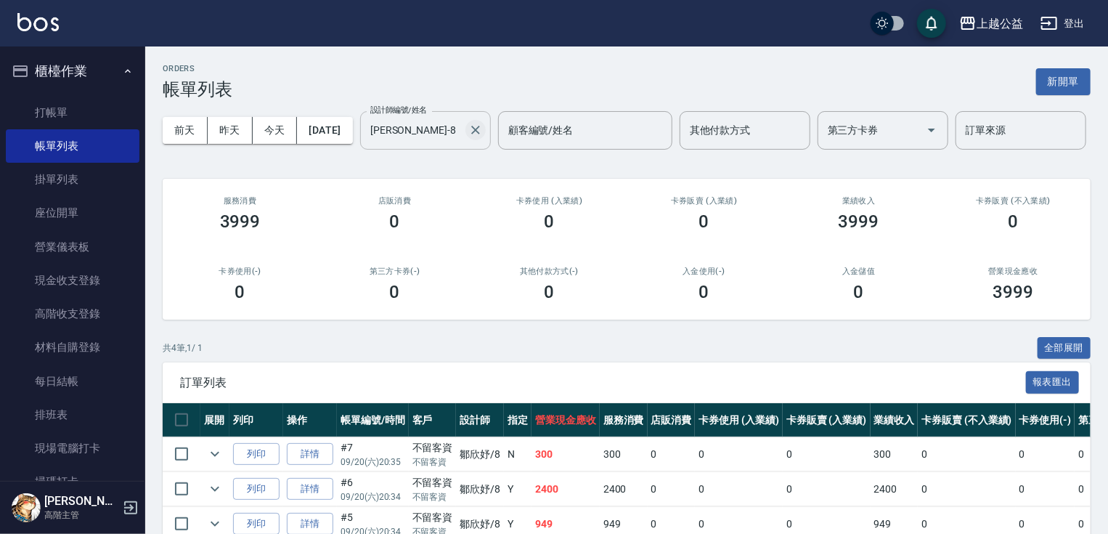
click at [468, 137] on icon "Clear" at bounding box center [475, 130] width 15 height 15
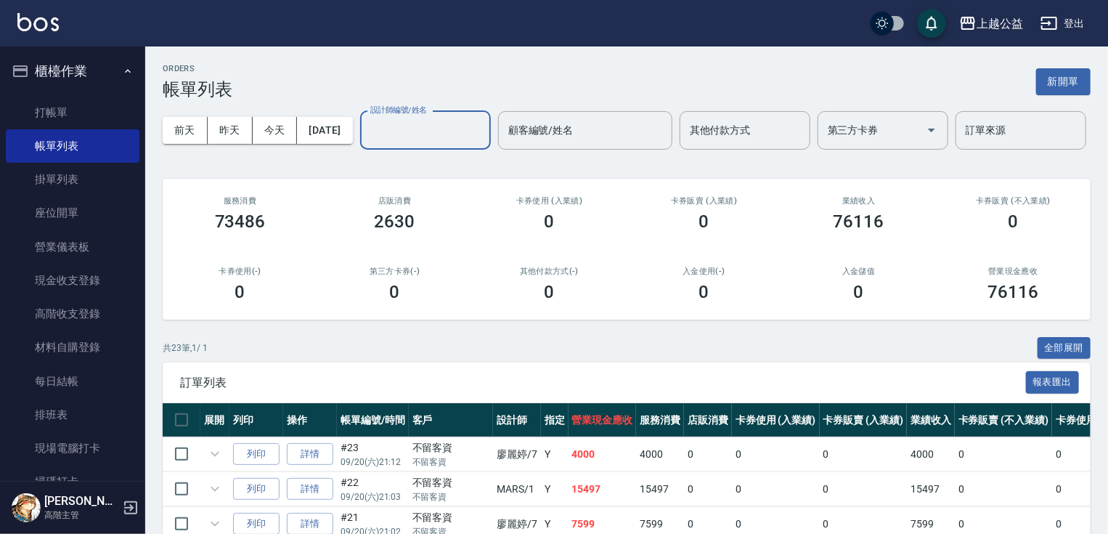
click at [367, 143] on input "設計師編號/姓名" at bounding box center [426, 130] width 118 height 25
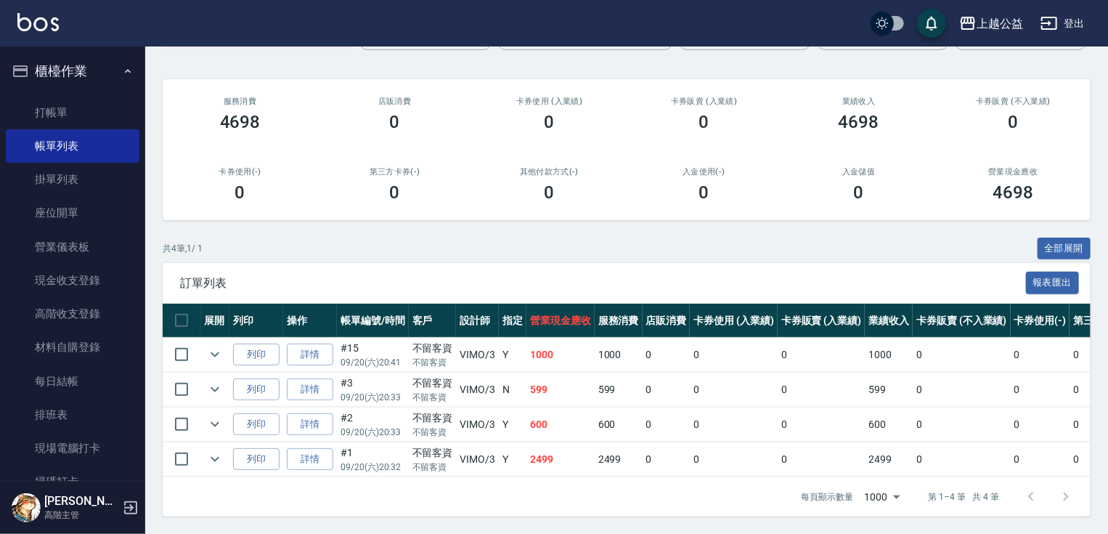
scroll to position [153, 0]
drag, startPoint x: 421, startPoint y: 418, endPoint x: 426, endPoint y: 433, distance: 15.9
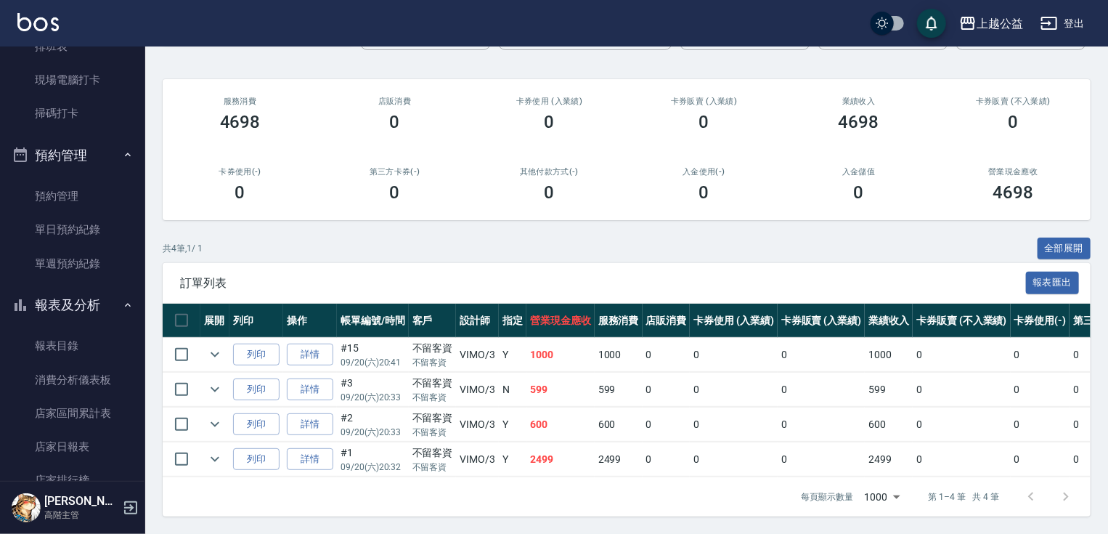
scroll to position [665, 0]
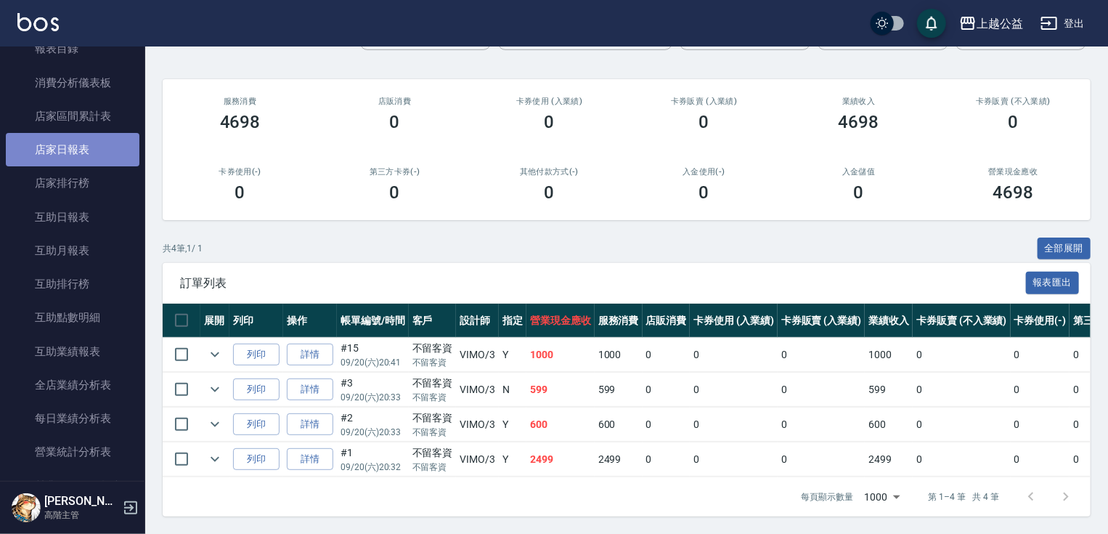
click at [87, 150] on link "店家日報表" at bounding box center [73, 149] width 134 height 33
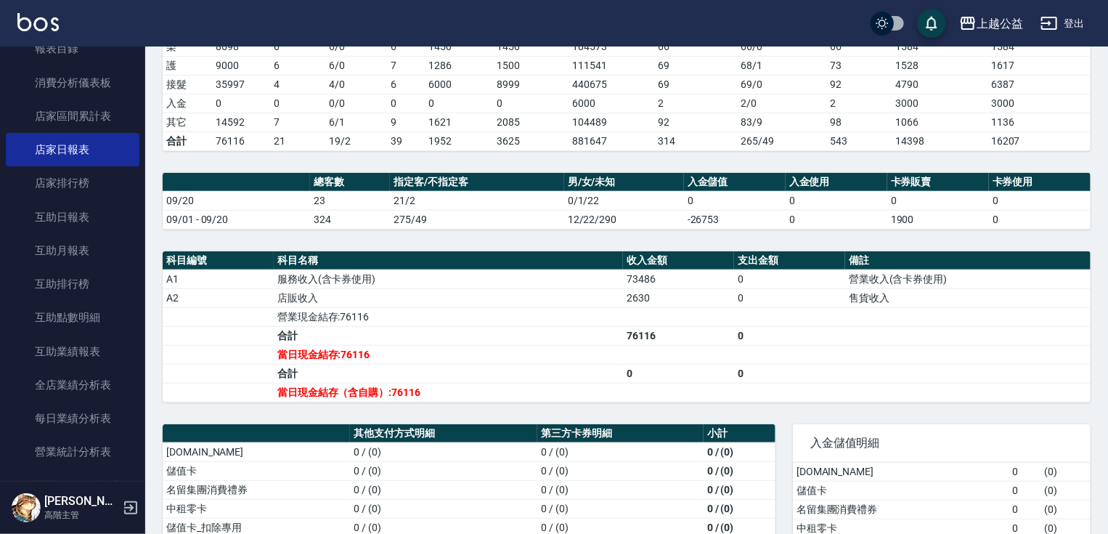
scroll to position [477, 0]
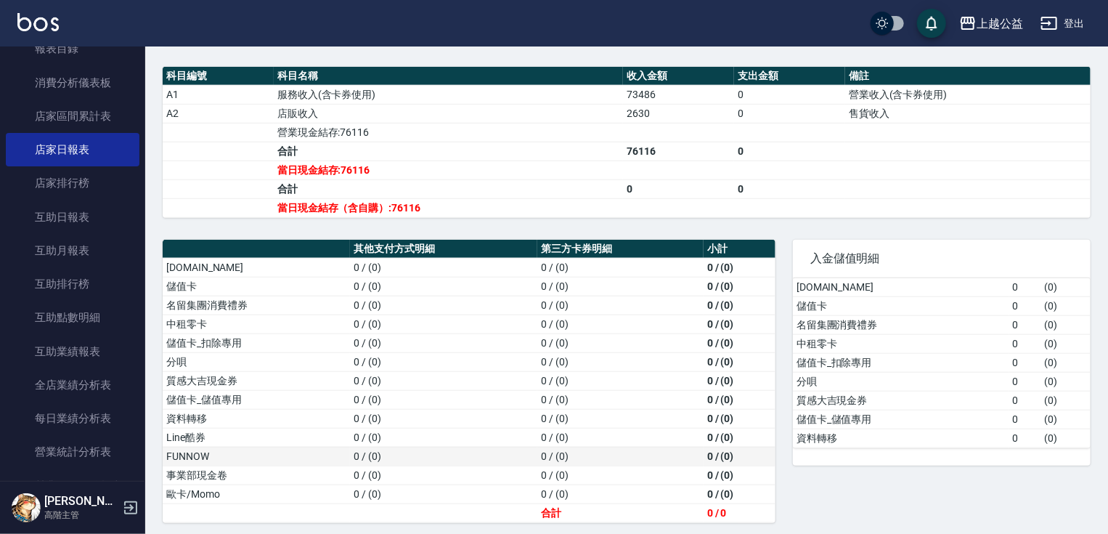
drag, startPoint x: 383, startPoint y: 421, endPoint x: 421, endPoint y: 453, distance: 50.0
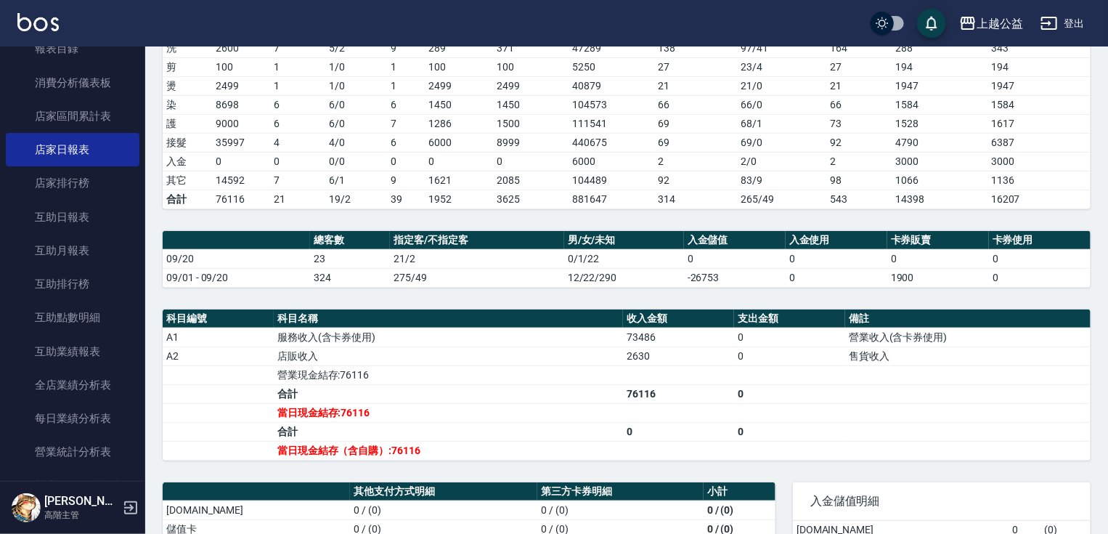
drag, startPoint x: 545, startPoint y: 407, endPoint x: 549, endPoint y: 346, distance: 61.1
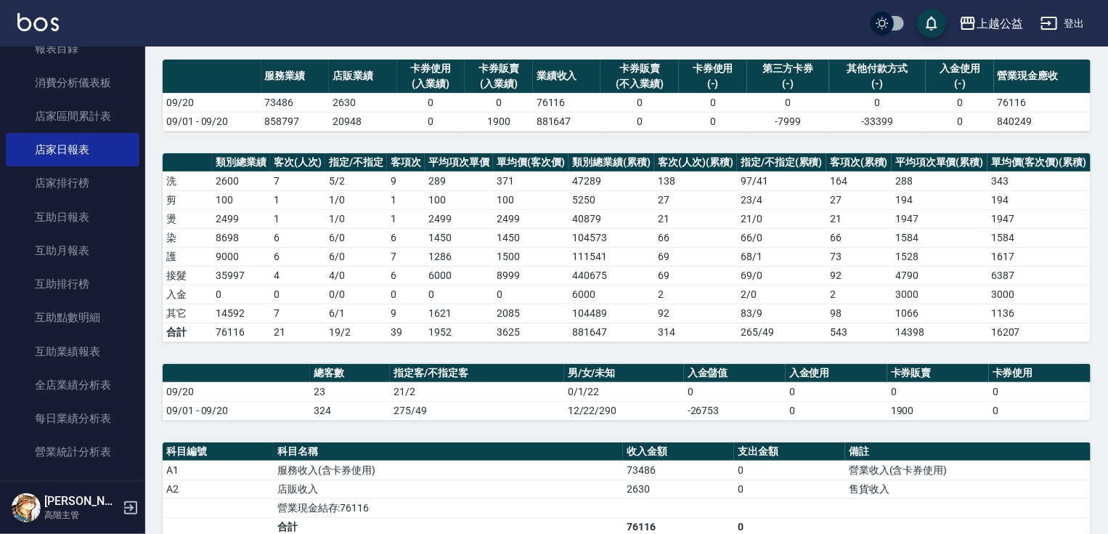
drag, startPoint x: 552, startPoint y: 430, endPoint x: 526, endPoint y: 344, distance: 90.3
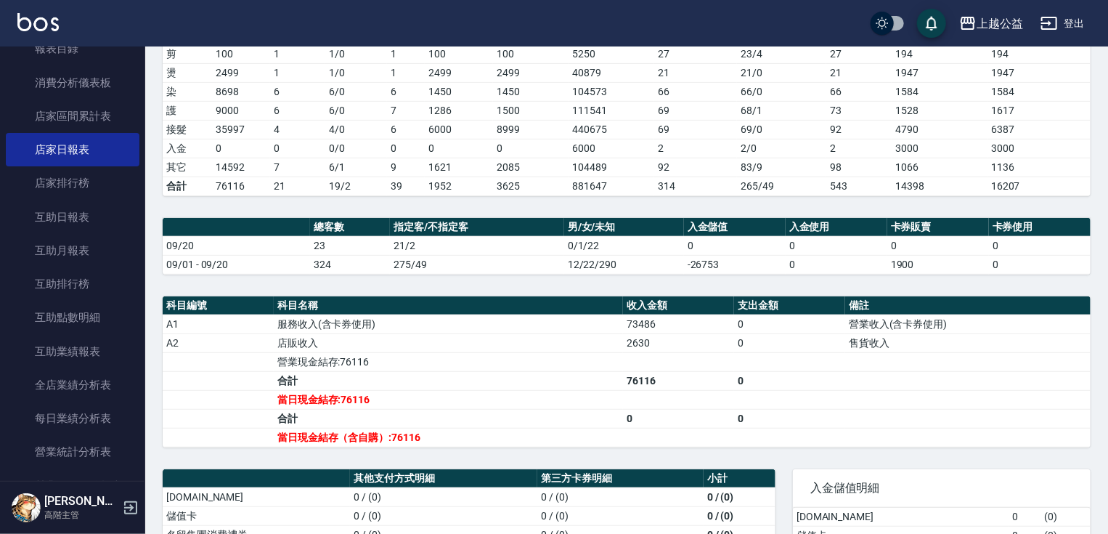
scroll to position [343, 0]
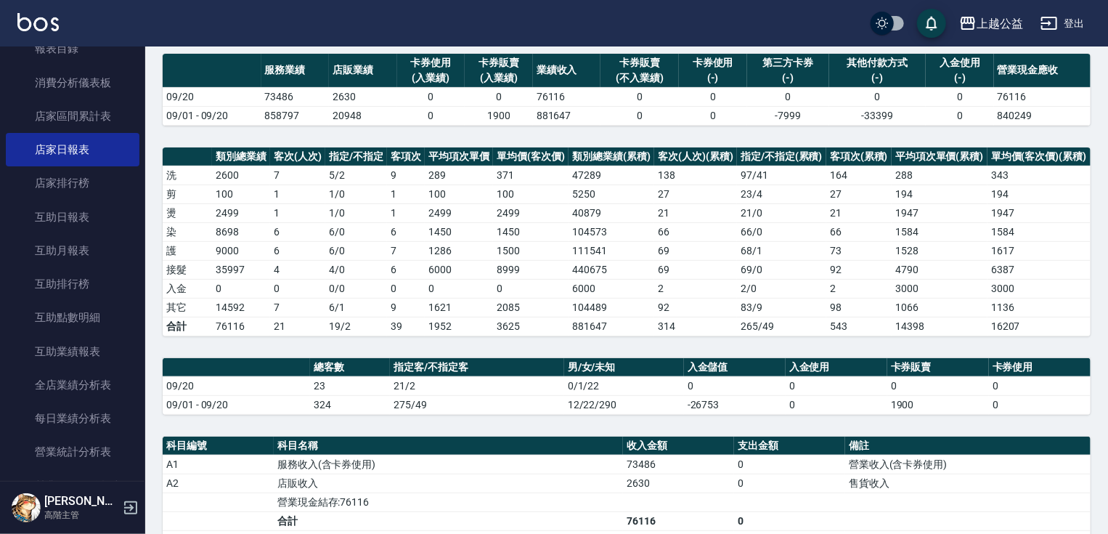
drag, startPoint x: 763, startPoint y: 459, endPoint x: 758, endPoint y: 416, distance: 43.2
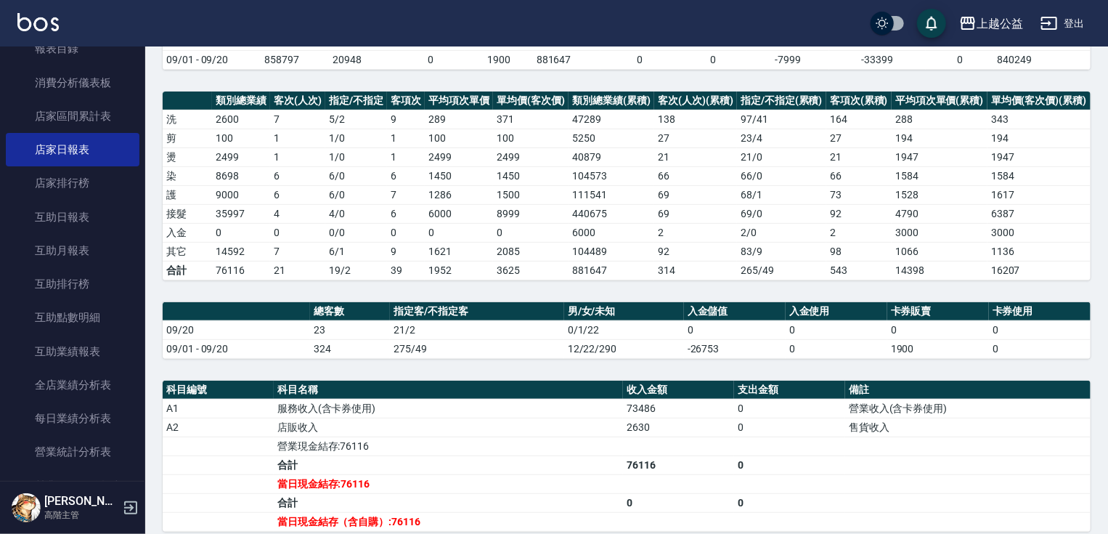
drag, startPoint x: 787, startPoint y: 415, endPoint x: 802, endPoint y: 465, distance: 51.7
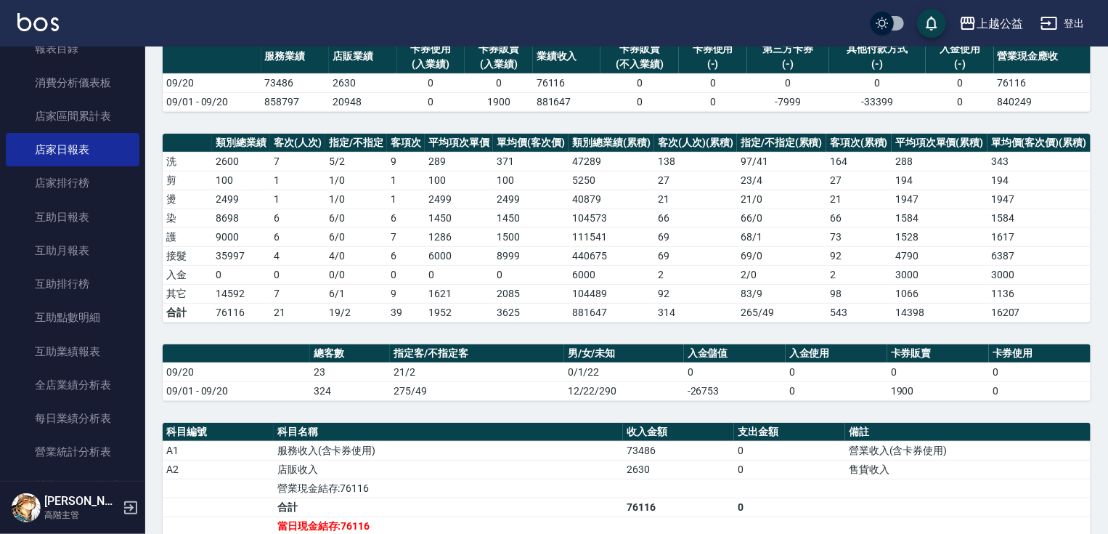
drag, startPoint x: 803, startPoint y: 450, endPoint x: 803, endPoint y: 419, distance: 30.5
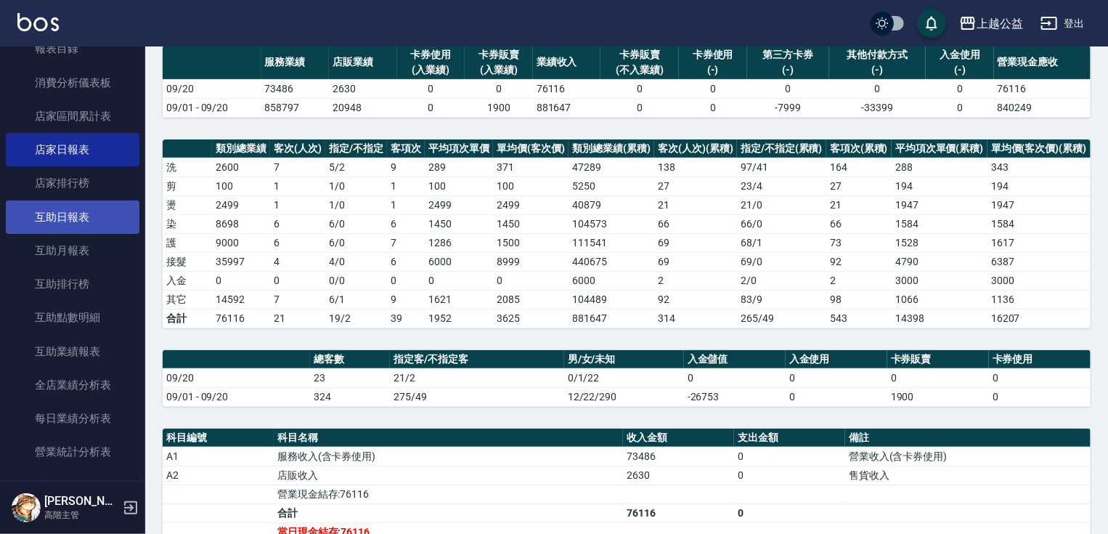
click at [46, 211] on link "互助日報表" at bounding box center [73, 216] width 134 height 33
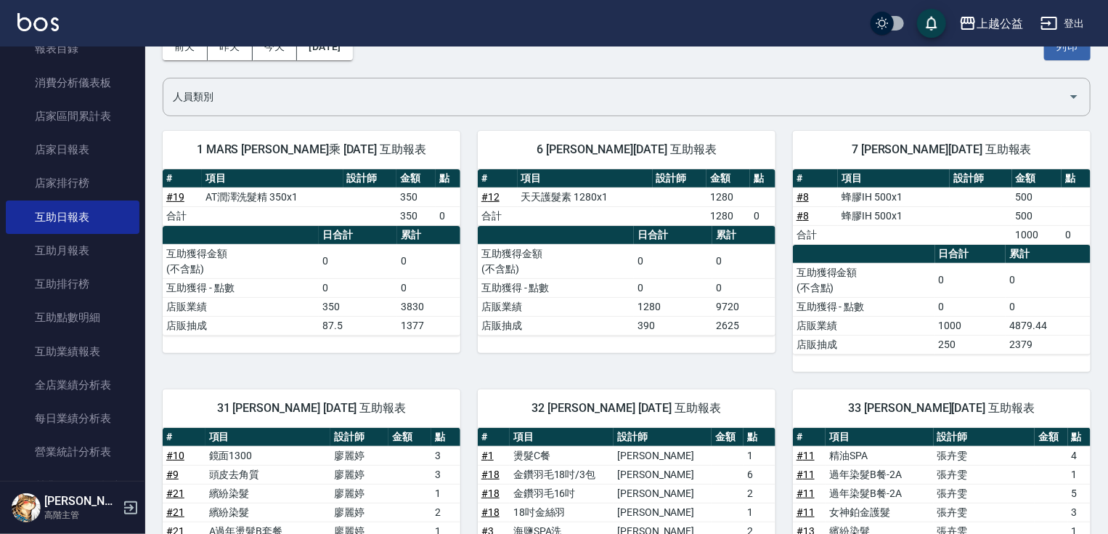
drag, startPoint x: 863, startPoint y: 351, endPoint x: 865, endPoint y: 389, distance: 37.8
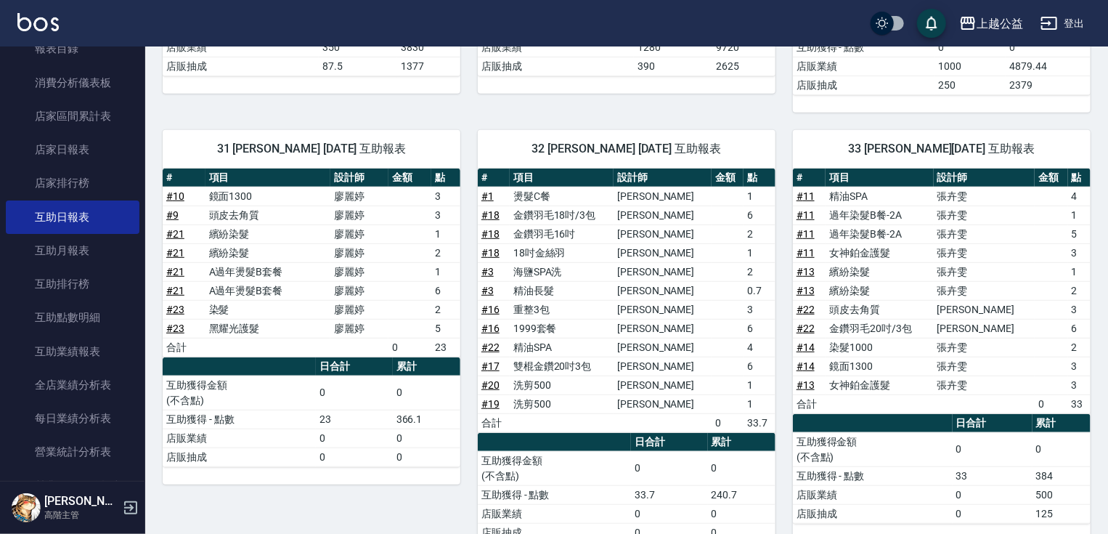
drag, startPoint x: 875, startPoint y: 370, endPoint x: 892, endPoint y: 479, distance: 110.3
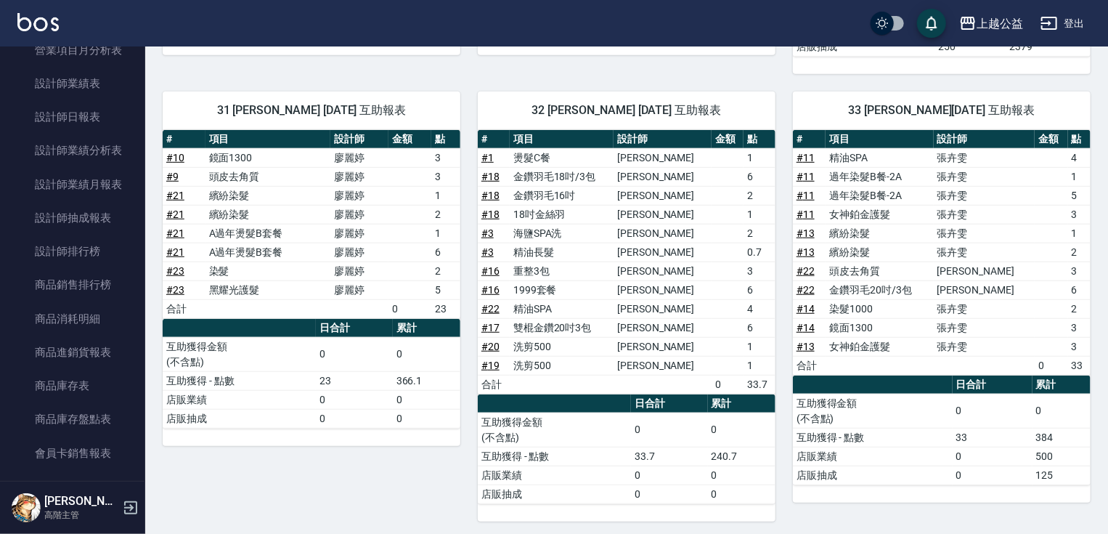
scroll to position [1071, 0]
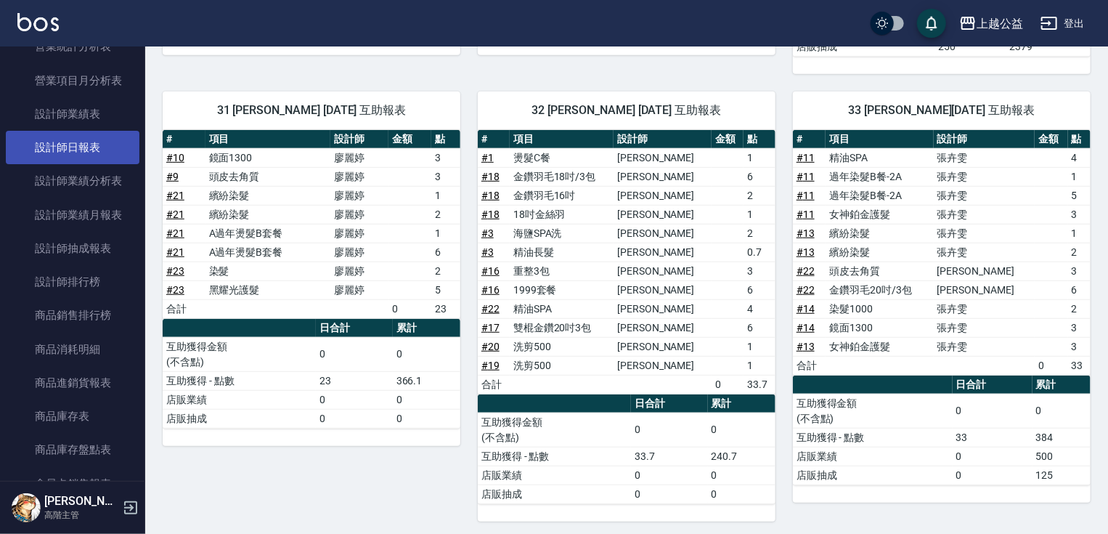
click at [90, 157] on link "設計師日報表" at bounding box center [73, 147] width 134 height 33
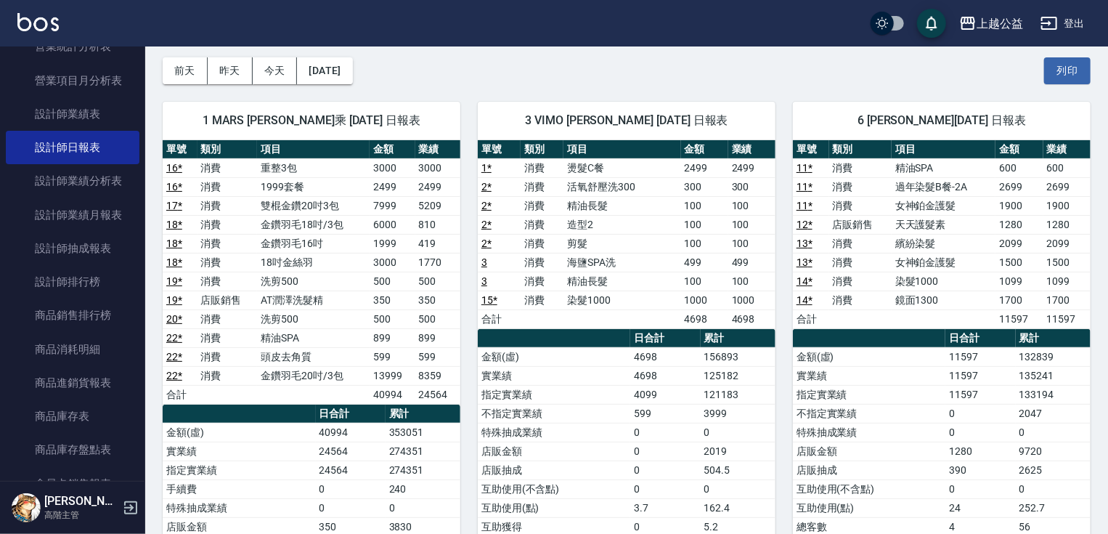
drag, startPoint x: 808, startPoint y: 397, endPoint x: 809, endPoint y: 443, distance: 46.5
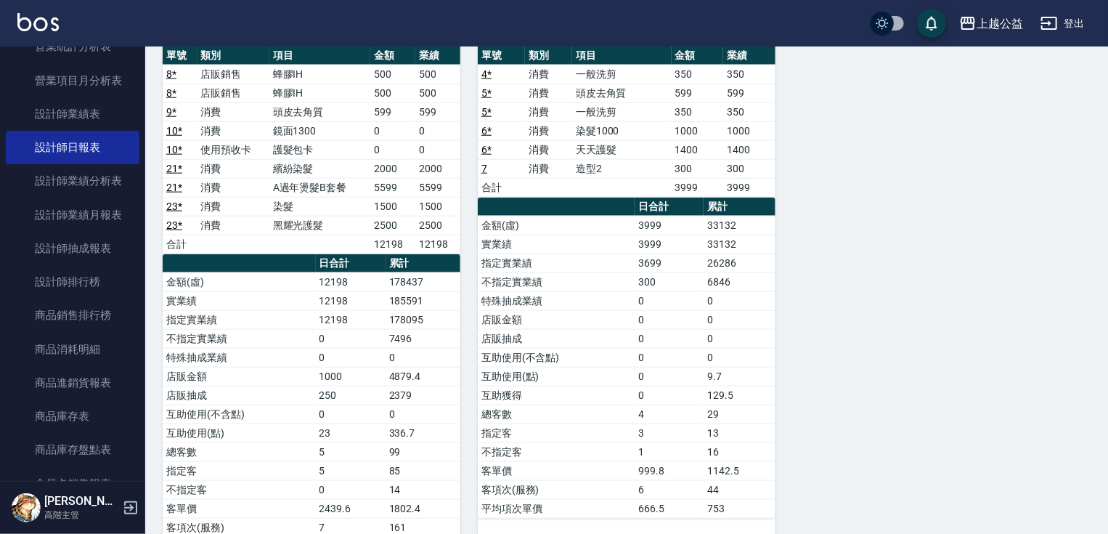
drag, startPoint x: 709, startPoint y: 255, endPoint x: 726, endPoint y: 395, distance: 141.3
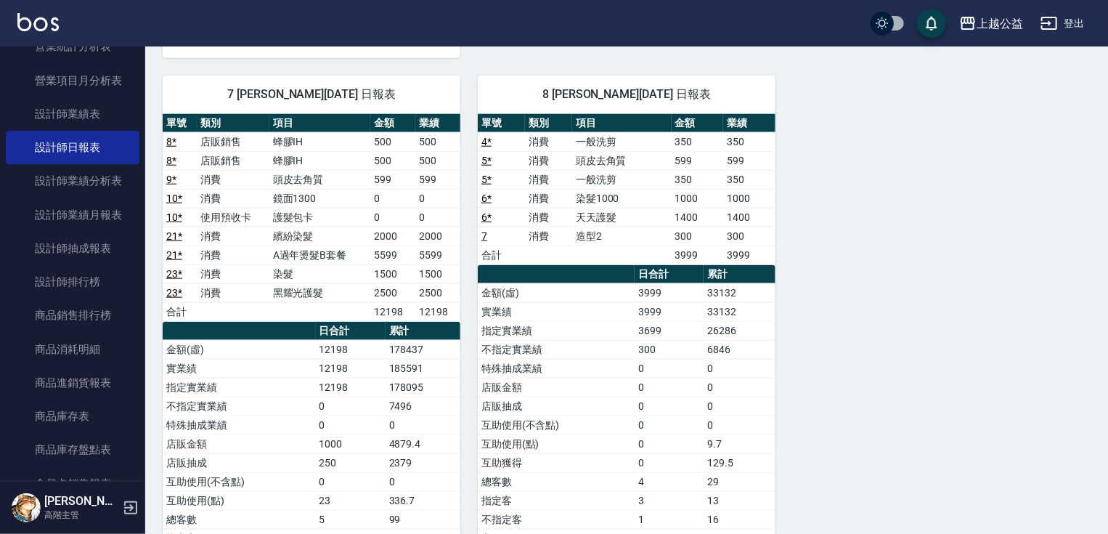
scroll to position [671, 0]
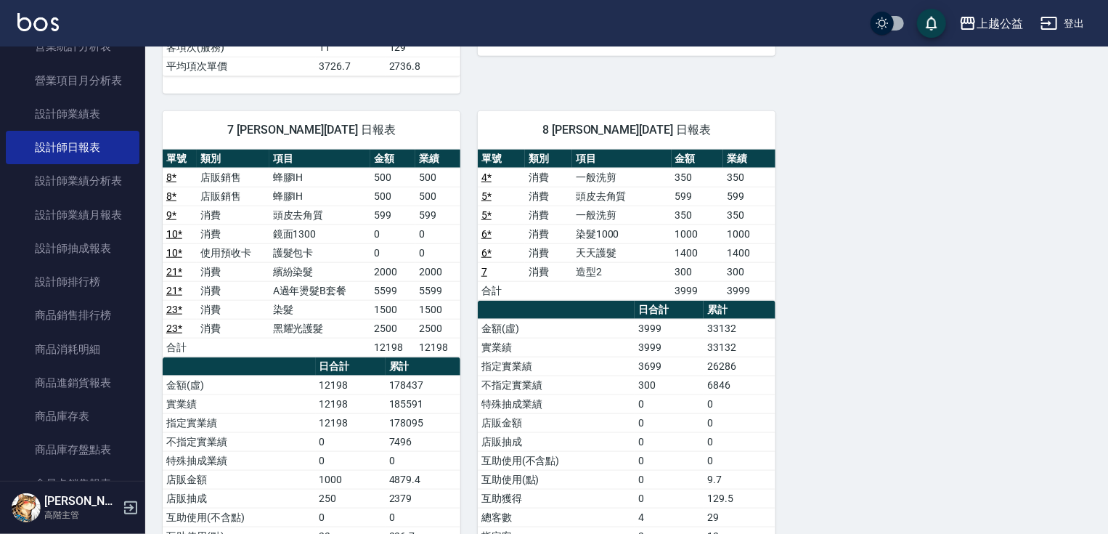
drag, startPoint x: 739, startPoint y: 365, endPoint x: 741, endPoint y: 323, distance: 41.4
click at [648, 357] on td "3699" at bounding box center [669, 366] width 69 height 19
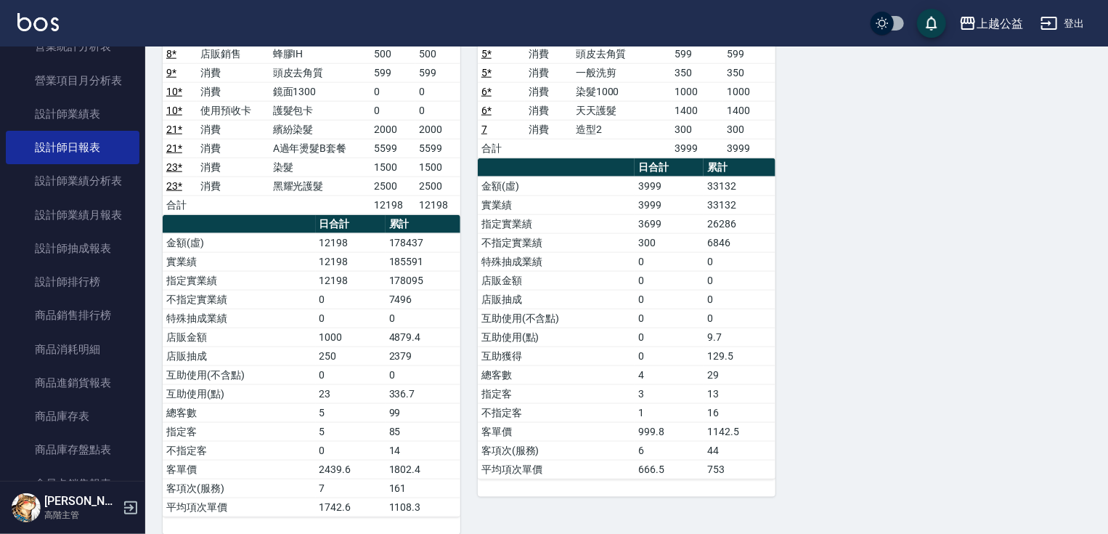
scroll to position [822, 0]
